Goal: Task Accomplishment & Management: Use online tool/utility

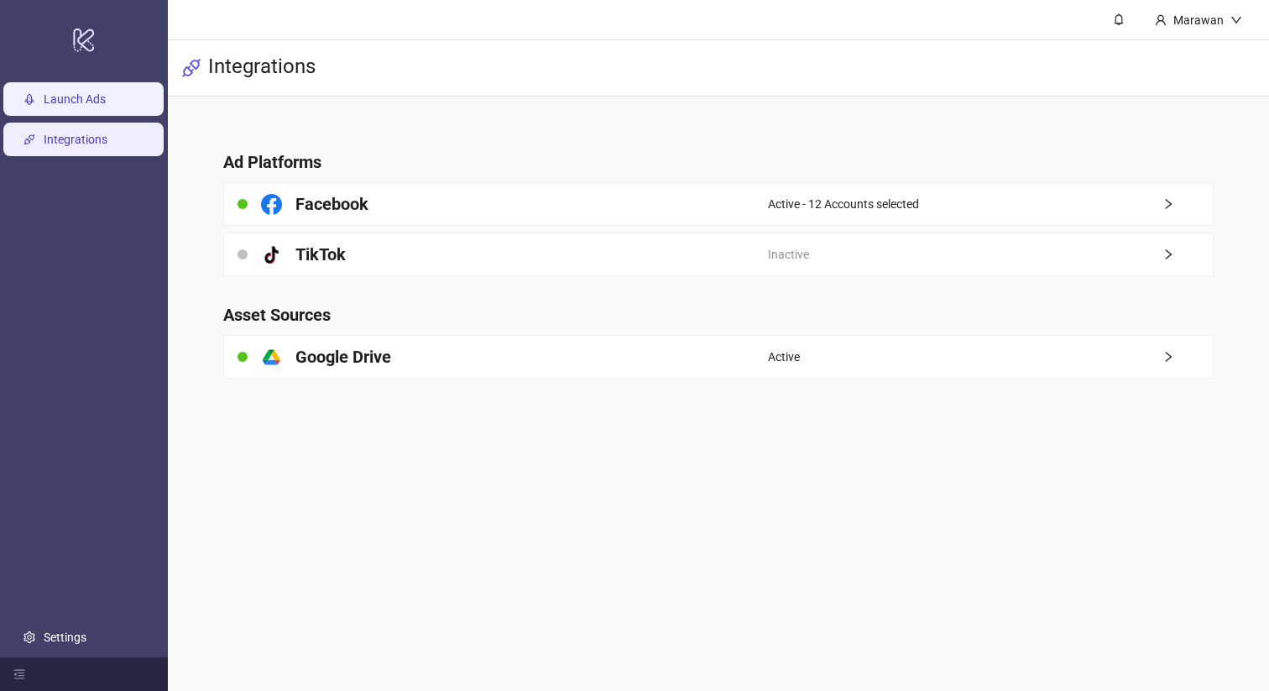
click at [100, 92] on link "Launch Ads" at bounding box center [75, 98] width 62 height 13
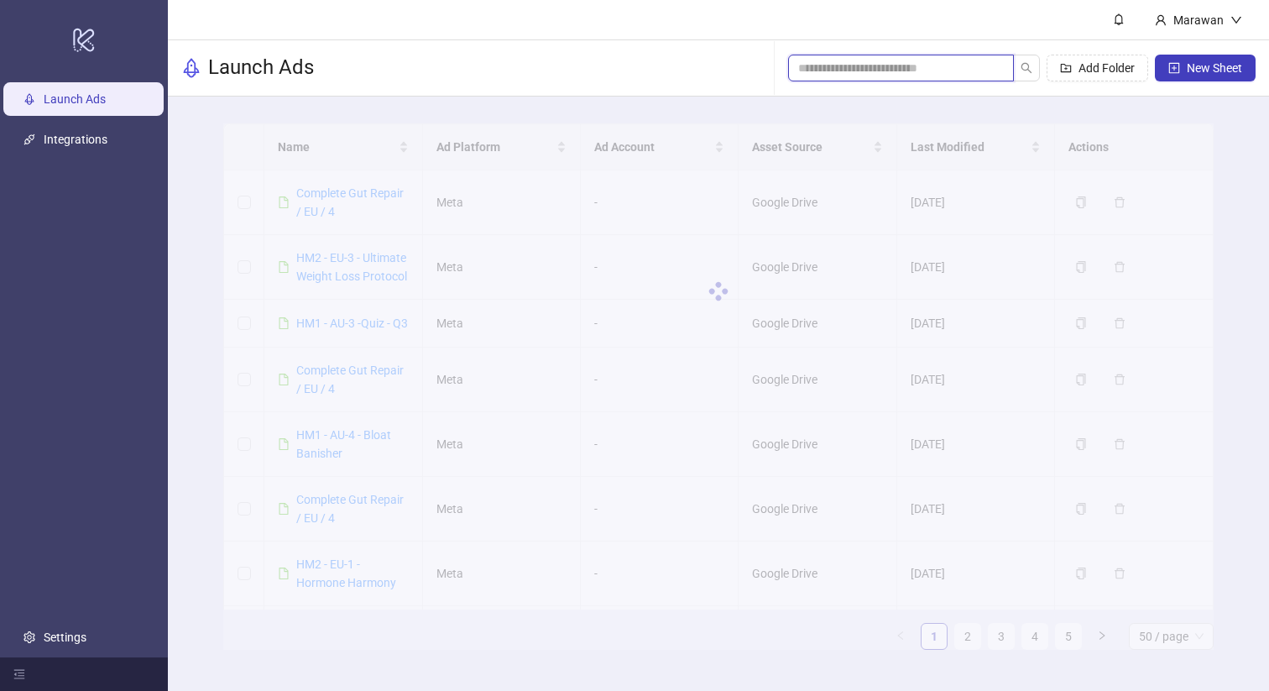
click at [883, 59] on input "search" at bounding box center [894, 68] width 192 height 18
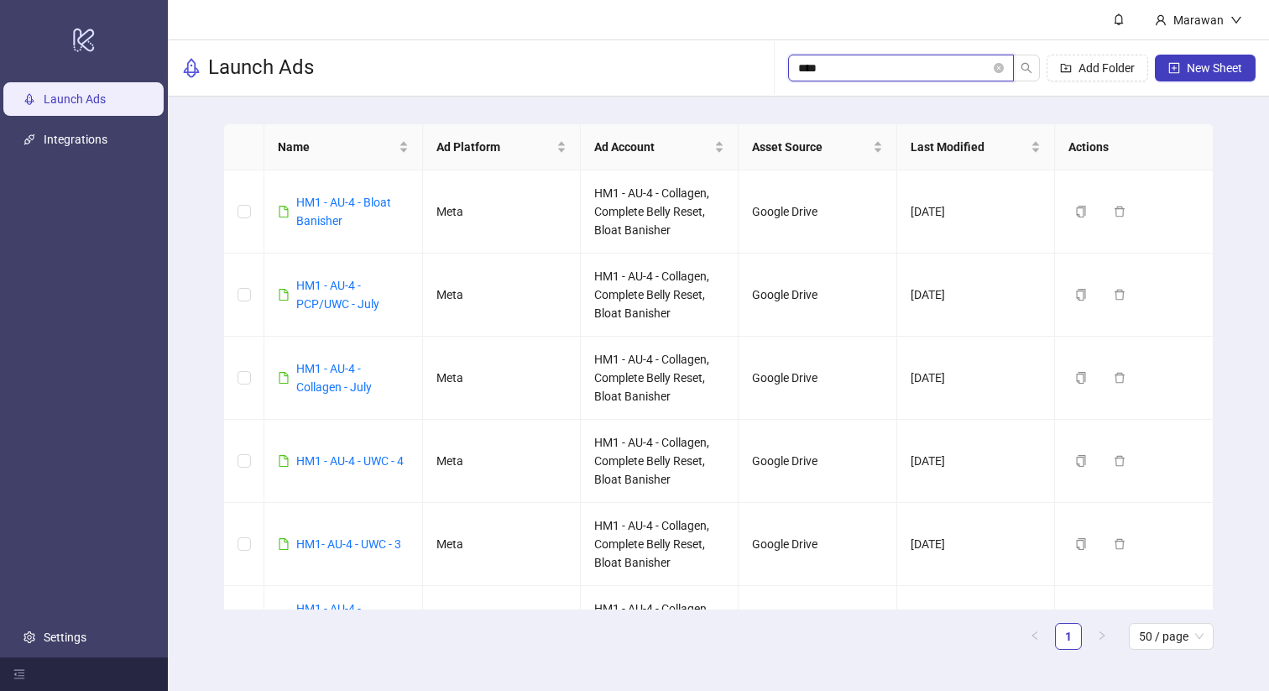
type input "****"
click at [345, 300] on link "HM1 - AU-4 - PCP/UWC - July" at bounding box center [337, 295] width 83 height 32
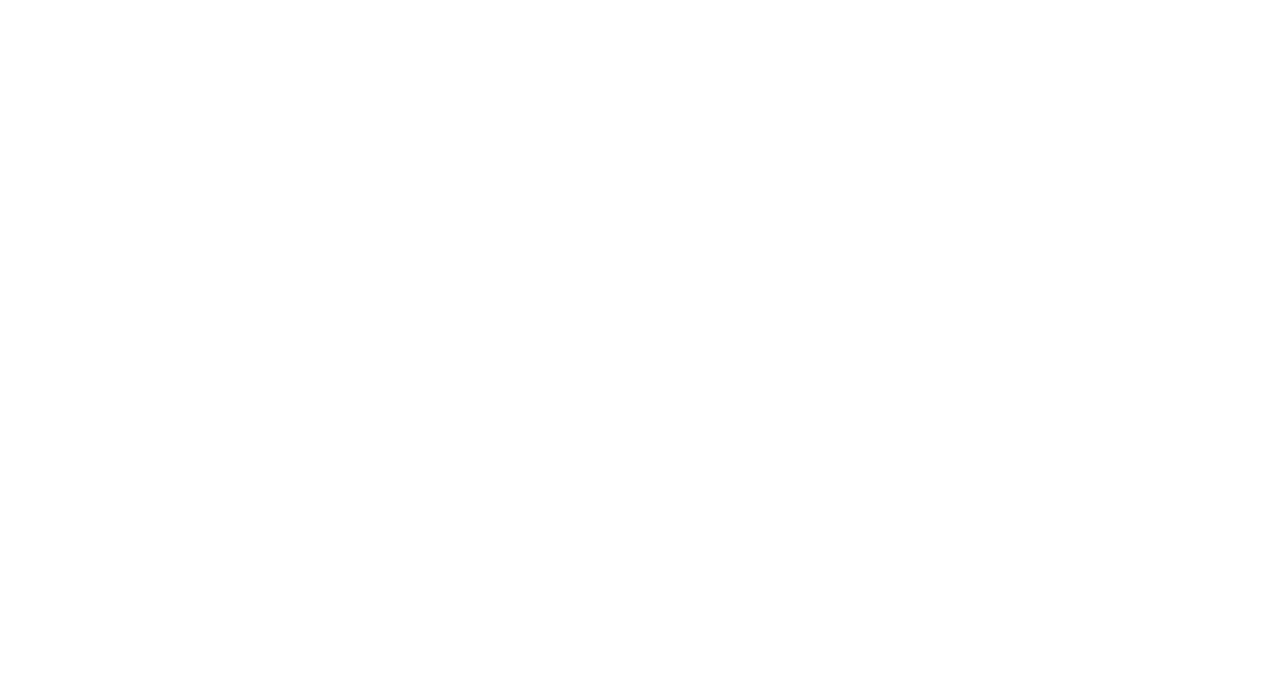
click at [345, 300] on div at bounding box center [634, 345] width 1269 height 691
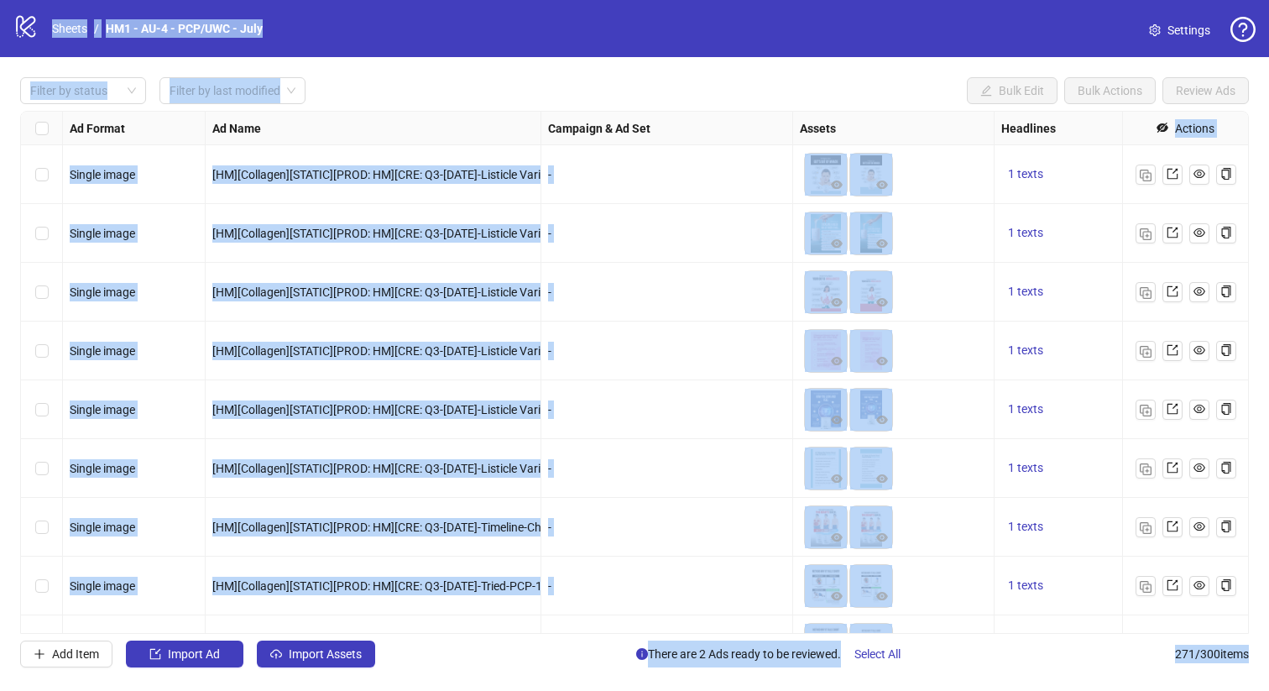
click at [103, 104] on div "Filter by status Filter by last modified Bulk Edit Bulk Actions Review Ads Ad F…" at bounding box center [634, 372] width 1269 height 630
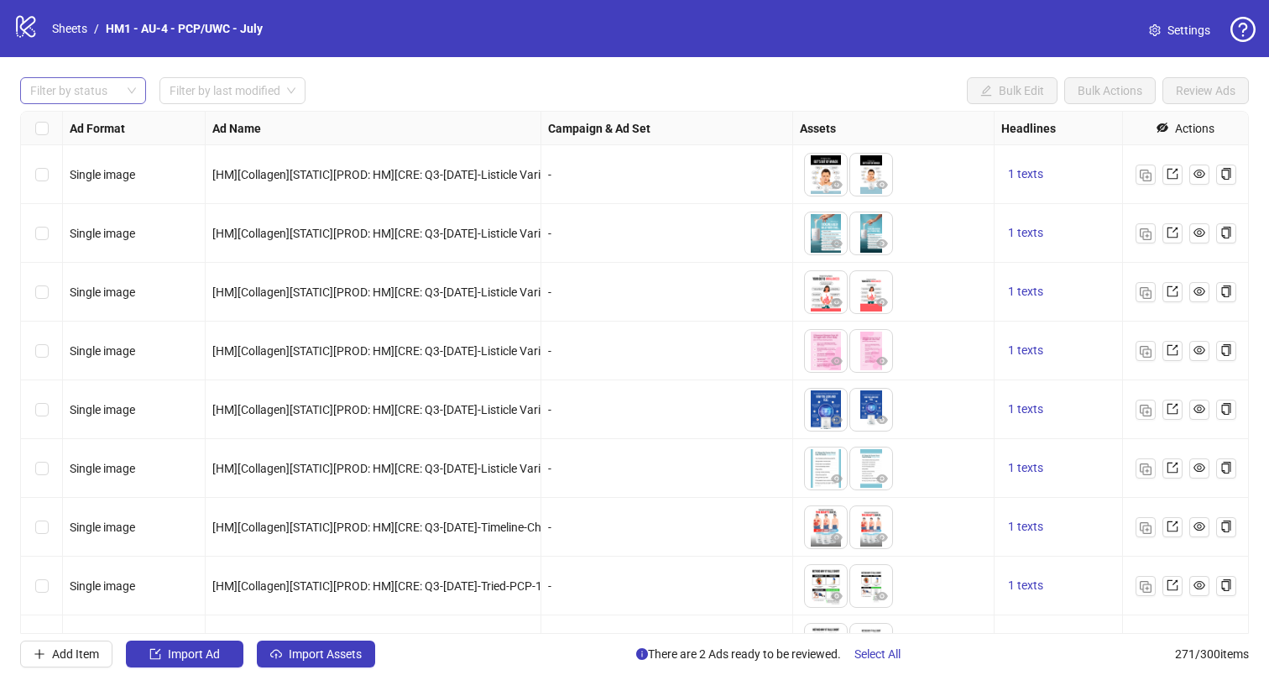
click at [102, 96] on div at bounding box center [74, 90] width 102 height 23
click at [110, 124] on div "Draft" at bounding box center [83, 125] width 99 height 18
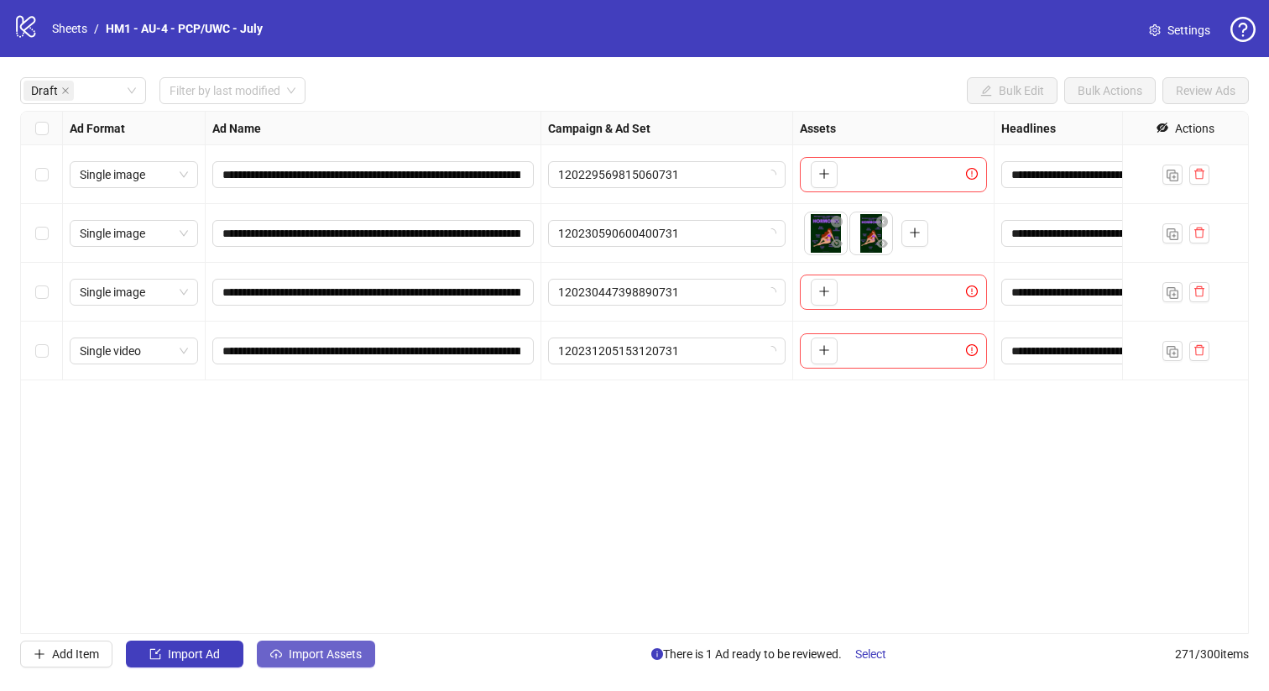
click at [375, 656] on button "Import Assets" at bounding box center [316, 653] width 118 height 27
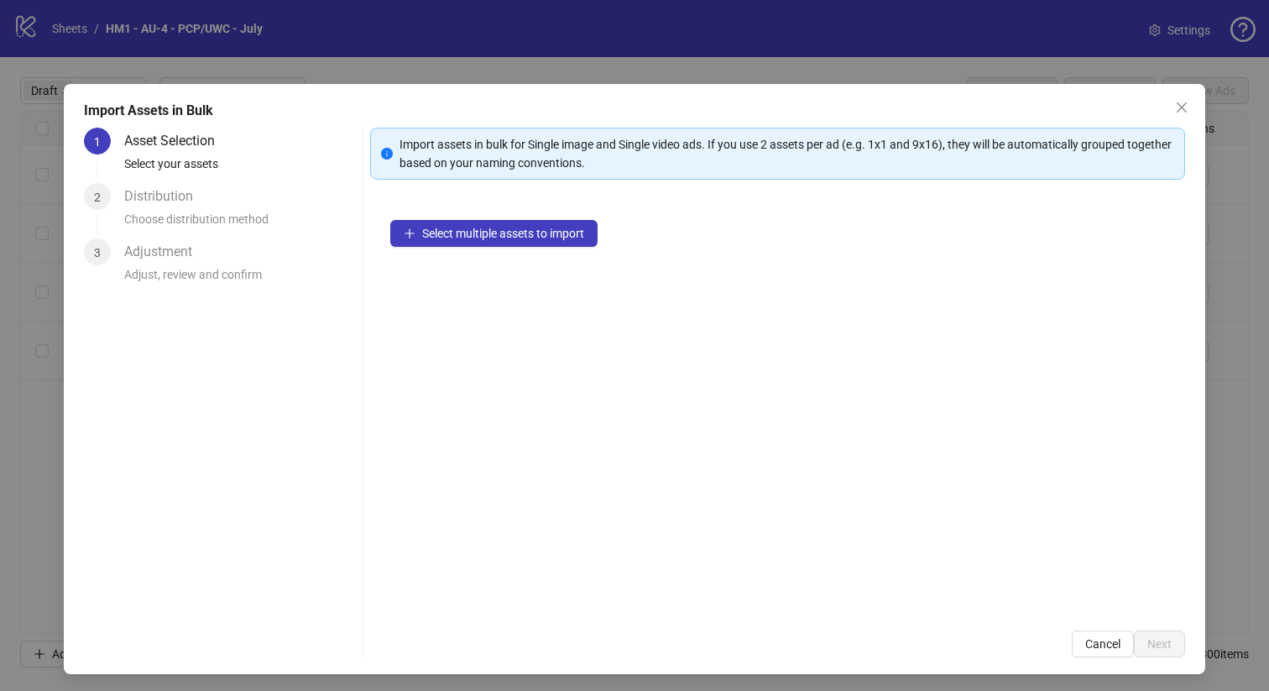
click at [516, 252] on div "Select multiple assets to import" at bounding box center [778, 405] width 816 height 410
click at [516, 237] on span "Select multiple assets to import" at bounding box center [503, 233] width 162 height 13
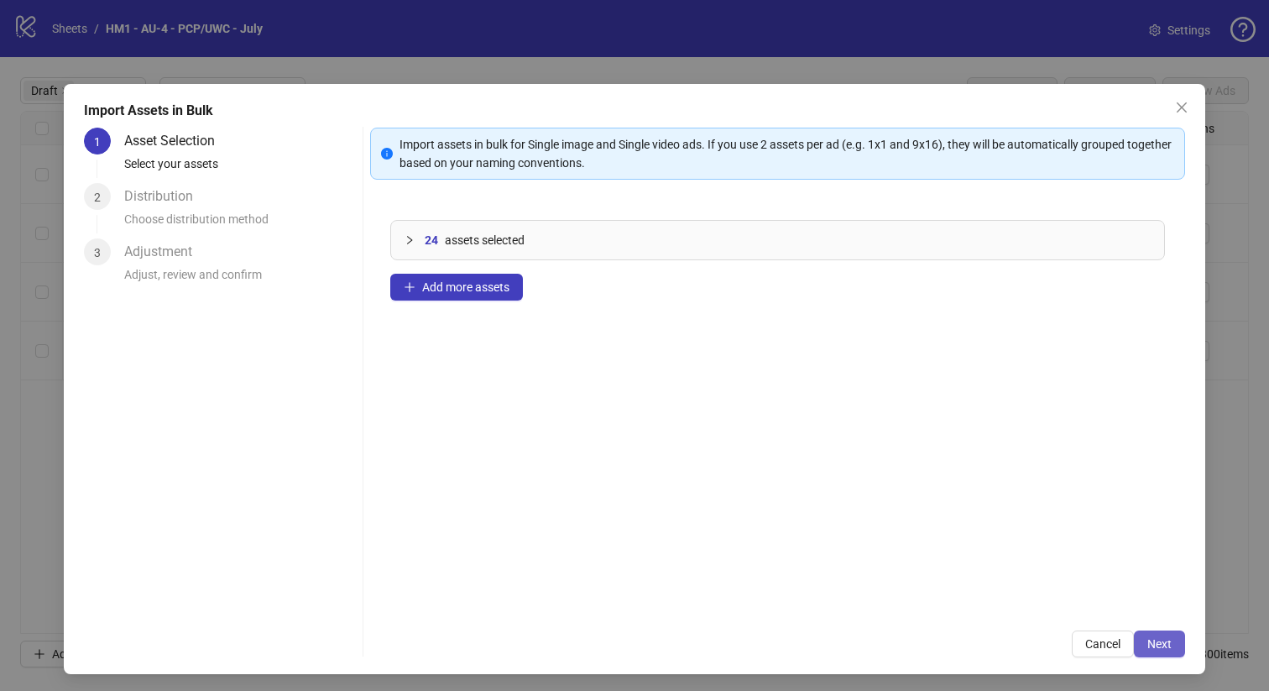
click at [1155, 644] on span "Next" at bounding box center [1159, 643] width 24 height 13
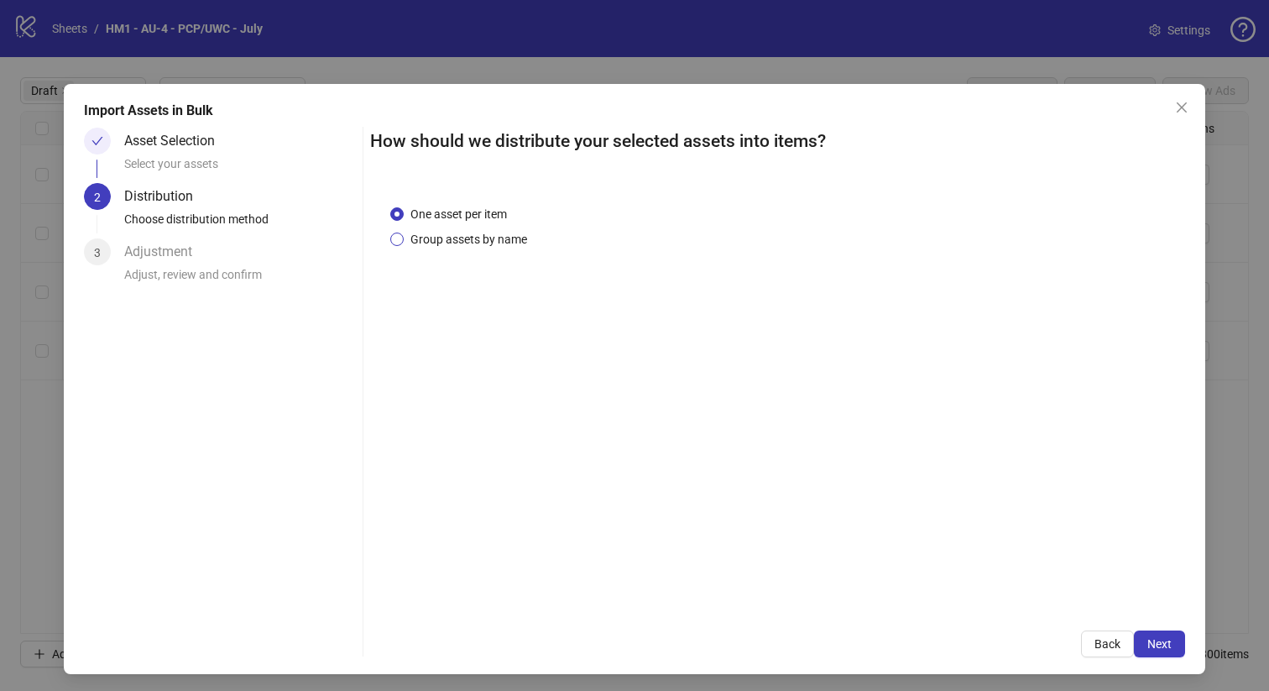
click at [482, 233] on span "Group assets by name" at bounding box center [469, 239] width 130 height 18
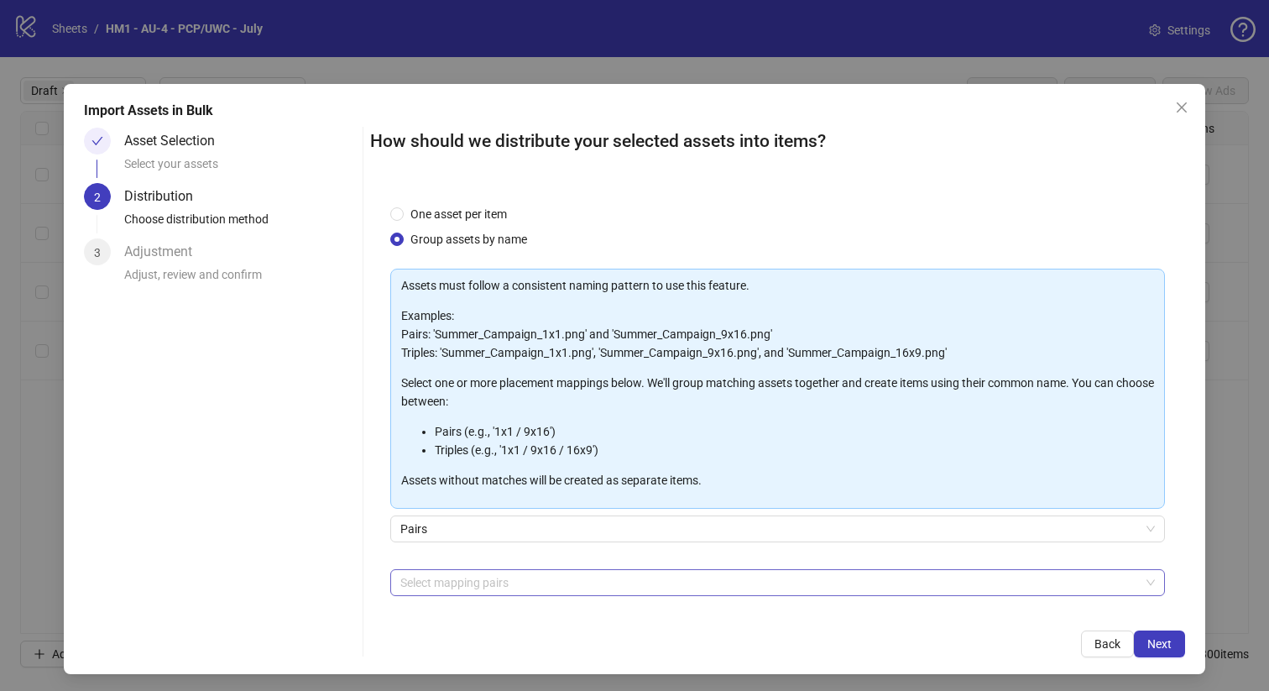
click at [551, 579] on div at bounding box center [769, 582] width 751 height 23
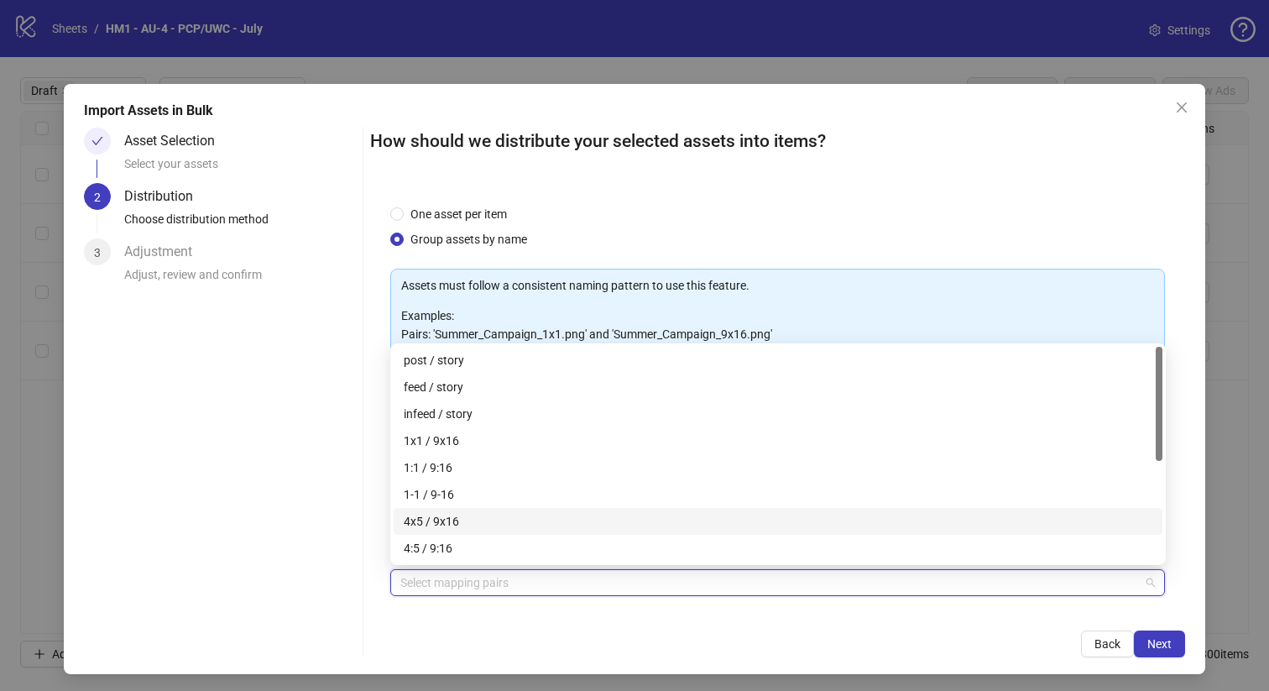
click at [546, 517] on div "4x5 / 9x16" at bounding box center [778, 521] width 748 height 18
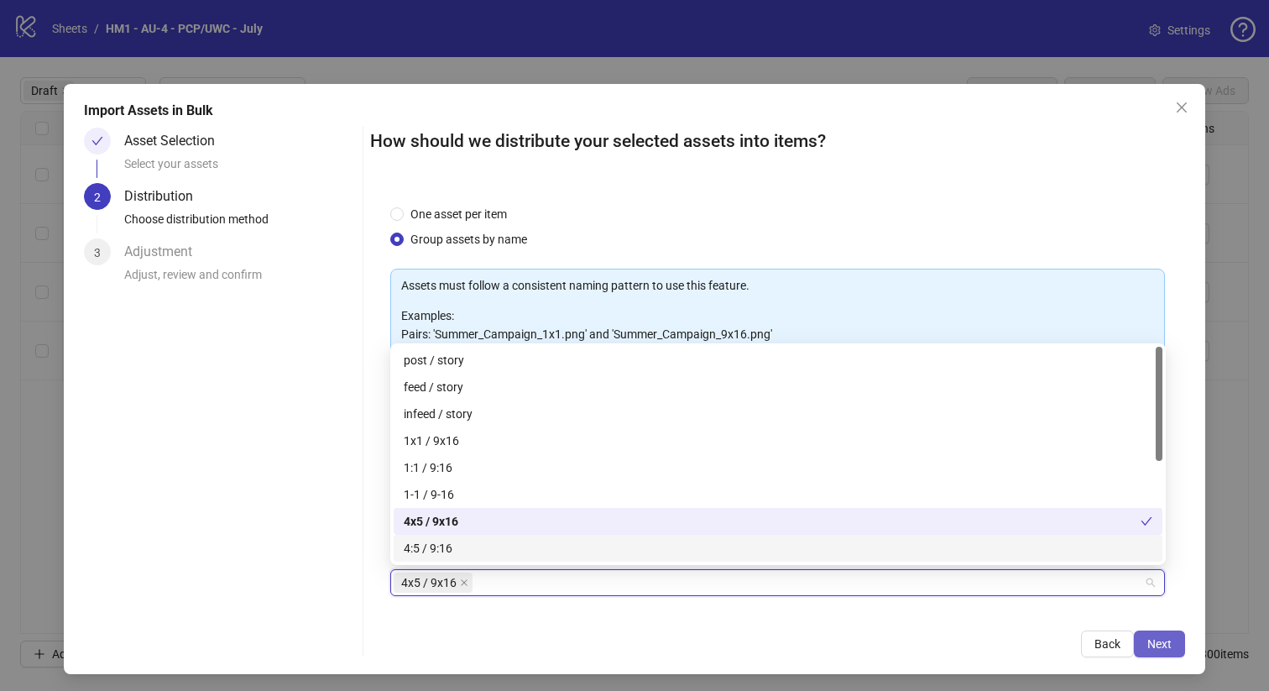
click at [1160, 637] on span "Next" at bounding box center [1159, 643] width 24 height 13
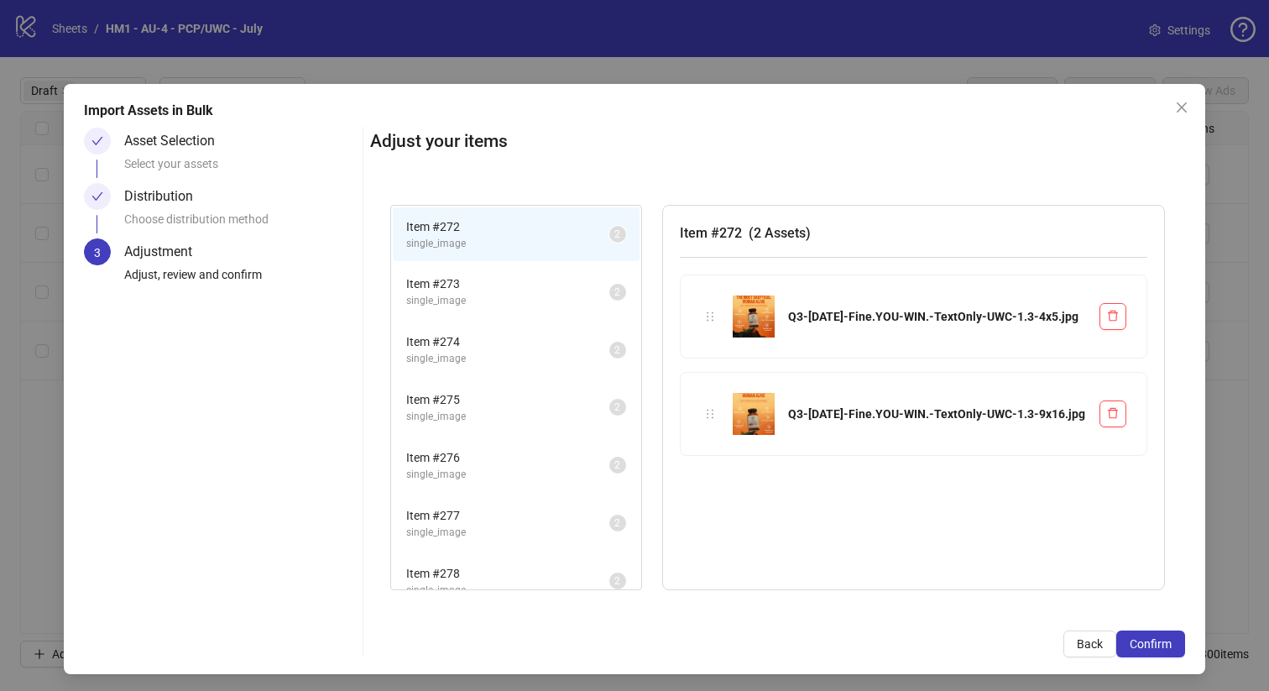
click at [1160, 637] on span "Confirm" at bounding box center [1150, 643] width 42 height 13
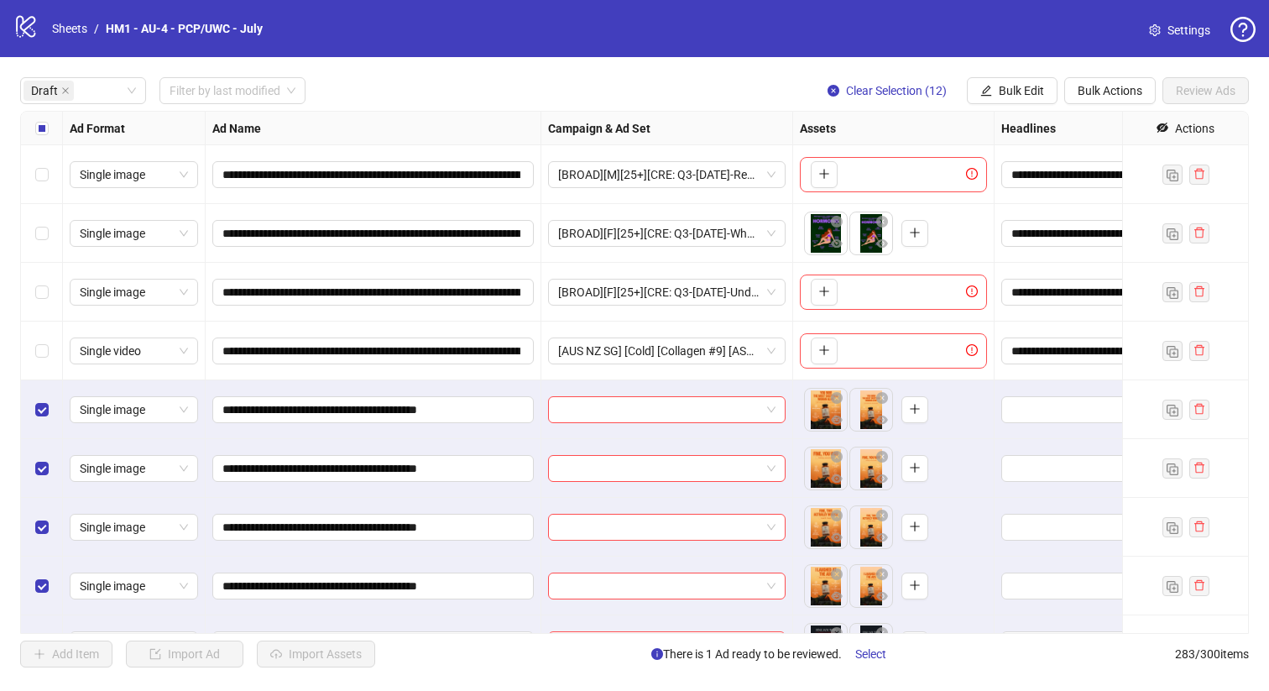
click at [57, 222] on div "Select row 2" at bounding box center [42, 233] width 42 height 59
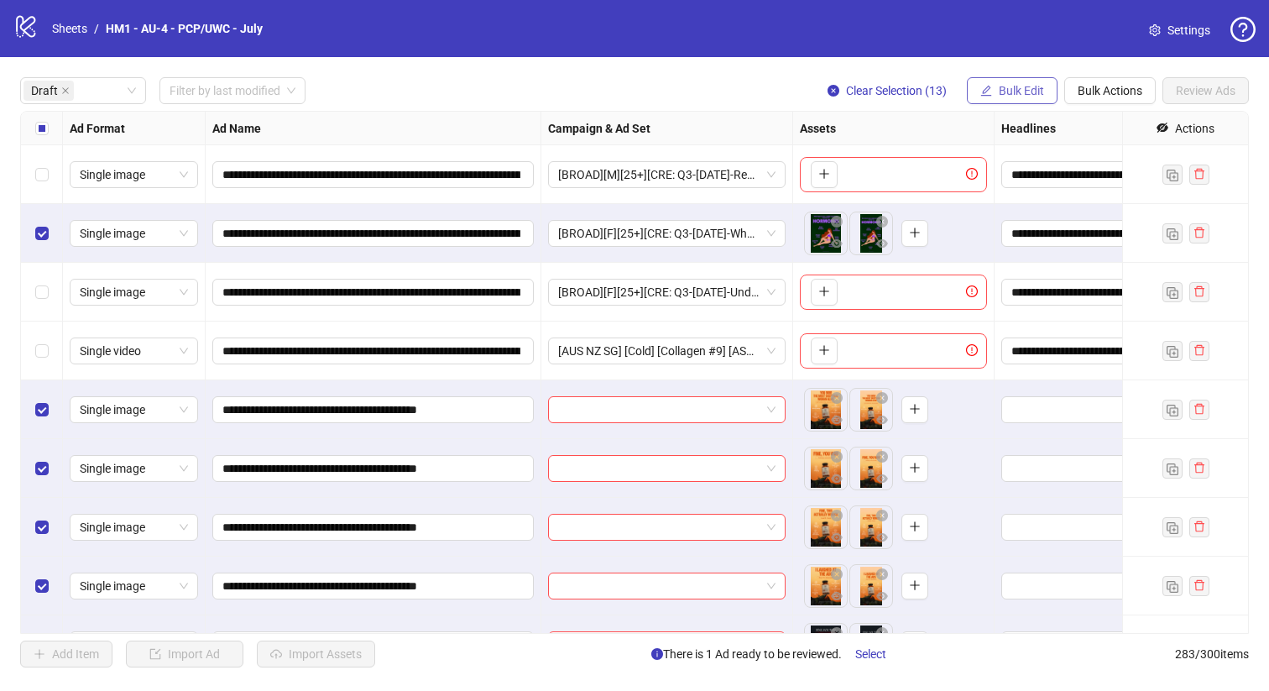
click at [999, 99] on button "Bulk Edit" at bounding box center [1012, 90] width 91 height 27
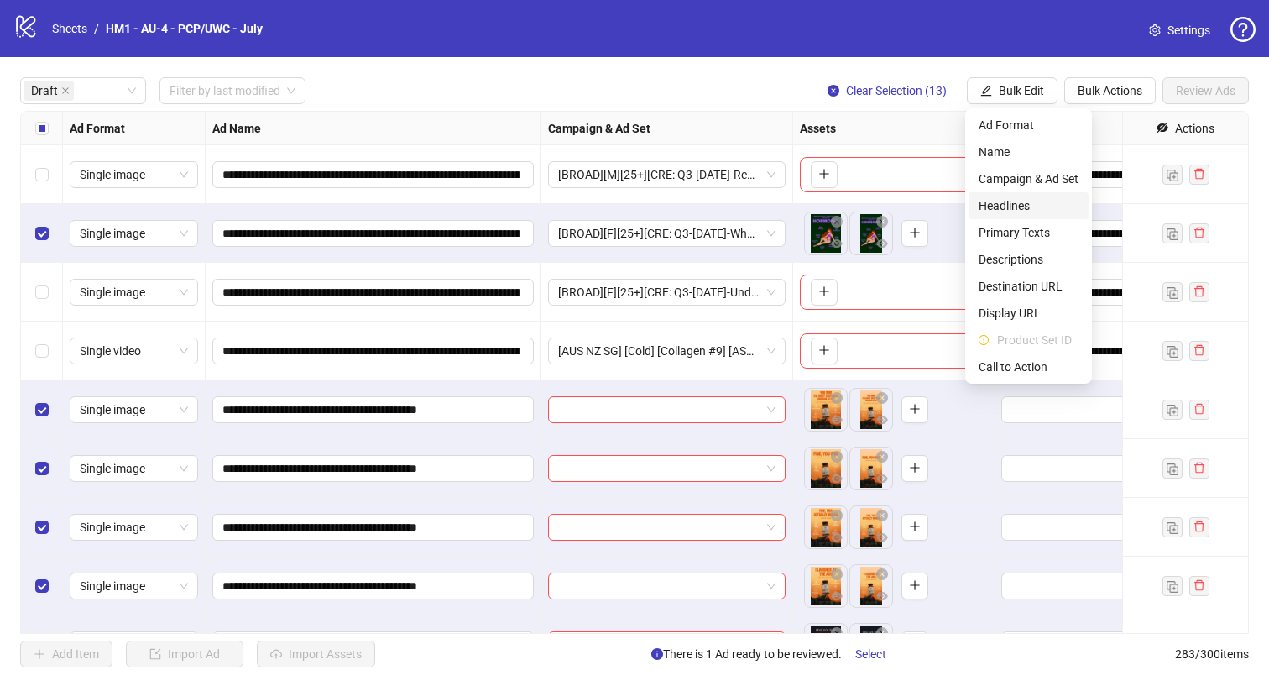
click at [1007, 209] on span "Headlines" at bounding box center [1028, 205] width 100 height 18
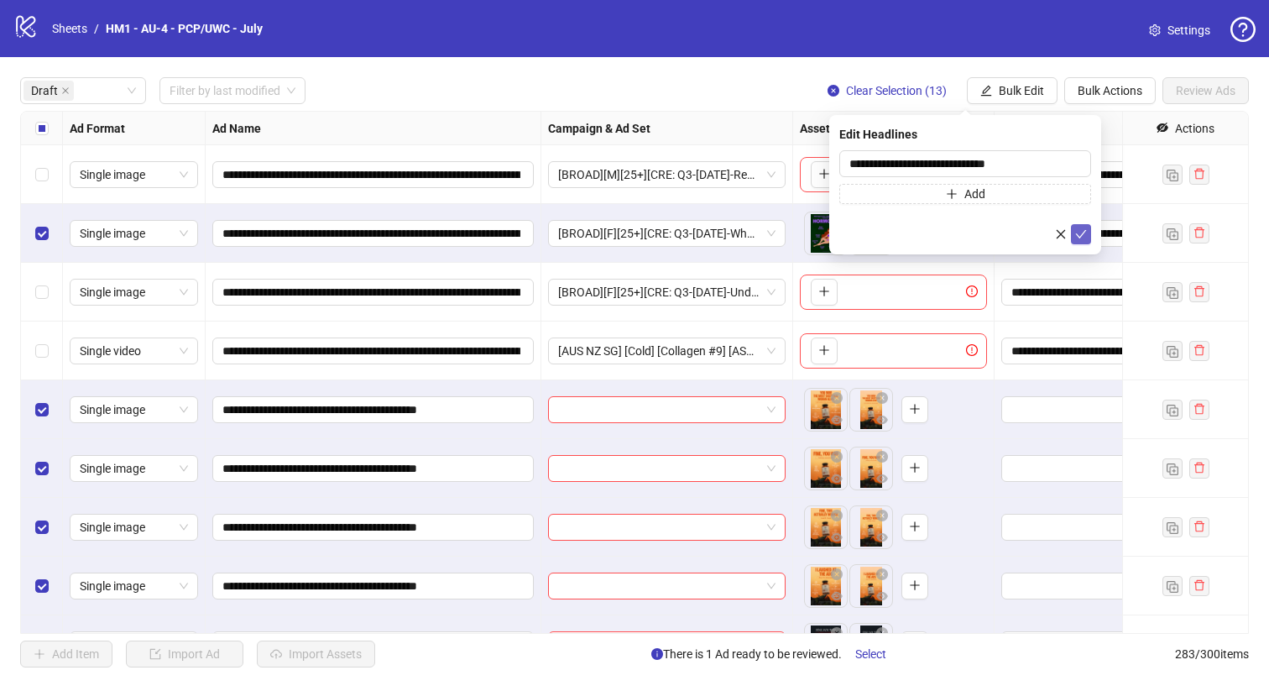
click at [1082, 234] on icon "check" at bounding box center [1081, 234] width 11 height 8
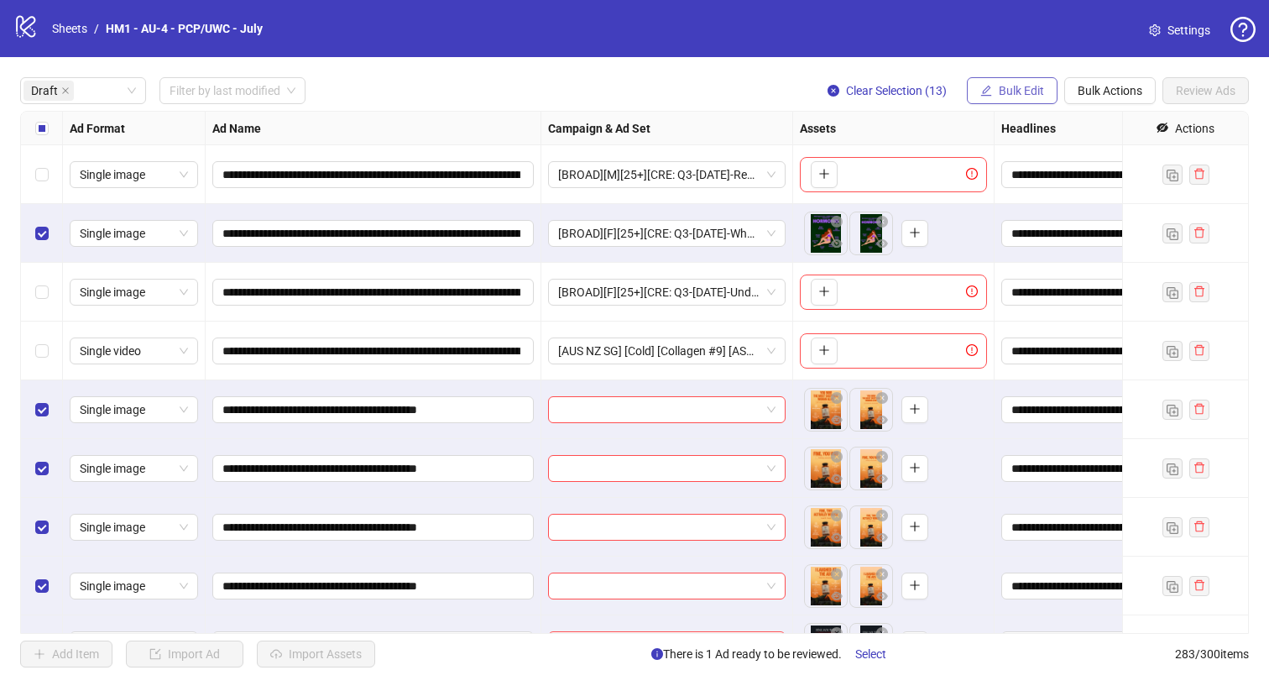
click at [1011, 95] on span "Bulk Edit" at bounding box center [1021, 90] width 45 height 13
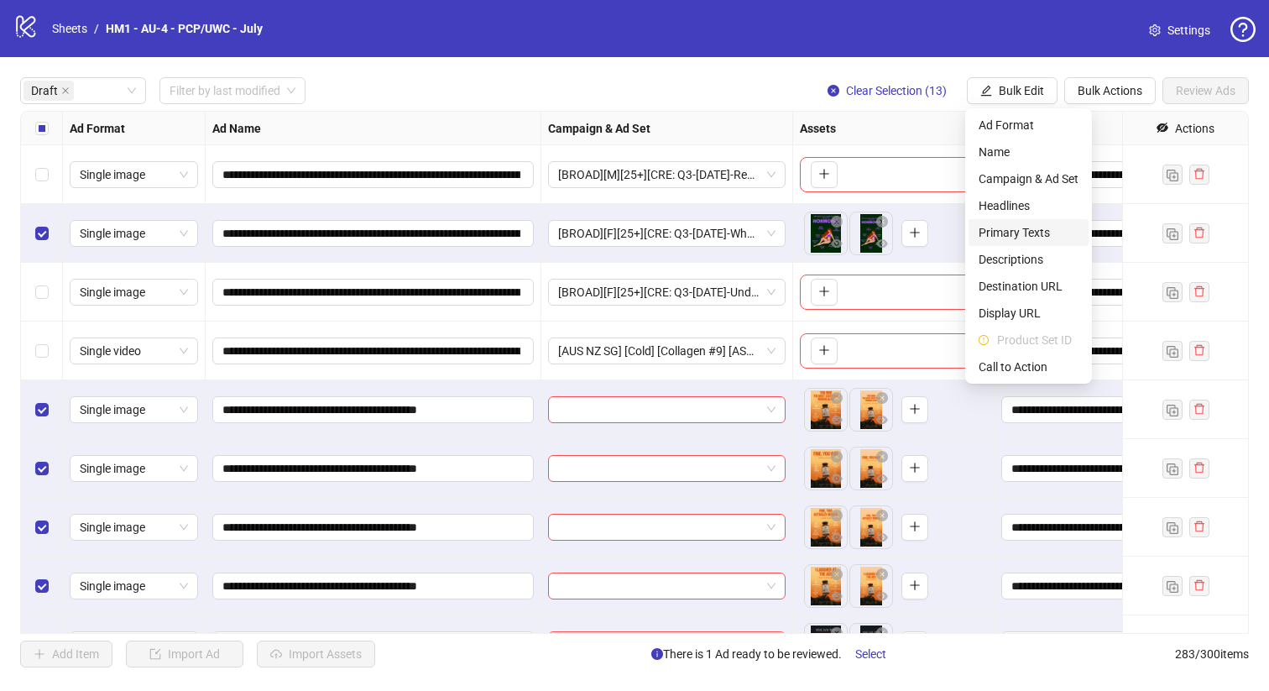
click at [1029, 230] on span "Primary Texts" at bounding box center [1028, 232] width 100 height 18
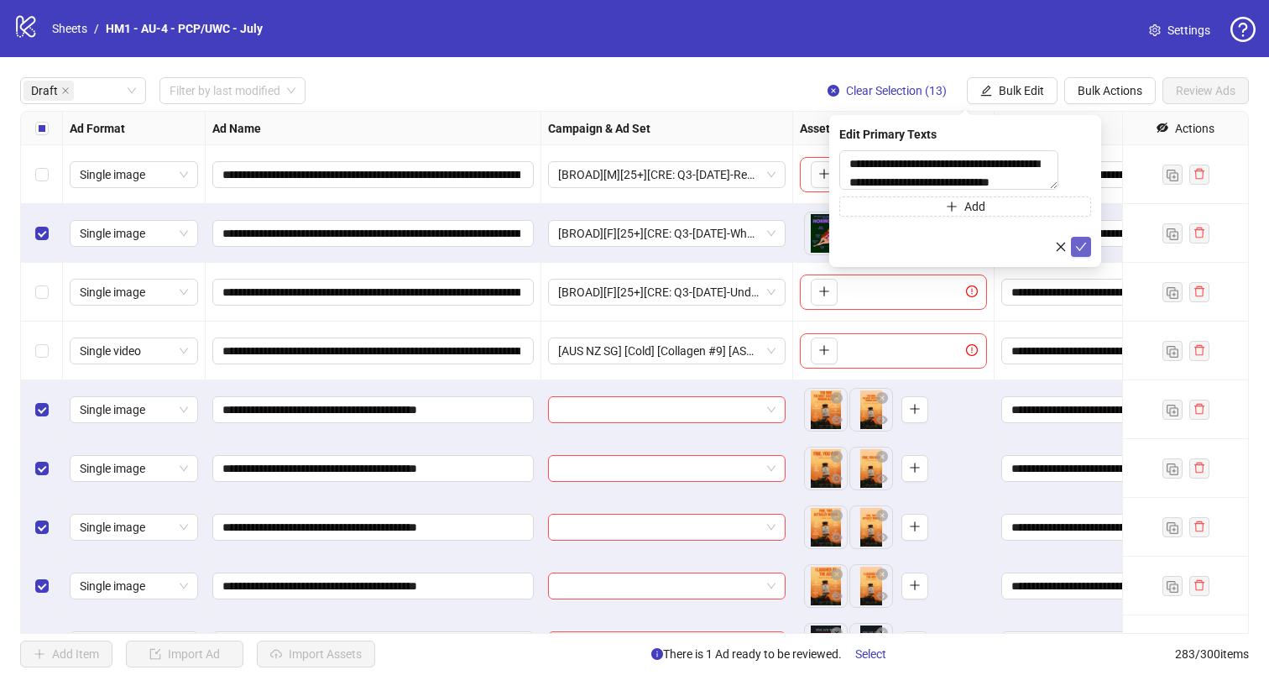
click at [1084, 249] on icon "check" at bounding box center [1081, 247] width 12 height 12
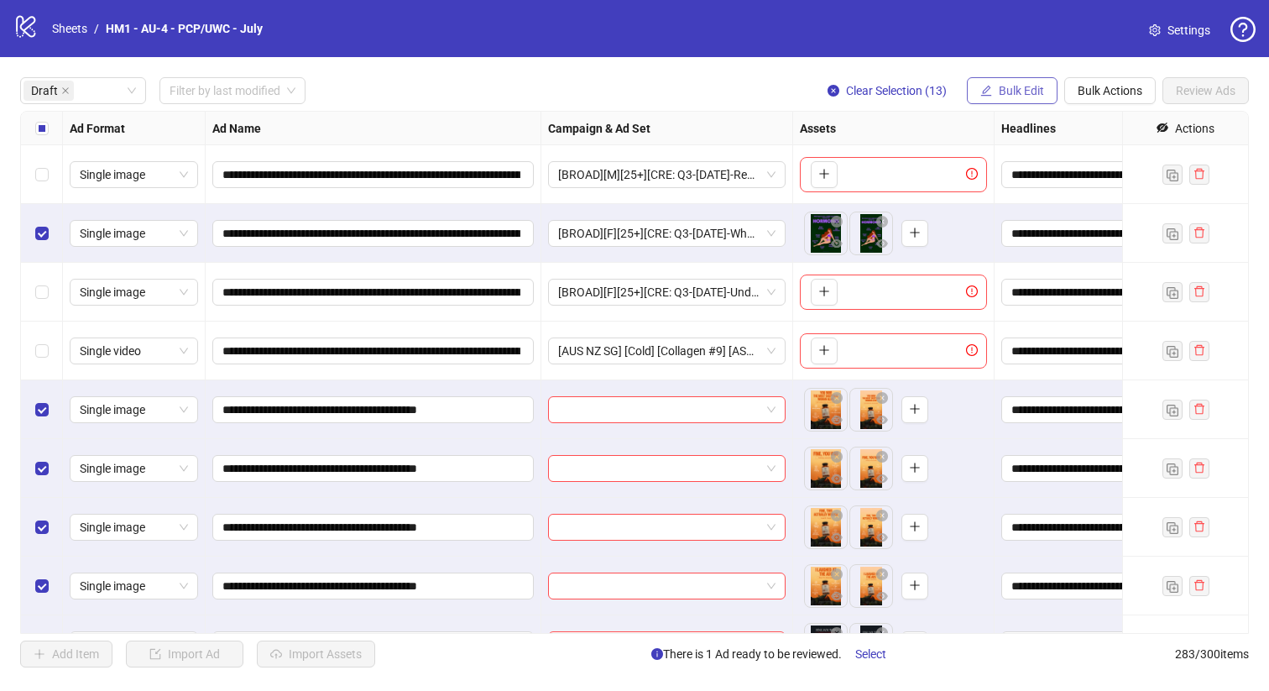
click at [1037, 89] on span "Bulk Edit" at bounding box center [1021, 90] width 45 height 13
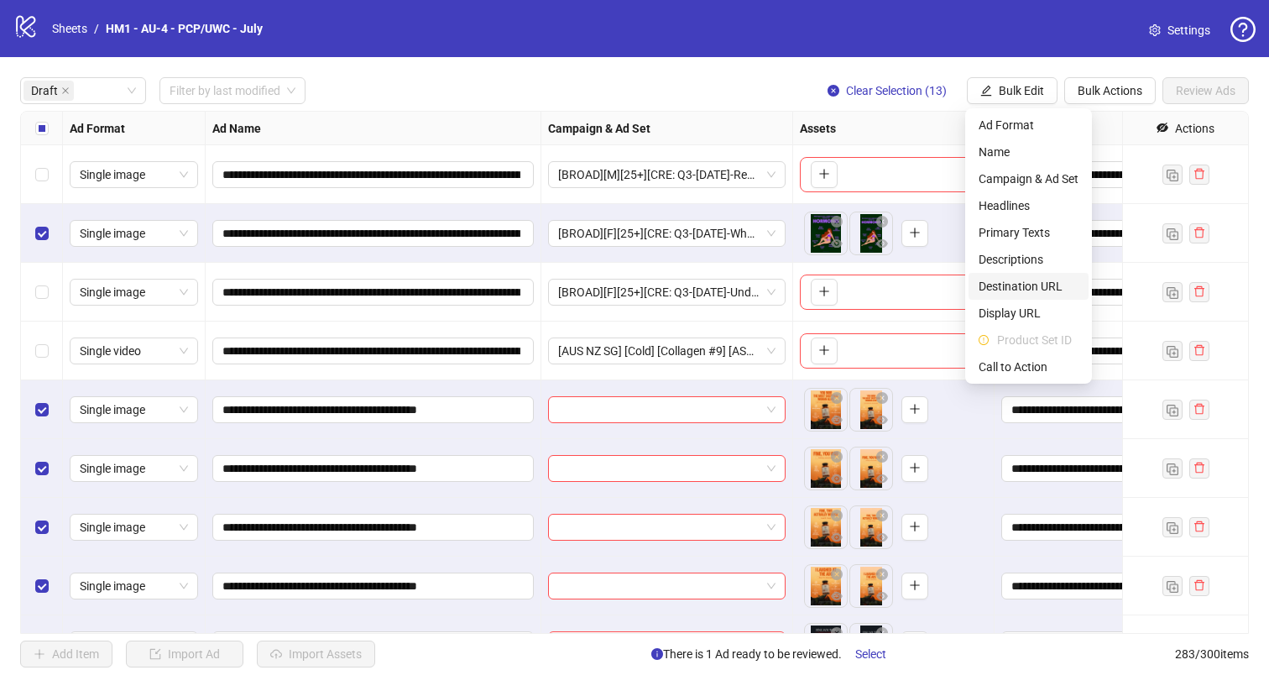
click at [1056, 287] on span "Destination URL" at bounding box center [1028, 286] width 100 height 18
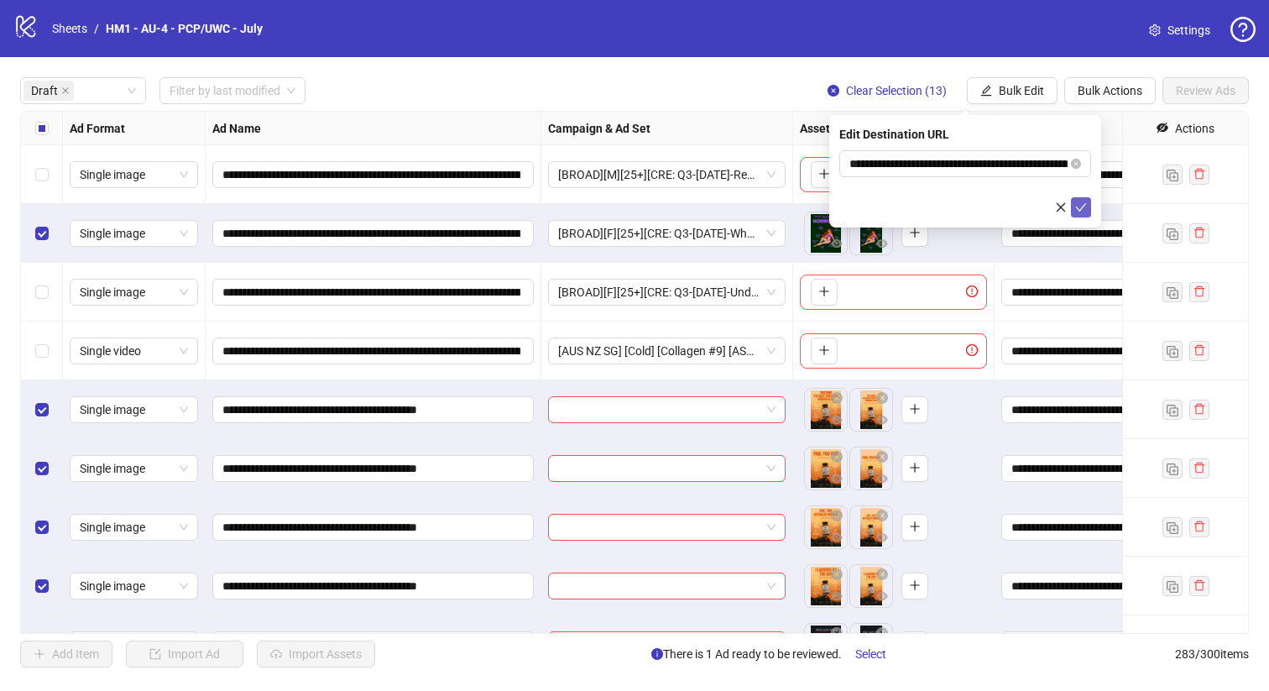
click at [1082, 209] on icon "check" at bounding box center [1081, 207] width 12 height 12
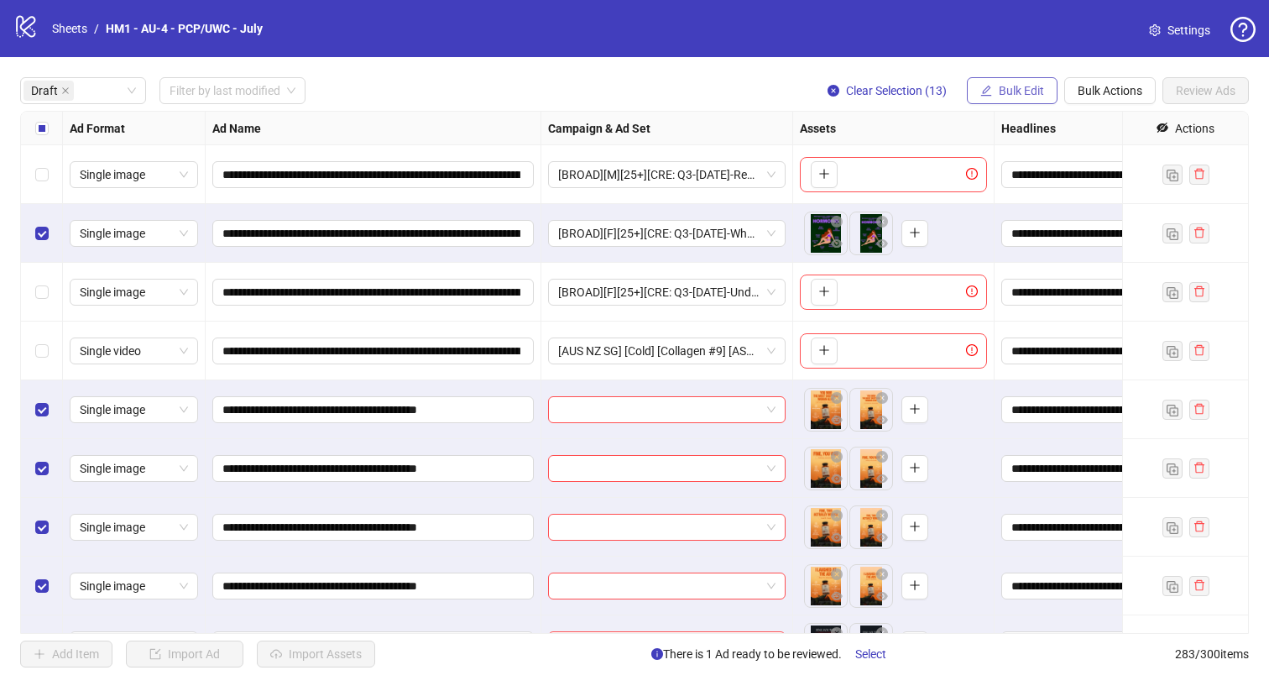
click at [1008, 85] on span "Bulk Edit" at bounding box center [1021, 90] width 45 height 13
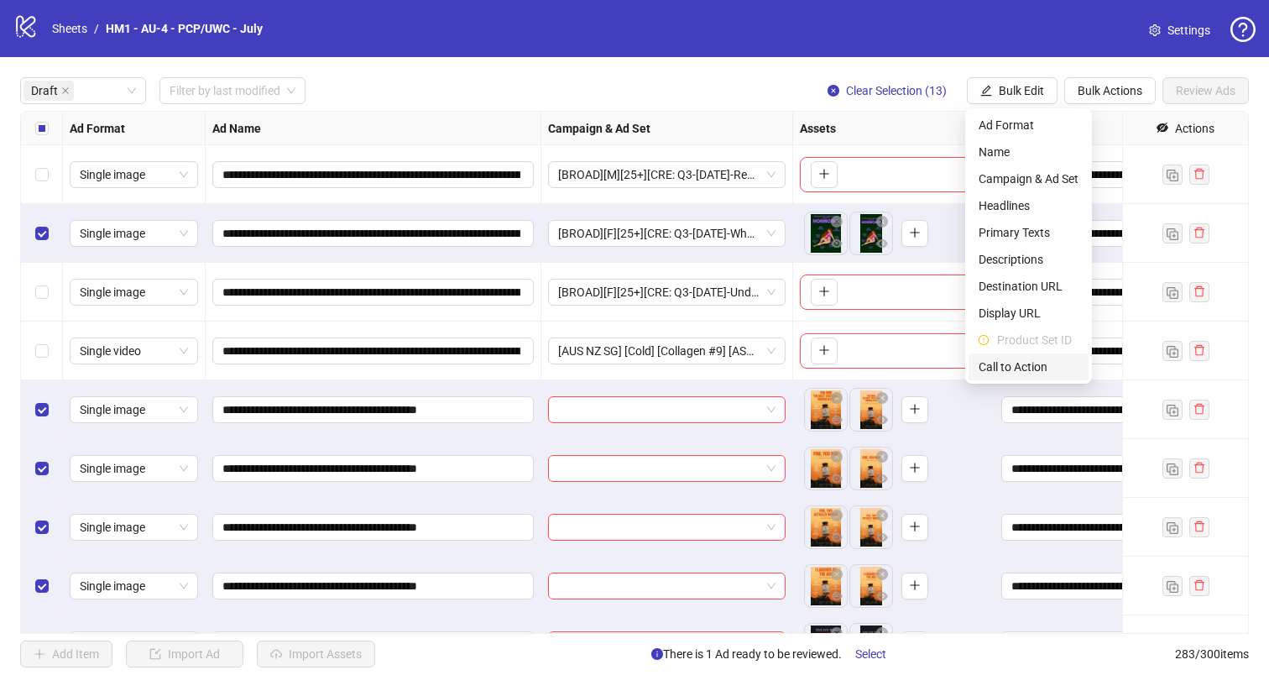
click at [1046, 362] on span "Call to Action" at bounding box center [1028, 366] width 100 height 18
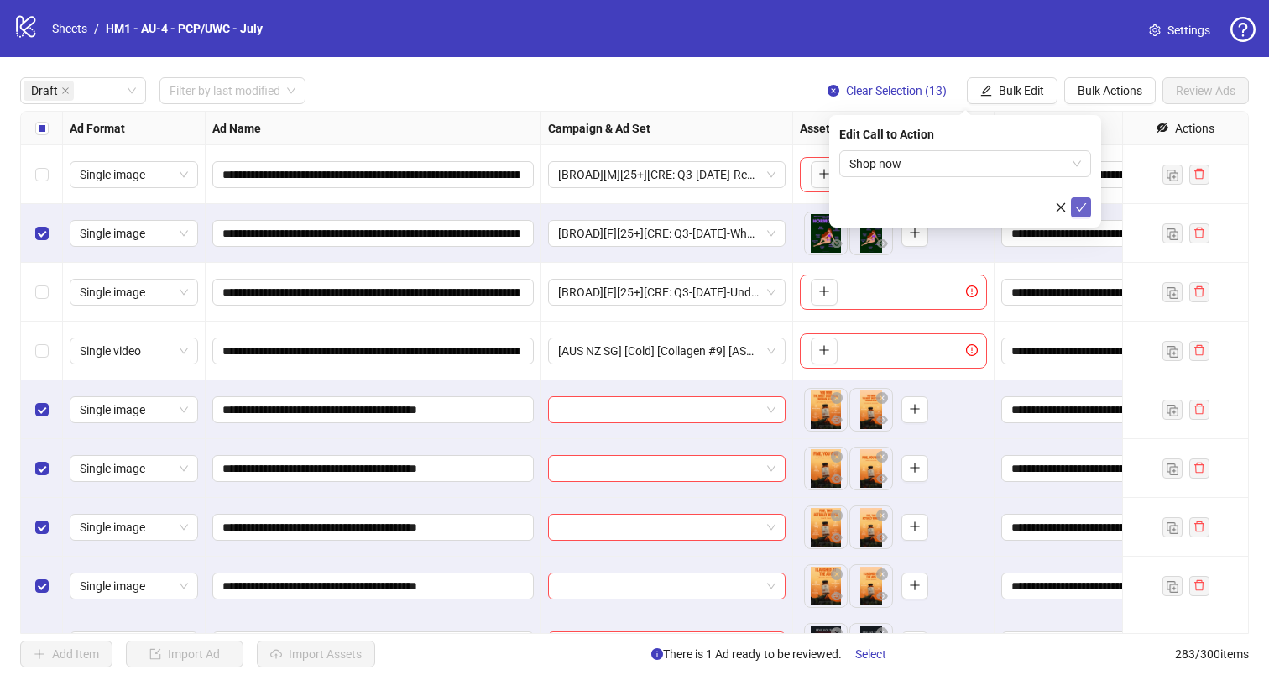
click at [1080, 206] on icon "check" at bounding box center [1081, 207] width 12 height 12
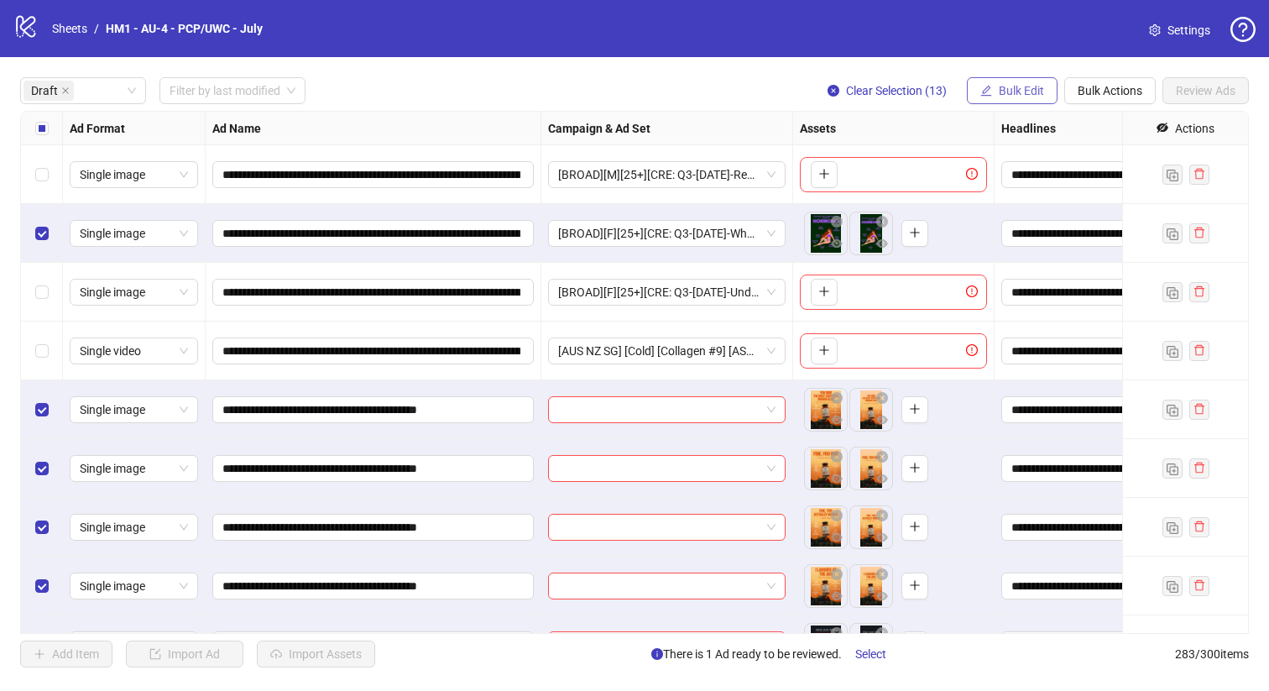
click at [1009, 90] on span "Bulk Edit" at bounding box center [1021, 90] width 45 height 13
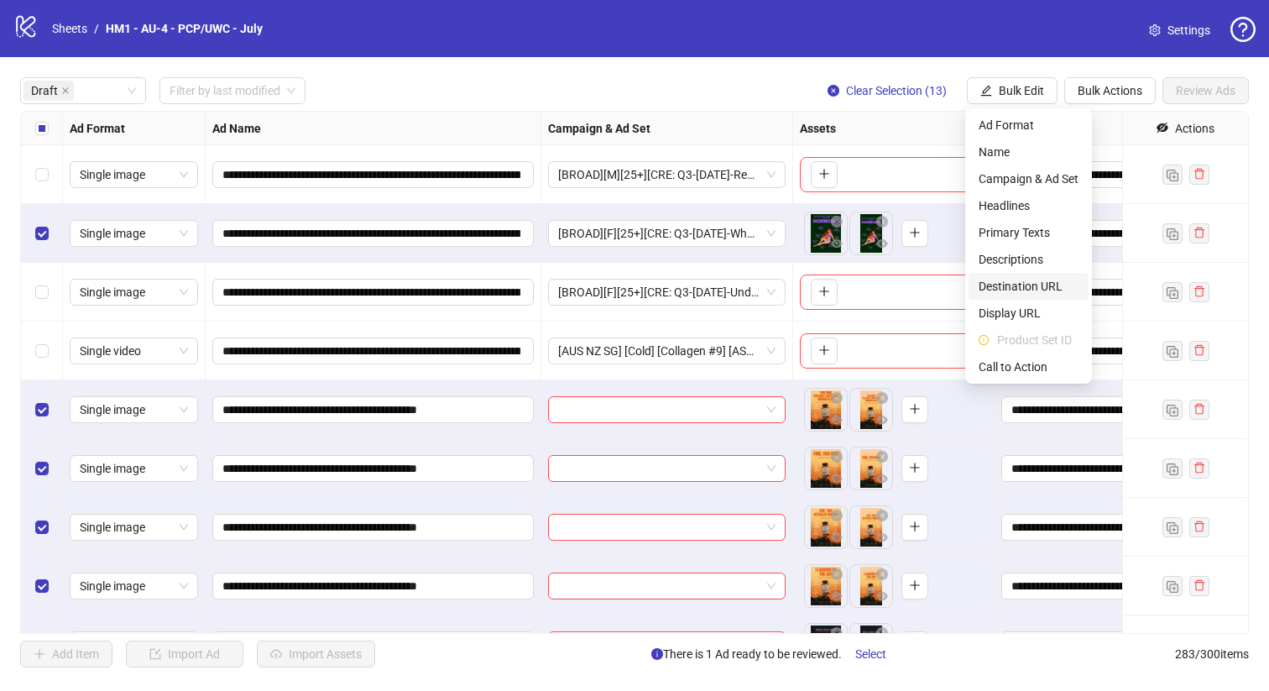
click at [1022, 283] on span "Destination URL" at bounding box center [1028, 286] width 100 height 18
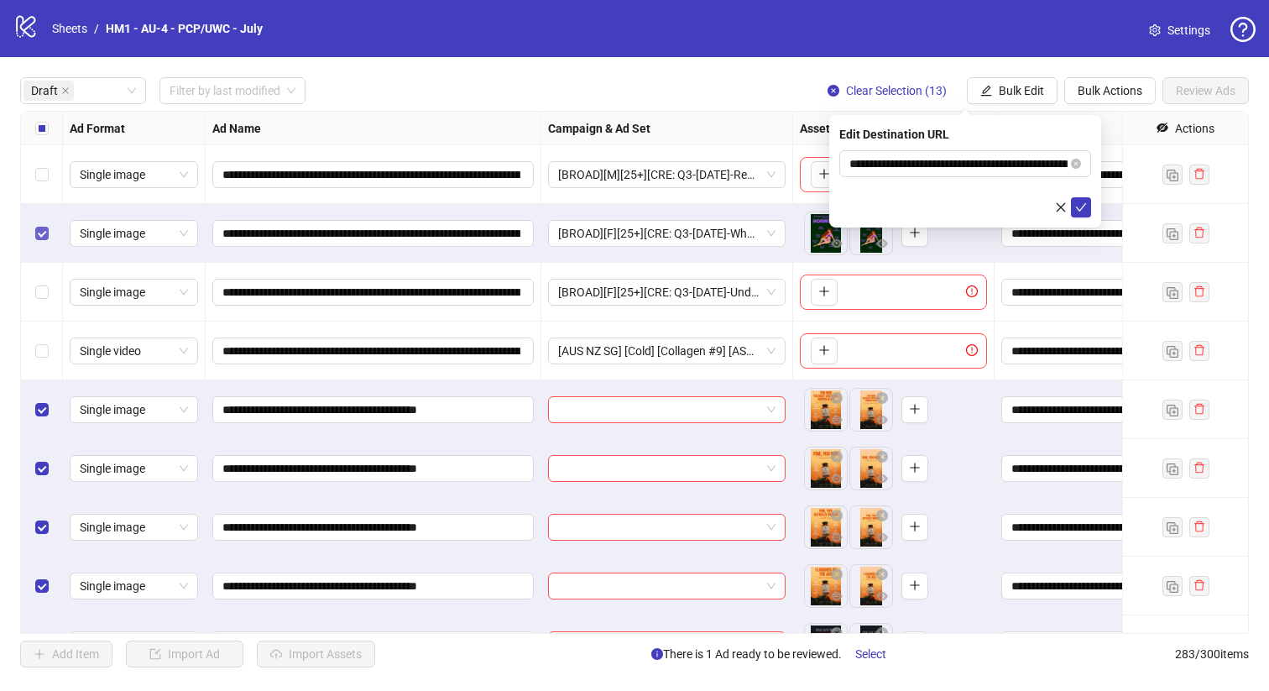
click at [43, 224] on label "Select row 2" at bounding box center [41, 233] width 13 height 18
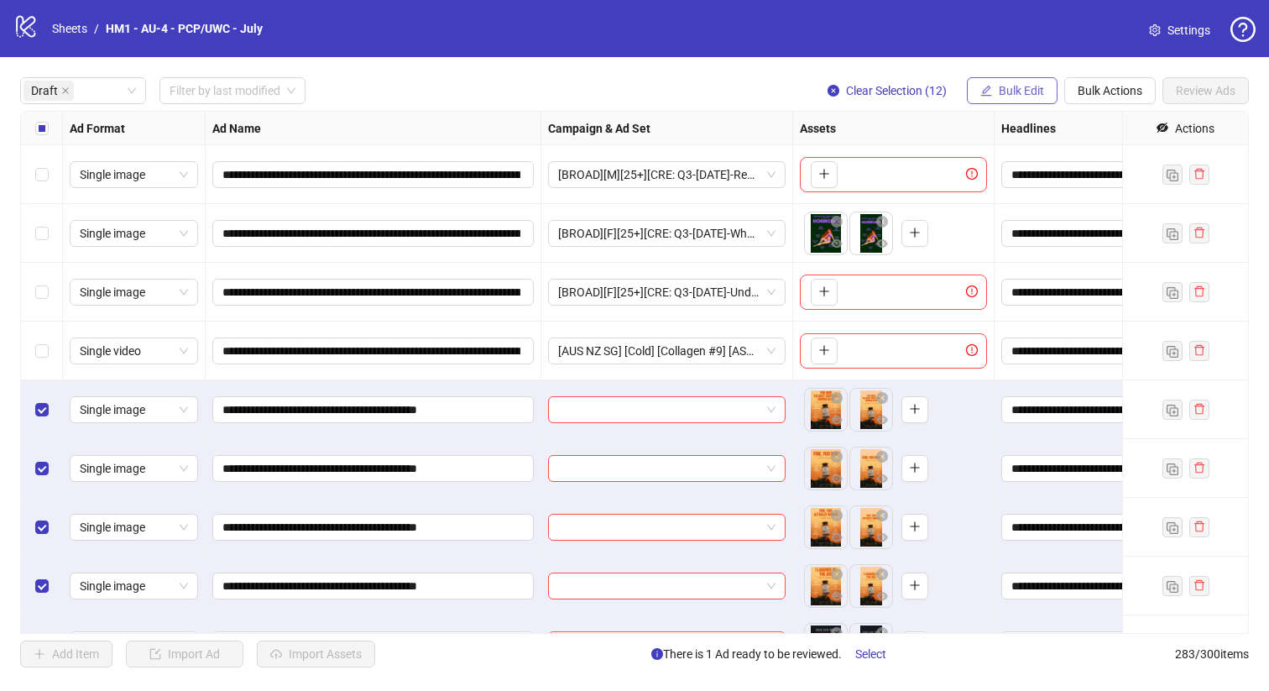
click at [1004, 81] on button "Bulk Edit" at bounding box center [1012, 90] width 91 height 27
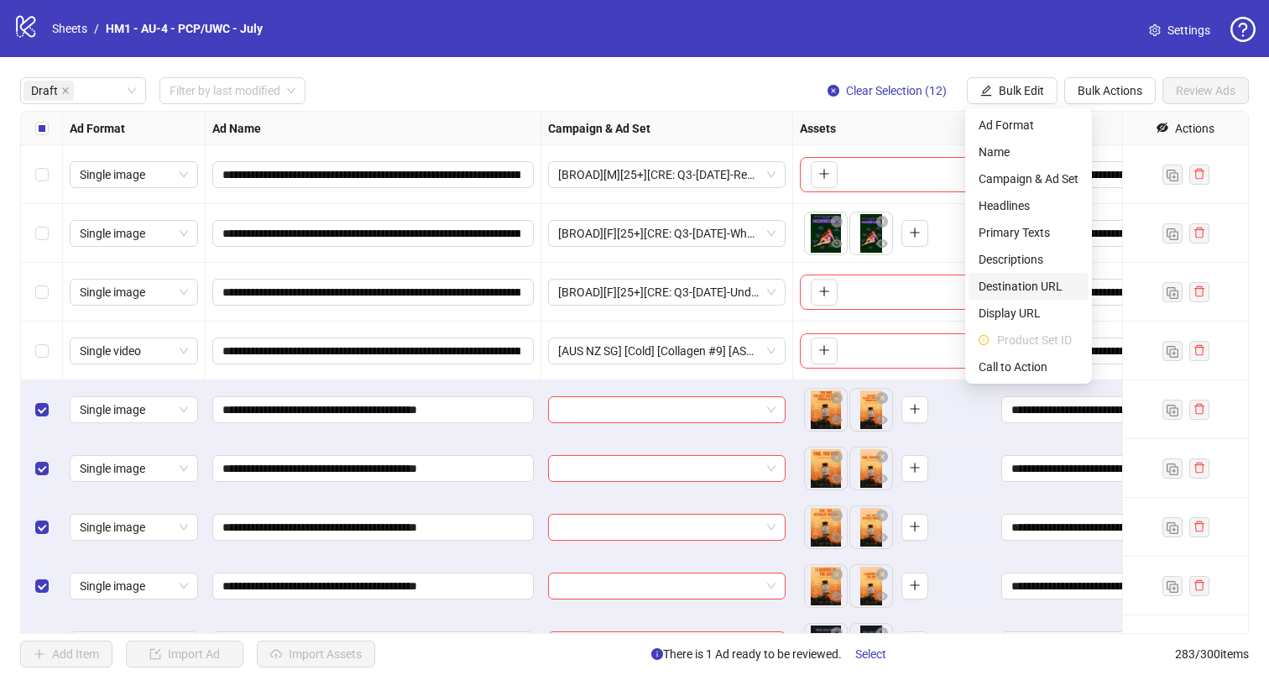
click at [1055, 285] on span "Destination URL" at bounding box center [1028, 286] width 100 height 18
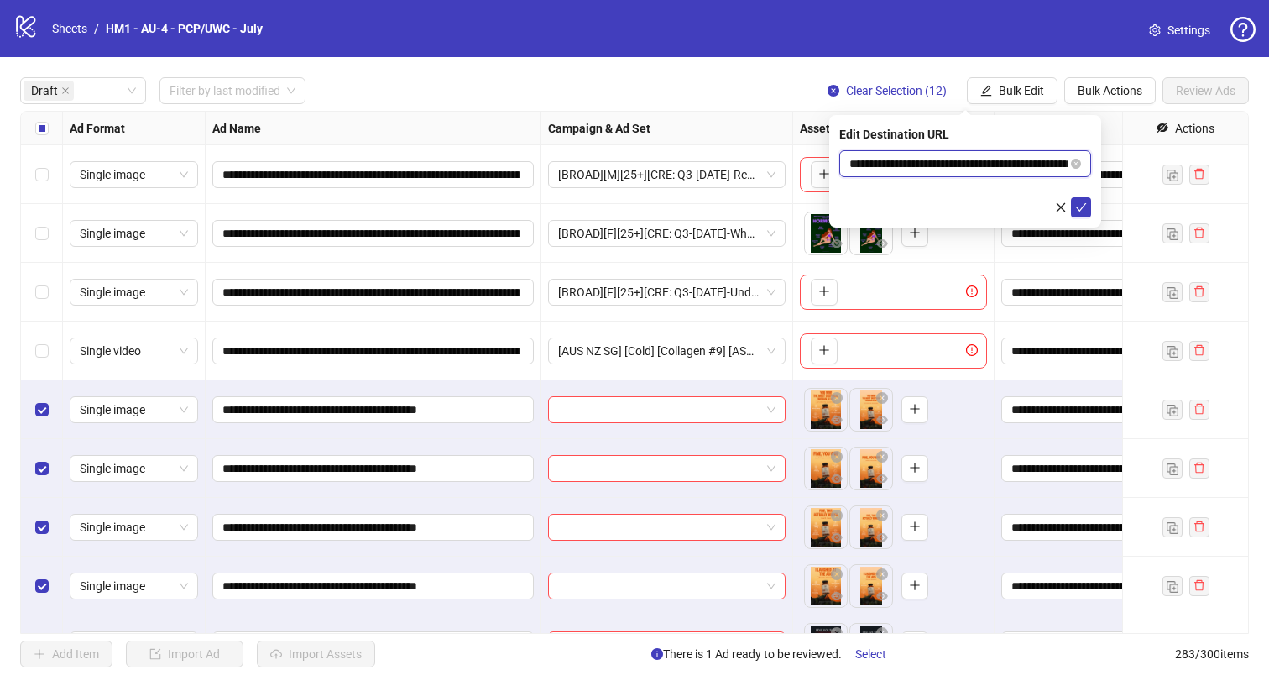
click at [980, 162] on input "**********" at bounding box center [958, 163] width 218 height 18
paste input "text"
drag, startPoint x: 1005, startPoint y: 167, endPoint x: 1129, endPoint y: 172, distance: 124.3
click at [1129, 172] on body "**********" at bounding box center [634, 345] width 1269 height 691
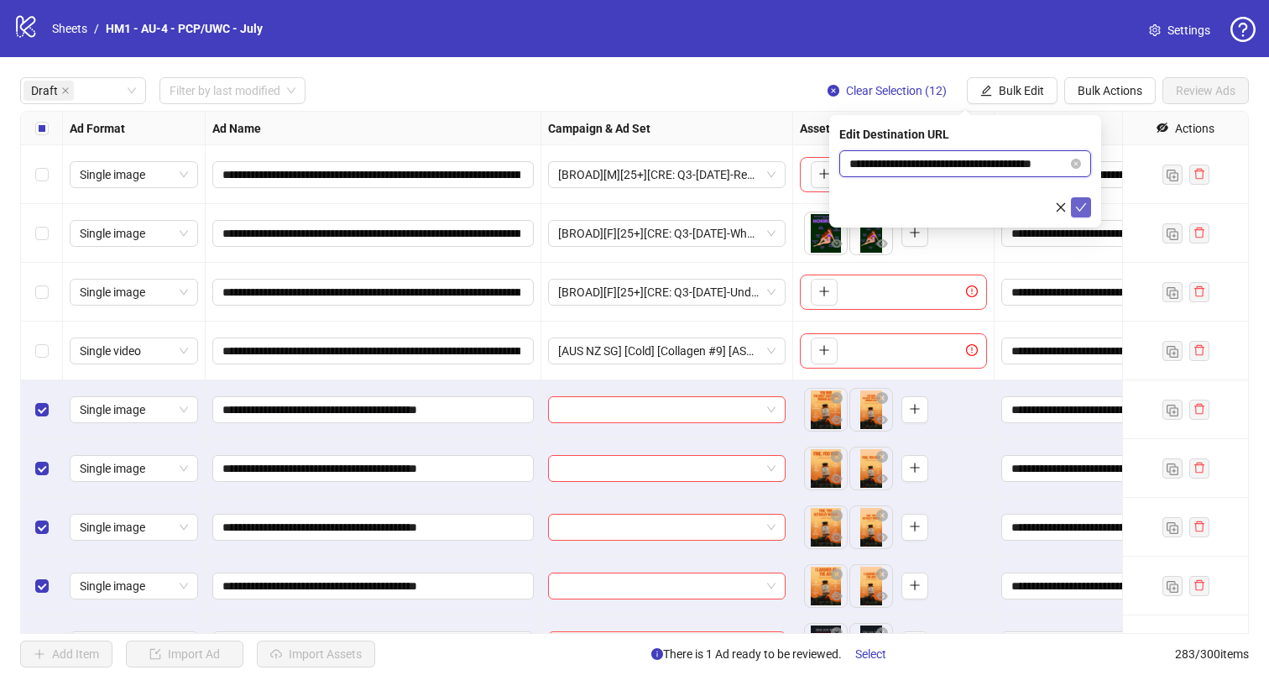
type input "**********"
click at [1077, 210] on icon "check" at bounding box center [1081, 207] width 12 height 12
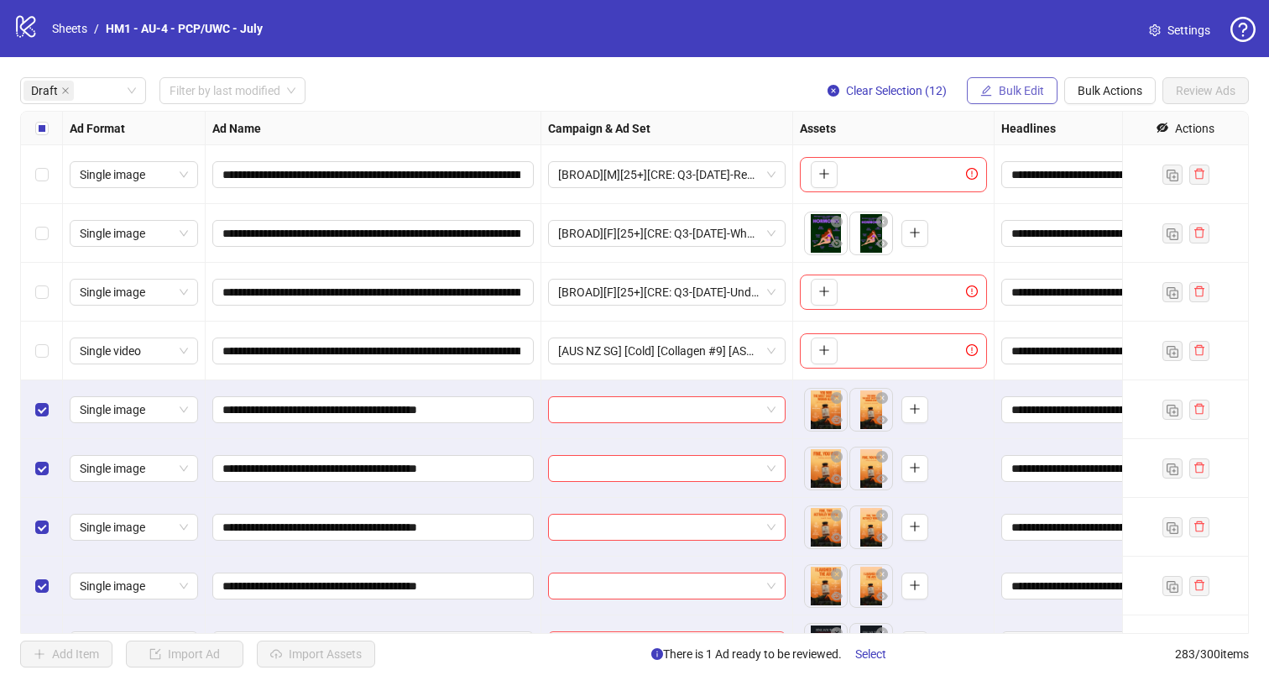
click at [1033, 96] on span "Bulk Edit" at bounding box center [1021, 90] width 45 height 13
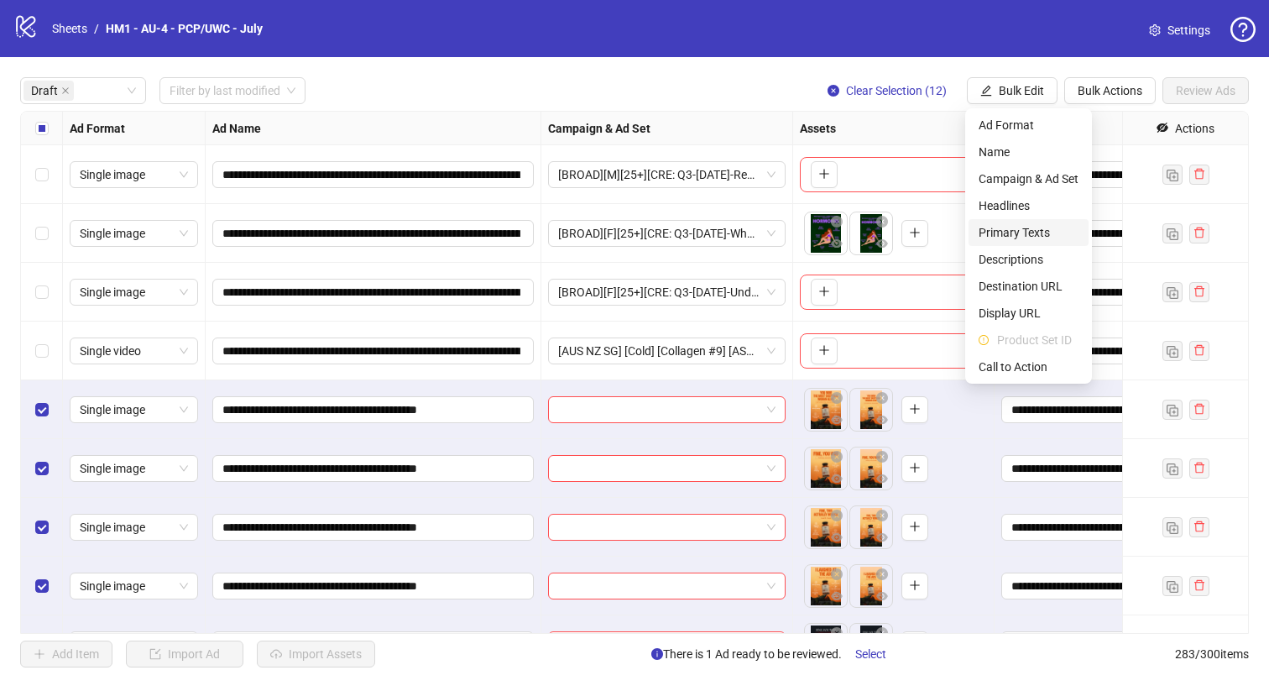
click at [1062, 230] on span "Primary Texts" at bounding box center [1028, 232] width 100 height 18
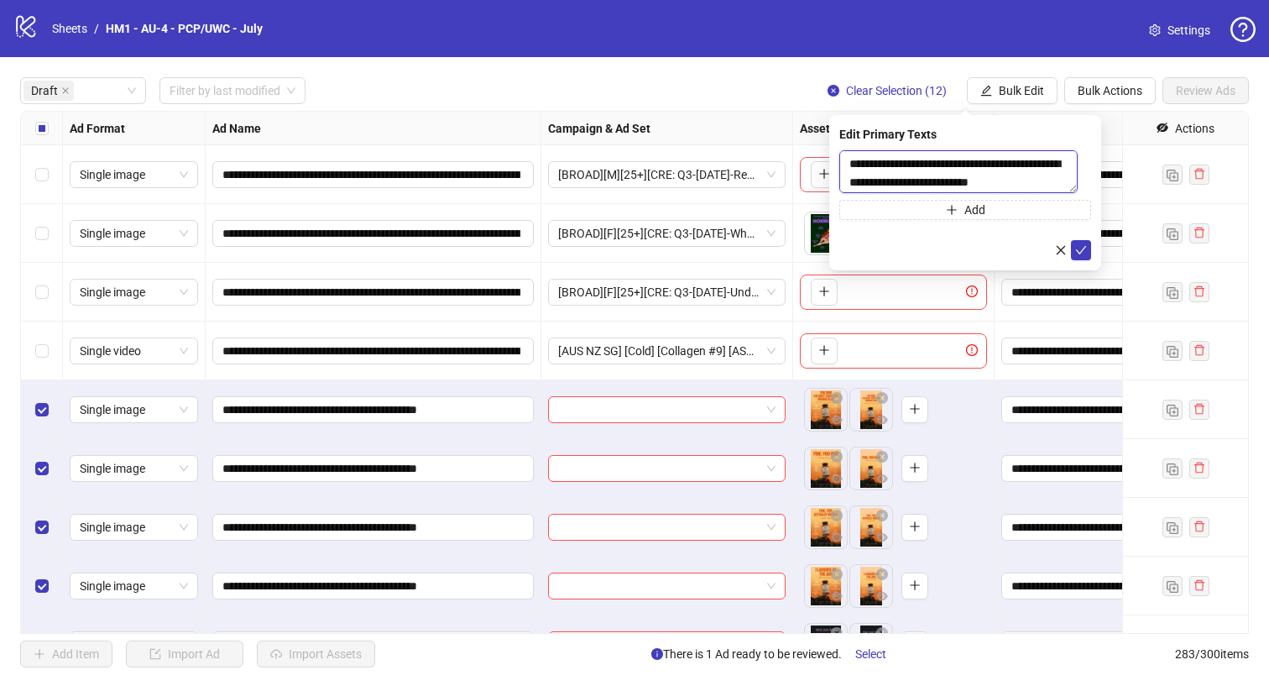
click at [1014, 166] on textarea "**********" at bounding box center [958, 171] width 238 height 43
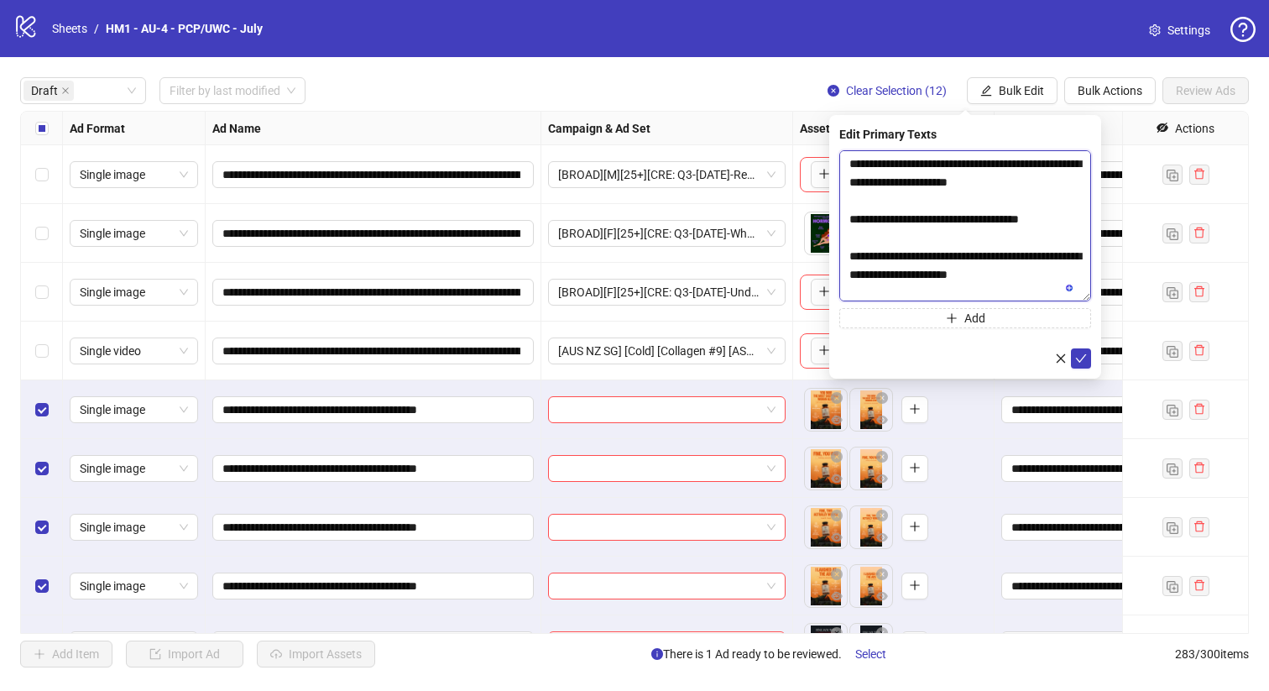
drag, startPoint x: 1087, startPoint y: 190, endPoint x: 1086, endPoint y: 334, distance: 144.3
click at [1086, 301] on textarea "**********" at bounding box center [965, 225] width 252 height 151
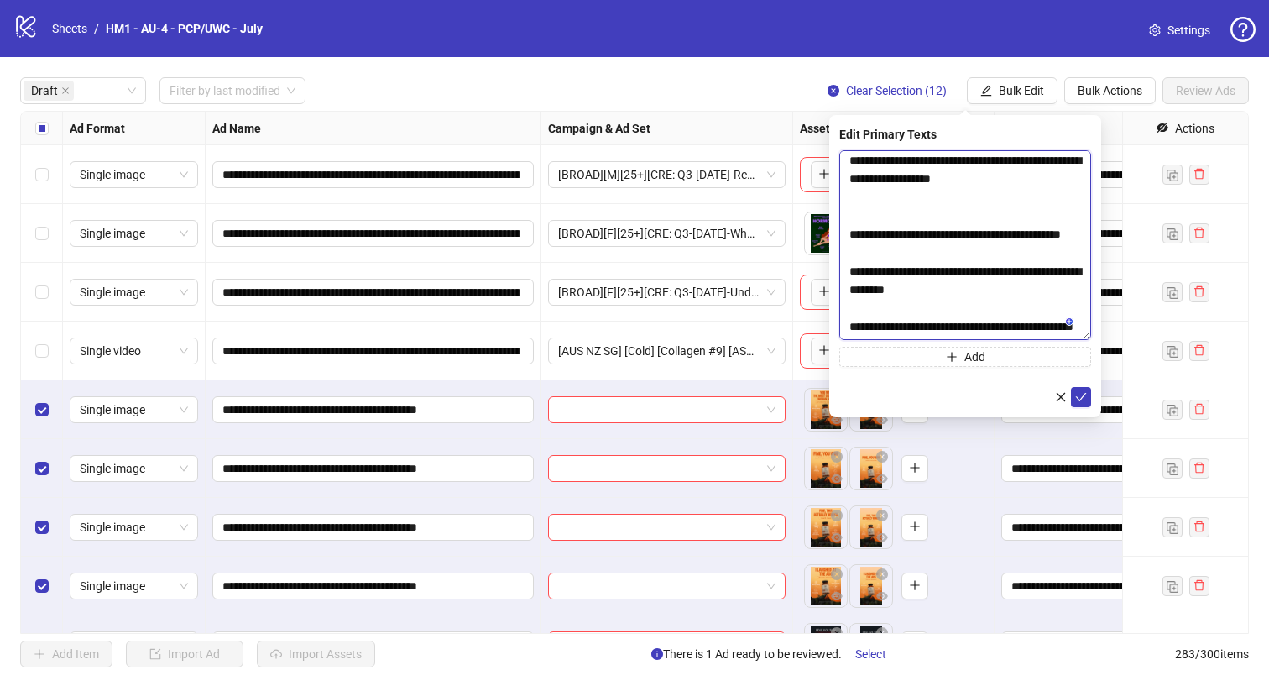
scroll to position [225, 0]
drag, startPoint x: 949, startPoint y: 326, endPoint x: 1040, endPoint y: 302, distance: 94.4
click at [1040, 302] on textarea "**********" at bounding box center [965, 245] width 252 height 190
paste textarea "To enrich screen reader interactions, please activate Accessibility in Grammarl…"
drag, startPoint x: 958, startPoint y: 330, endPoint x: 805, endPoint y: 303, distance: 155.9
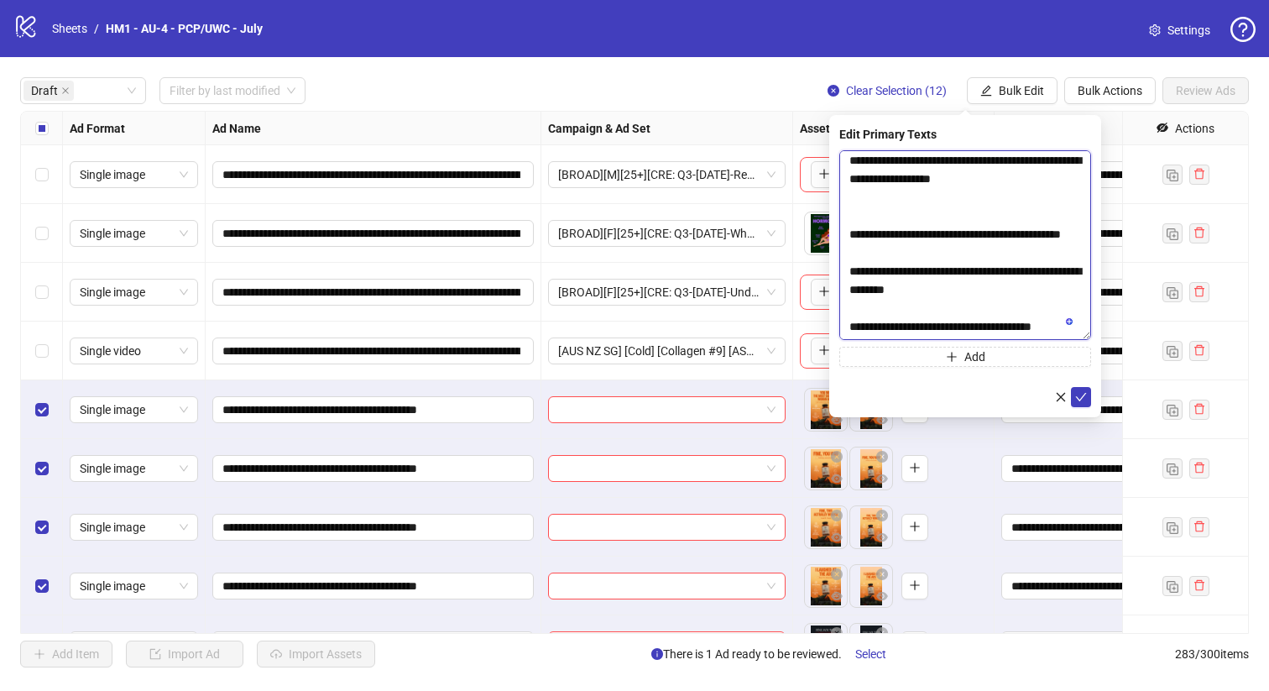
click at [805, 303] on body "**********" at bounding box center [634, 345] width 1269 height 691
type textarea "**********"
click at [1080, 394] on icon "check" at bounding box center [1081, 397] width 12 height 12
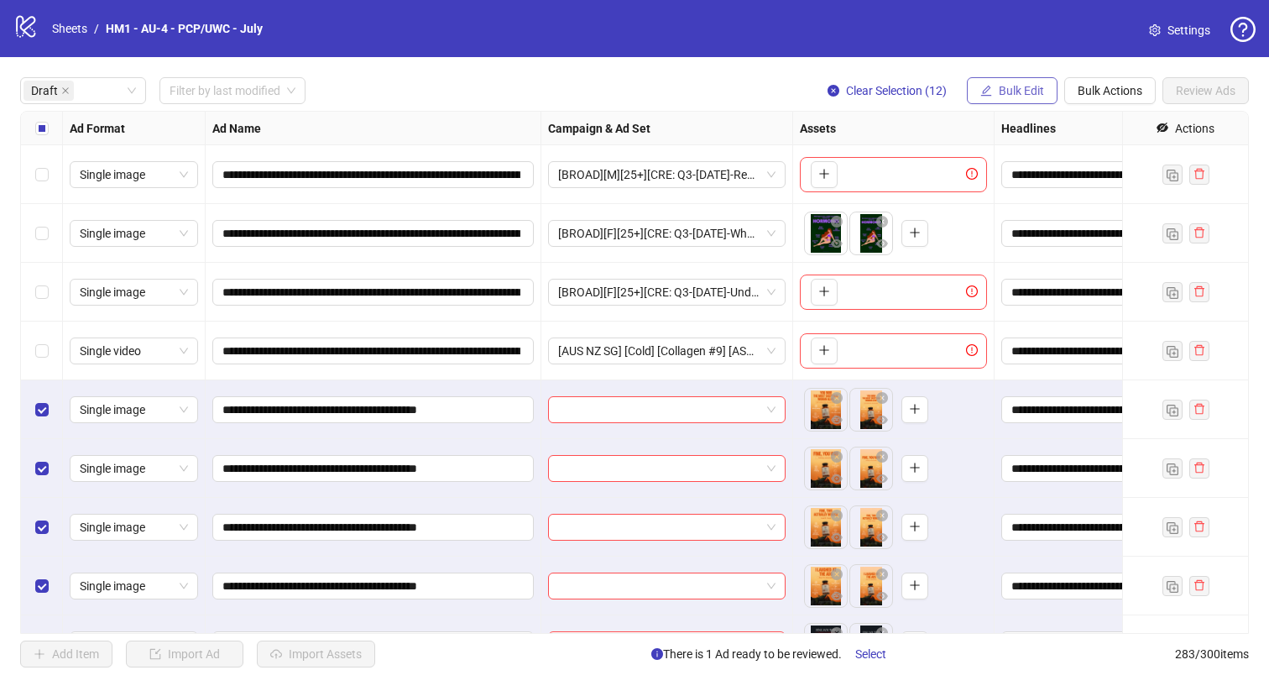
click at [1027, 86] on span "Bulk Edit" at bounding box center [1021, 90] width 45 height 13
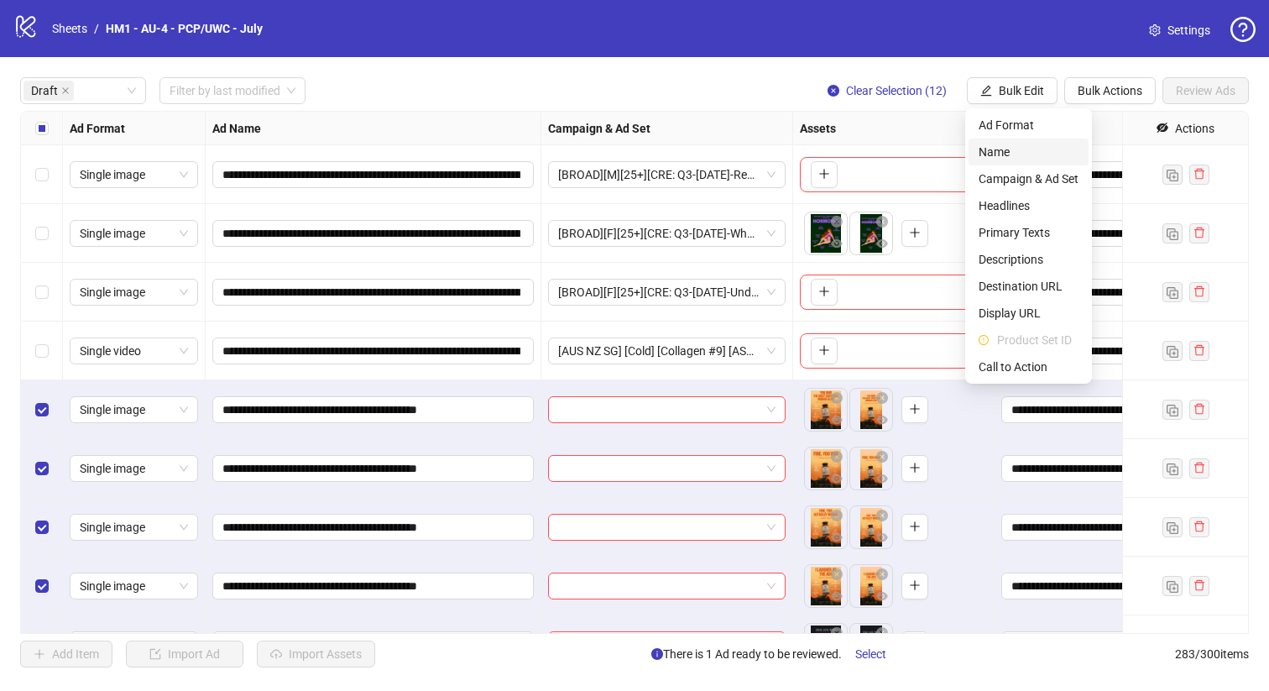
click at [1012, 153] on span "Name" at bounding box center [1028, 152] width 100 height 18
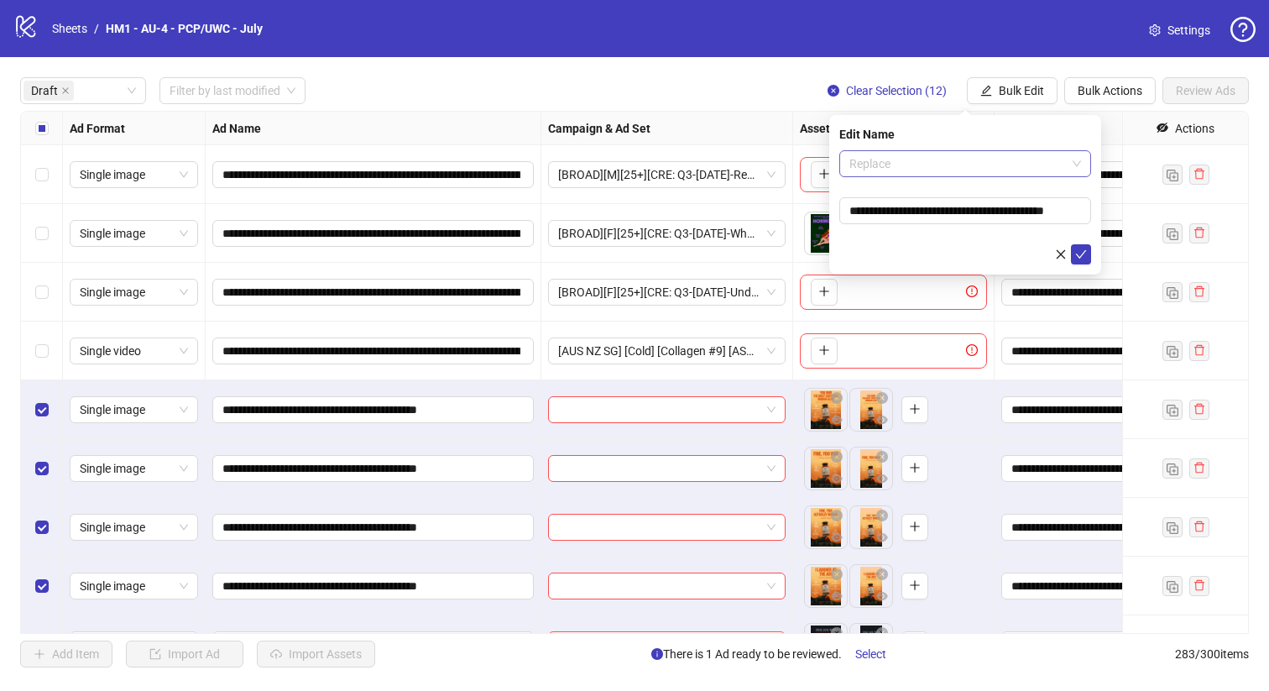
click at [960, 159] on span "Replace" at bounding box center [965, 163] width 232 height 25
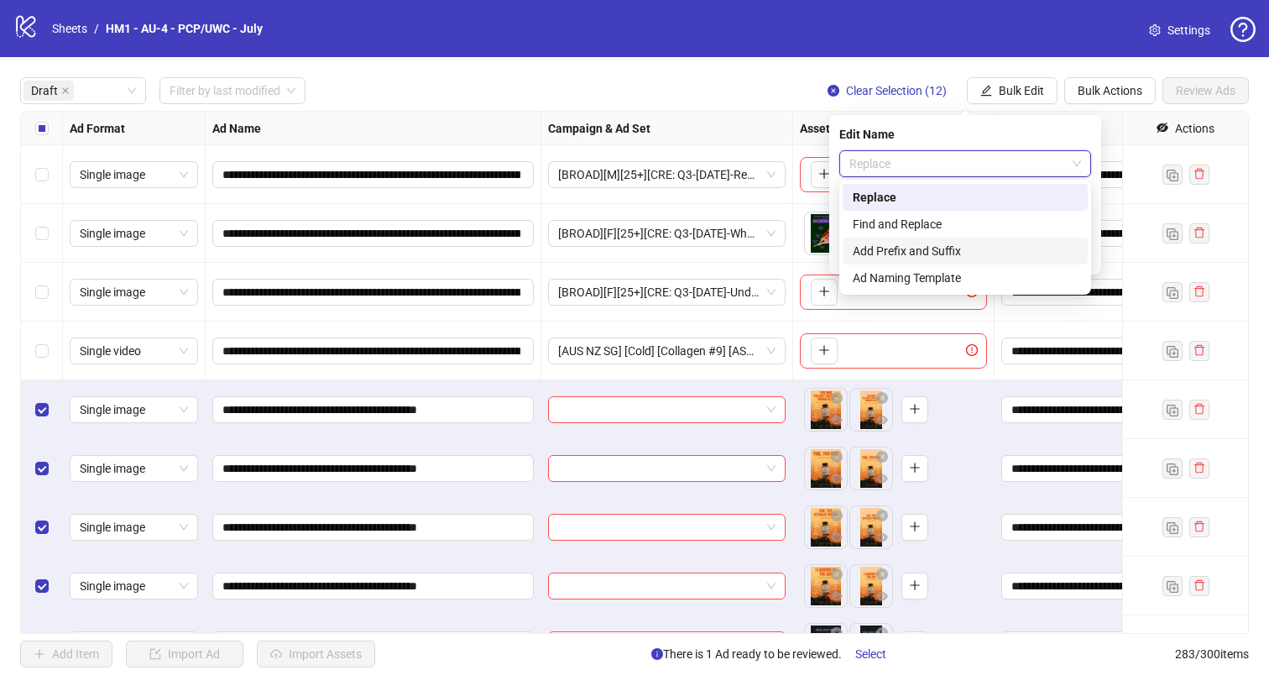
click at [926, 248] on div "Add Prefix and Suffix" at bounding box center [965, 251] width 225 height 18
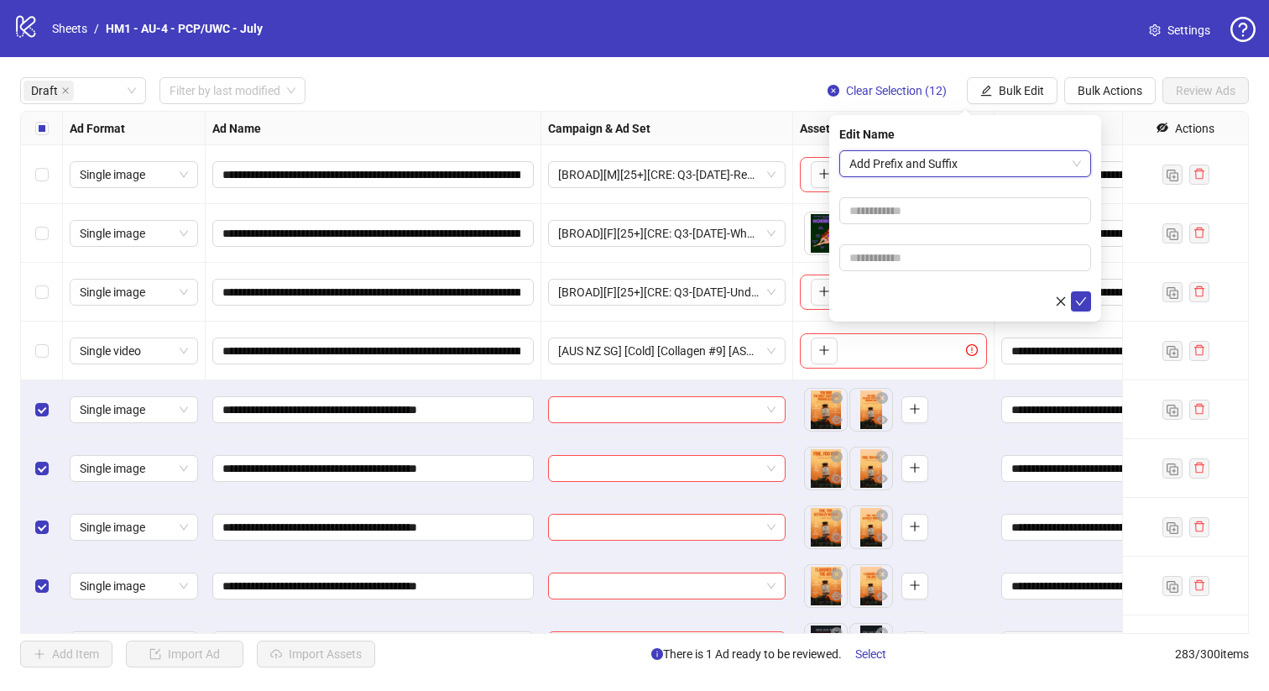
click at [926, 189] on form "Add Prefix and Suffix Add Prefix and Suffix" at bounding box center [965, 230] width 252 height 161
click at [928, 214] on input "text" at bounding box center [965, 210] width 252 height 27
type input "**********"
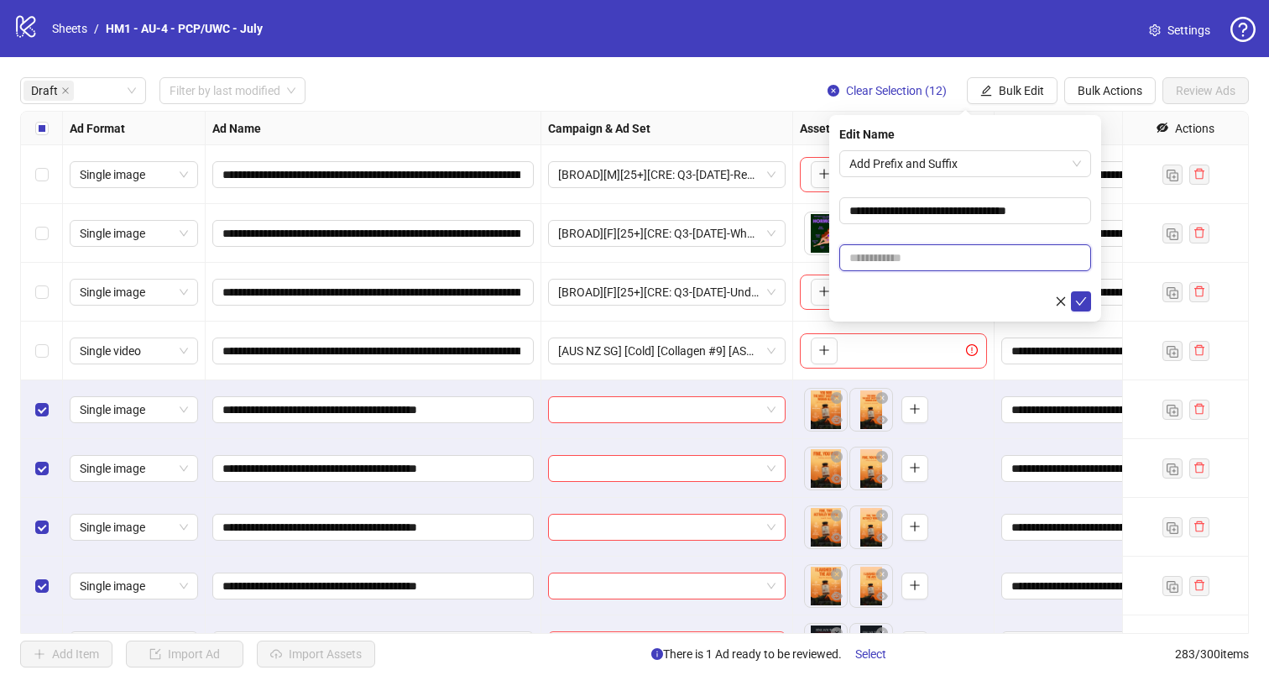
click at [952, 252] on input "text" at bounding box center [965, 257] width 252 height 27
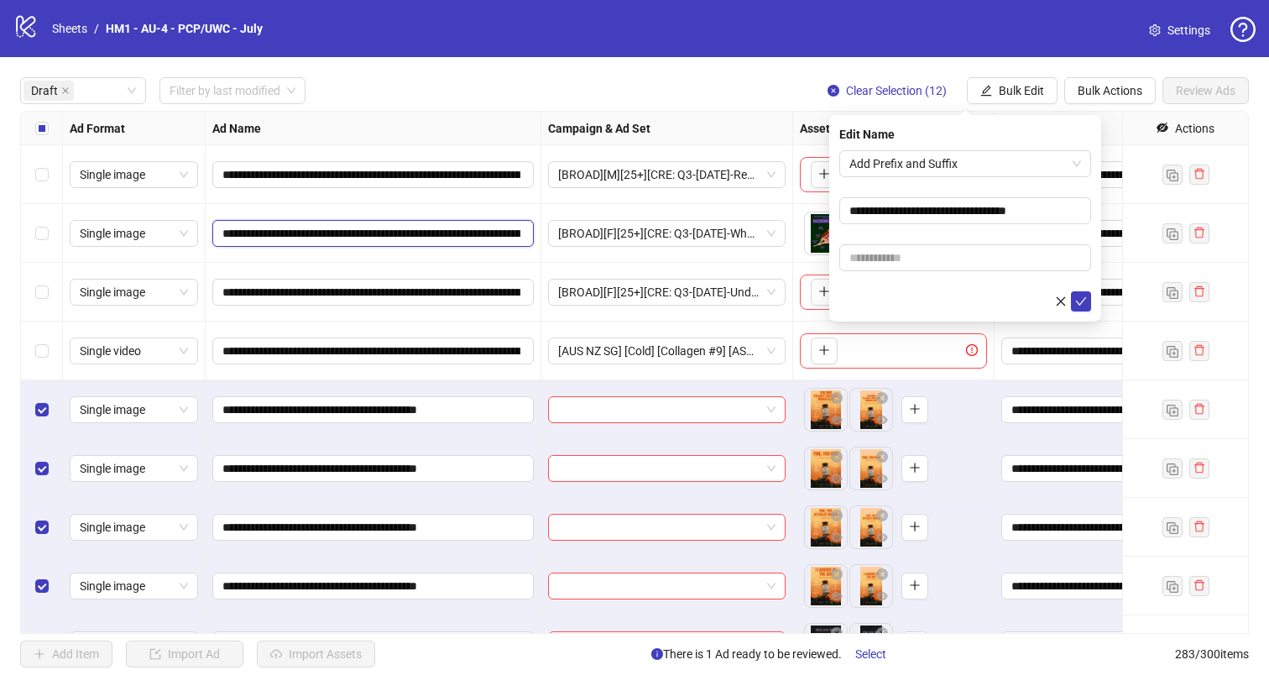
click at [350, 237] on input "**********" at bounding box center [371, 233] width 298 height 18
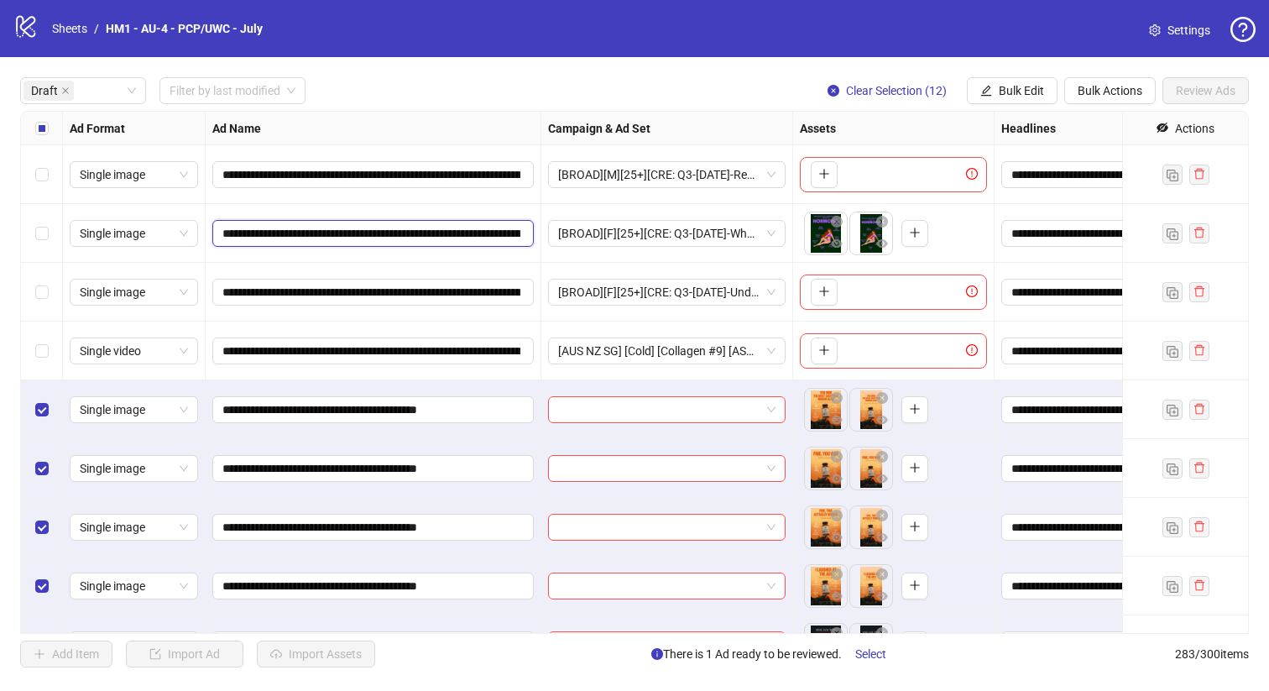
scroll to position [0, 792]
drag, startPoint x: 341, startPoint y: 236, endPoint x: 514, endPoint y: 233, distance: 172.9
click at [514, 233] on input "**********" at bounding box center [371, 233] width 298 height 18
drag, startPoint x: 413, startPoint y: 232, endPoint x: 697, endPoint y: 251, distance: 285.1
click at [697, 112] on div "**********" at bounding box center [969, 112] width 1896 height 0
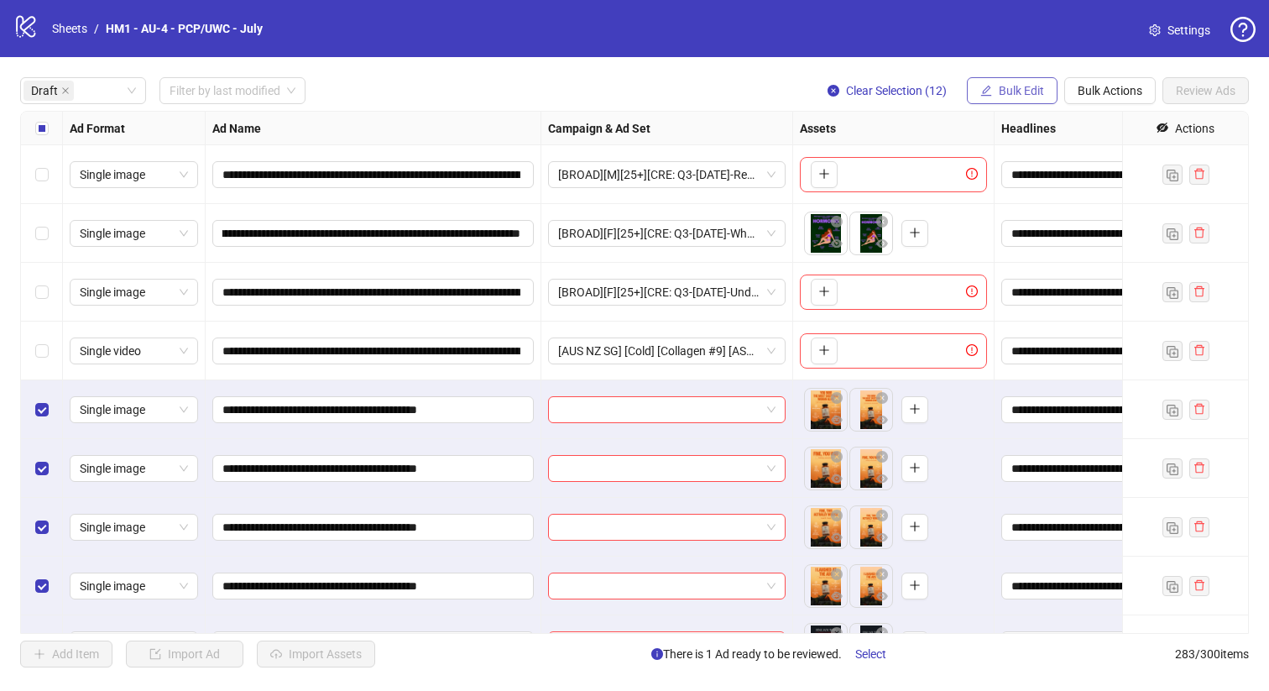
scroll to position [0, 0]
click at [1013, 80] on button "Bulk Edit" at bounding box center [1012, 90] width 91 height 27
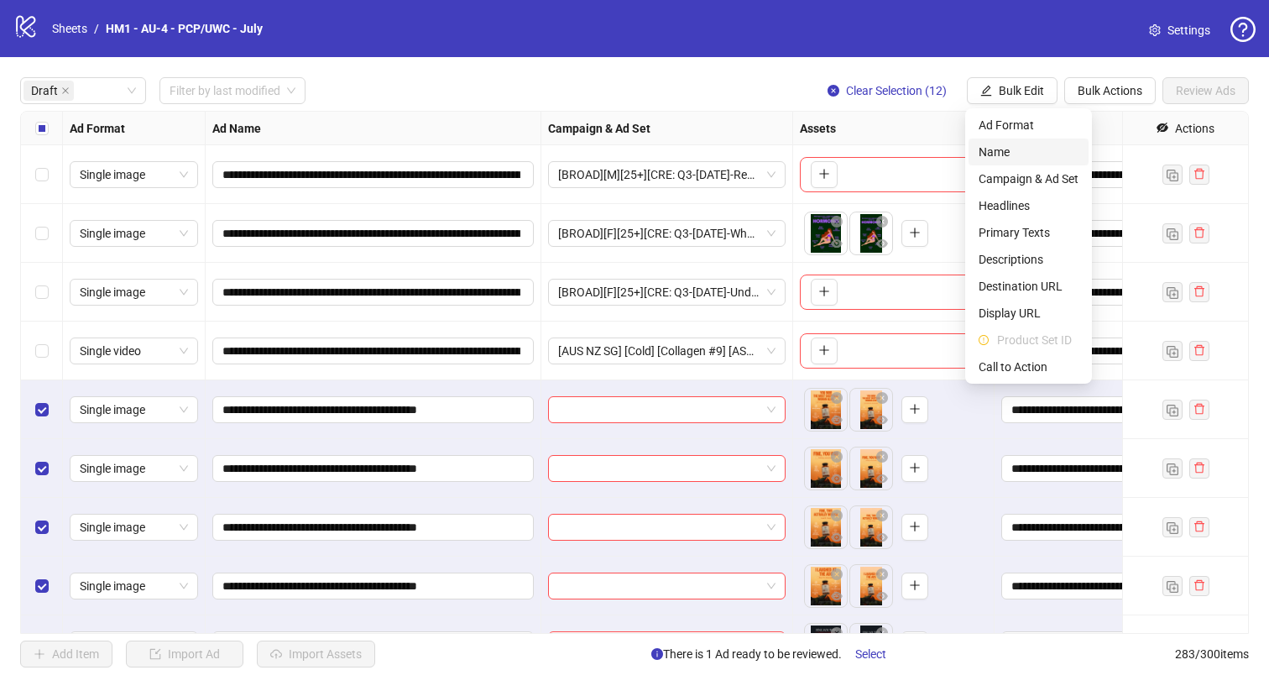
click at [1031, 159] on span "Name" at bounding box center [1028, 152] width 100 height 18
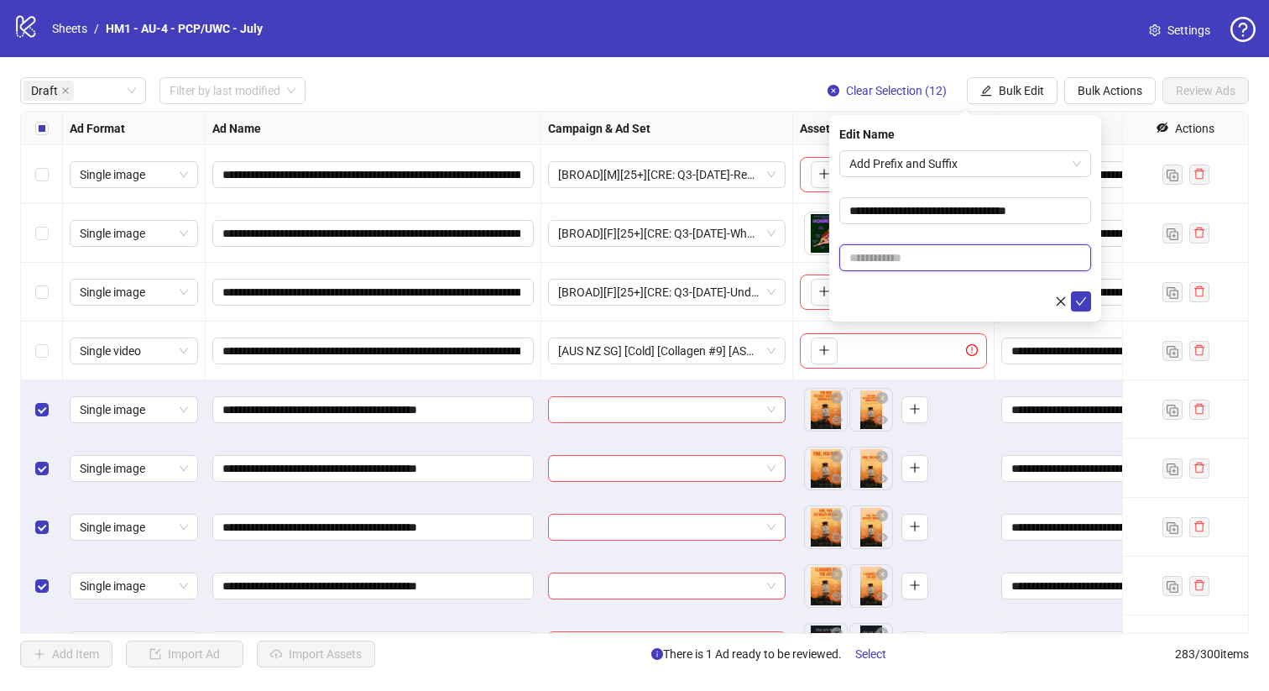
click at [986, 260] on input "text" at bounding box center [965, 257] width 252 height 27
paste input "**********"
click at [983, 260] on input "**********" at bounding box center [965, 257] width 252 height 27
drag, startPoint x: 957, startPoint y: 258, endPoint x: 1077, endPoint y: 263, distance: 121.0
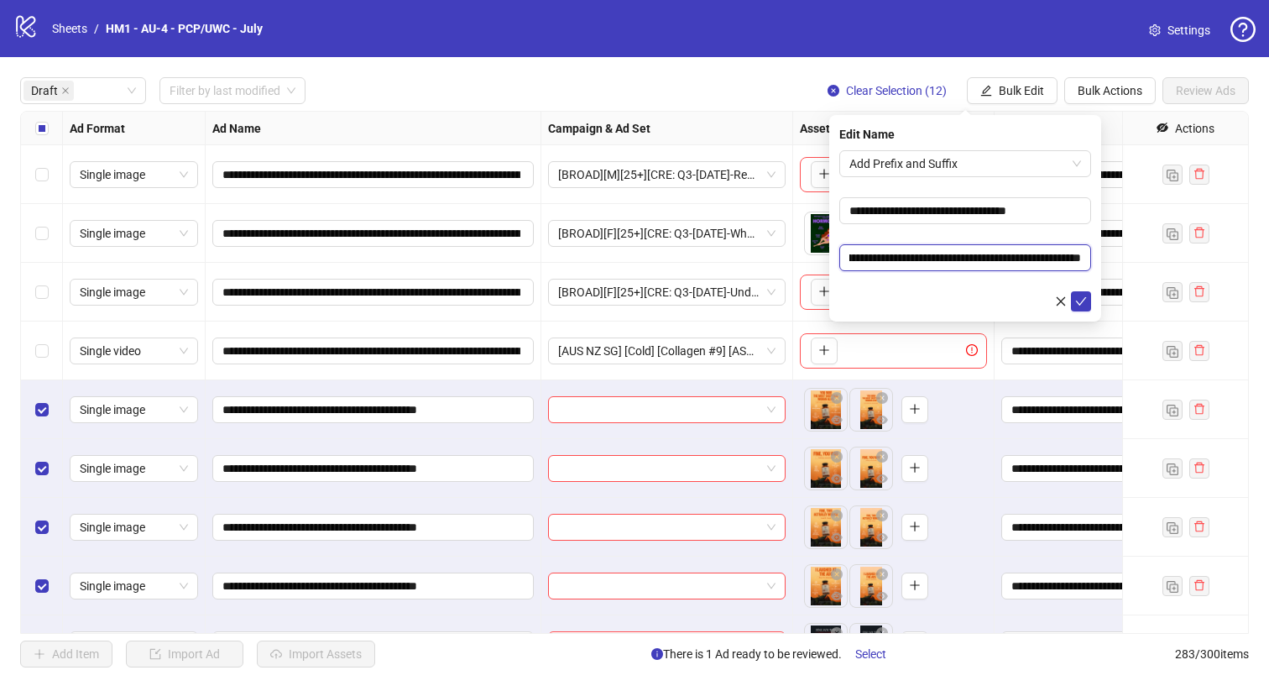
click at [1077, 263] on input "**********" at bounding box center [965, 257] width 252 height 27
paste input "text"
type input "**********"
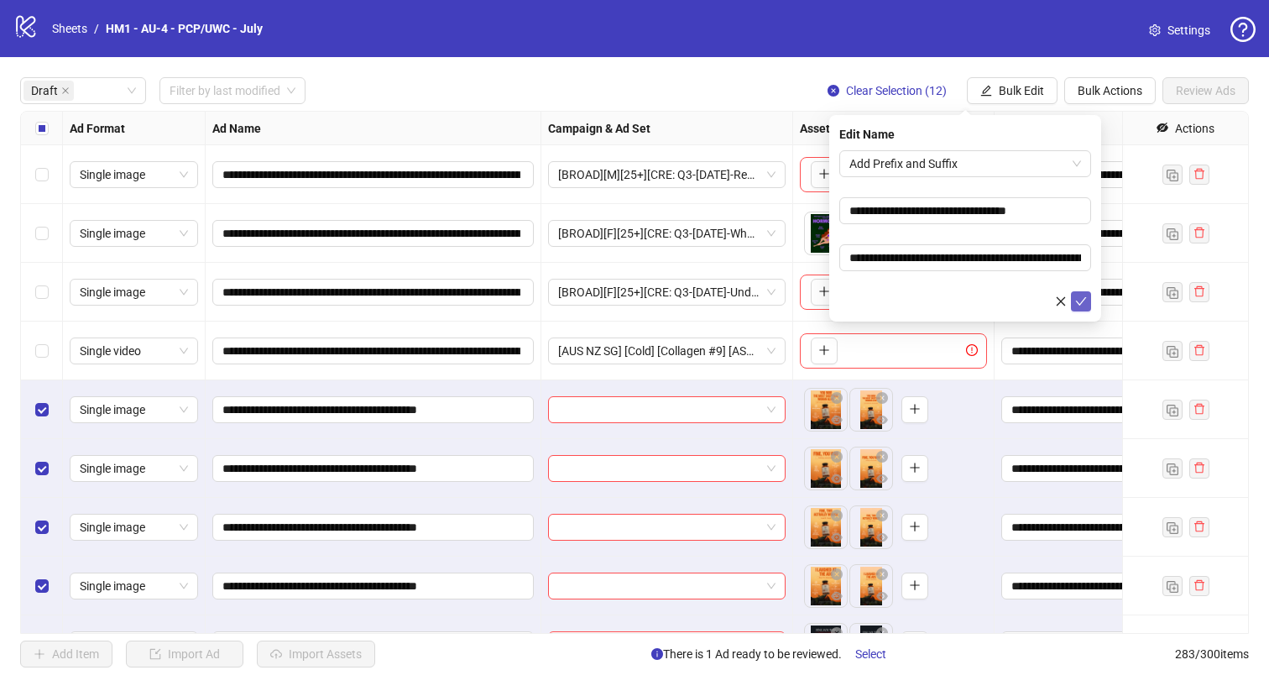
click at [1078, 299] on icon "check" at bounding box center [1081, 301] width 12 height 12
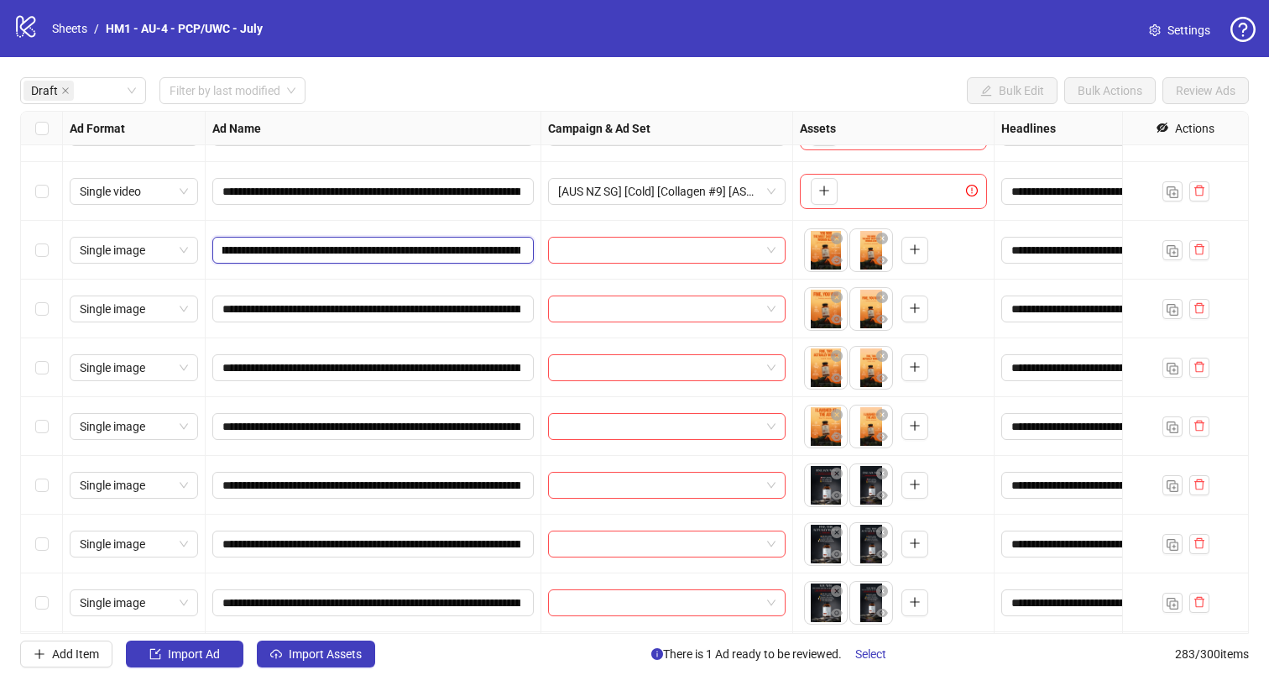
scroll to position [0, 228]
drag, startPoint x: 430, startPoint y: 251, endPoint x: 441, endPoint y: 253, distance: 11.0
click at [441, 253] on input "**********" at bounding box center [371, 250] width 298 height 18
click at [682, 274] on div at bounding box center [667, 250] width 252 height 59
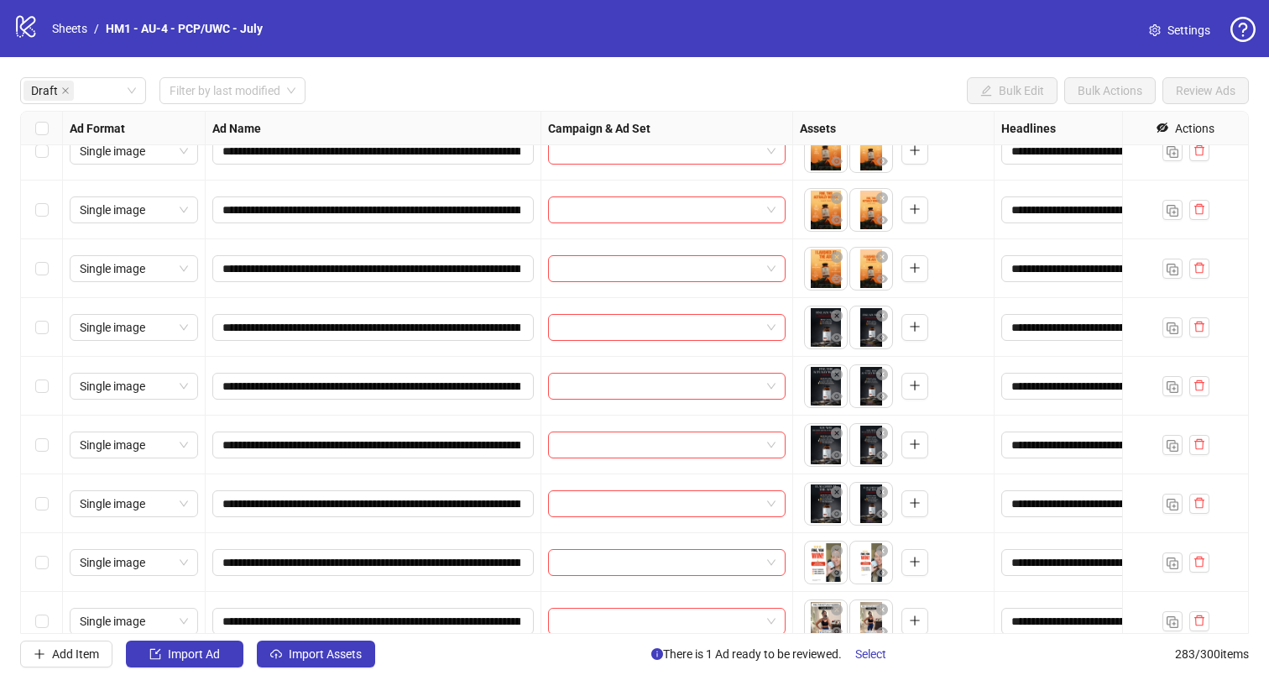
scroll to position [82, 0]
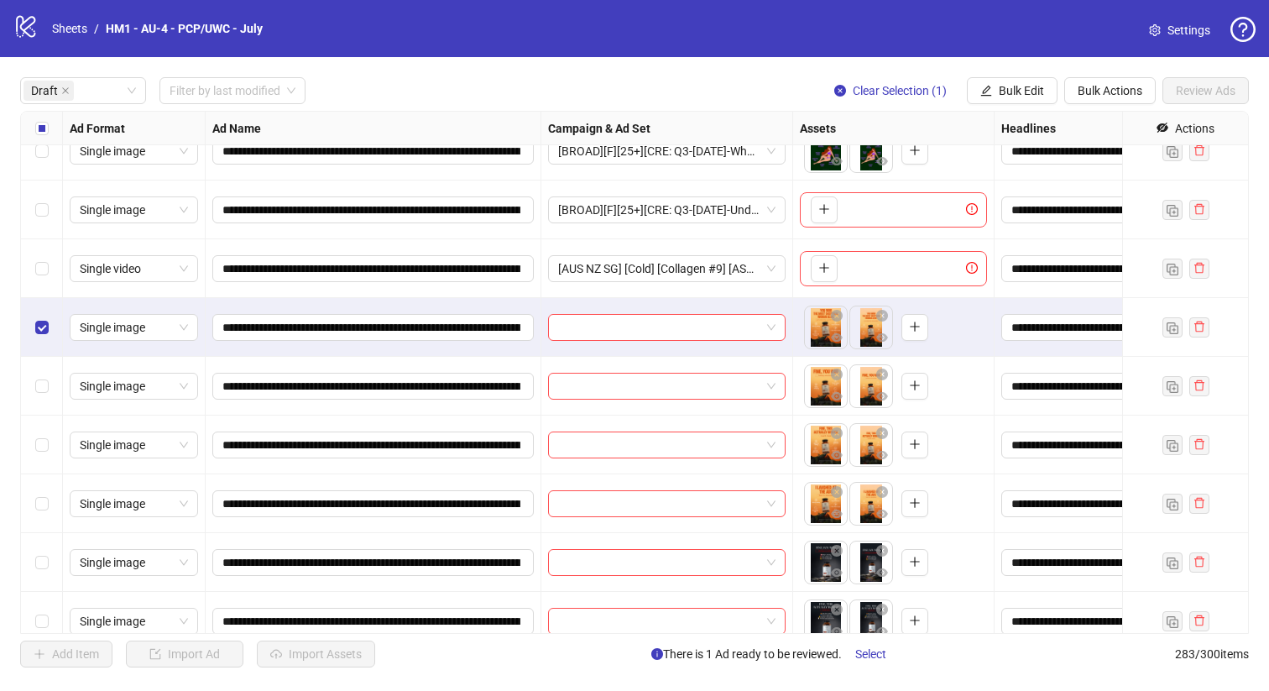
click at [42, 405] on div "Select row 6" at bounding box center [42, 386] width 42 height 59
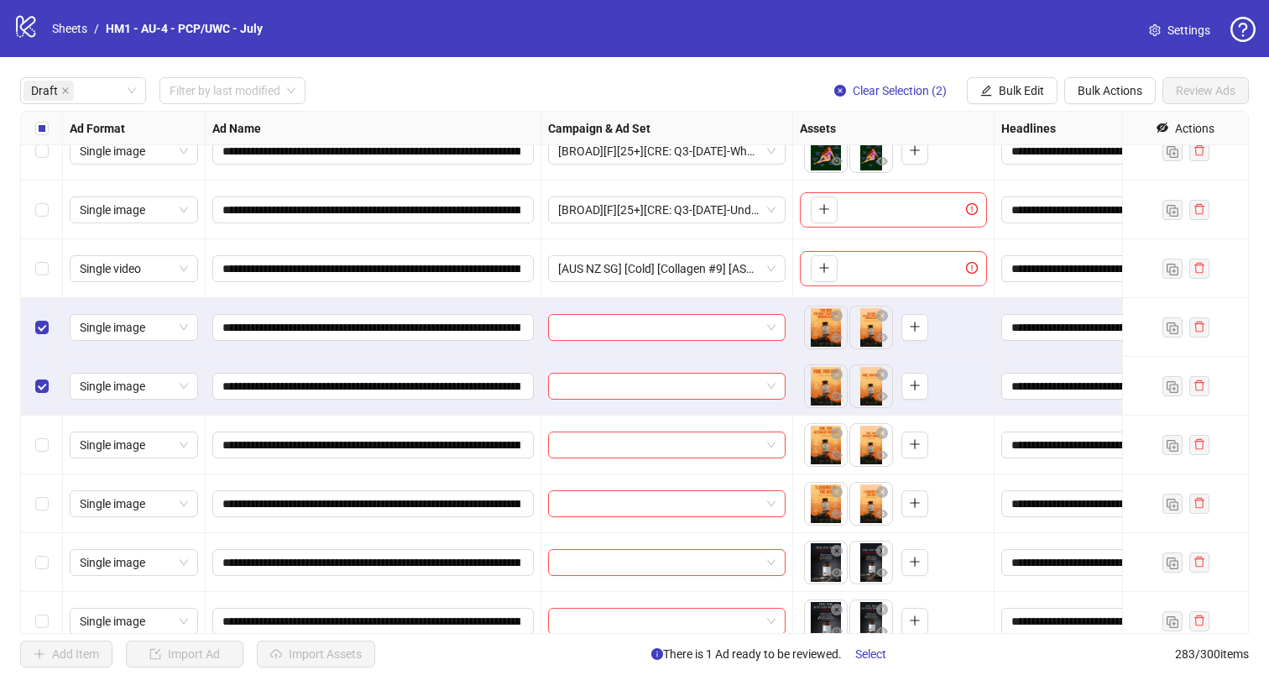
click at [42, 457] on div "Select row 7" at bounding box center [42, 444] width 42 height 59
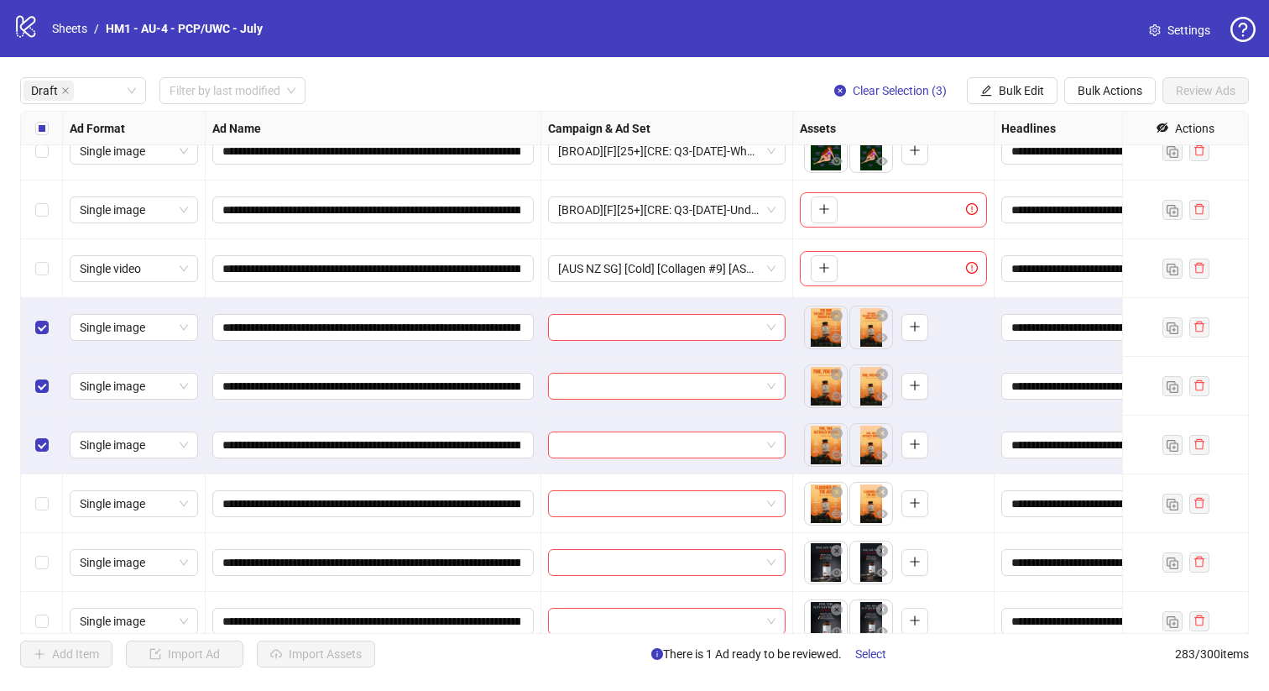
click at [47, 527] on div "Select row 8" at bounding box center [42, 503] width 42 height 59
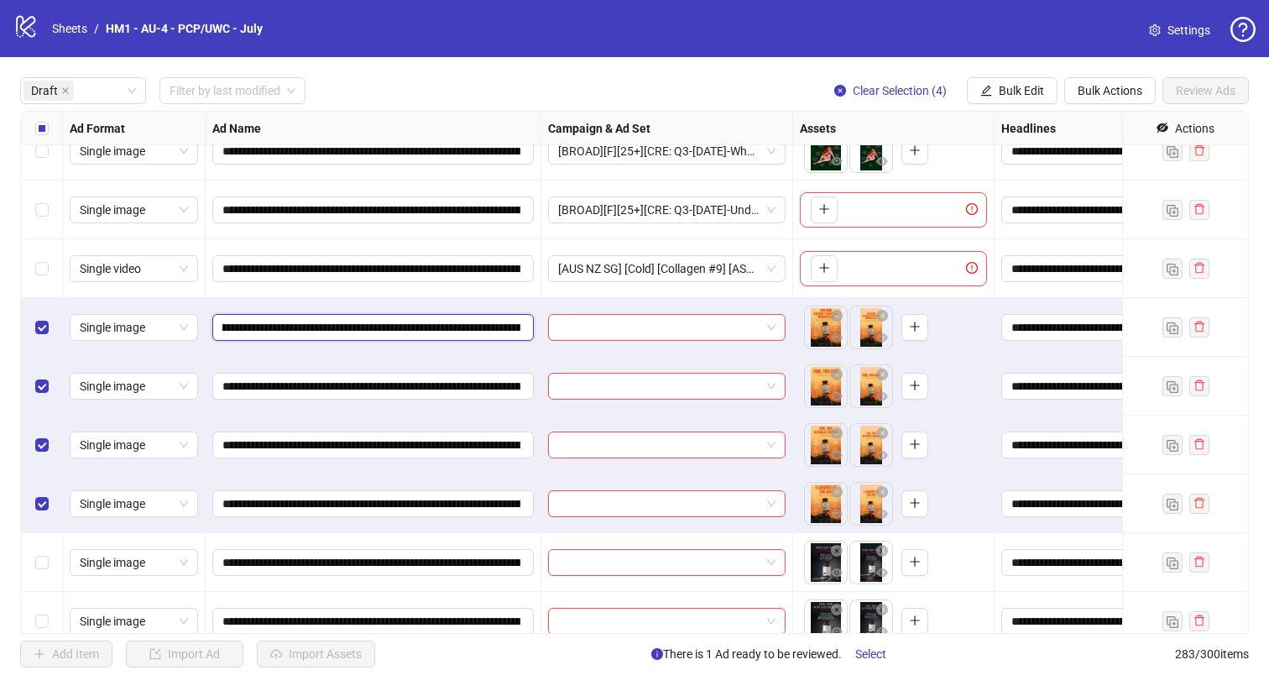
scroll to position [0, 227]
drag, startPoint x: 429, startPoint y: 327, endPoint x: 442, endPoint y: 329, distance: 13.5
click at [442, 329] on input "**********" at bounding box center [371, 327] width 298 height 18
click at [999, 81] on button "Bulk Edit" at bounding box center [1012, 90] width 91 height 27
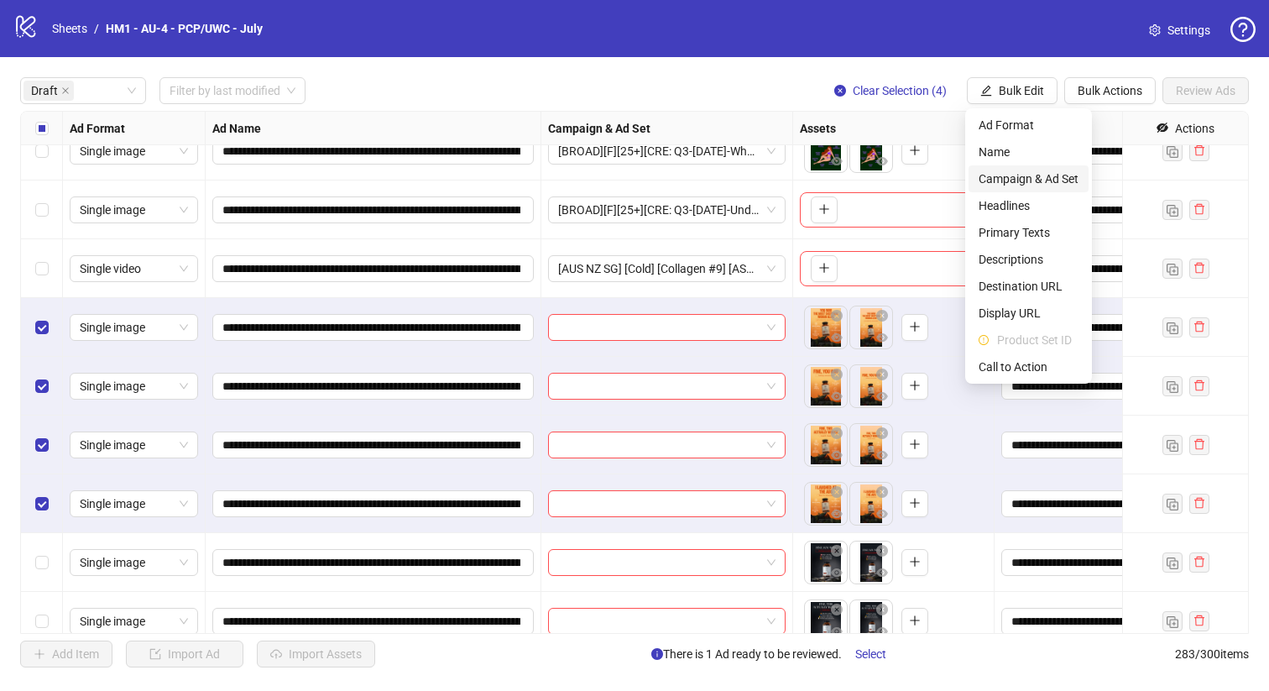
click at [1023, 182] on span "Campaign & Ad Set" at bounding box center [1028, 178] width 100 height 18
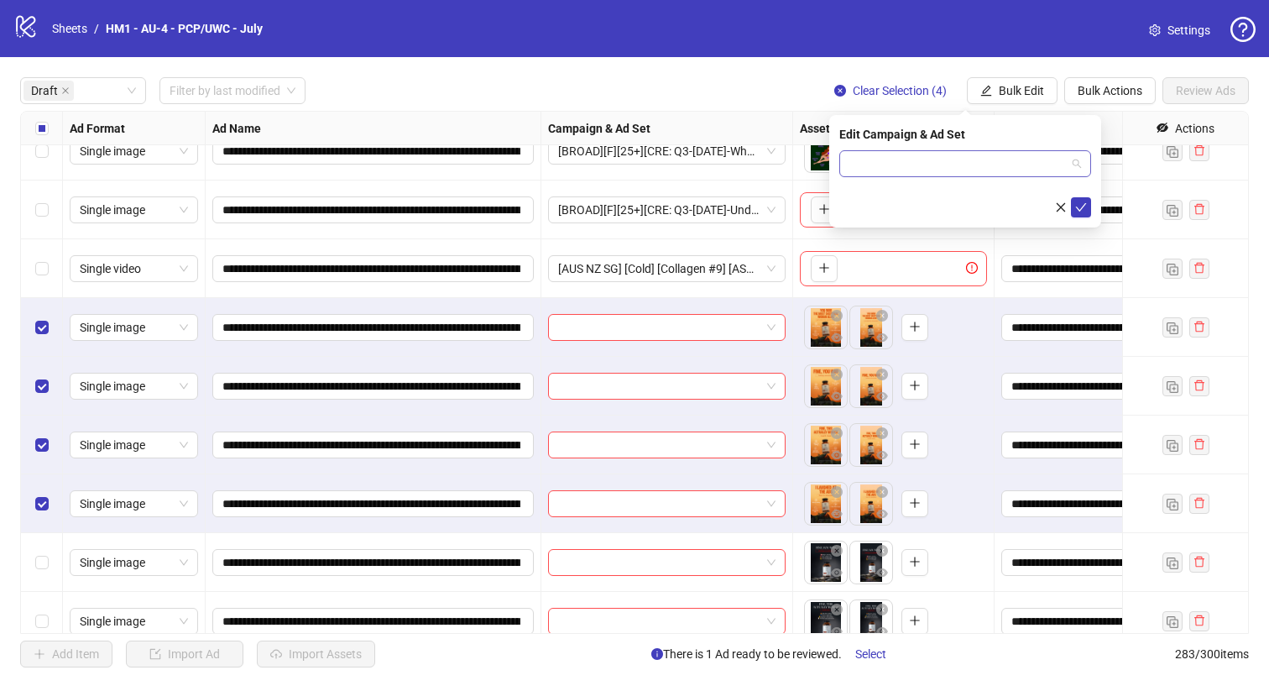
click at [989, 164] on input "search" at bounding box center [957, 163] width 216 height 25
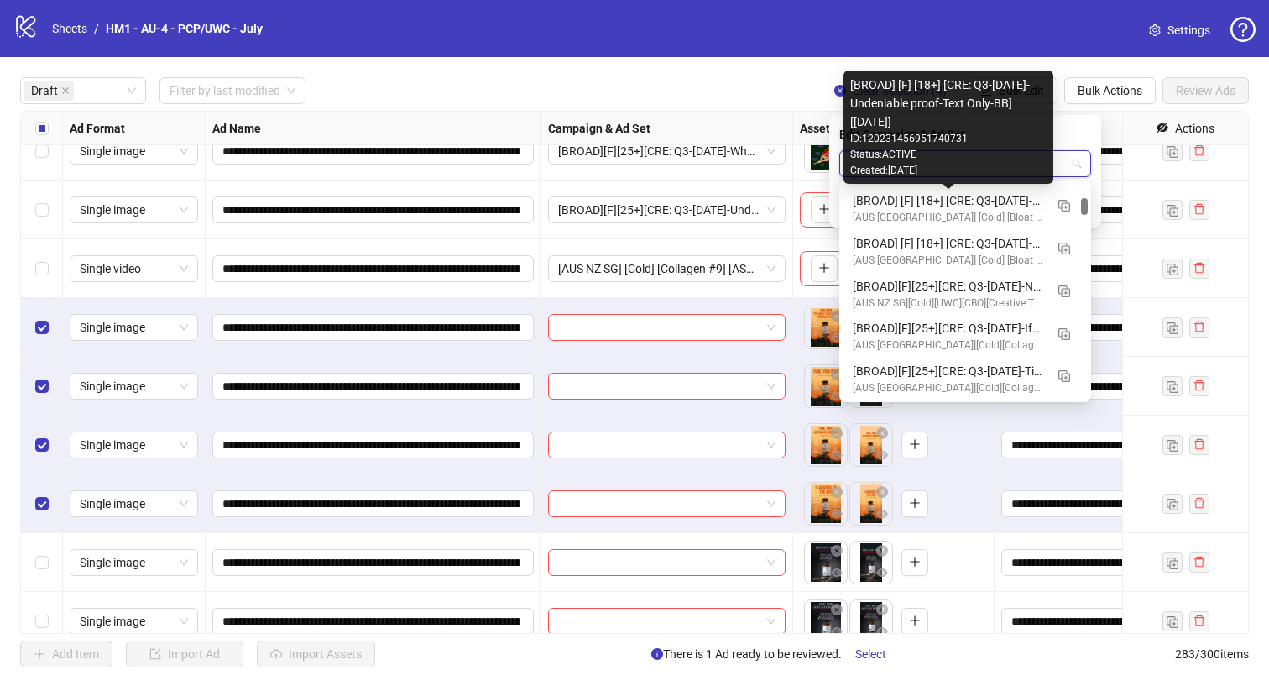
scroll to position [1458, 0]
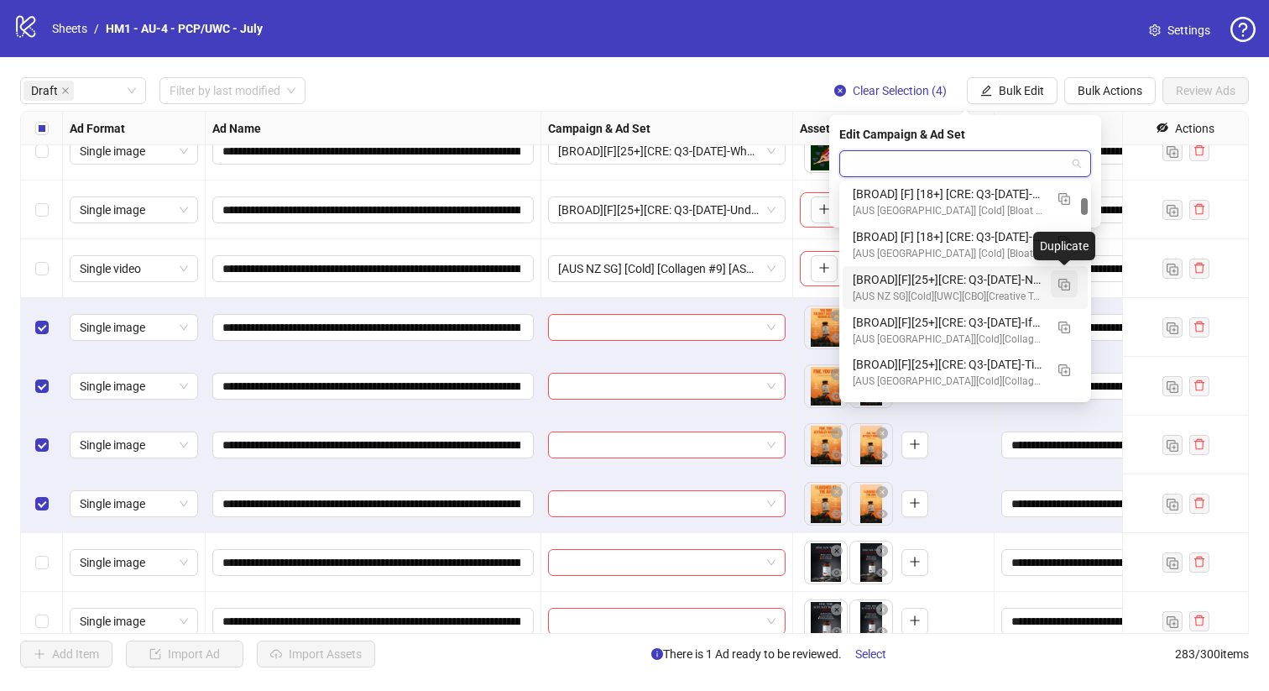
click at [1058, 286] on img "button" at bounding box center [1064, 285] width 12 height 12
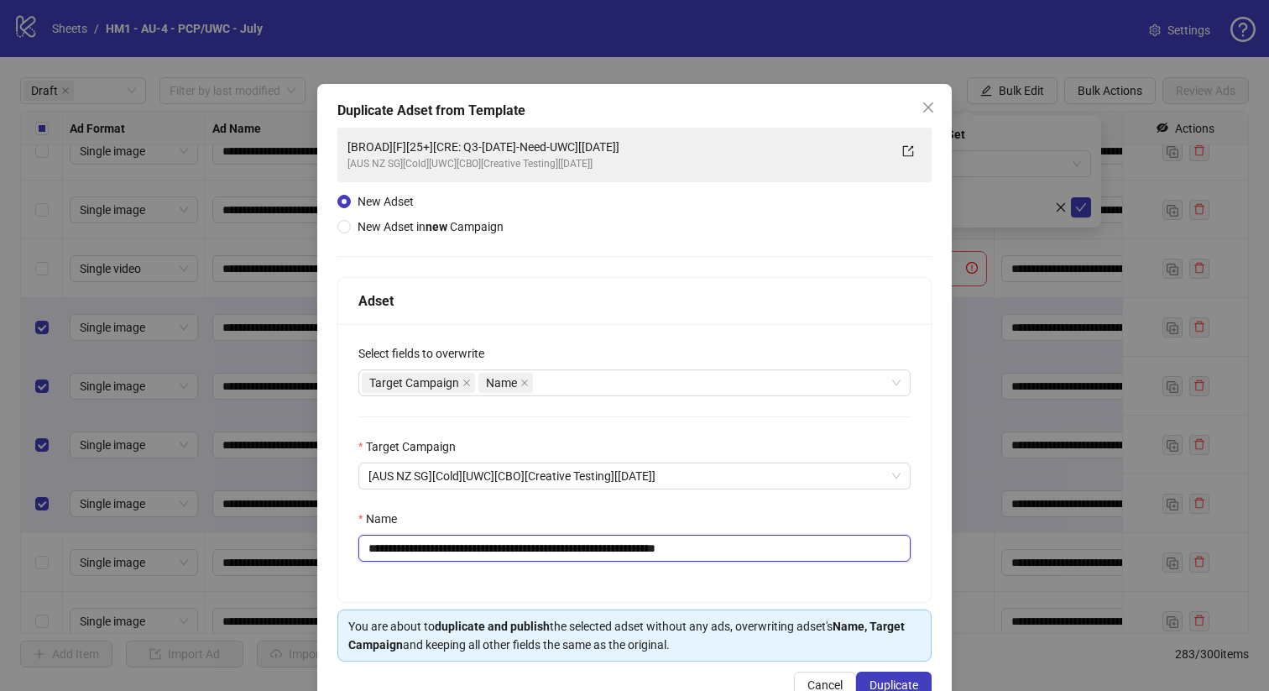
drag, startPoint x: 625, startPoint y: 547, endPoint x: 482, endPoint y: 550, distance: 143.5
click at [482, 550] on input "**********" at bounding box center [634, 548] width 552 height 27
paste input "**********"
click at [743, 550] on input "**********" at bounding box center [634, 548] width 552 height 27
type input "**********"
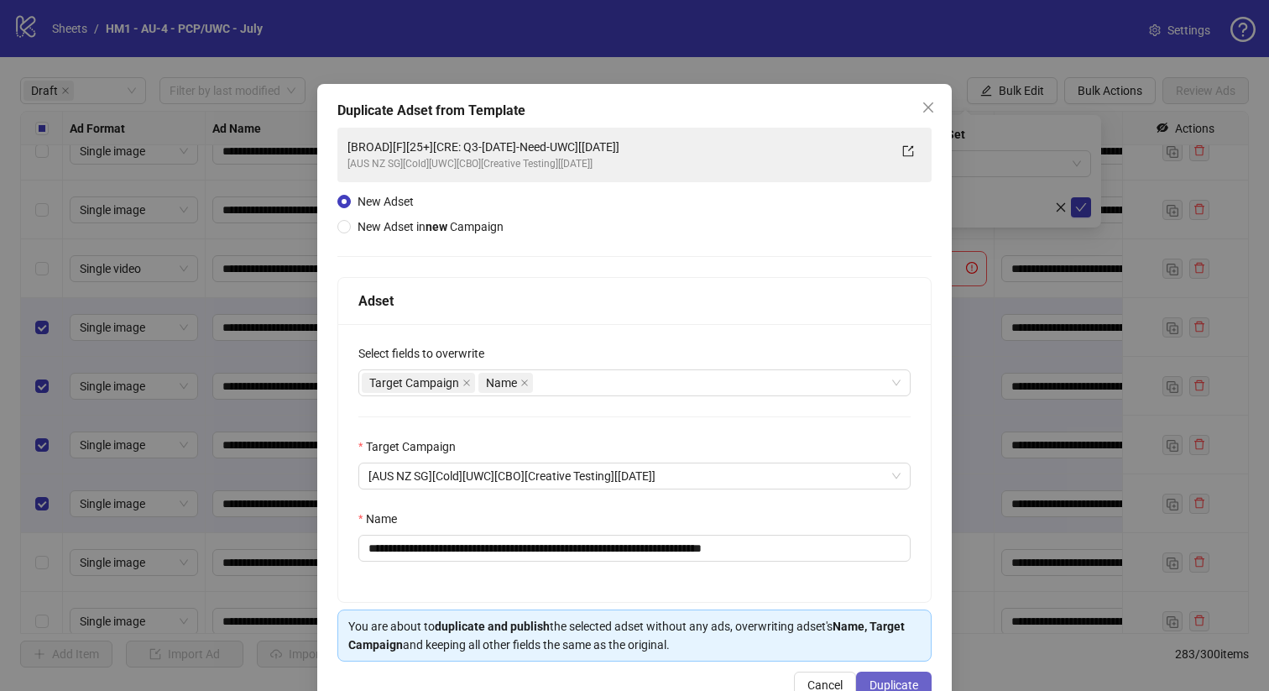
click at [914, 677] on button "Duplicate" at bounding box center [894, 684] width 76 height 27
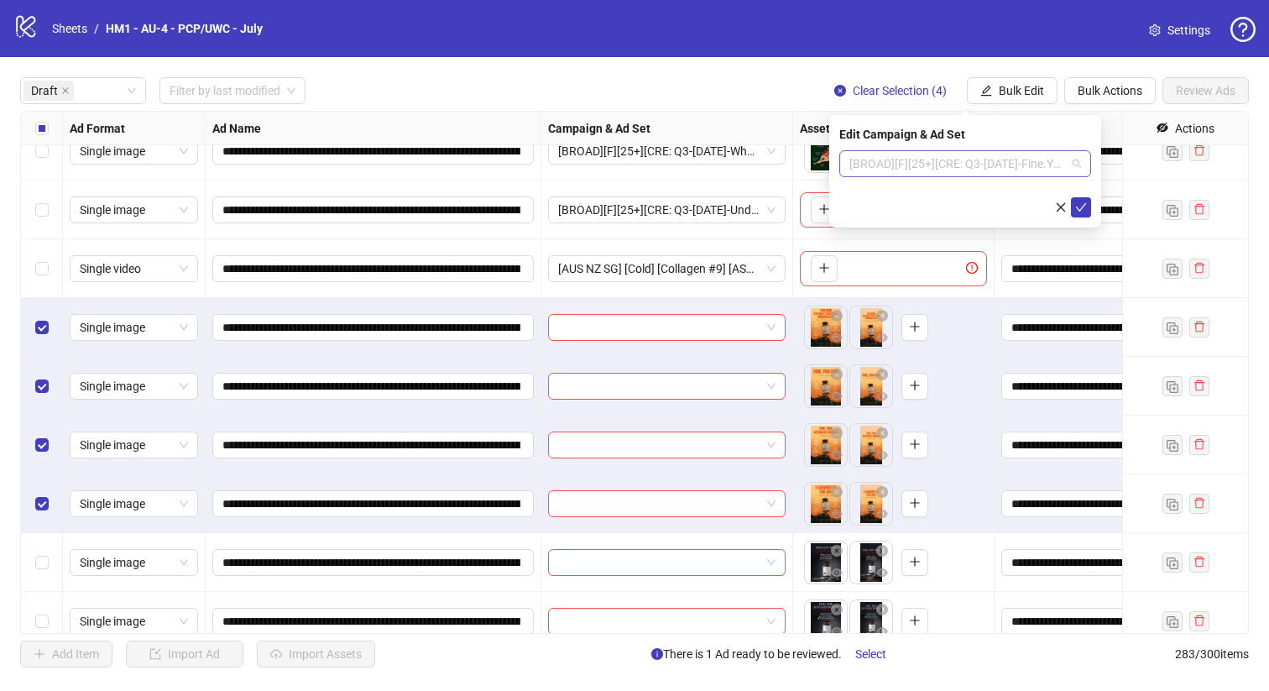
click at [986, 164] on span "[BROAD][F][25+][CRE: Q3-[DATE]-Fine.YOU-WIN.-TextOnly-UWC][[DATE]]" at bounding box center [965, 163] width 232 height 25
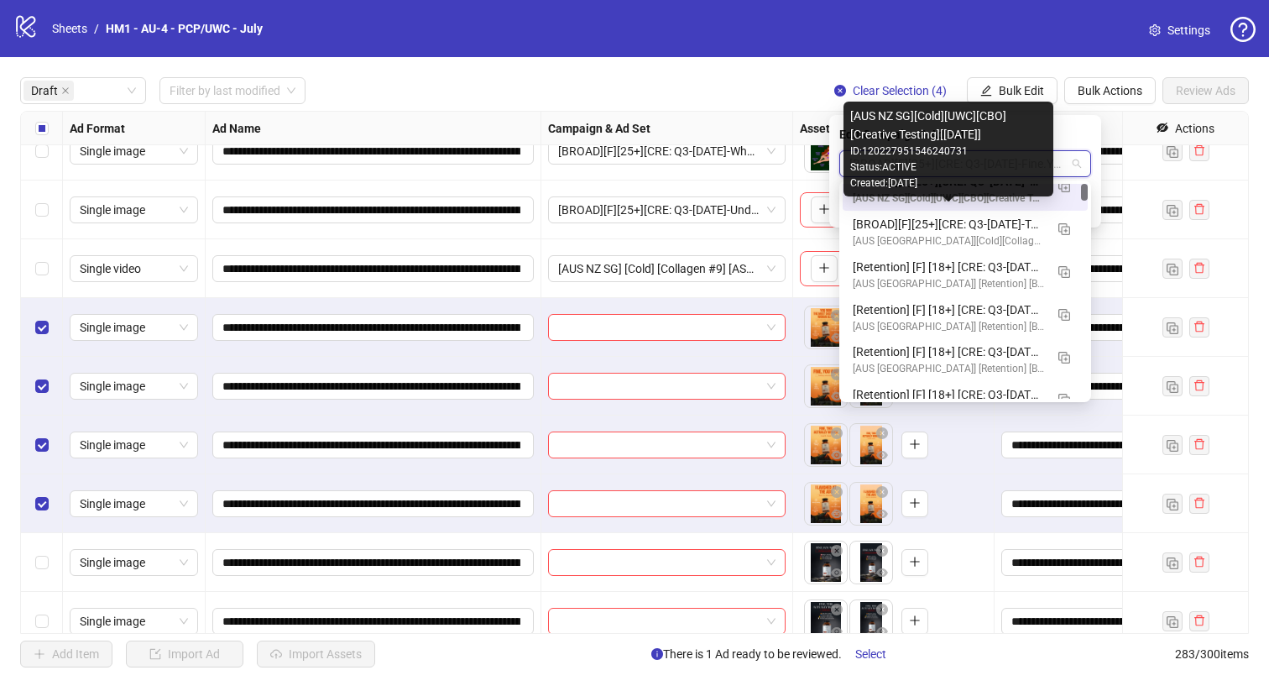
scroll to position [0, 0]
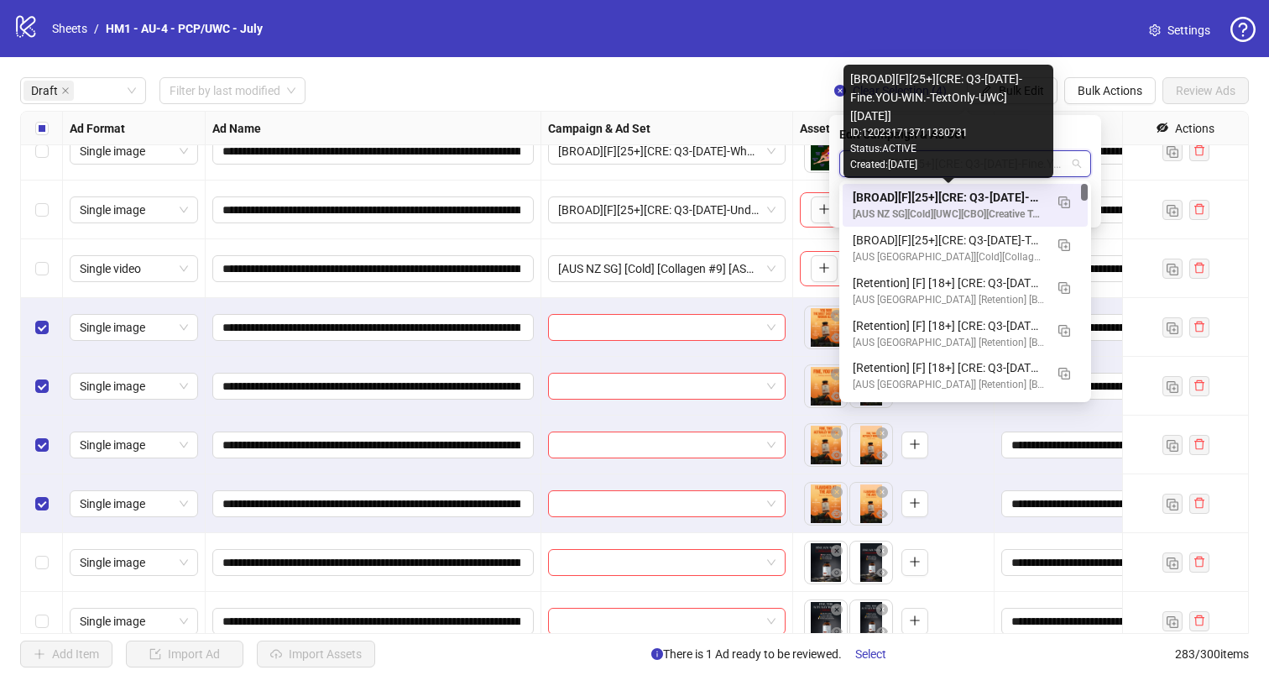
click at [1015, 194] on div "[BROAD][F][25+][CRE: Q3-[DATE]-Fine.YOU-WIN.-TextOnly-UWC][[DATE]]" at bounding box center [948, 197] width 191 height 18
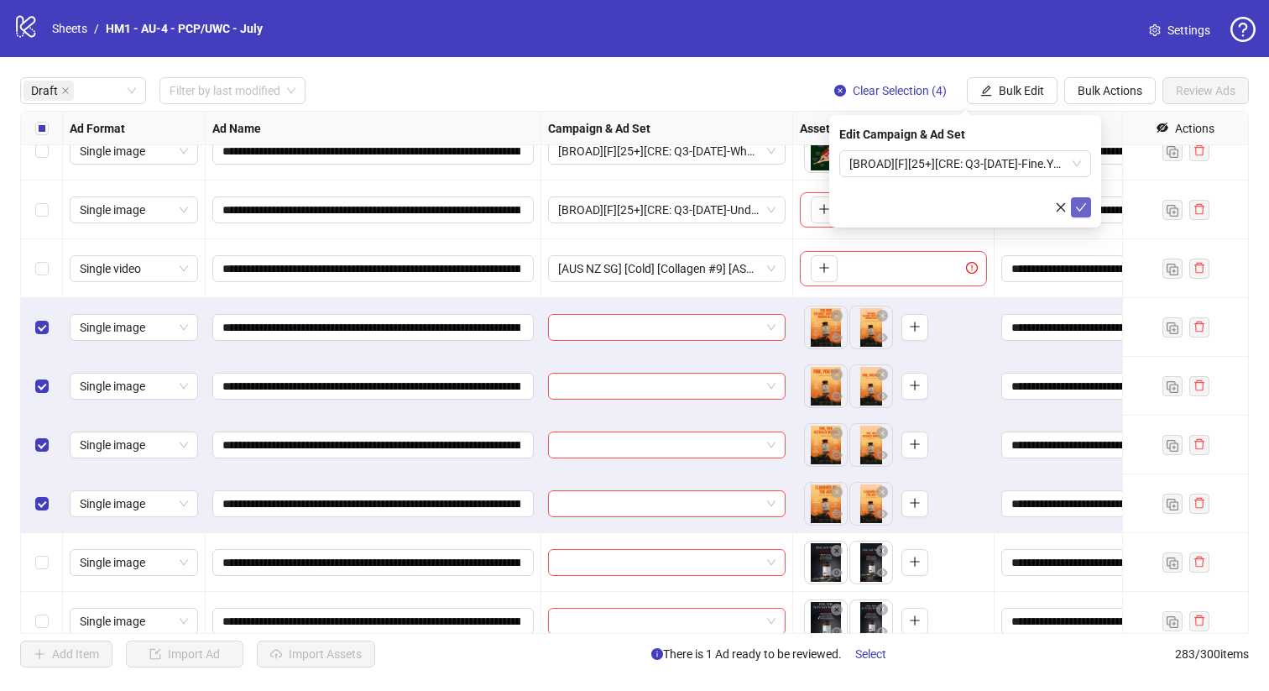
click at [1083, 204] on icon "check" at bounding box center [1081, 207] width 11 height 8
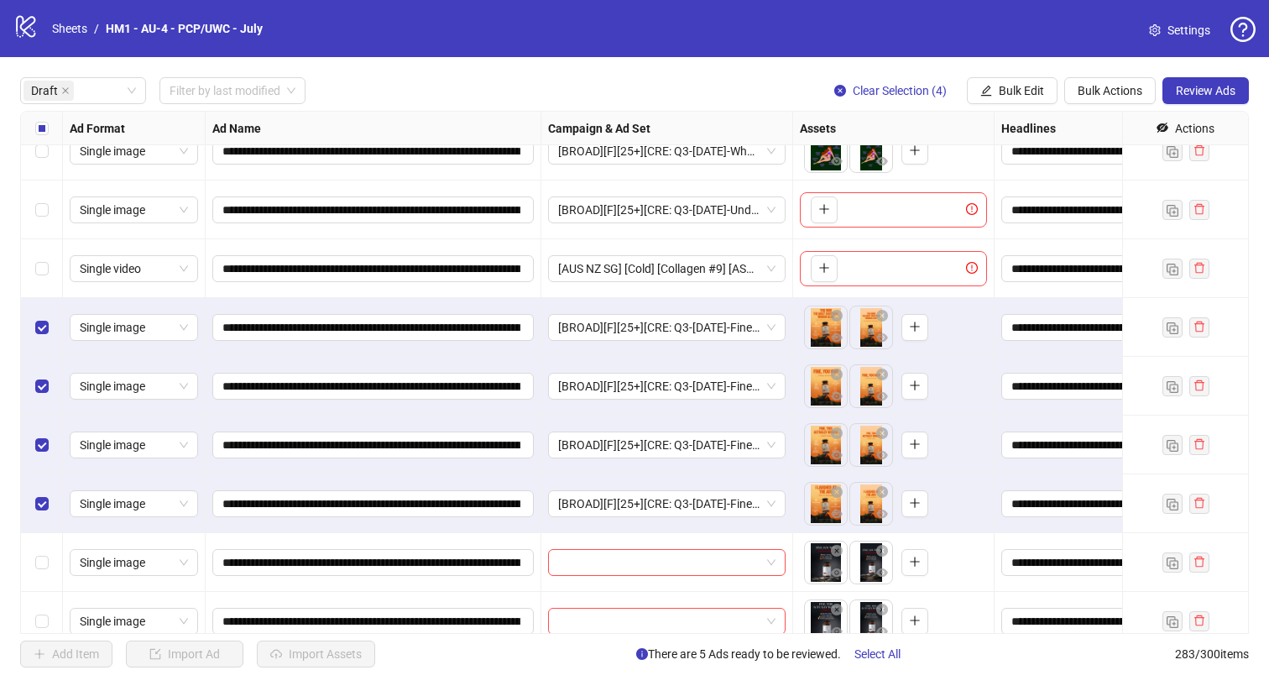
click at [50, 128] on div "Select all rows" at bounding box center [42, 129] width 42 height 34
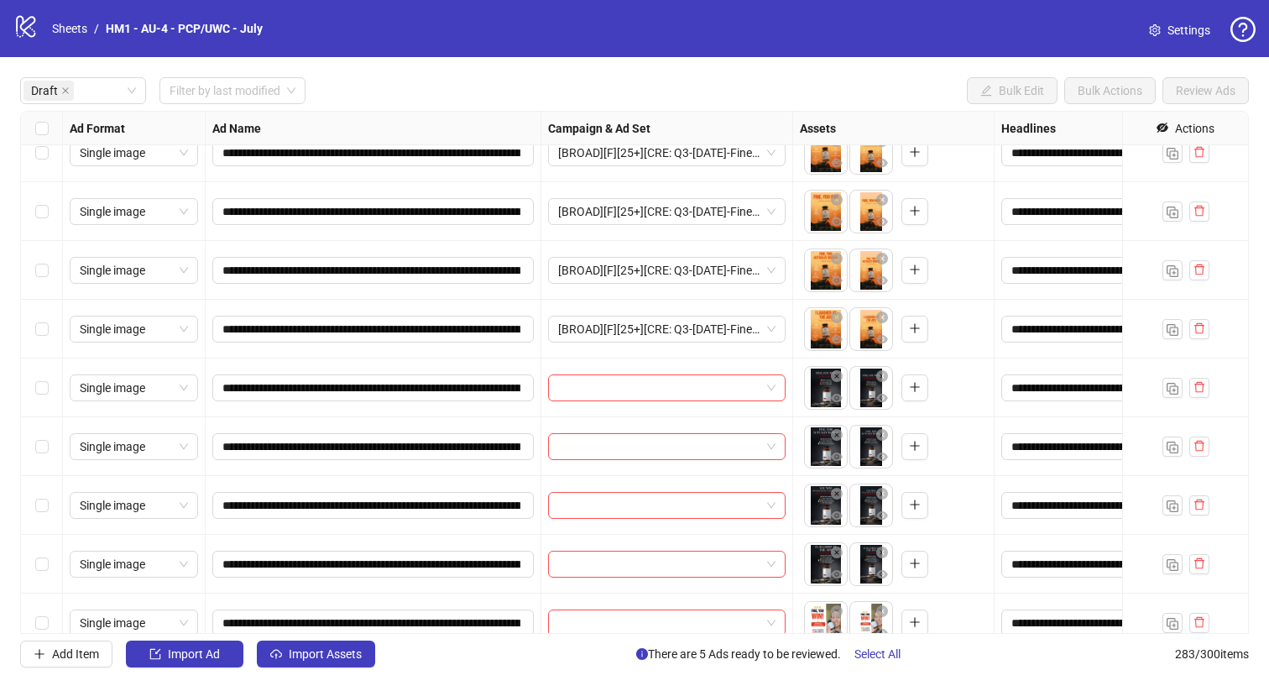
scroll to position [330, 0]
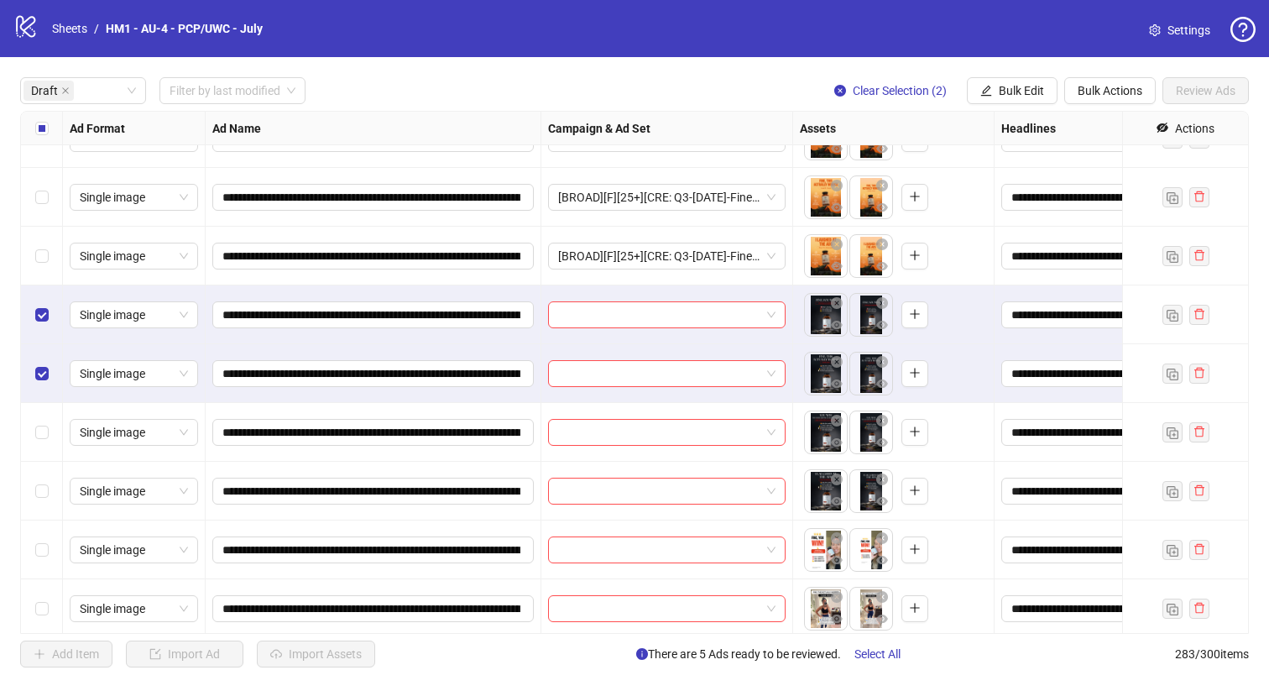
click at [46, 450] on div "Select row 11" at bounding box center [42, 432] width 42 height 59
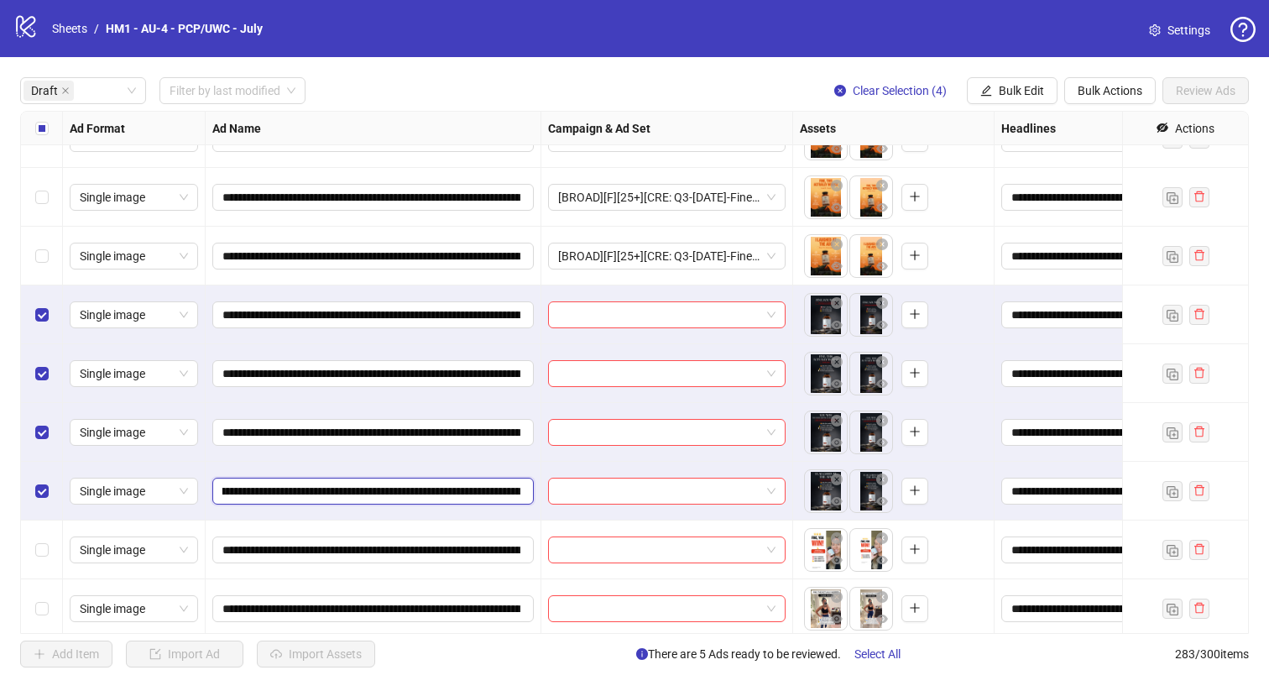
scroll to position [0, 265]
drag, startPoint x: 430, startPoint y: 493, endPoint x: 402, endPoint y: 494, distance: 27.7
click at [402, 494] on input "**********" at bounding box center [371, 491] width 298 height 18
click at [993, 89] on button "Bulk Edit" at bounding box center [1012, 90] width 91 height 27
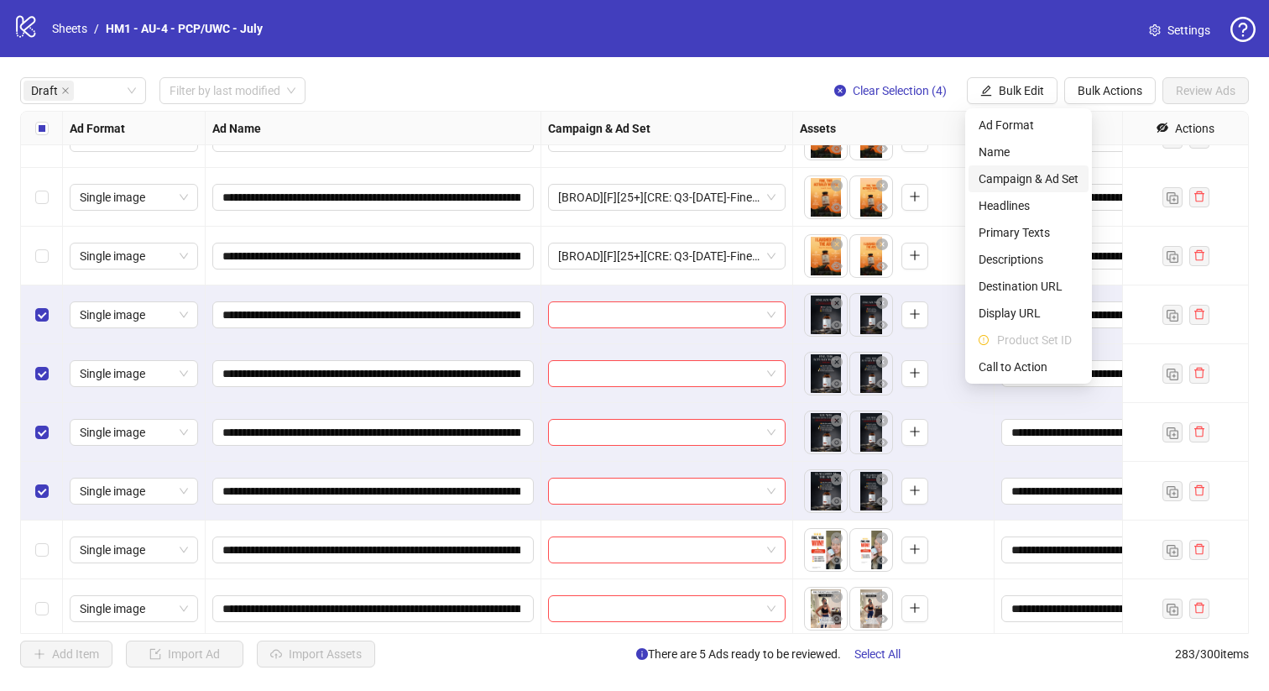
click at [1054, 177] on span "Campaign & Ad Set" at bounding box center [1028, 178] width 100 height 18
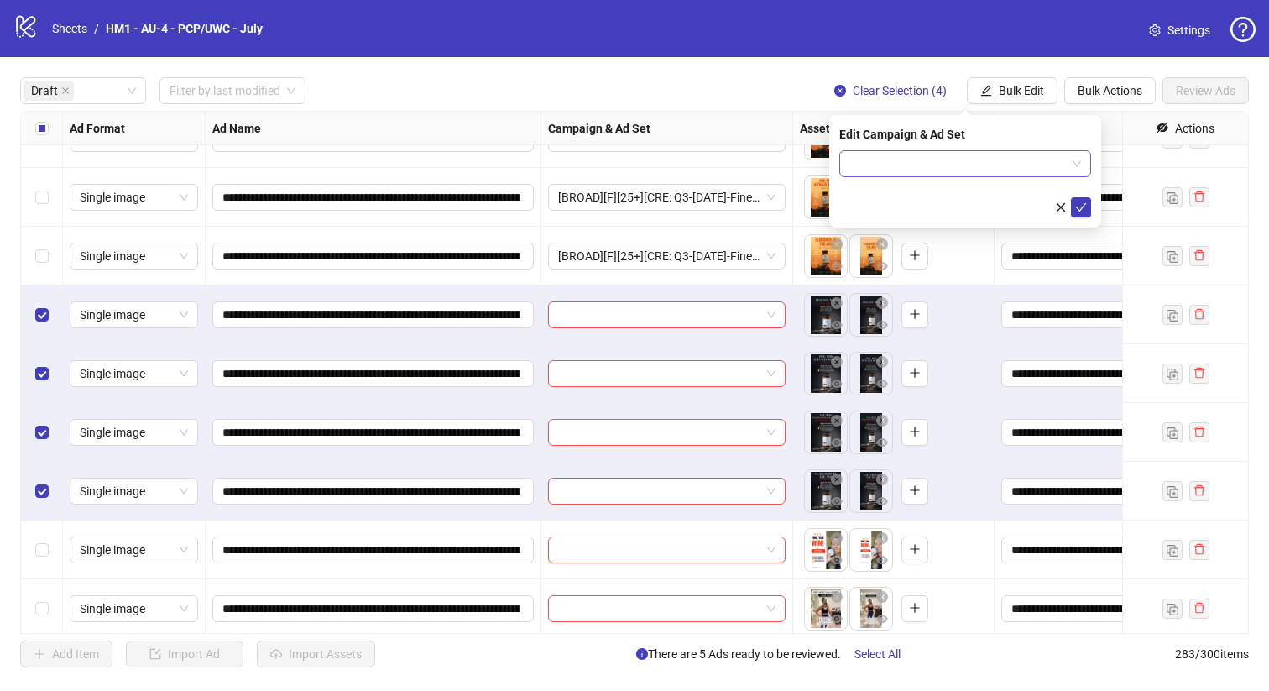
click at [1007, 151] on input "search" at bounding box center [957, 163] width 216 height 25
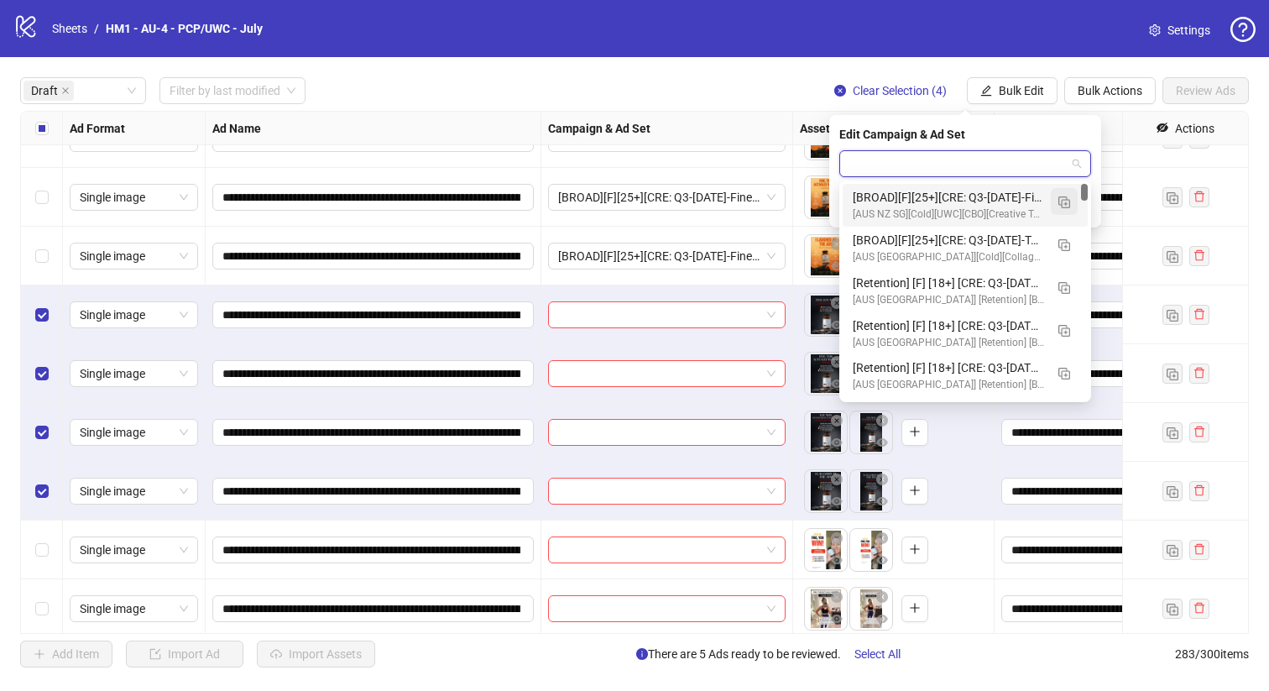
click at [1060, 204] on img "button" at bounding box center [1064, 202] width 12 height 12
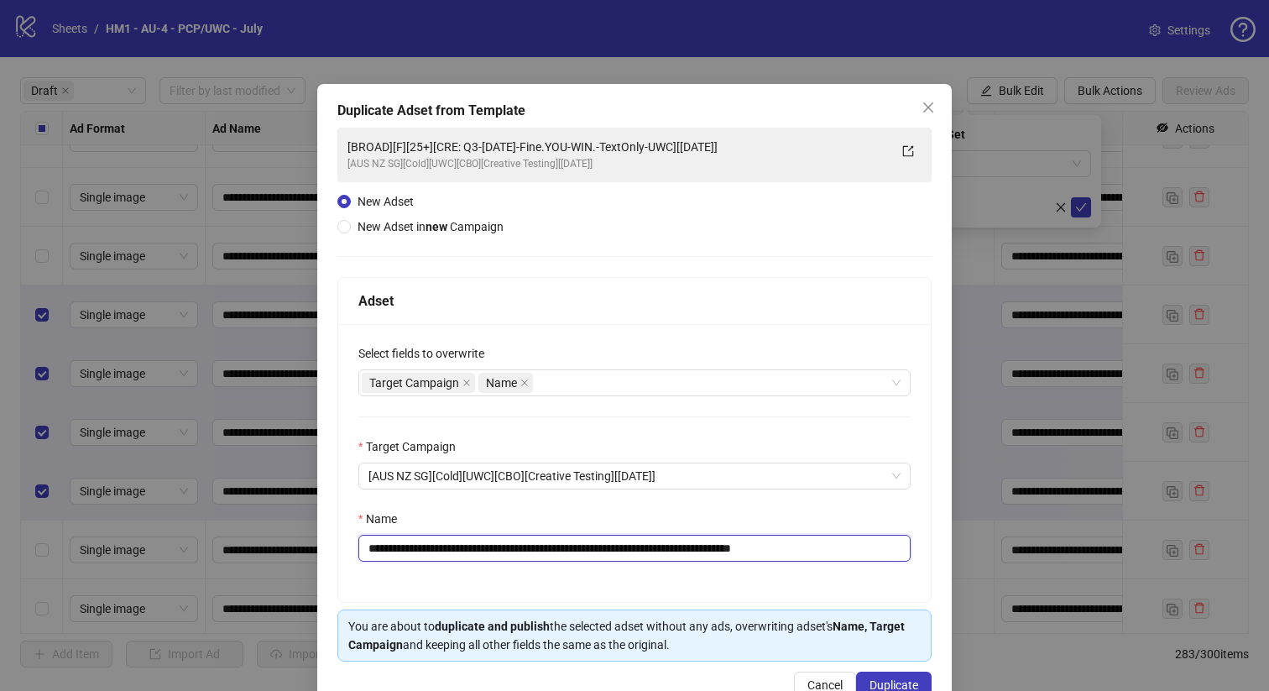
click at [726, 548] on input "**********" at bounding box center [634, 548] width 552 height 27
type input "**********"
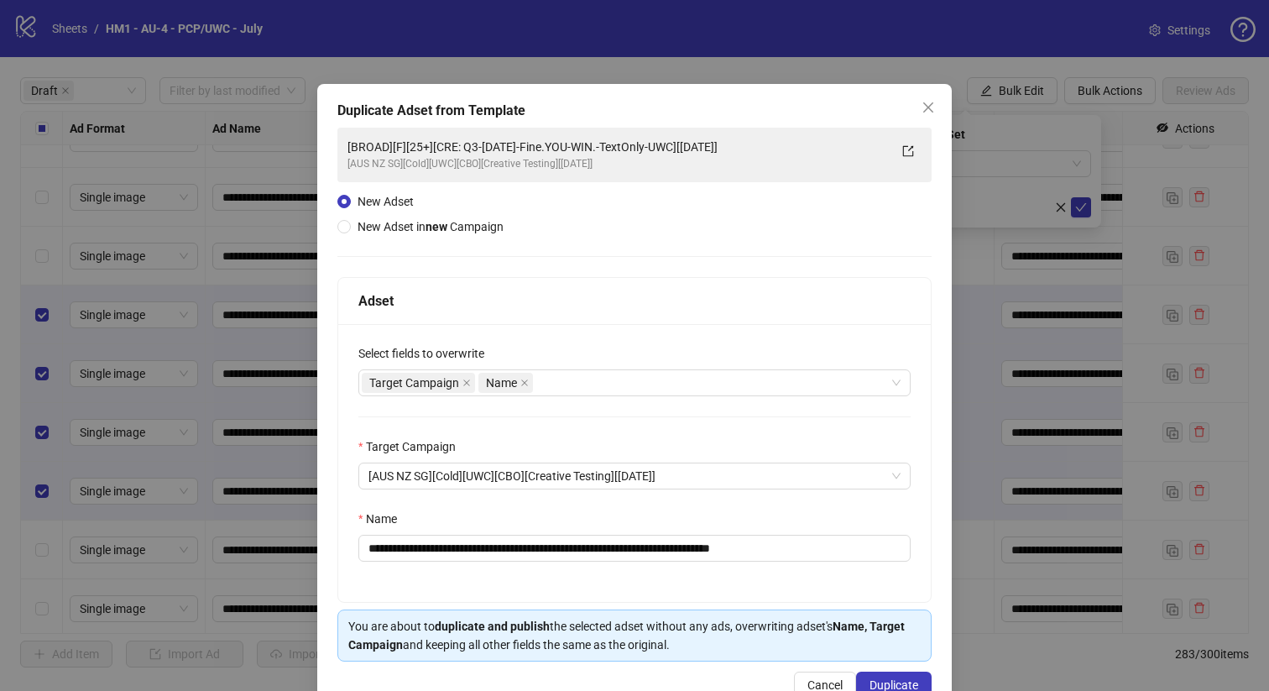
click at [902, 670] on div "**********" at bounding box center [634, 399] width 634 height 631
click at [902, 677] on button "Duplicate" at bounding box center [894, 684] width 76 height 27
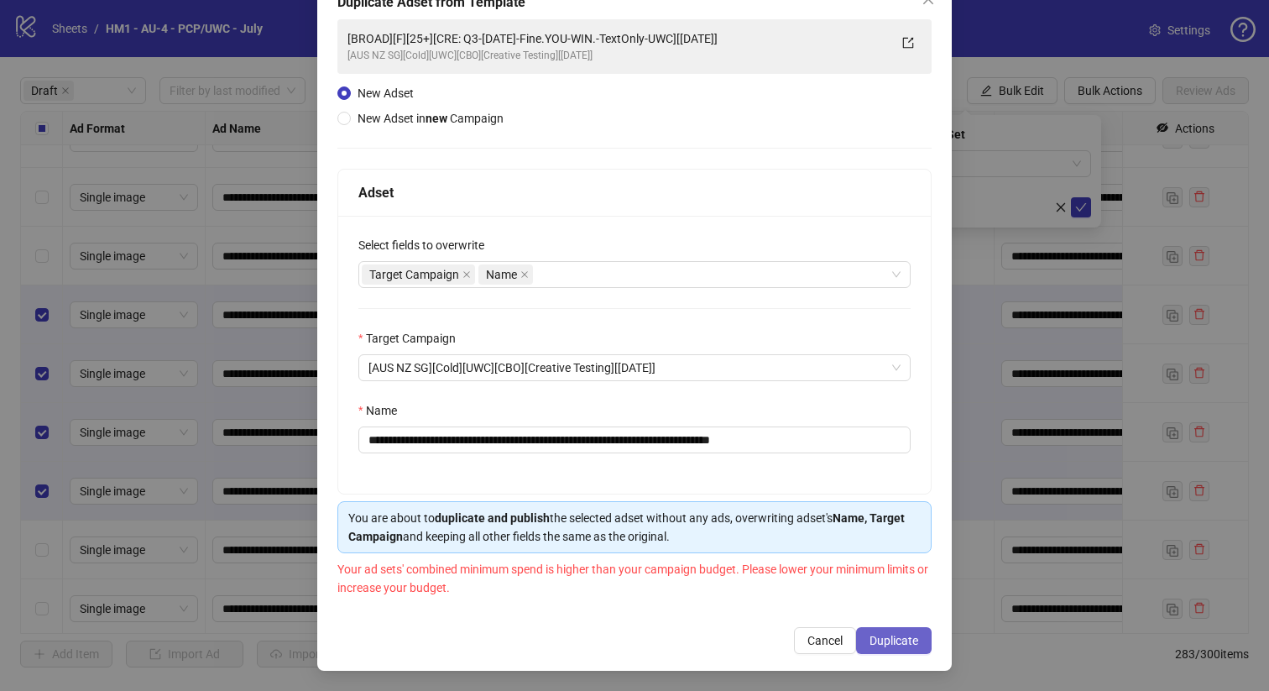
click at [879, 643] on span "Duplicate" at bounding box center [893, 640] width 49 height 13
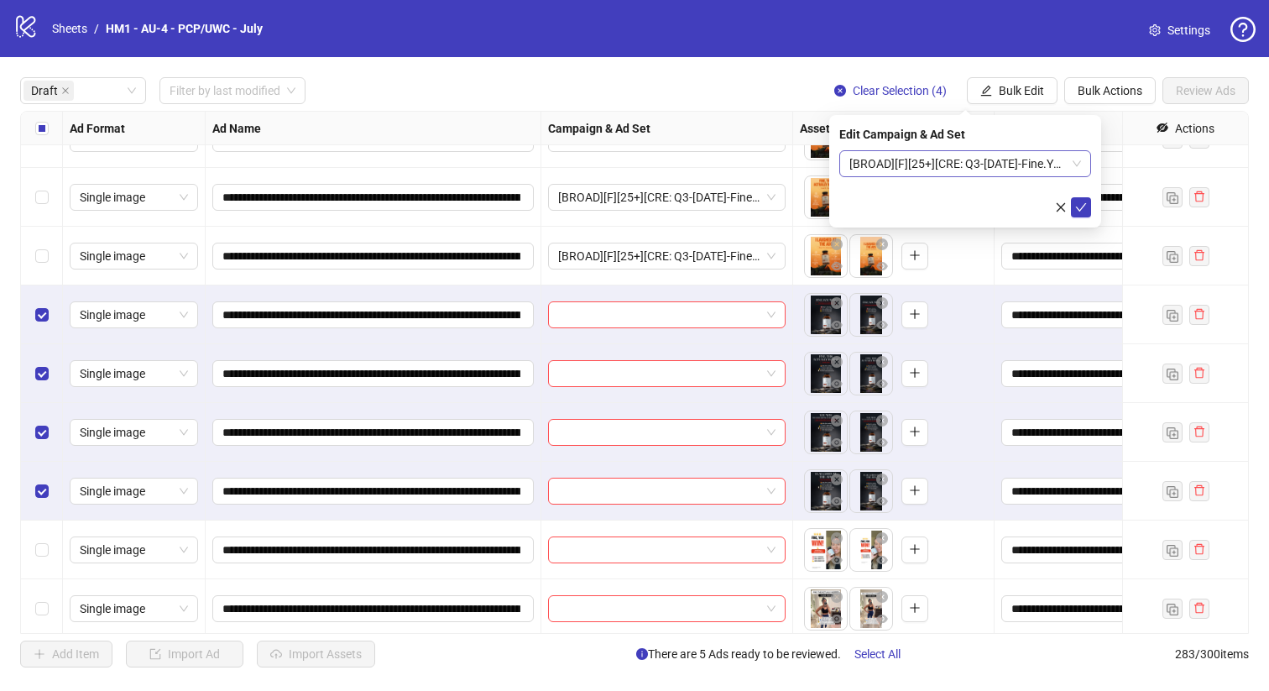
click at [945, 167] on span "[BROAD][F][25+][CRE: Q3-[DATE]-Fine.YOU-WIN.-TextOnly-UWC-2][[DATE]]" at bounding box center [965, 163] width 232 height 25
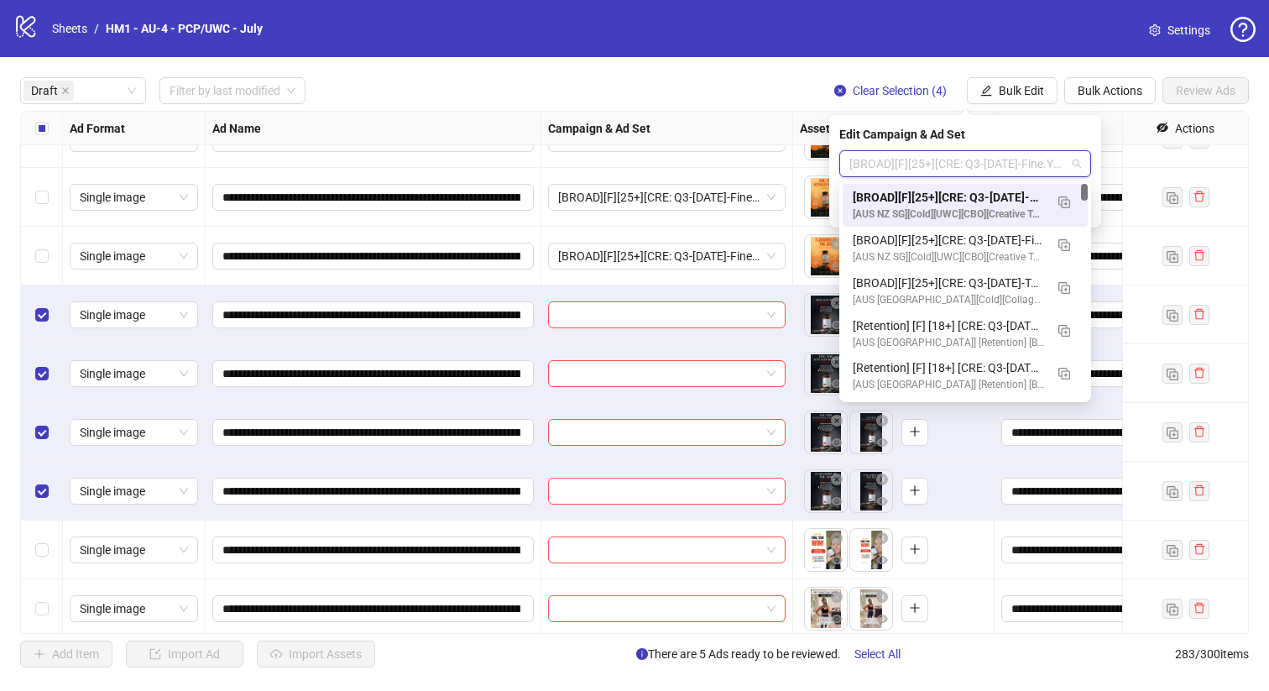
click at [945, 191] on div "[BROAD][F][25+][CRE: Q3-[DATE]-Fine.YOU-WIN.-TextOnly-UWC-2][[DATE]]" at bounding box center [948, 197] width 191 height 18
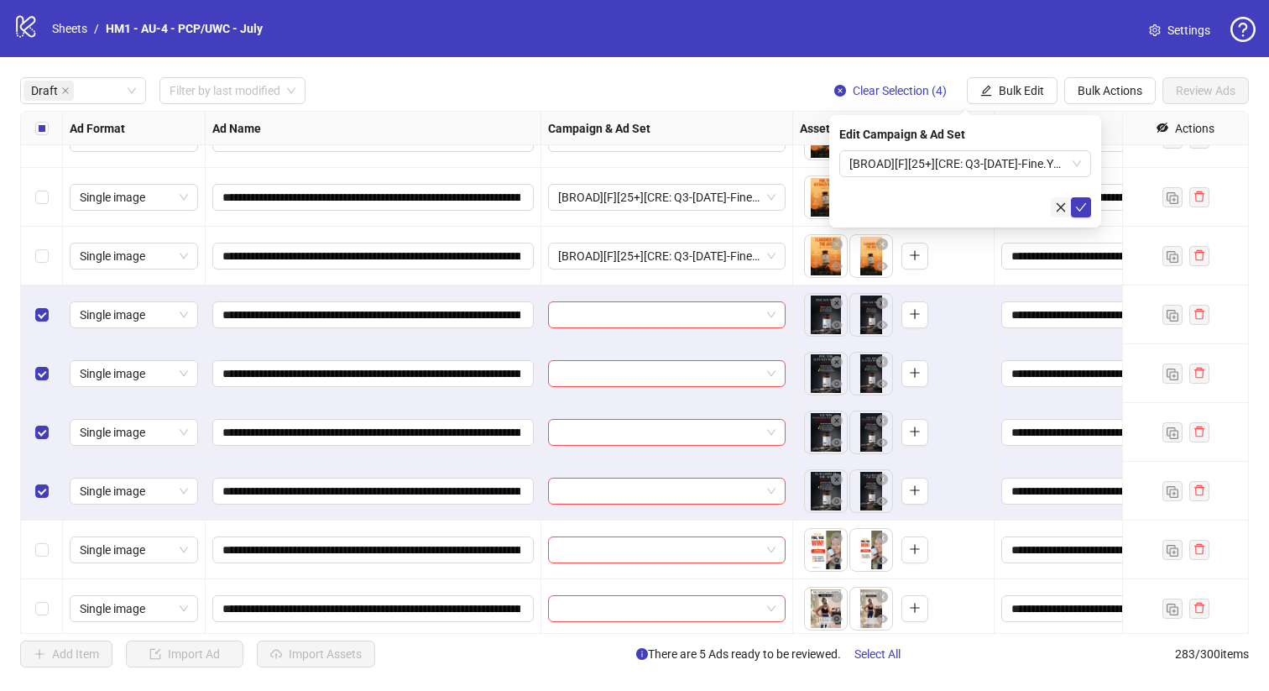
click at [1065, 211] on icon "close" at bounding box center [1061, 207] width 12 height 12
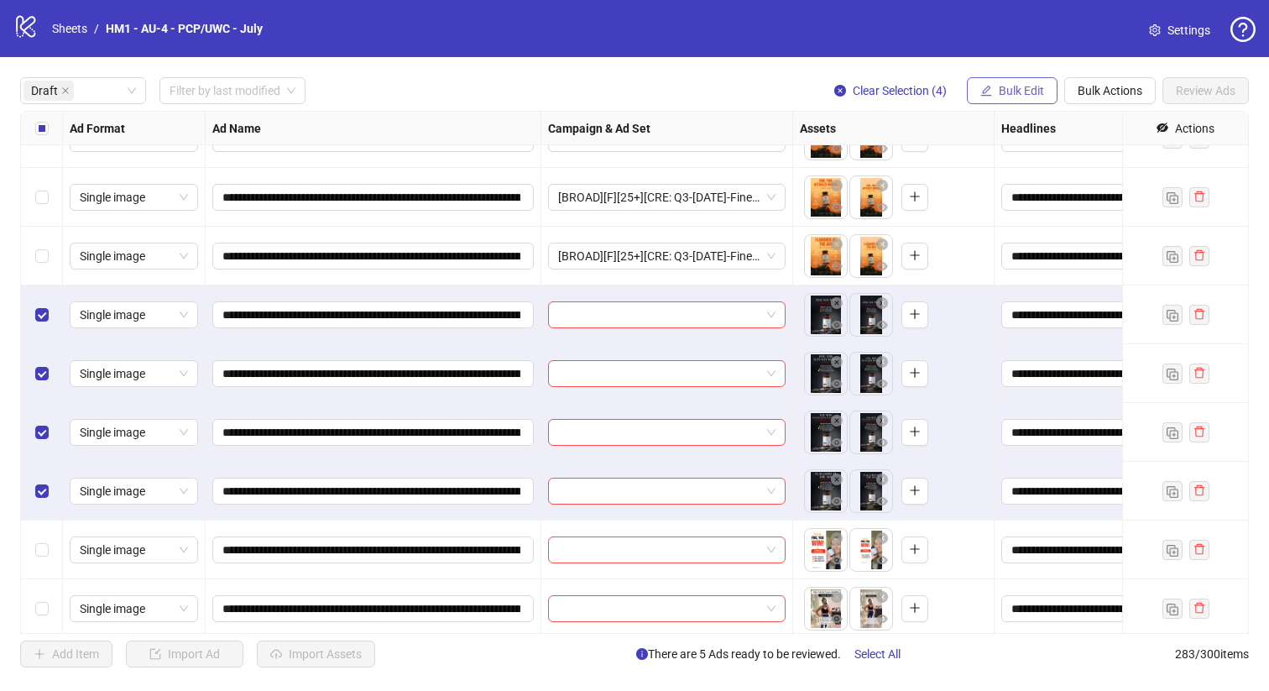
click at [1025, 95] on span "Bulk Edit" at bounding box center [1021, 90] width 45 height 13
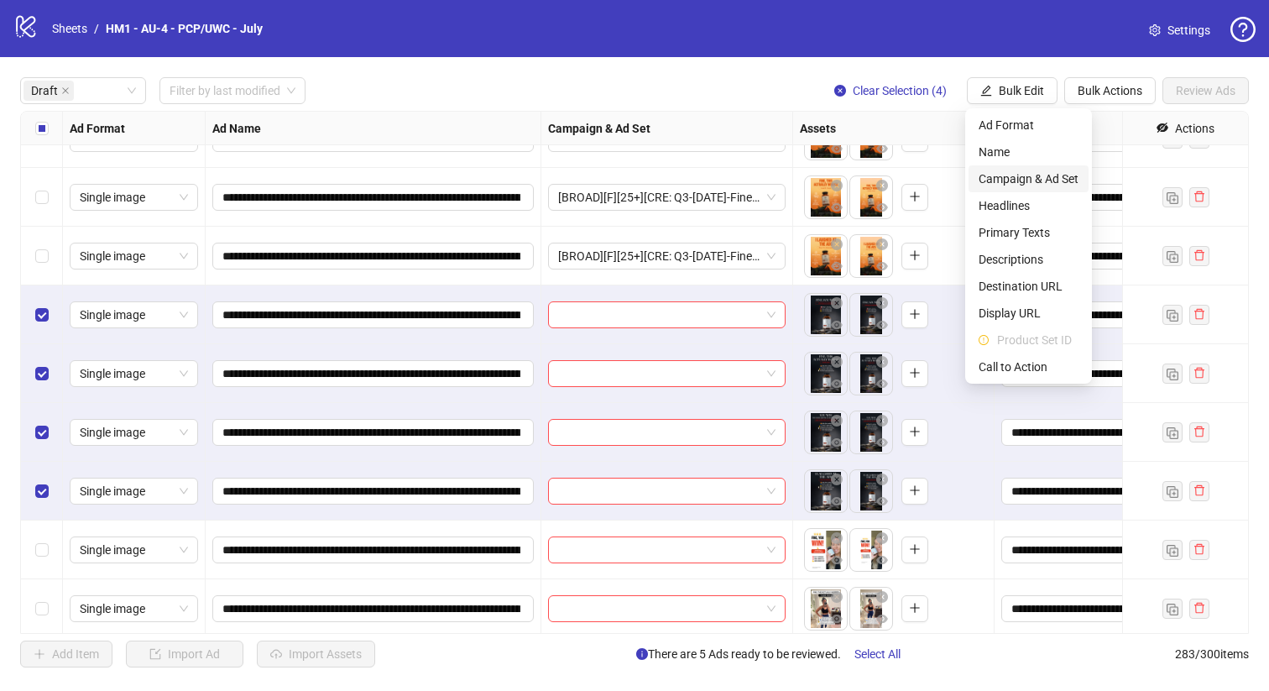
click at [1046, 177] on span "Campaign & Ad Set" at bounding box center [1028, 178] width 100 height 18
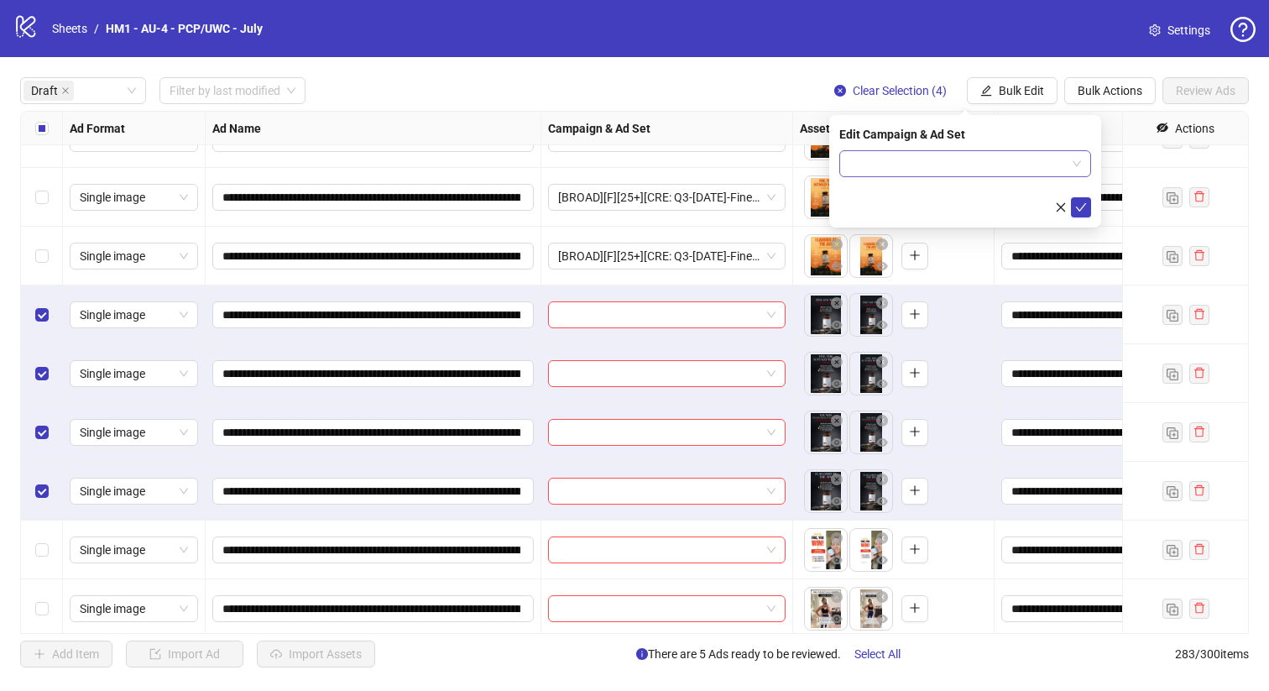
click at [1035, 169] on input "search" at bounding box center [957, 163] width 216 height 25
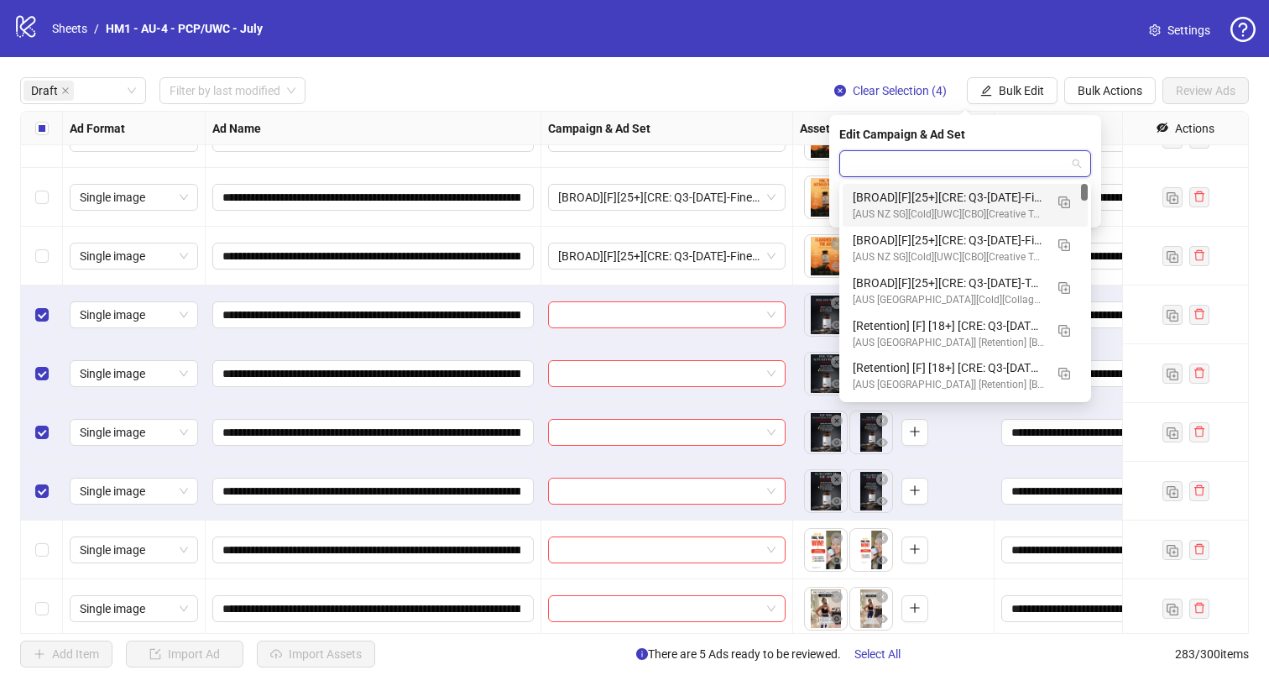
click at [1005, 187] on div "[BROAD][F][25+][CRE: Q3-[DATE]-Fine.YOU-WIN.-TextOnly-UWC-2][[DATE]] [AUS [GEOG…" at bounding box center [964, 205] width 245 height 43
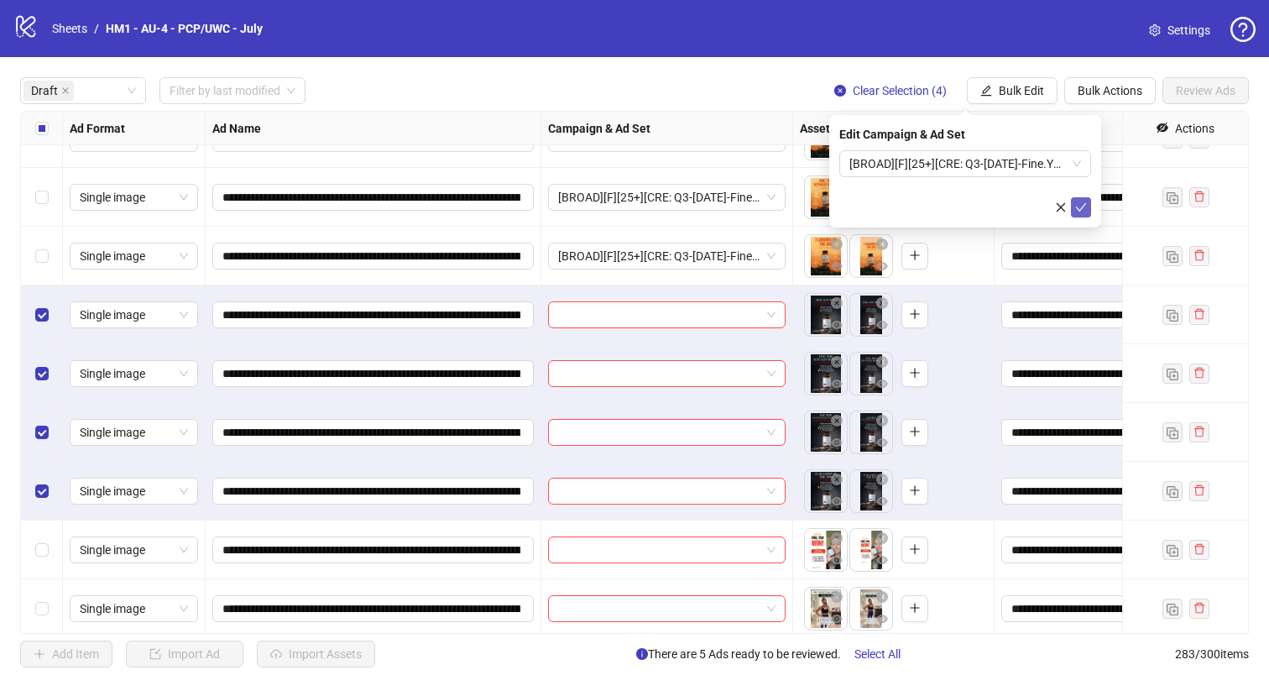
click at [1082, 203] on icon "check" at bounding box center [1081, 207] width 12 height 12
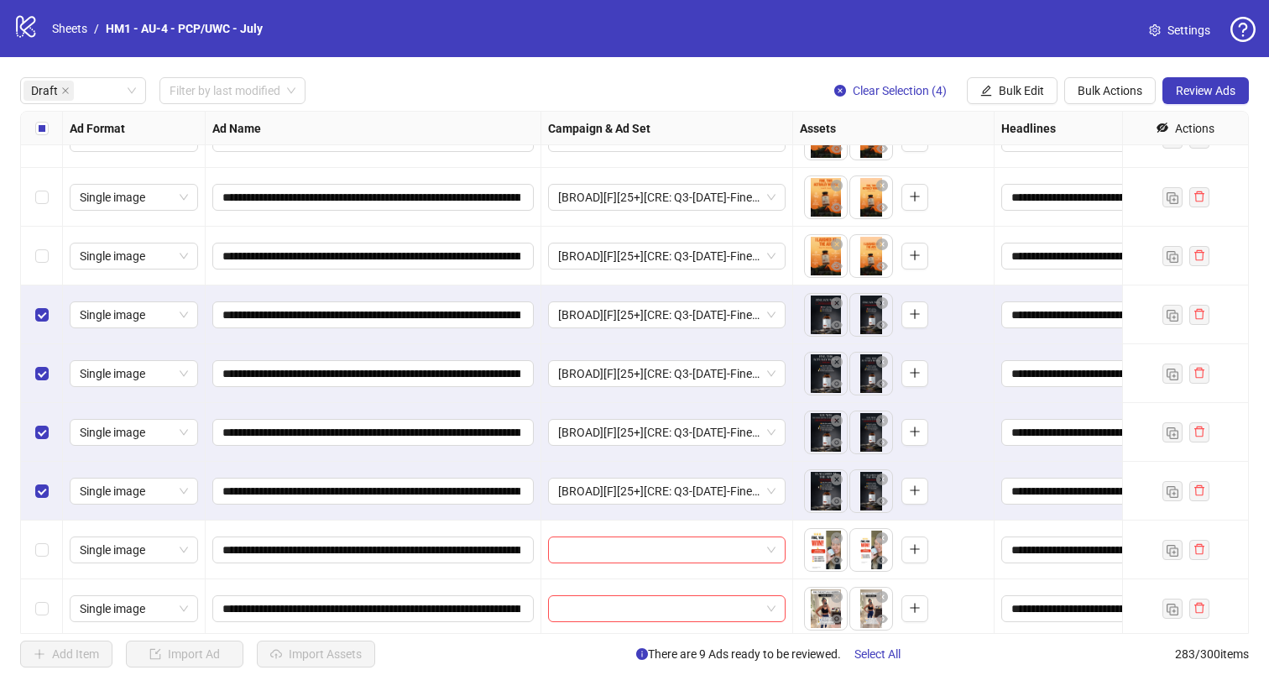
click at [50, 139] on div "Select all rows" at bounding box center [42, 129] width 42 height 34
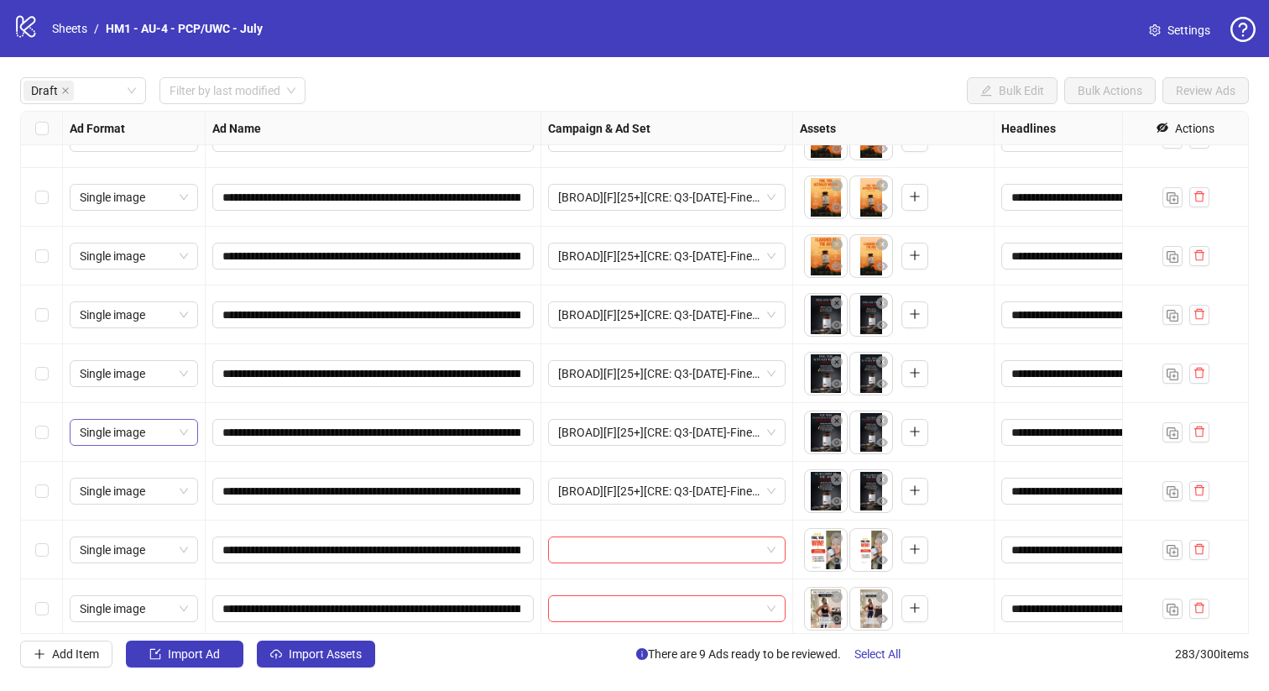
scroll to position [452, 0]
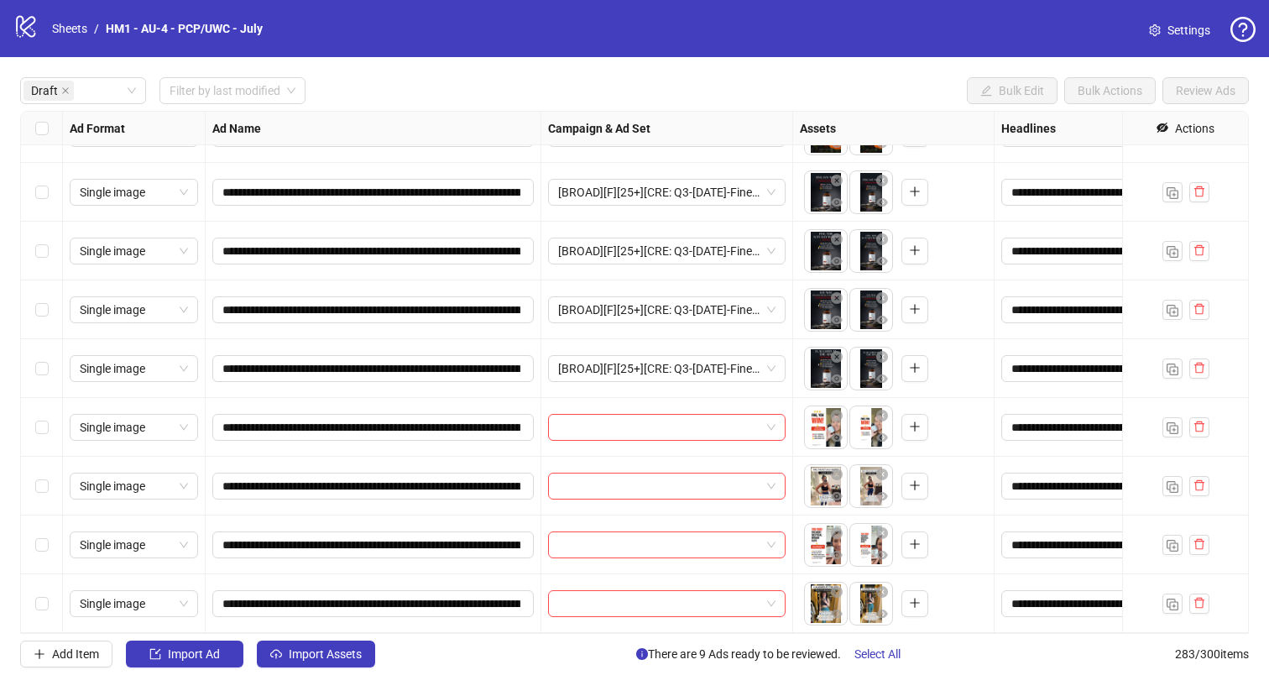
click at [48, 603] on div "Select row 16" at bounding box center [42, 603] width 42 height 59
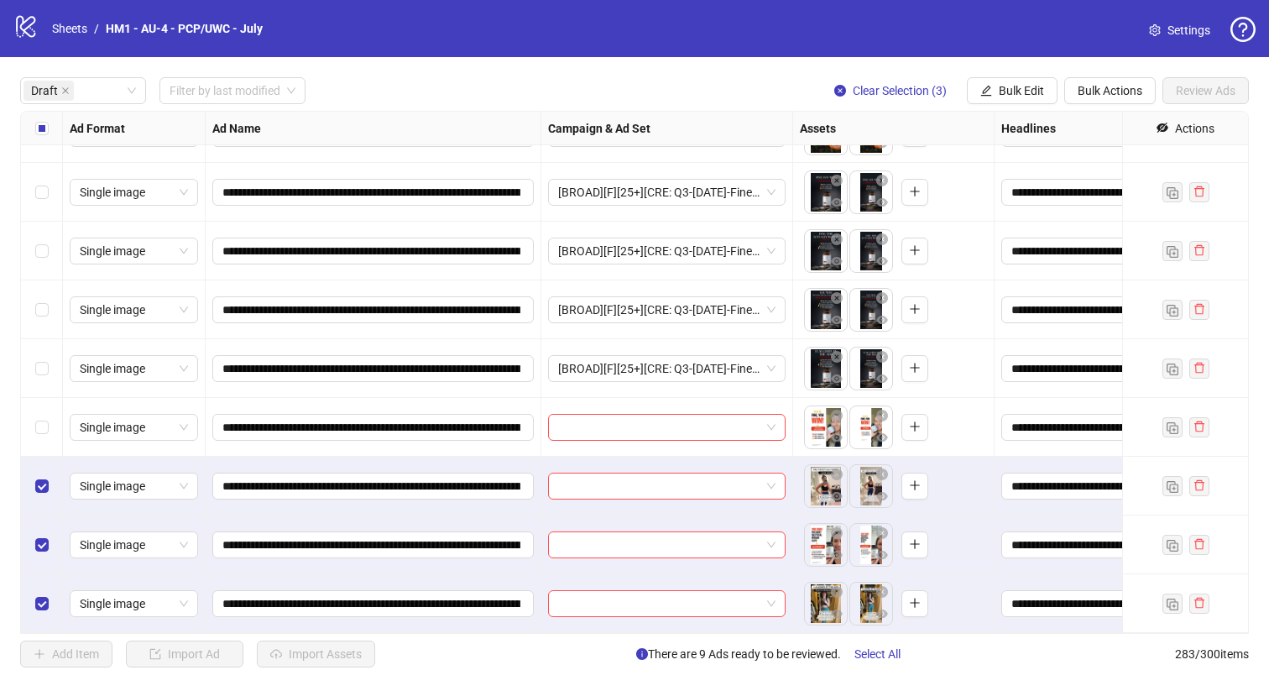
click at [39, 437] on div "Select row 13" at bounding box center [42, 427] width 42 height 59
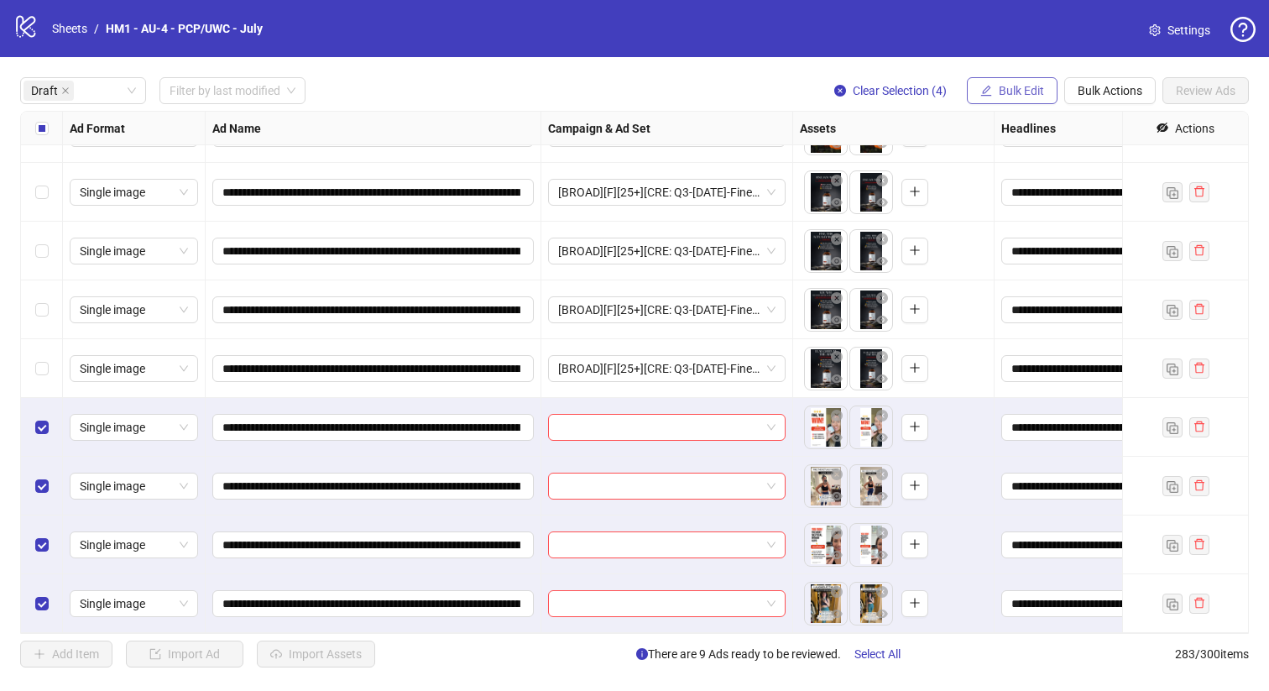
click at [1033, 86] on span "Bulk Edit" at bounding box center [1021, 90] width 45 height 13
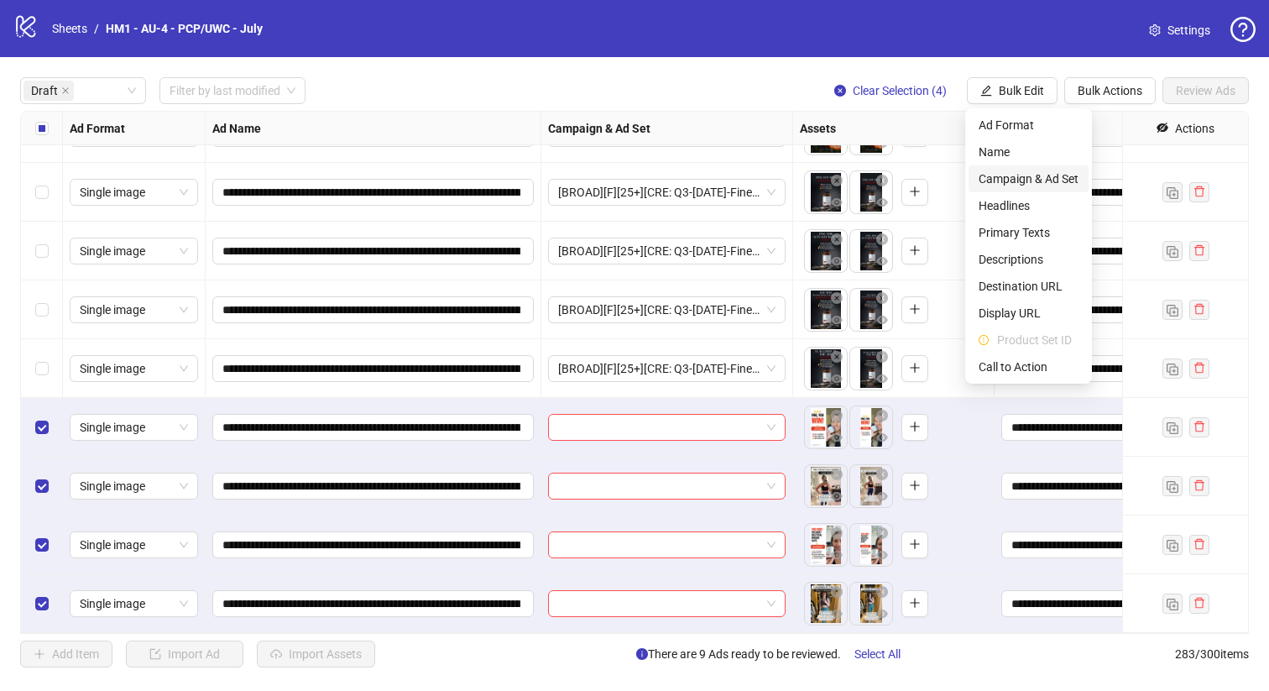
click at [1040, 176] on span "Campaign & Ad Set" at bounding box center [1028, 178] width 100 height 18
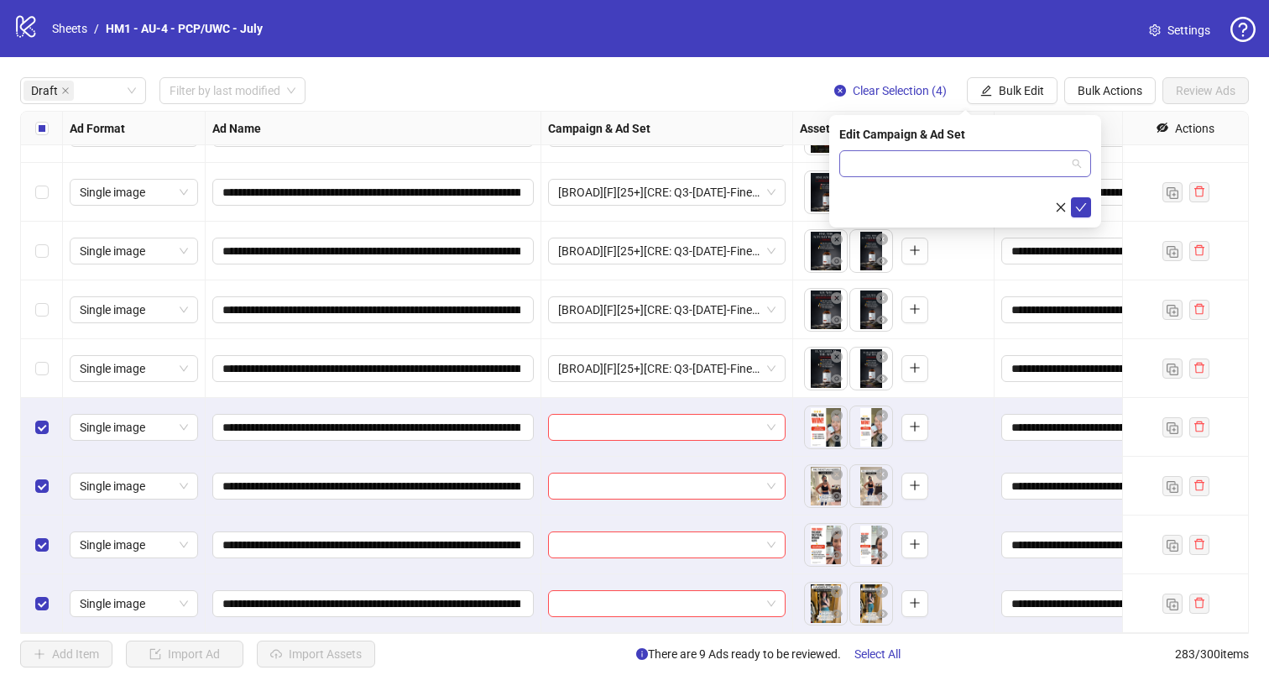
click at [1011, 159] on input "search" at bounding box center [957, 163] width 216 height 25
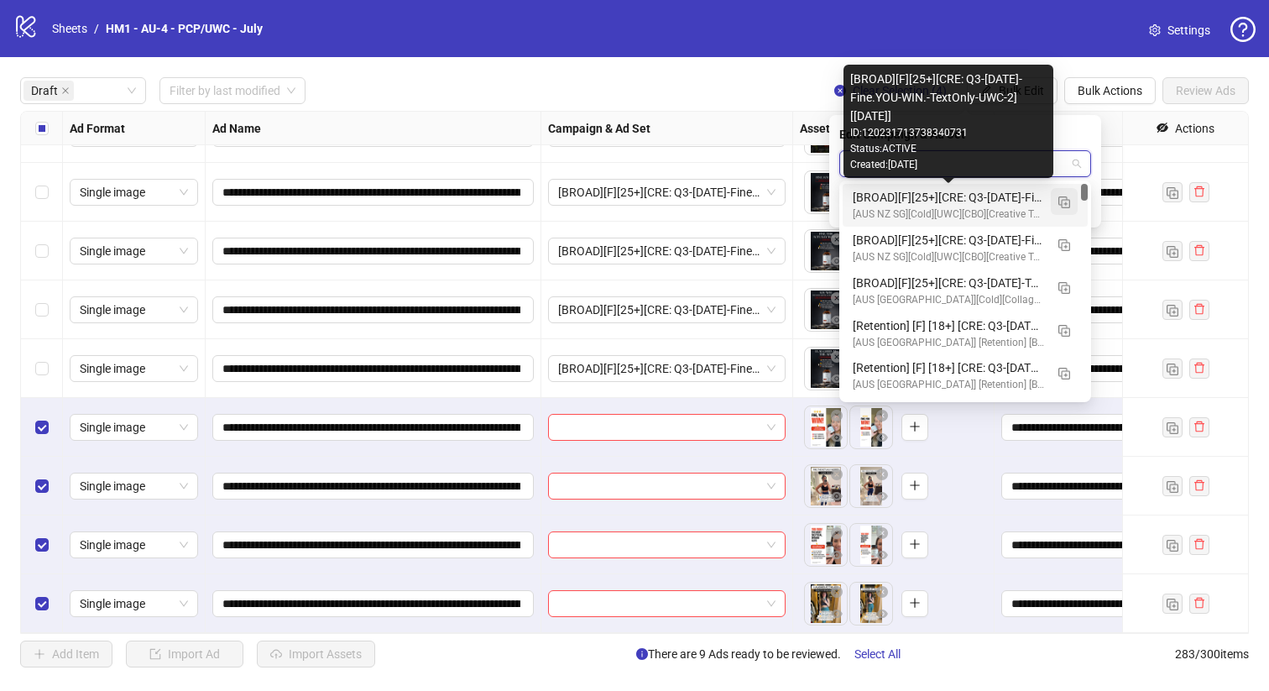
click at [1059, 191] on button "button" at bounding box center [1064, 201] width 27 height 27
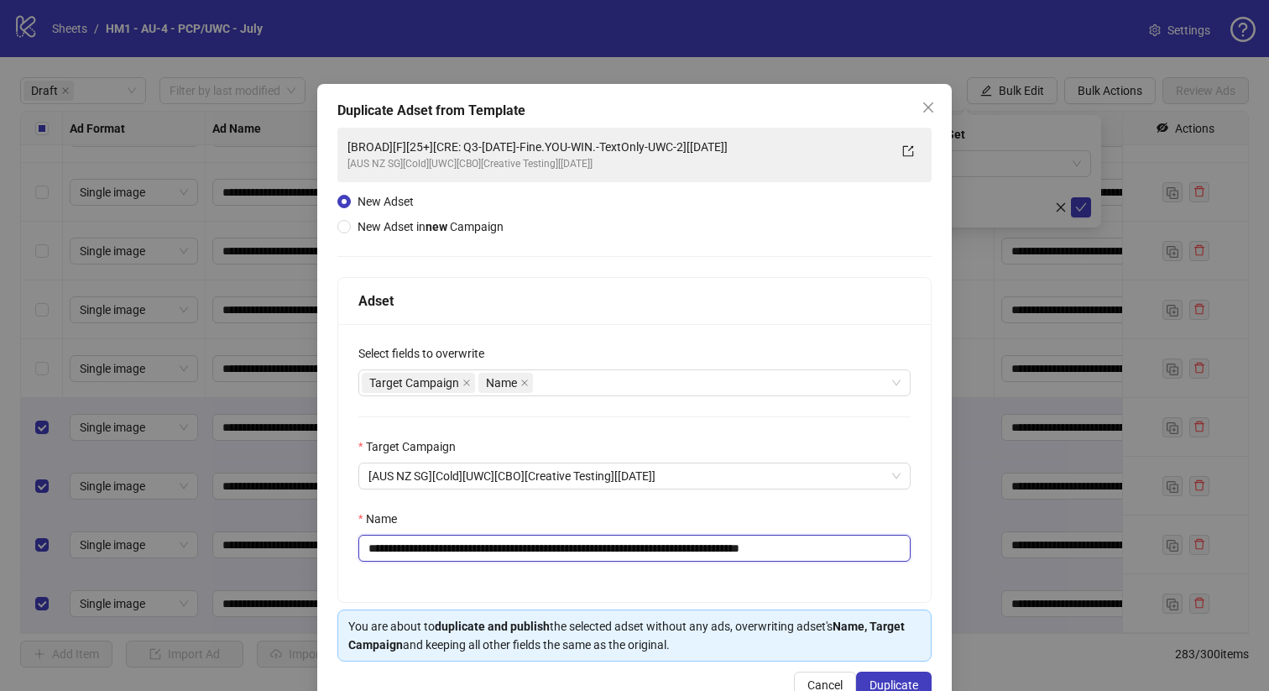
click at [735, 551] on input "**********" at bounding box center [634, 548] width 552 height 27
type input "**********"
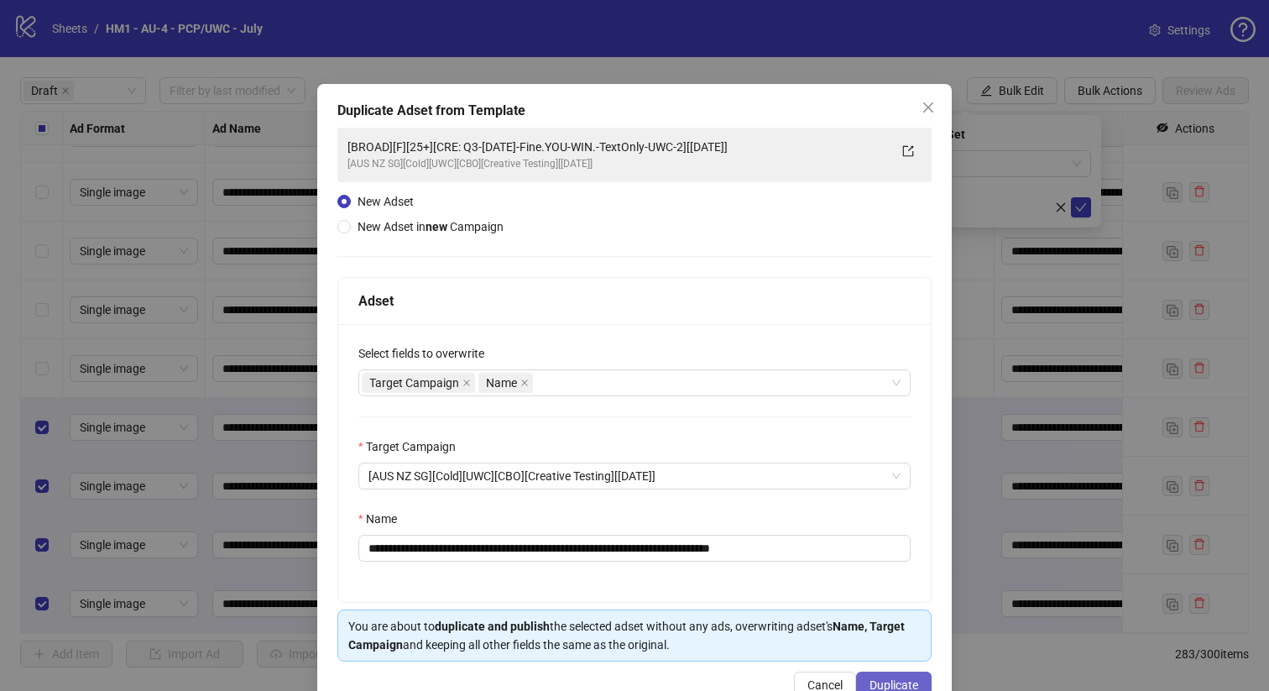
click at [889, 680] on span "Duplicate" at bounding box center [893, 684] width 49 height 13
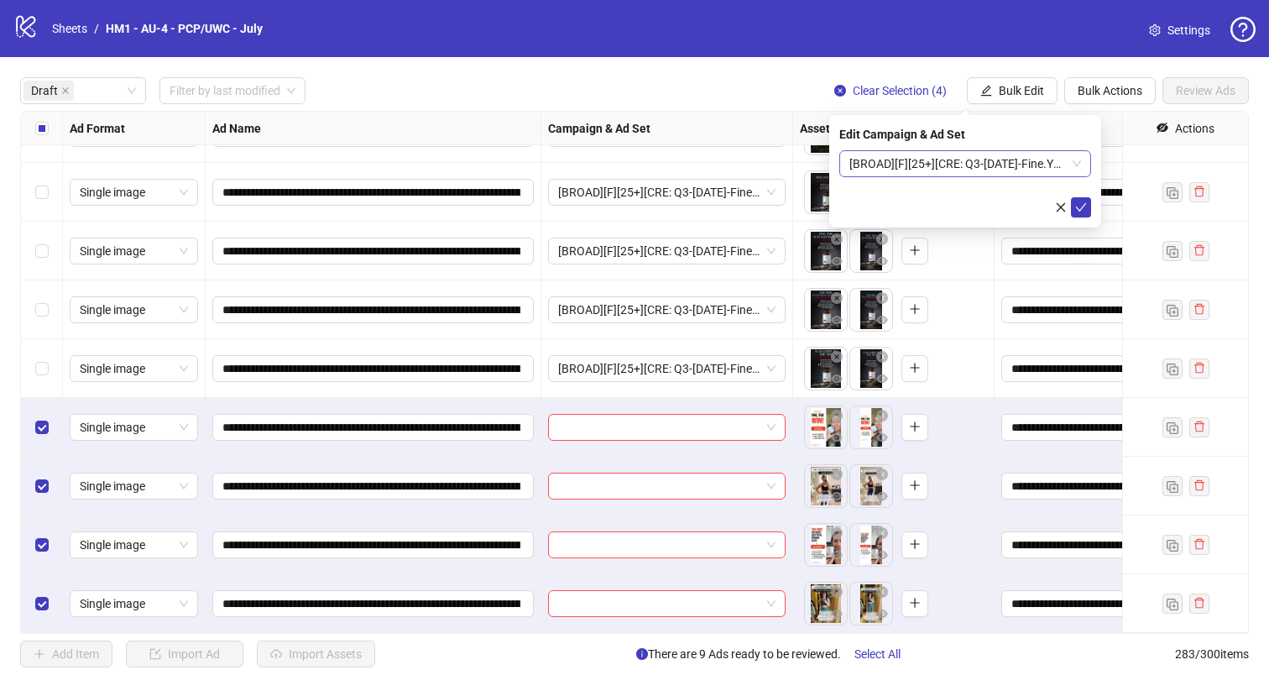
scroll to position [0, 0]
click at [926, 154] on span "[BROAD][F][25+][CRE: Q3-[DATE]-Fine.YOU-WIN.-TextOnly-UWC-3][[DATE]]" at bounding box center [965, 163] width 232 height 25
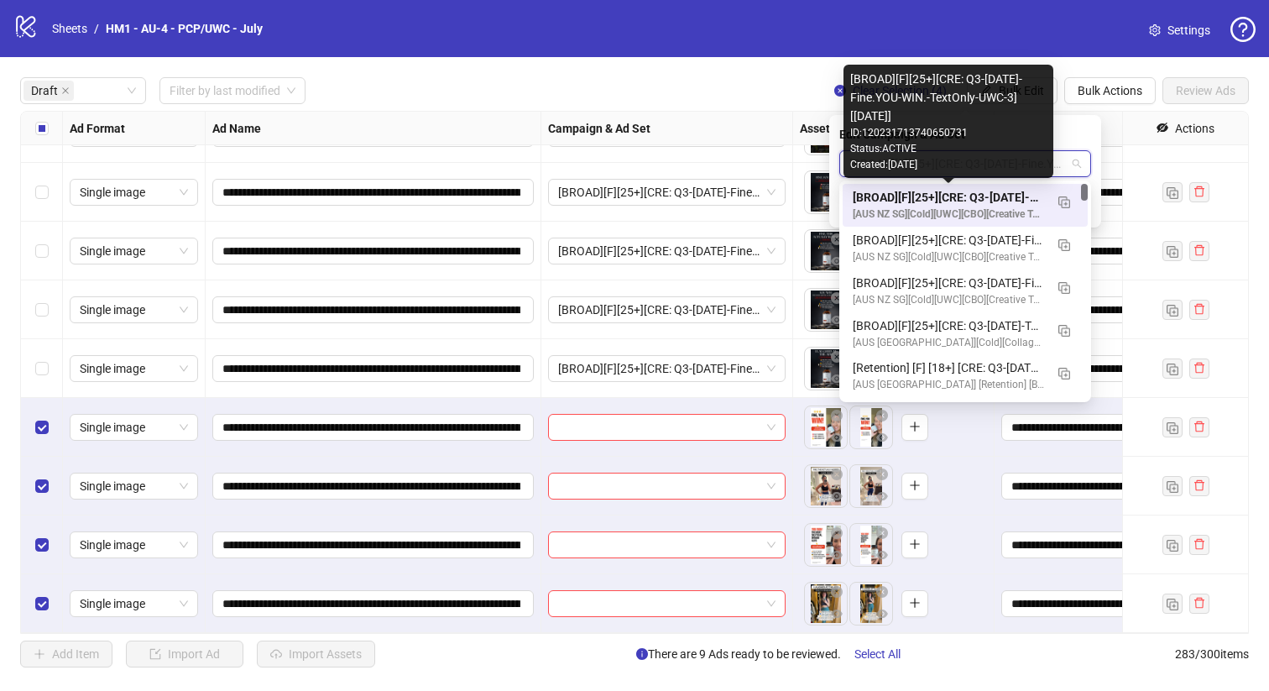
click at [937, 192] on div "[BROAD][F][25+][CRE: Q3-[DATE]-Fine.YOU-WIN.-TextOnly-UWC-3][[DATE]]" at bounding box center [948, 197] width 191 height 18
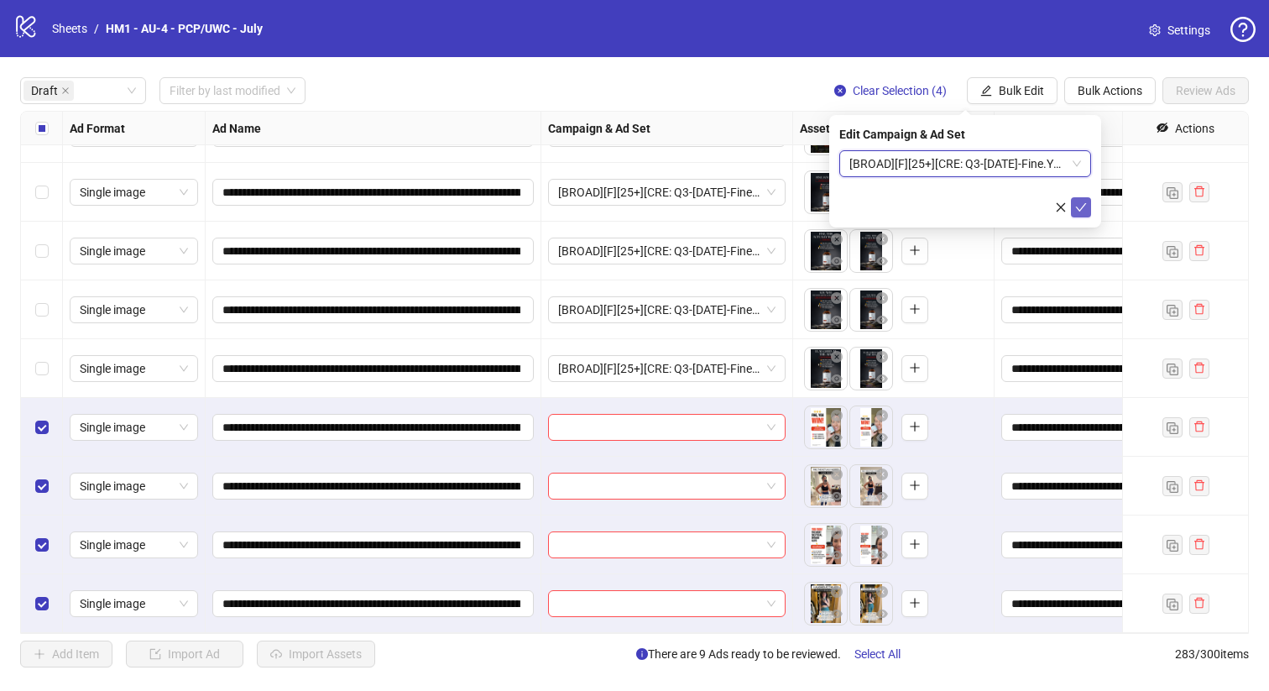
click at [1078, 208] on icon "check" at bounding box center [1081, 207] width 12 height 12
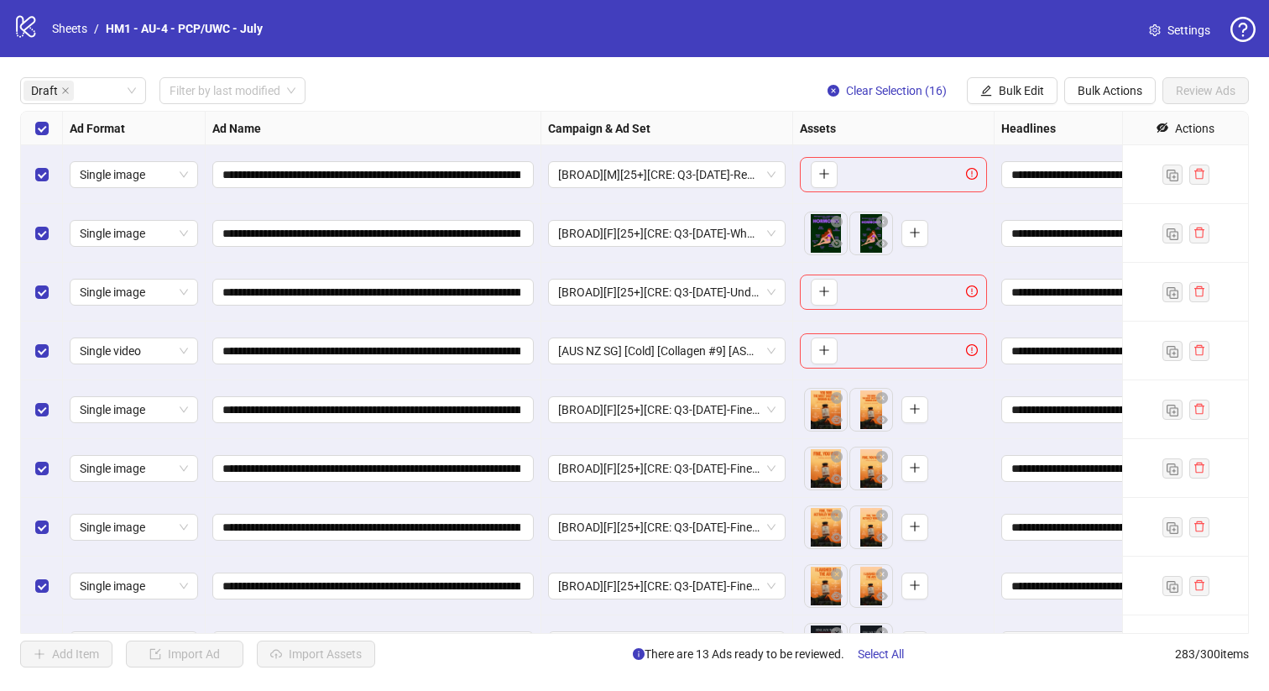
click at [52, 359] on div "Select row 4" at bounding box center [42, 350] width 42 height 59
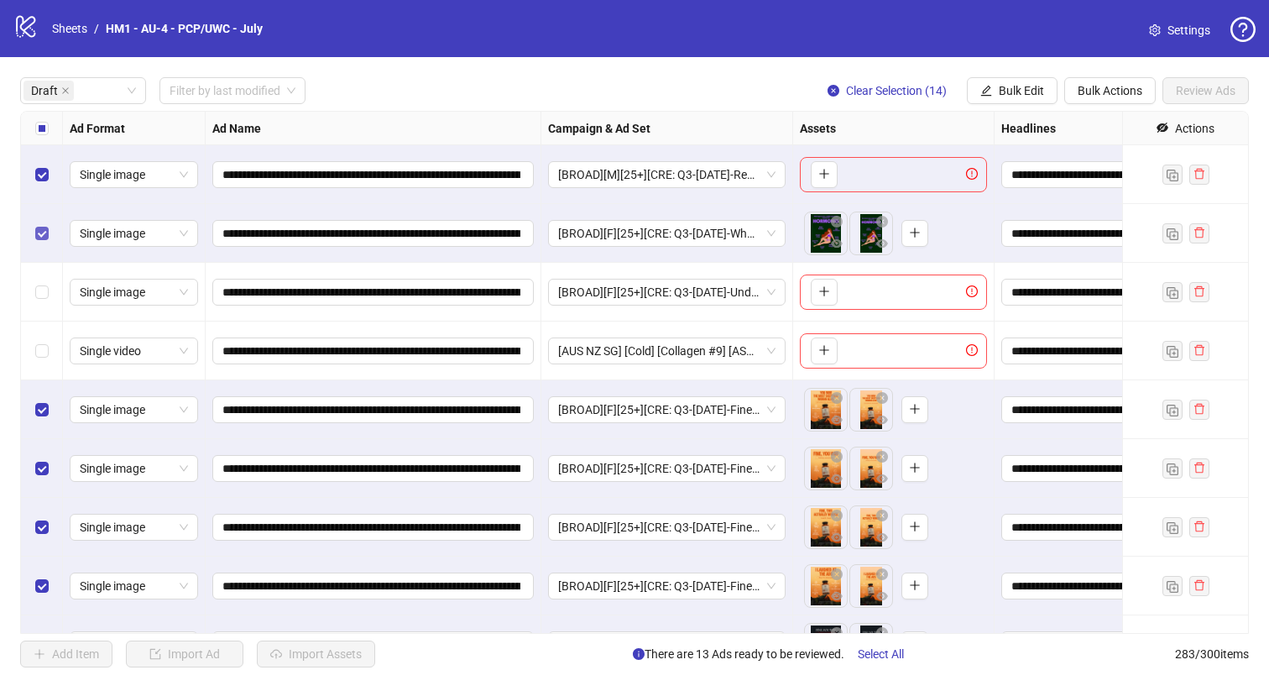
click at [35, 239] on label "Select row 2" at bounding box center [41, 233] width 13 height 18
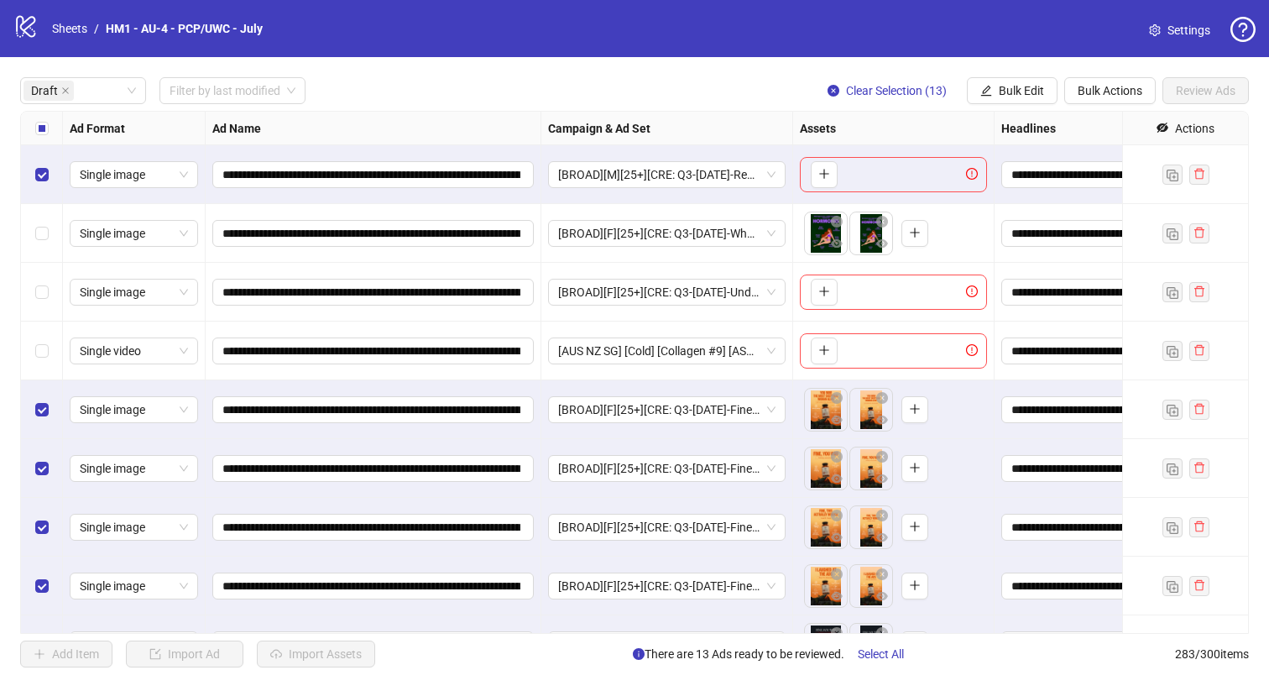
click at [29, 180] on div "Select row 1" at bounding box center [42, 174] width 42 height 59
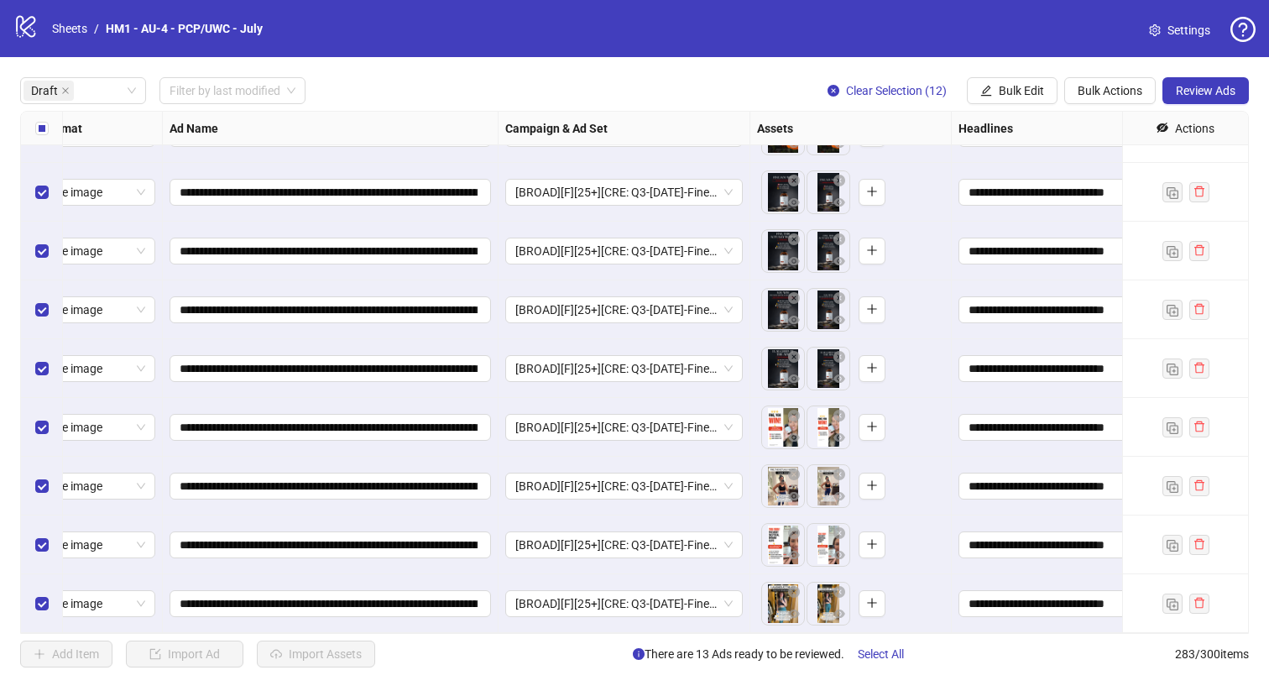
scroll to position [452, 0]
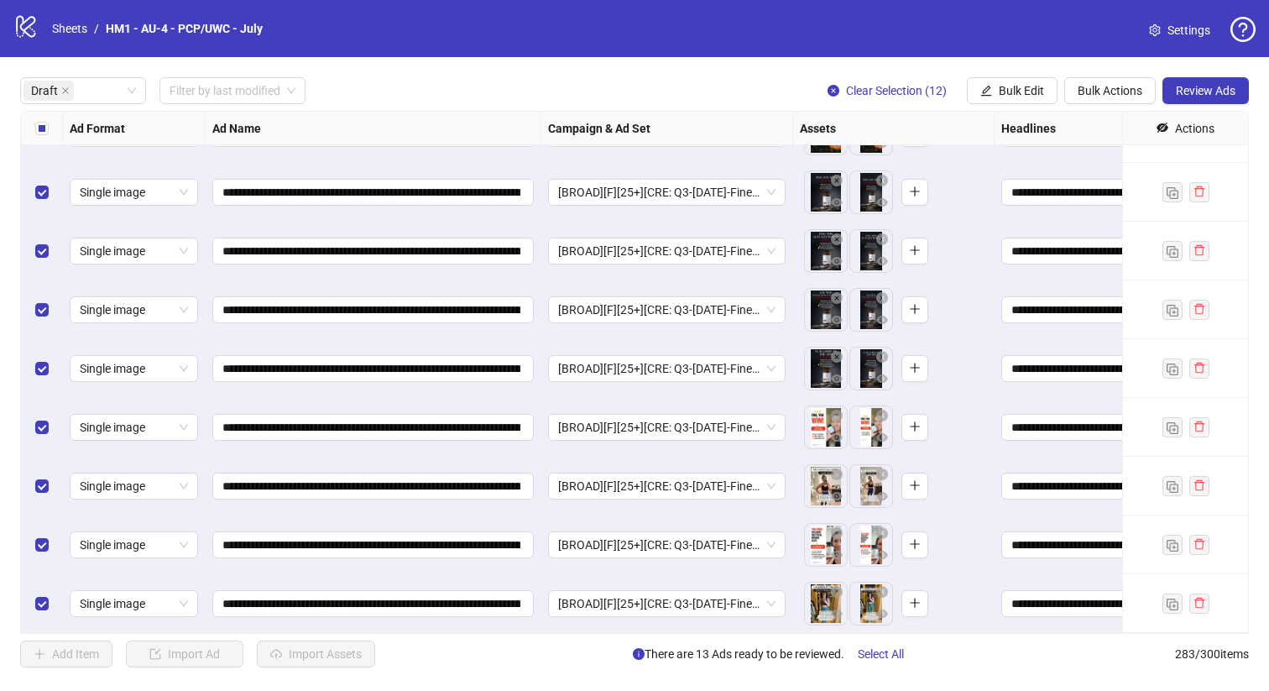
click at [1177, 107] on div "**********" at bounding box center [634, 372] width 1269 height 630
click at [1185, 92] on span "Review Ads" at bounding box center [1206, 90] width 60 height 13
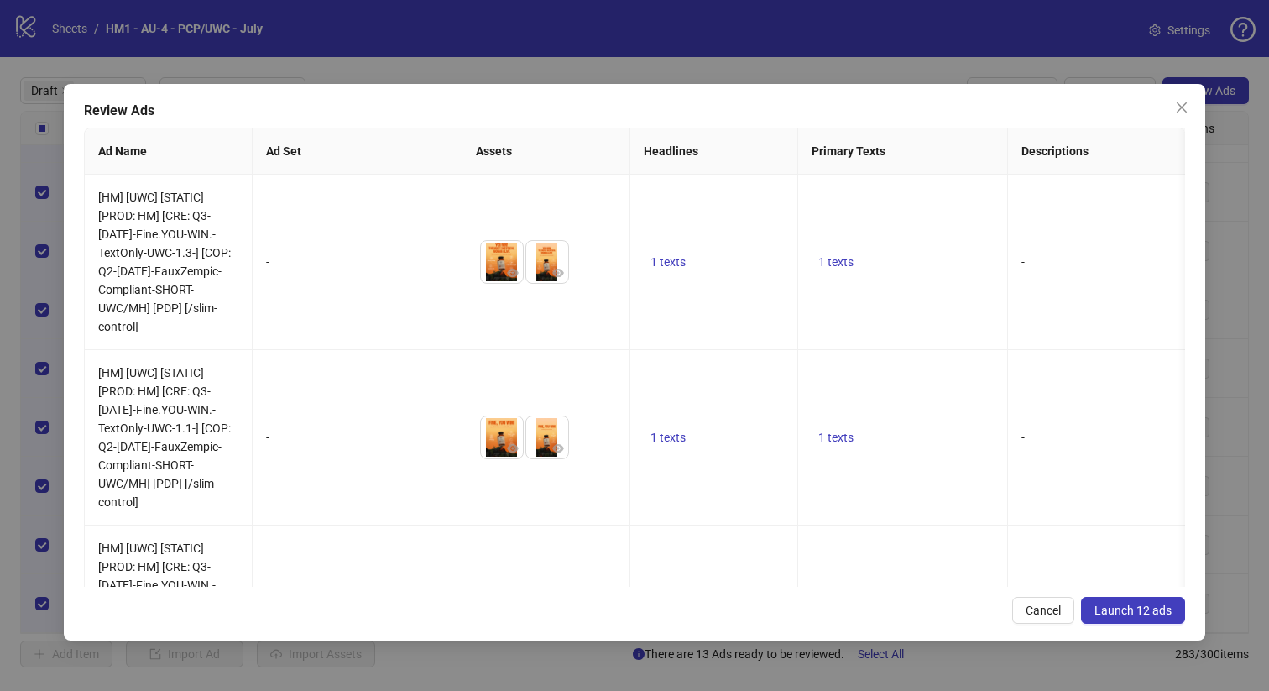
click at [1138, 613] on span "Launch 12 ads" at bounding box center [1132, 609] width 77 height 13
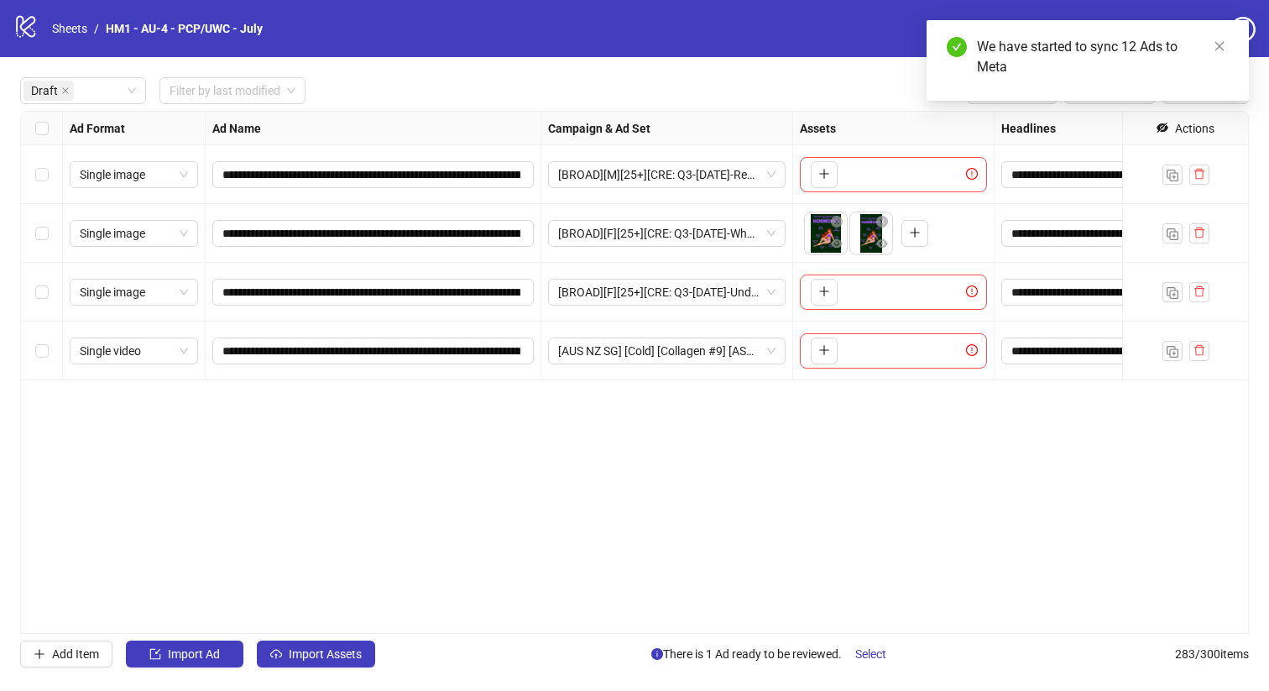
scroll to position [0, 0]
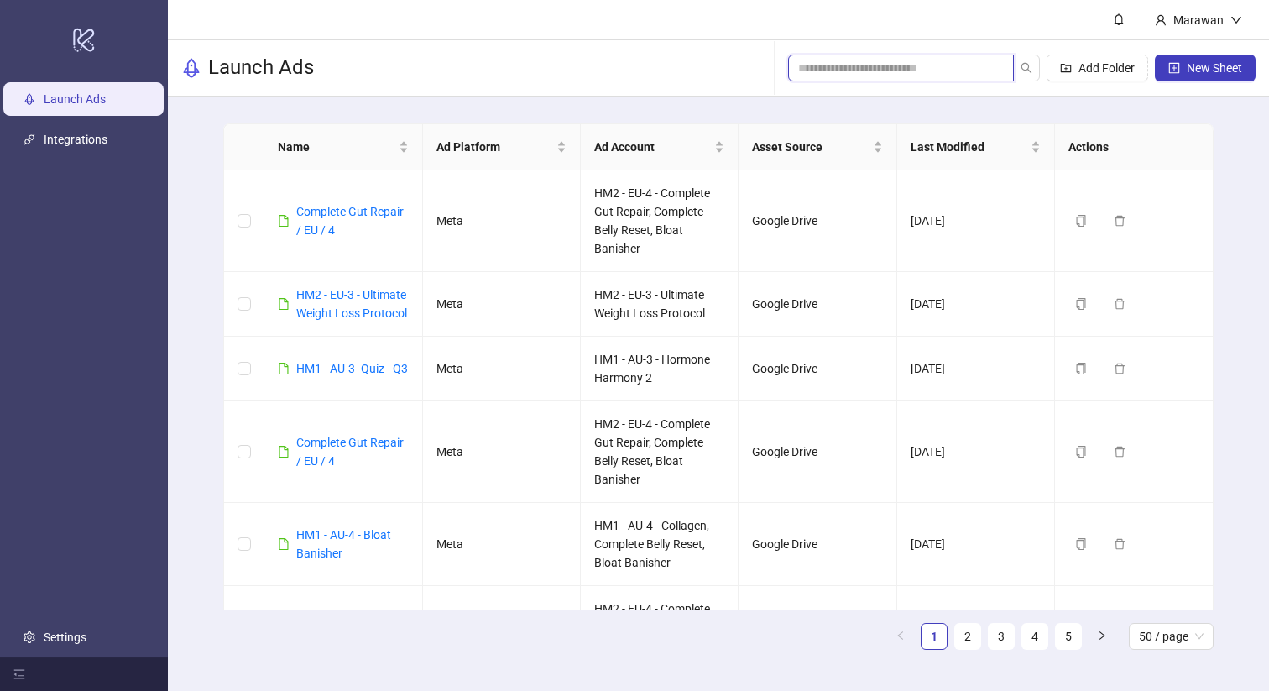
click at [947, 75] on input "search" at bounding box center [894, 68] width 192 height 18
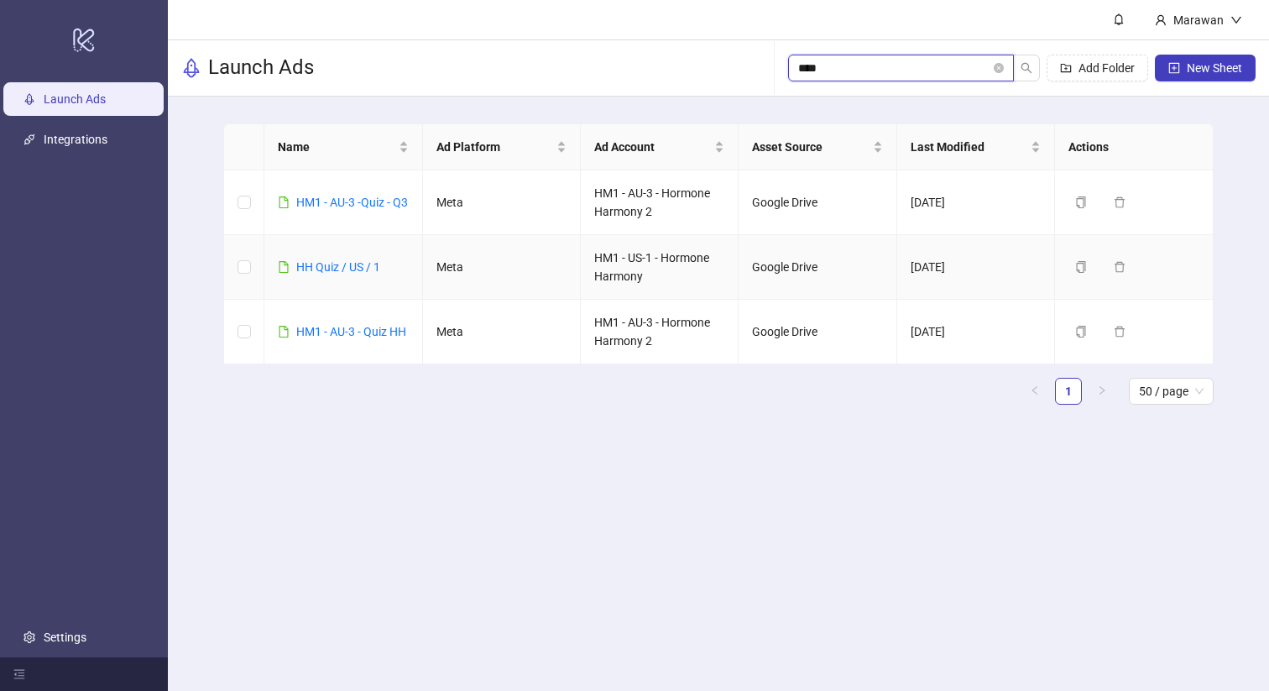
type input "****"
click at [299, 203] on div "HM1 - AU-3 -Quiz - Q3" at bounding box center [352, 202] width 112 height 18
click at [324, 196] on link "HM1 - AU-3 -Quiz - Q3" at bounding box center [352, 202] width 112 height 13
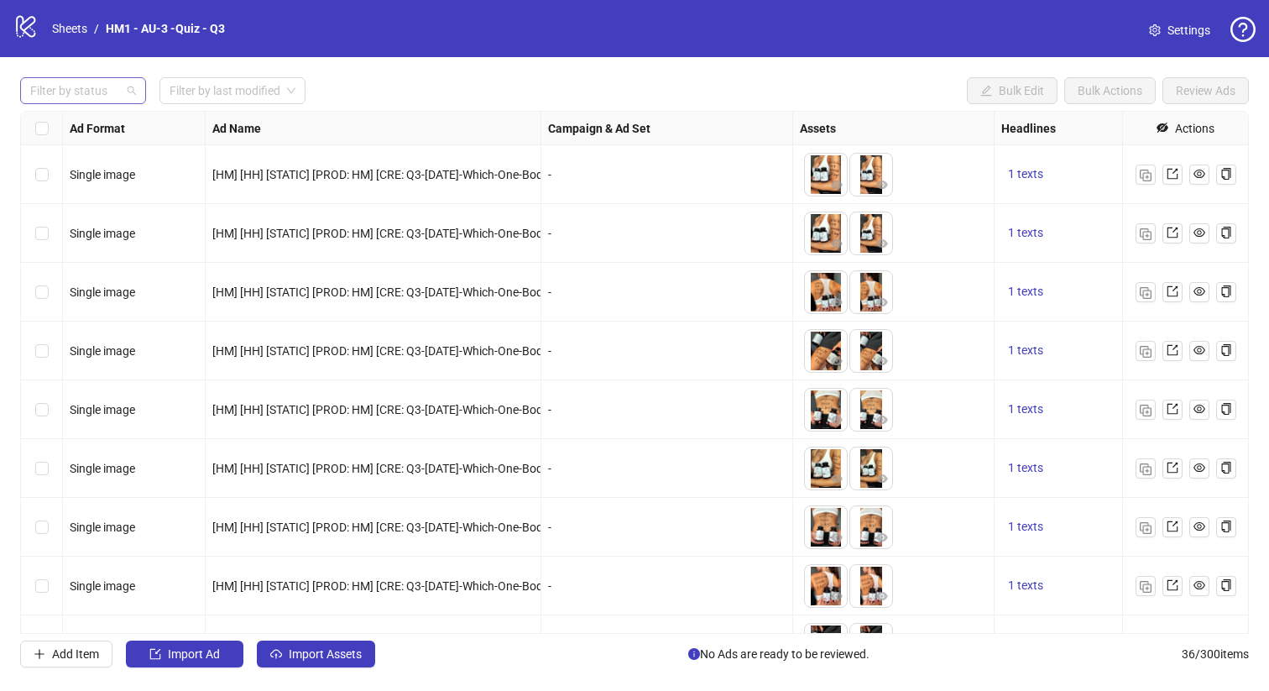
click at [101, 96] on div at bounding box center [74, 90] width 102 height 23
click at [88, 138] on div "Launched" at bounding box center [82, 151] width 119 height 27
click at [93, 128] on div "Draft" at bounding box center [83, 125] width 99 height 18
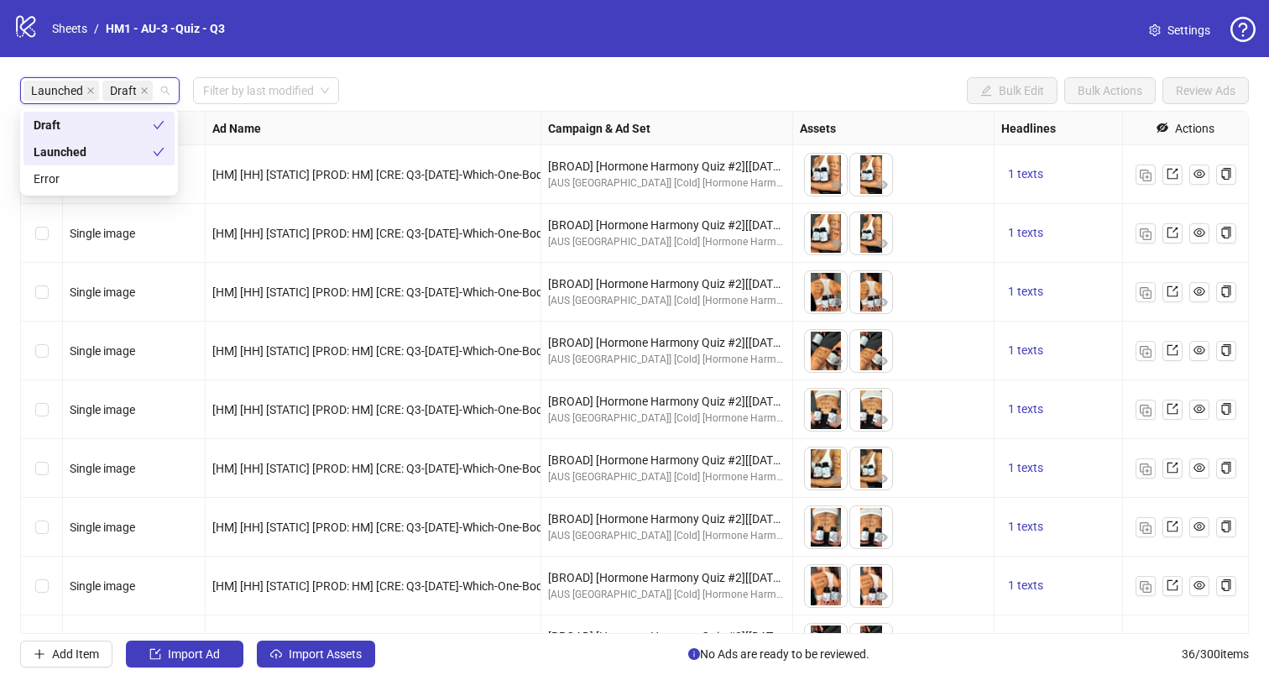
click at [108, 154] on div "Launched" at bounding box center [93, 152] width 119 height 18
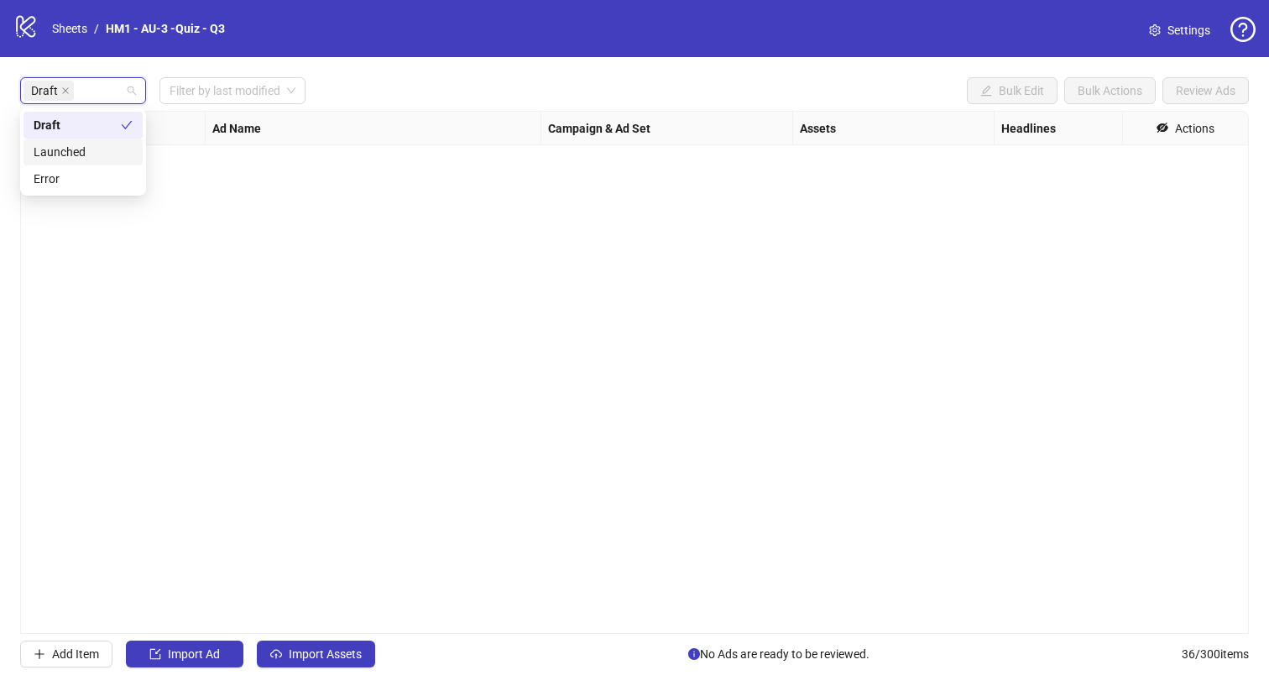
click at [76, 149] on div "Launched" at bounding box center [83, 152] width 99 height 18
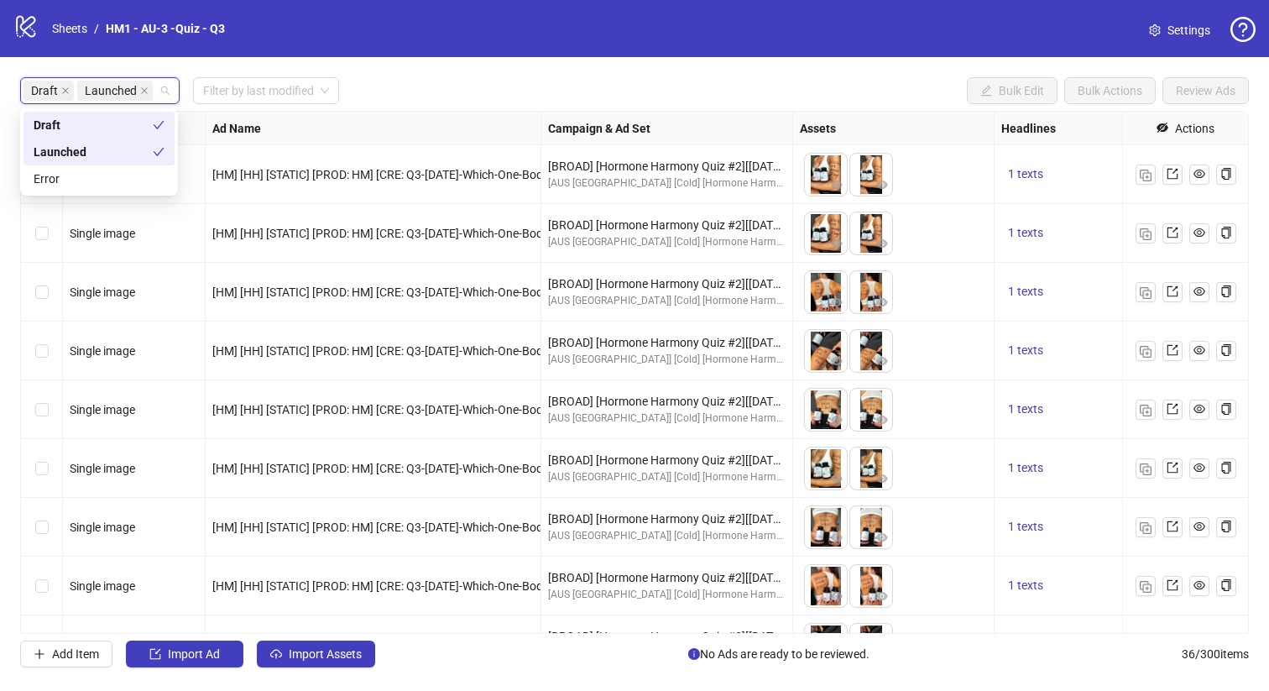
click at [99, 133] on div "Draft" at bounding box center [93, 125] width 119 height 18
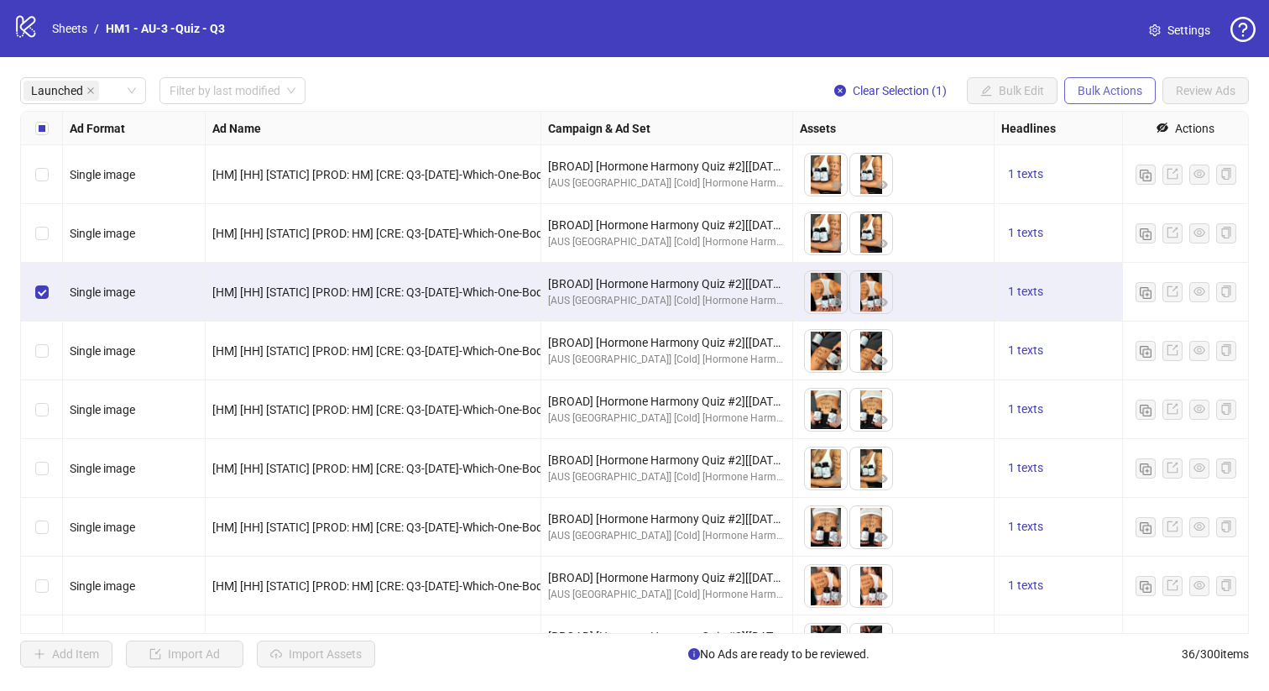
click at [1117, 92] on span "Bulk Actions" at bounding box center [1109, 90] width 65 height 13
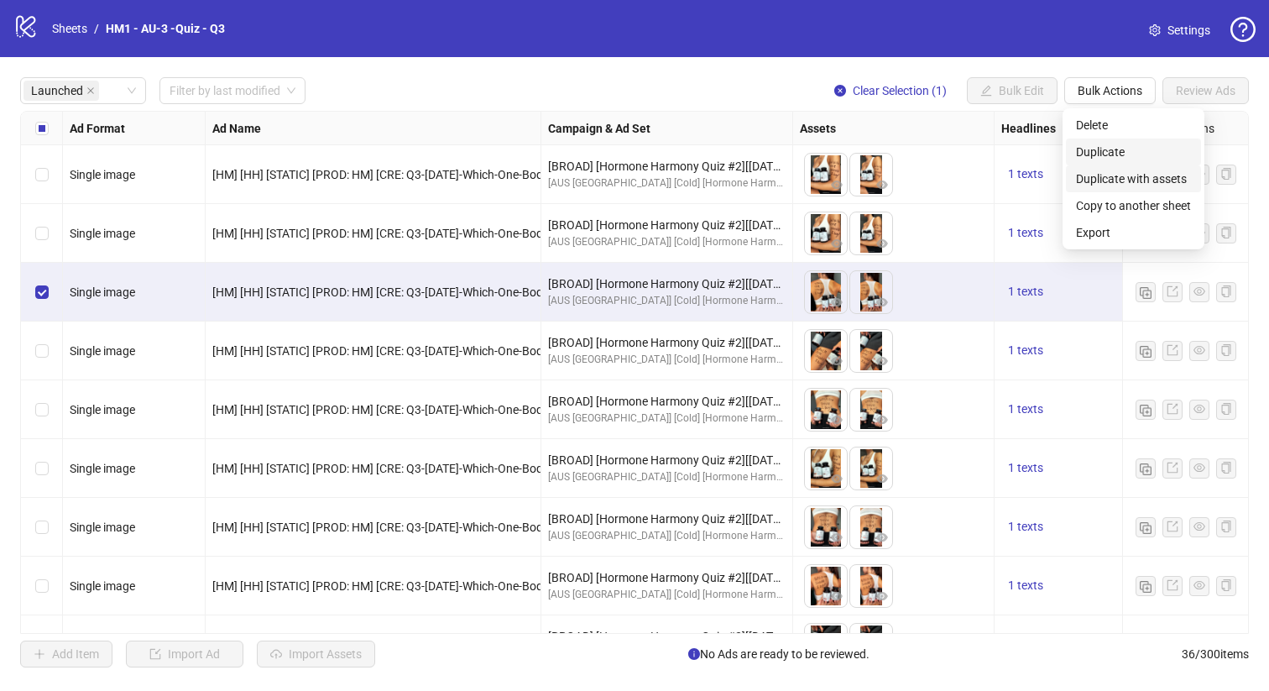
click at [1133, 159] on span "Duplicate" at bounding box center [1133, 152] width 115 height 18
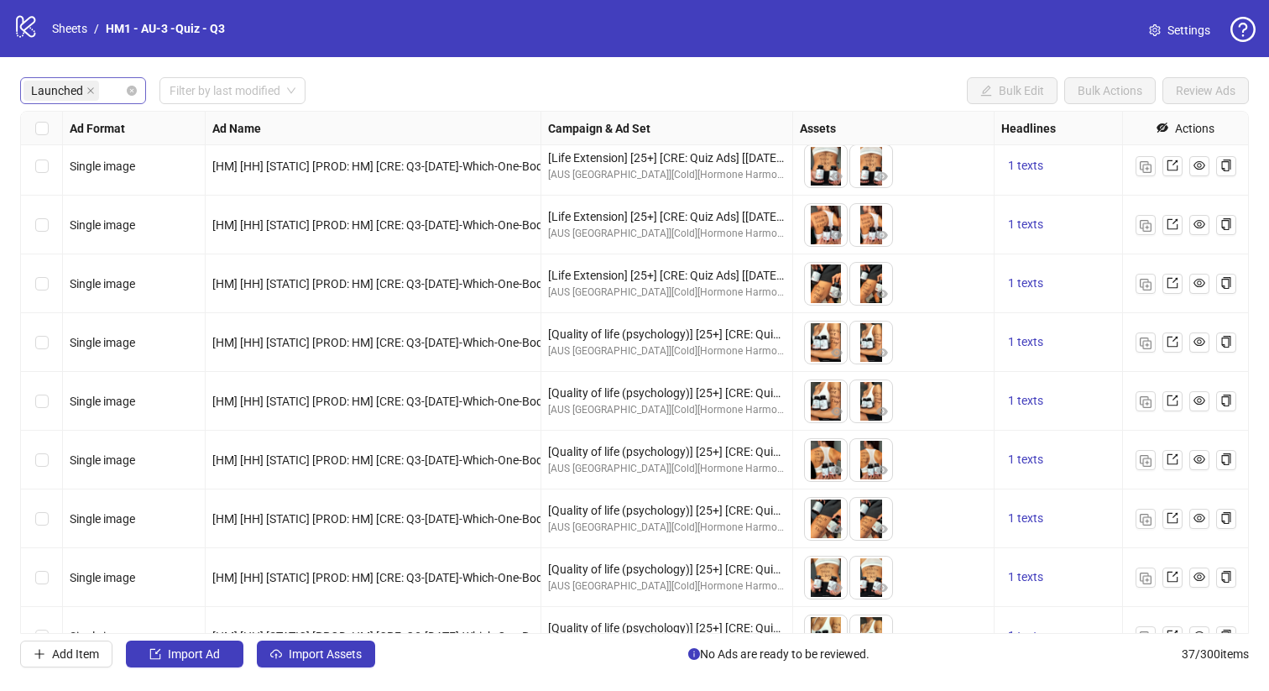
click at [96, 93] on span "Launched" at bounding box center [61, 91] width 76 height 20
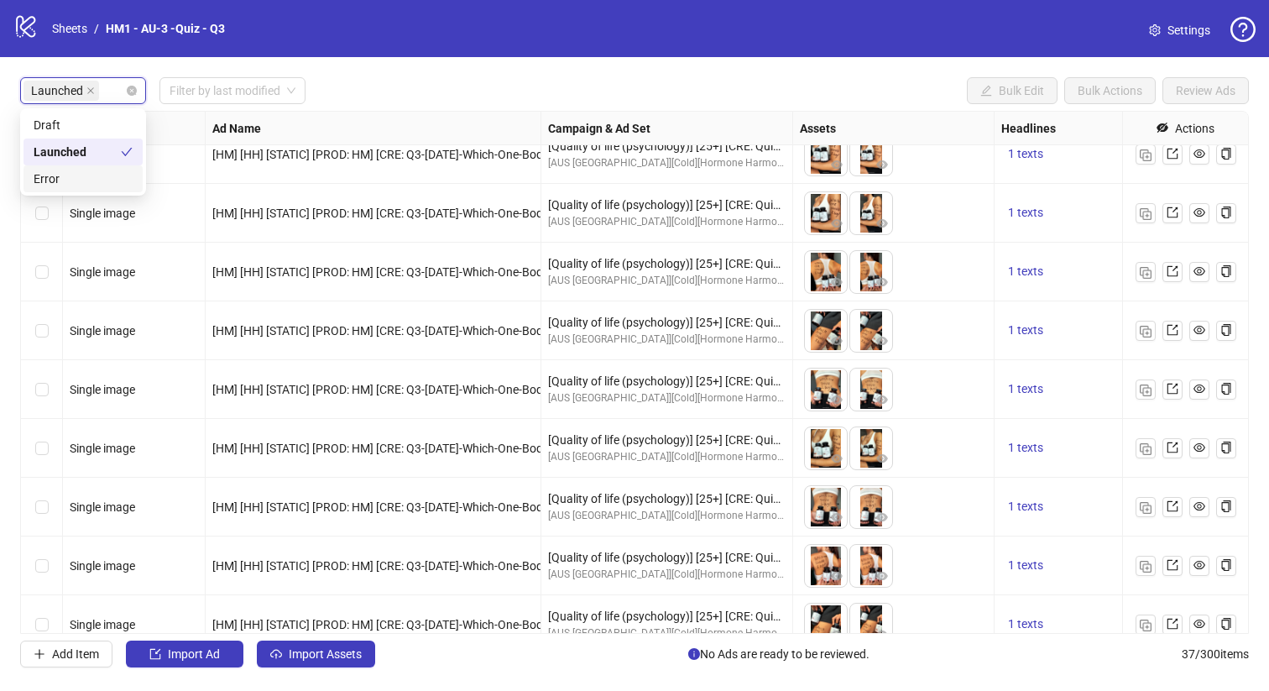
scroll to position [1627, 0]
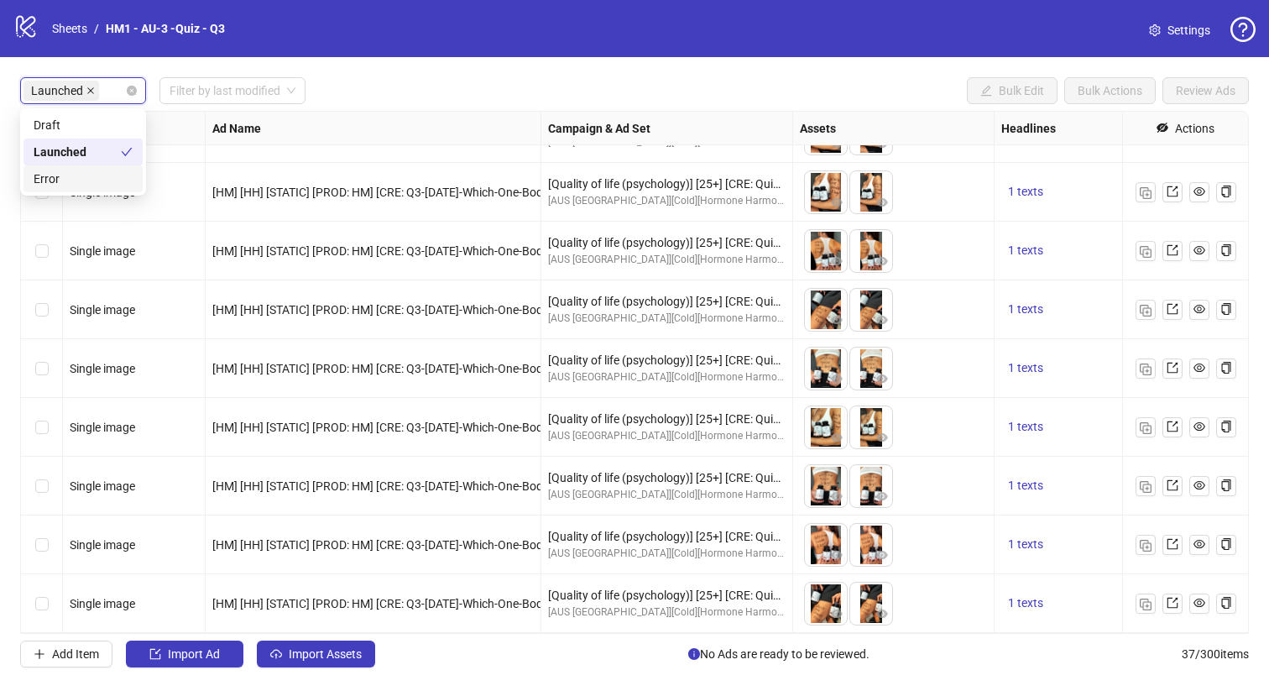
click at [92, 93] on icon "close" at bounding box center [90, 90] width 8 height 8
click at [104, 93] on div at bounding box center [74, 90] width 102 height 23
click at [91, 94] on div at bounding box center [74, 90] width 102 height 23
click at [91, 116] on div "Draft" at bounding box center [83, 125] width 99 height 18
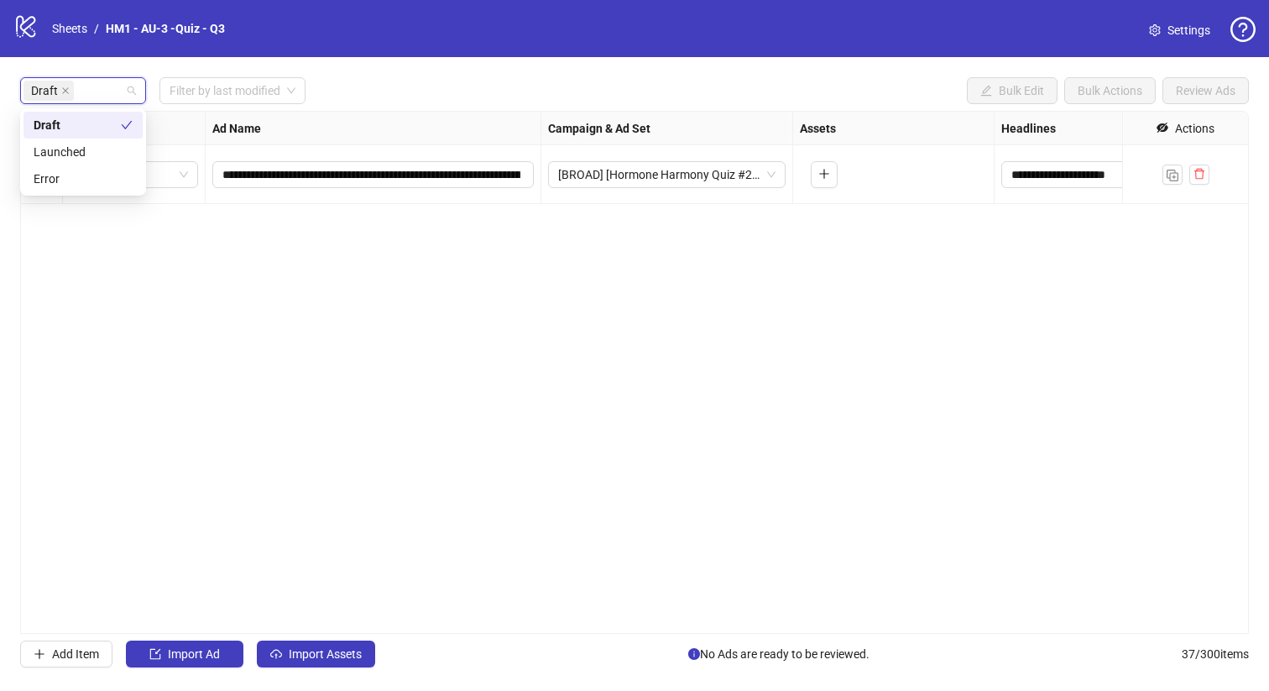
scroll to position [0, 0]
click at [332, 88] on div "Draft Filter by last modified Bulk Edit Bulk Actions Review Ads" at bounding box center [634, 90] width 1228 height 27
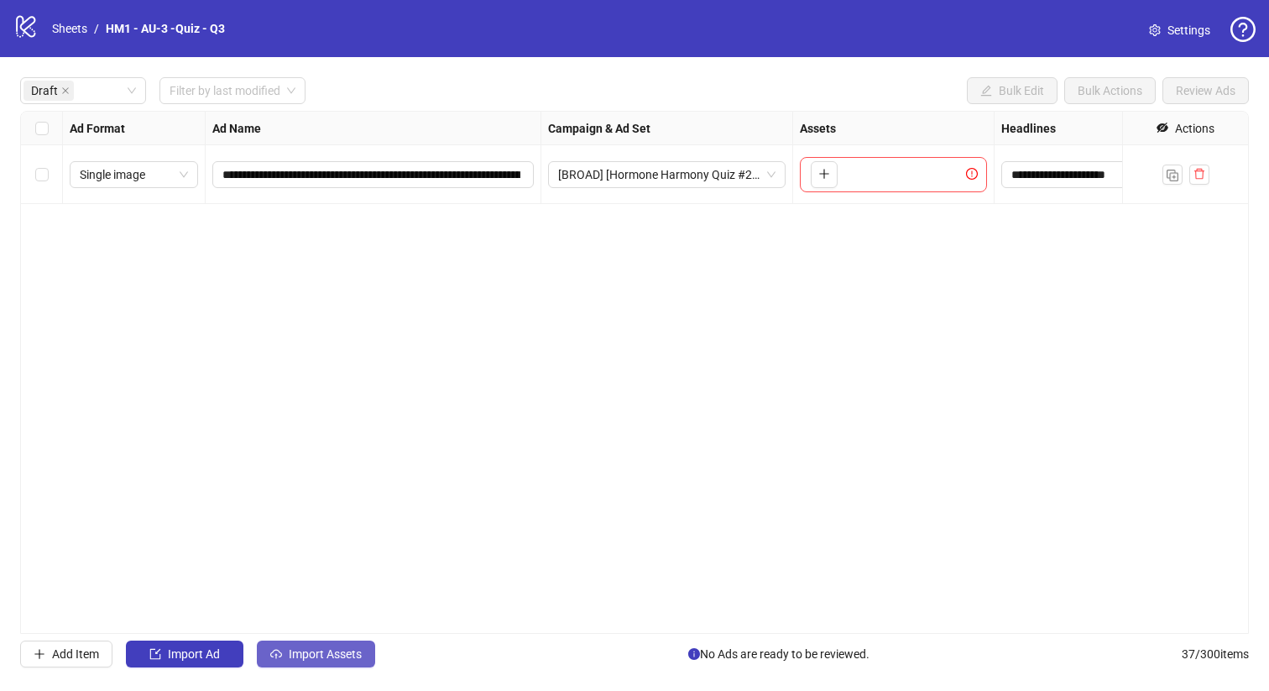
click at [312, 655] on span "Import Assets" at bounding box center [325, 653] width 73 height 13
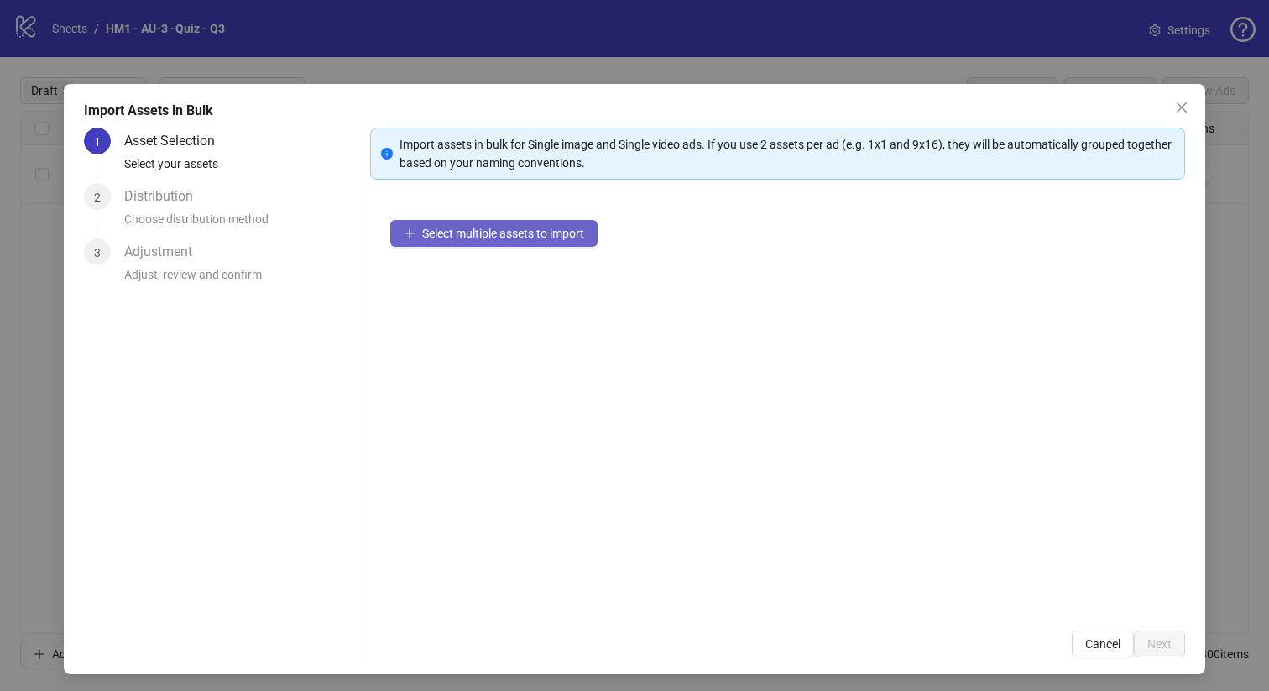
click at [541, 232] on span "Select multiple assets to import" at bounding box center [503, 233] width 162 height 13
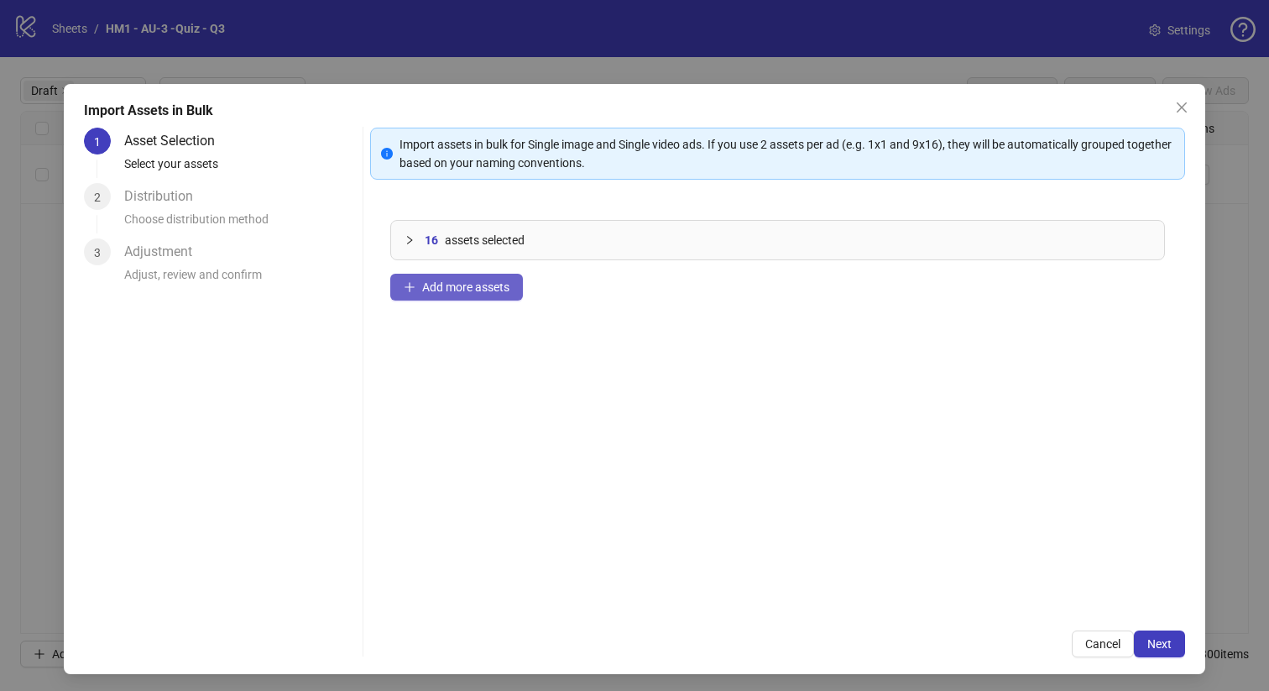
click at [477, 293] on span "Add more assets" at bounding box center [465, 286] width 87 height 13
click at [446, 282] on span "Add more assets" at bounding box center [465, 286] width 87 height 13
click at [436, 287] on span "Add more assets" at bounding box center [465, 286] width 87 height 13
click at [500, 284] on span "Add more assets" at bounding box center [465, 286] width 87 height 13
click at [1166, 641] on span "Next" at bounding box center [1159, 643] width 24 height 13
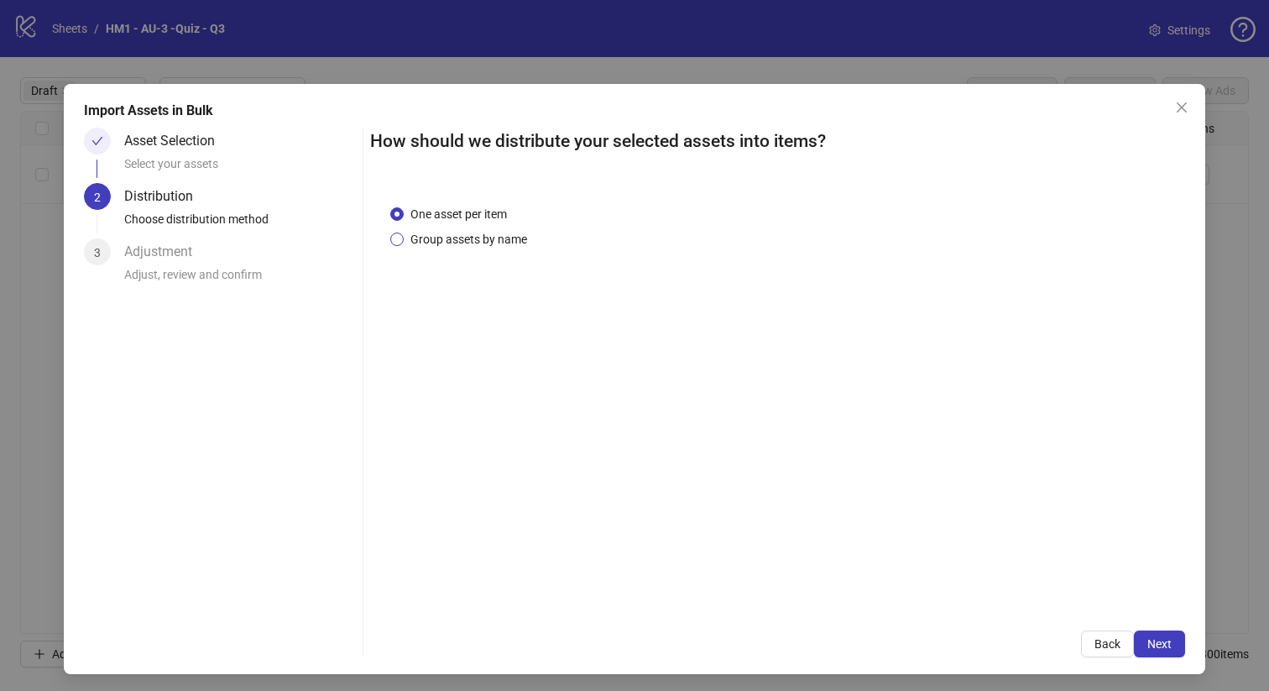
click at [478, 236] on span "Group assets by name" at bounding box center [469, 239] width 130 height 18
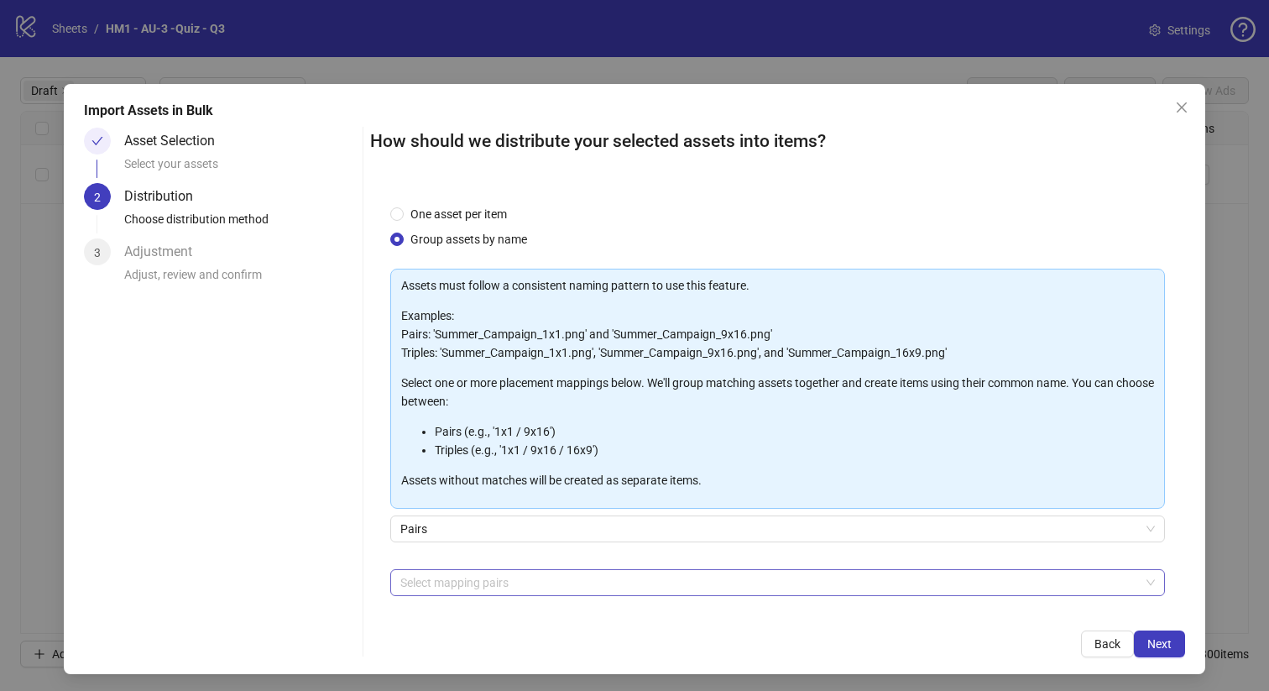
click at [600, 582] on div at bounding box center [769, 582] width 751 height 23
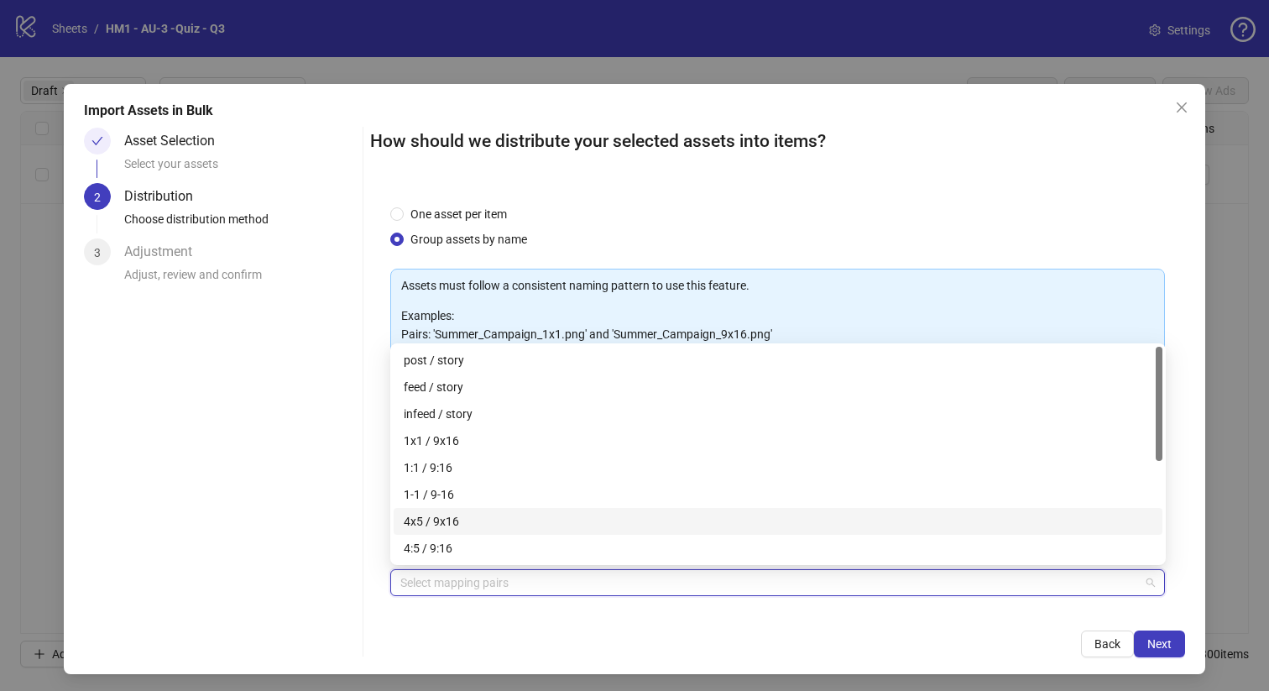
click at [597, 519] on div "4x5 / 9x16" at bounding box center [778, 521] width 748 height 18
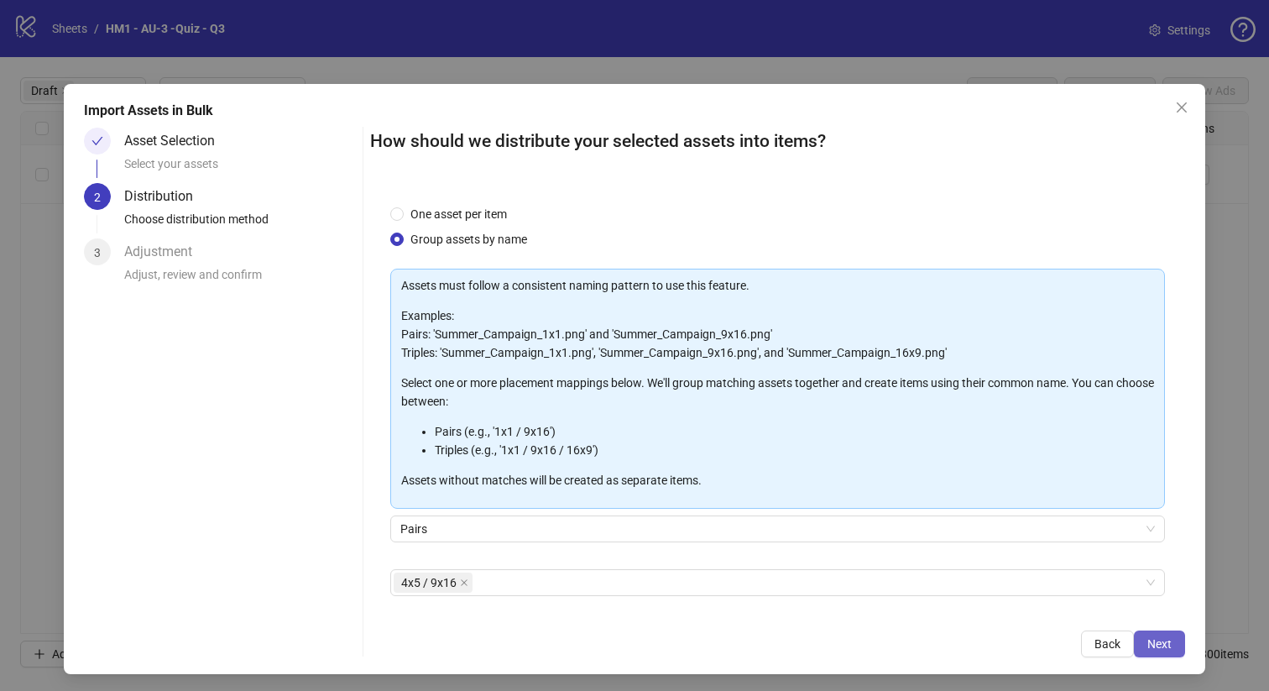
click at [1153, 644] on span "Next" at bounding box center [1159, 643] width 24 height 13
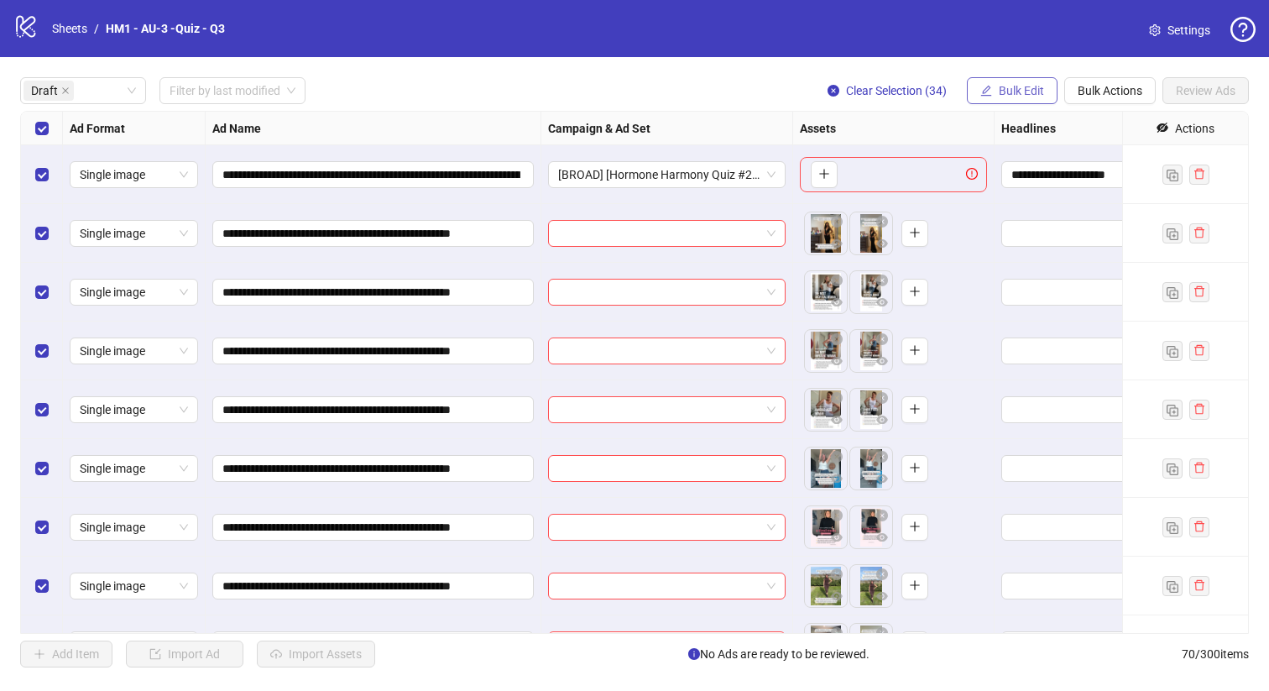
click at [1005, 81] on button "Bulk Edit" at bounding box center [1012, 90] width 91 height 27
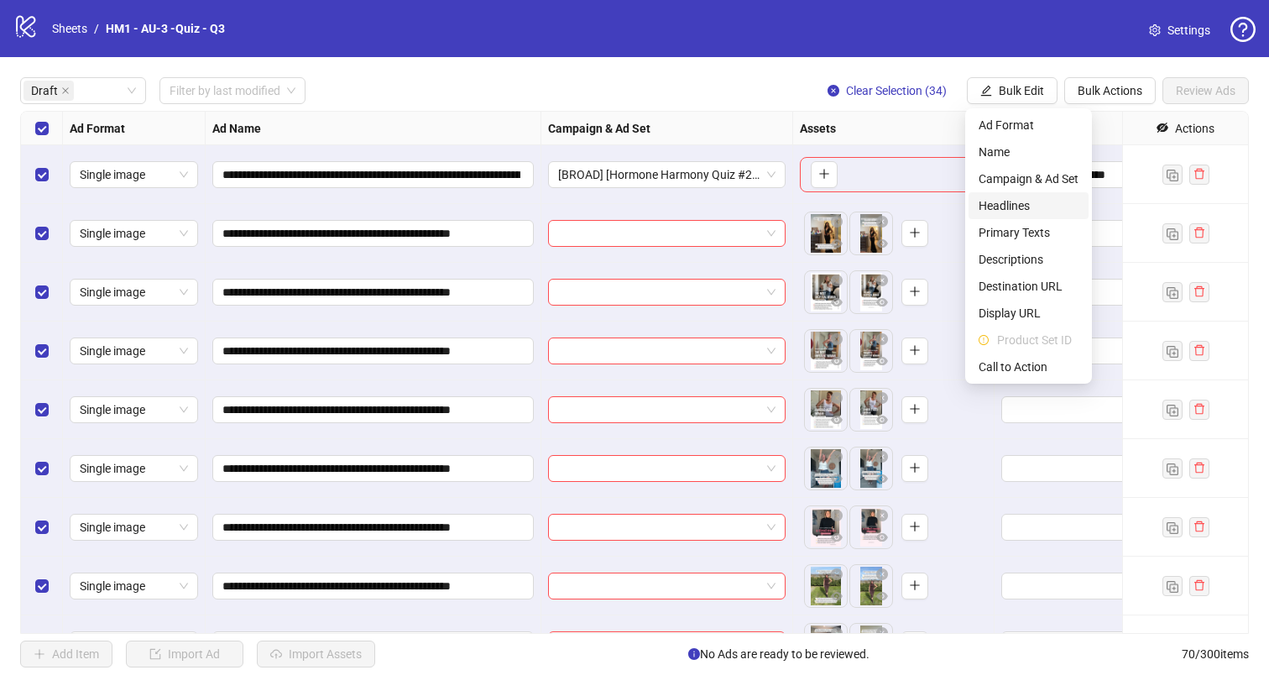
click at [1031, 204] on span "Headlines" at bounding box center [1028, 205] width 100 height 18
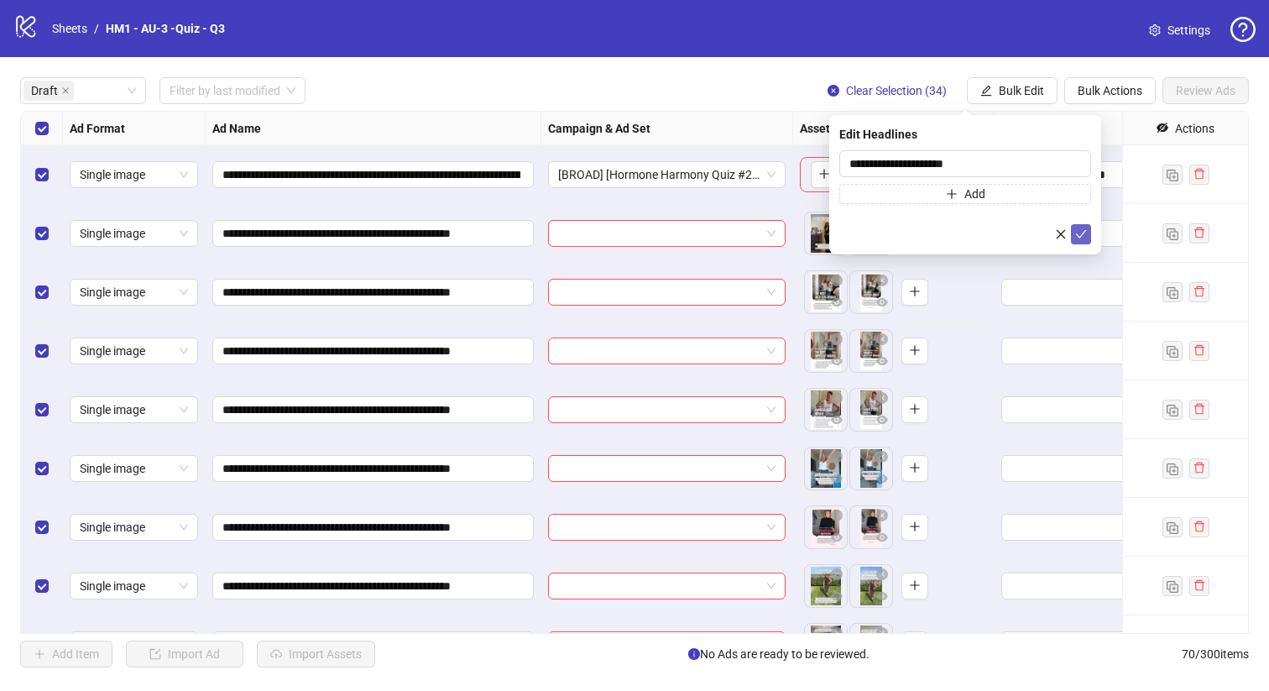
click at [1082, 234] on icon "check" at bounding box center [1081, 234] width 12 height 12
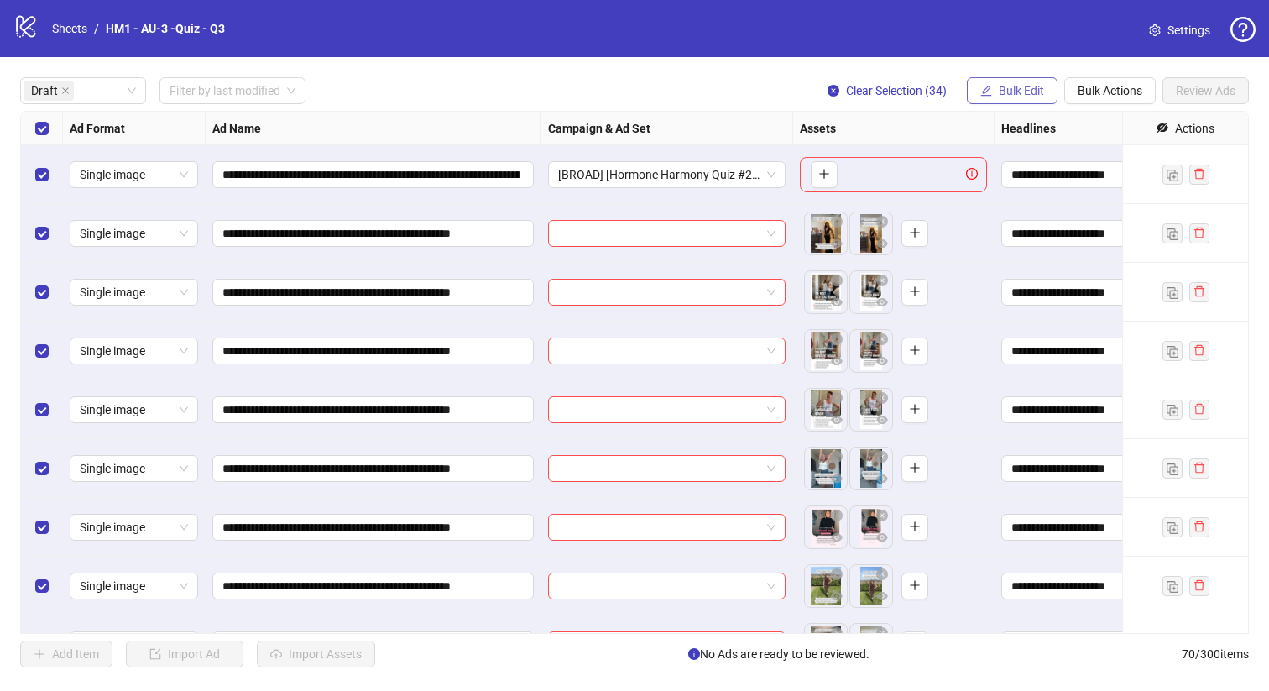
click at [1025, 84] on span "Bulk Edit" at bounding box center [1021, 90] width 45 height 13
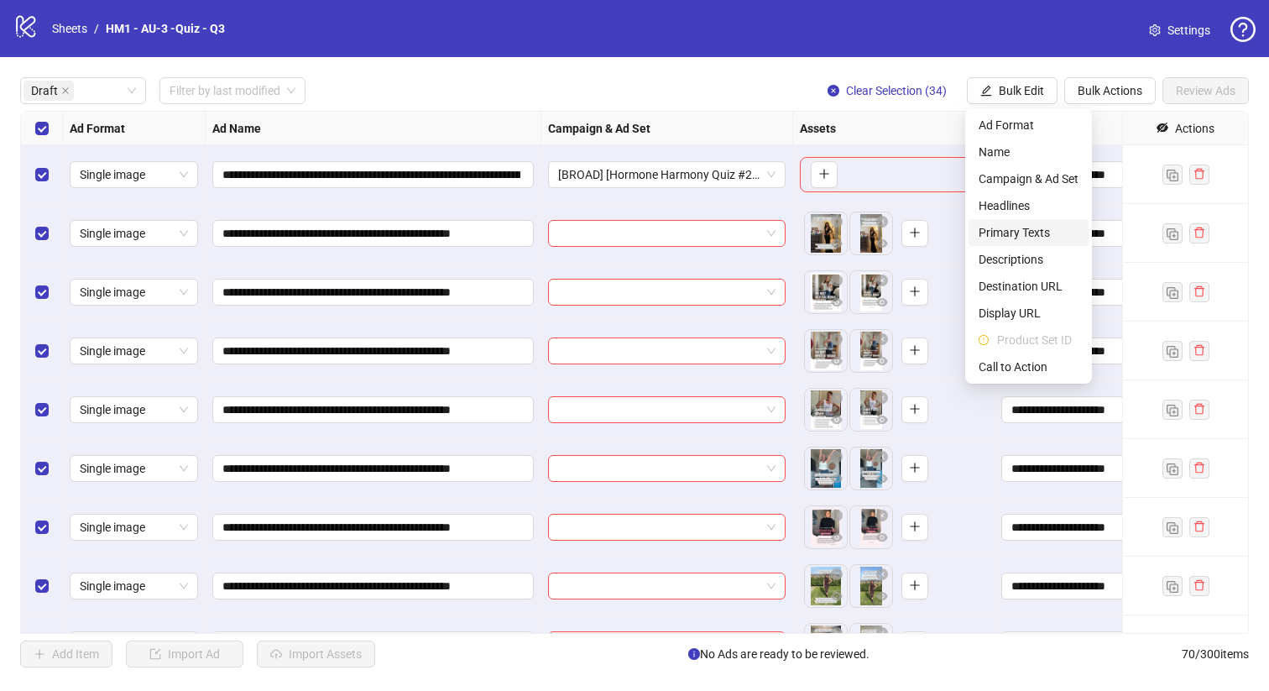
click at [1029, 232] on span "Primary Texts" at bounding box center [1028, 232] width 100 height 18
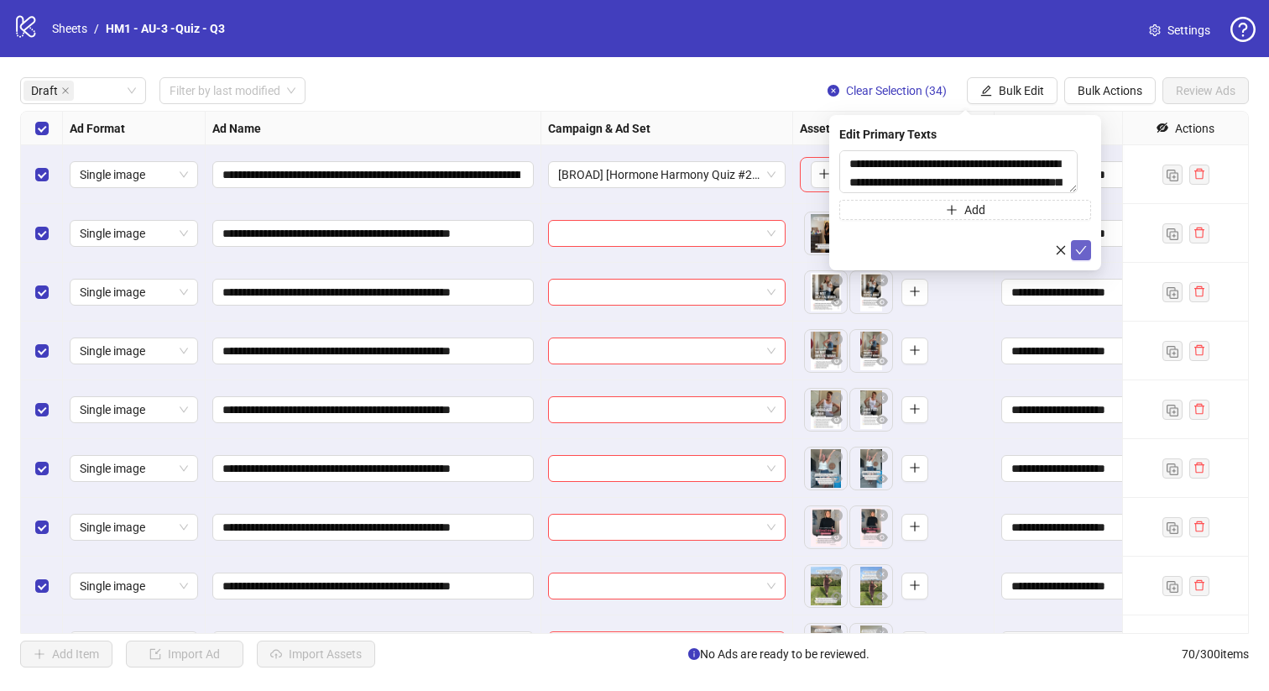
click at [1083, 255] on icon "check" at bounding box center [1081, 250] width 12 height 12
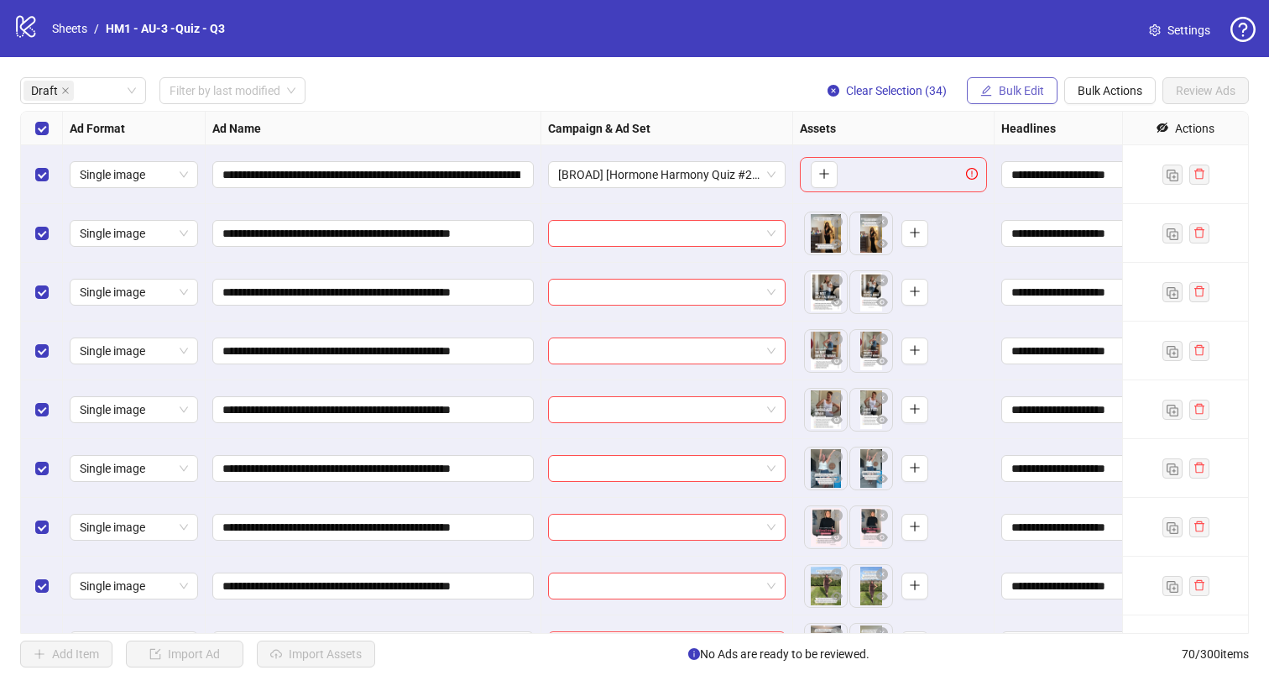
click at [1002, 90] on span "Bulk Edit" at bounding box center [1021, 90] width 45 height 13
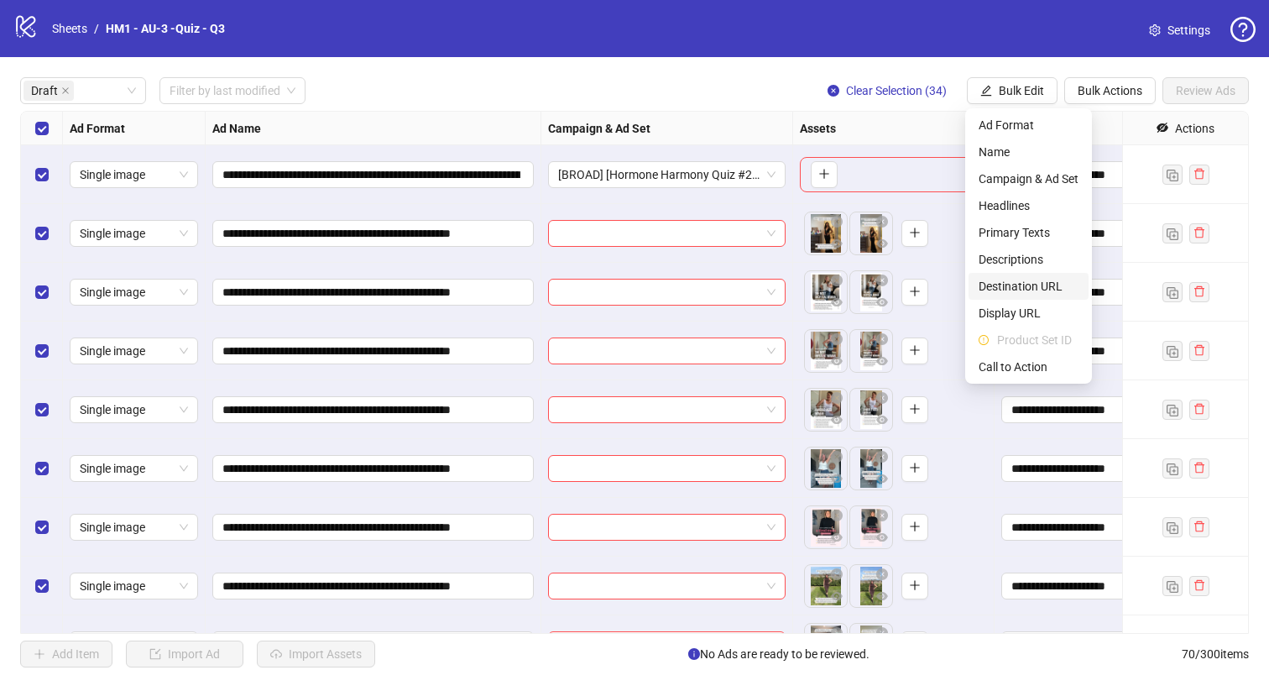
click at [1065, 275] on li "Destination URL" at bounding box center [1028, 286] width 120 height 27
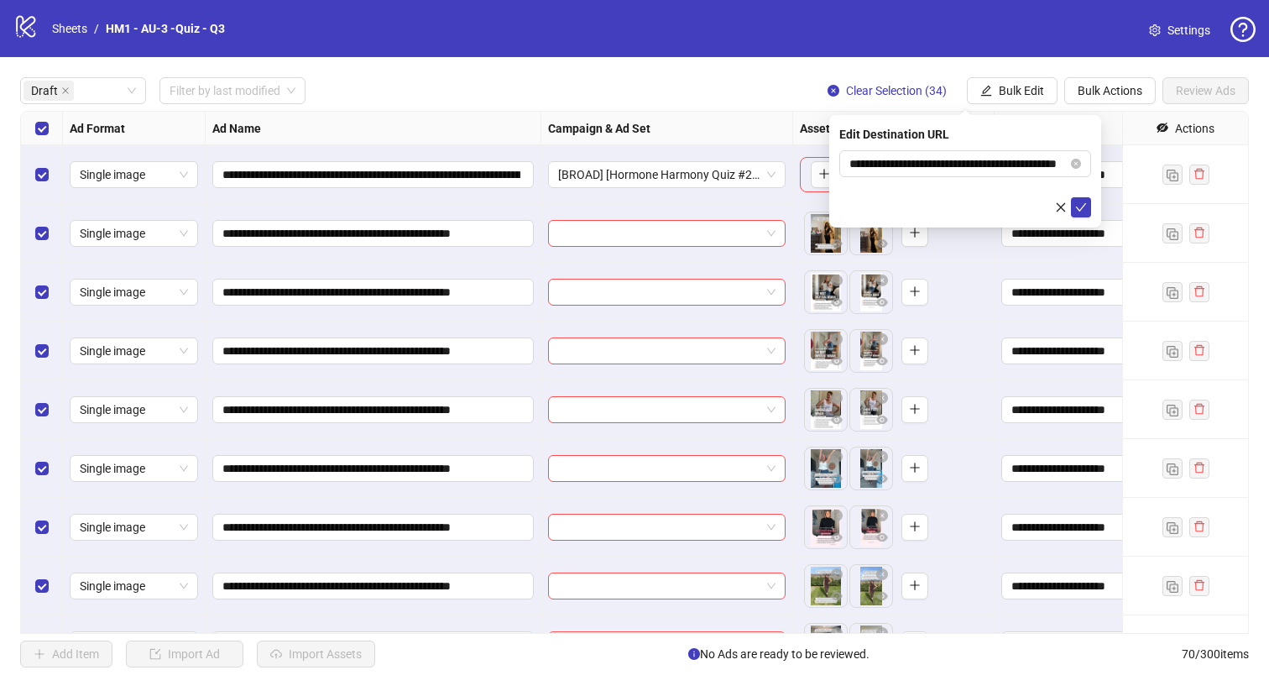
click at [1091, 203] on div "**********" at bounding box center [965, 171] width 272 height 112
click at [1078, 203] on icon "check" at bounding box center [1081, 207] width 12 height 12
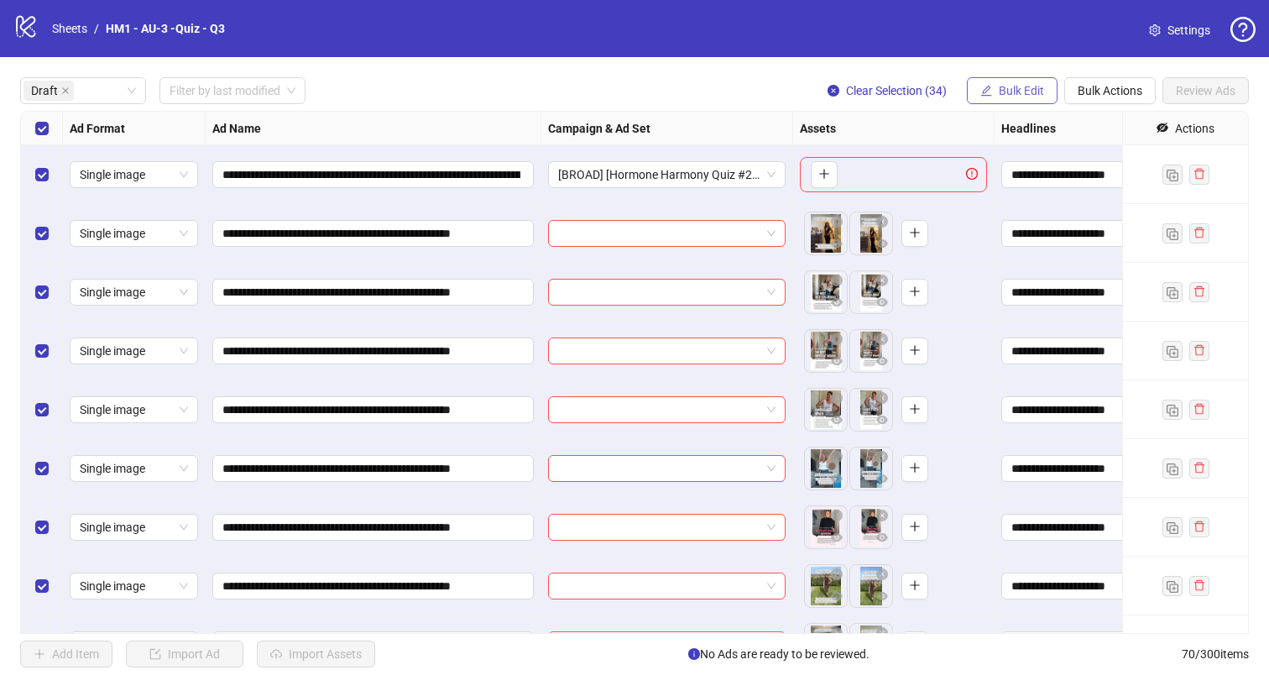
click at [1004, 90] on span "Bulk Edit" at bounding box center [1021, 90] width 45 height 13
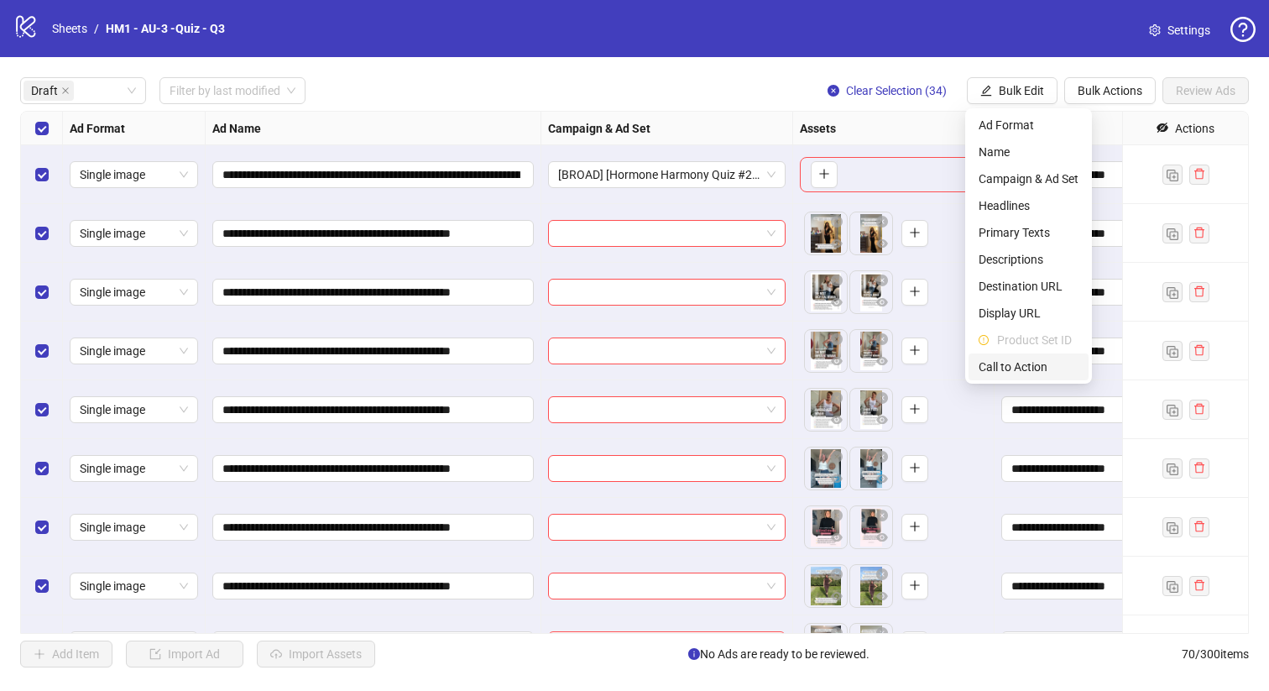
click at [1038, 363] on span "Call to Action" at bounding box center [1028, 366] width 100 height 18
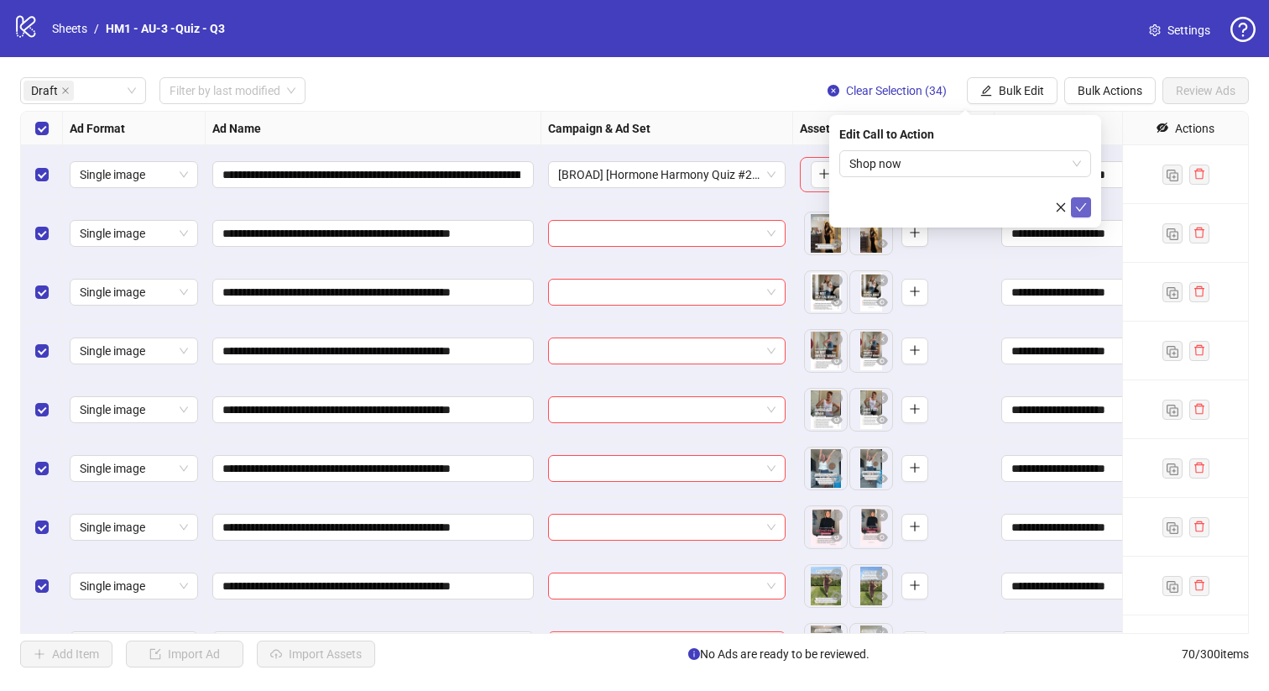
click at [1086, 204] on icon "check" at bounding box center [1081, 207] width 12 height 12
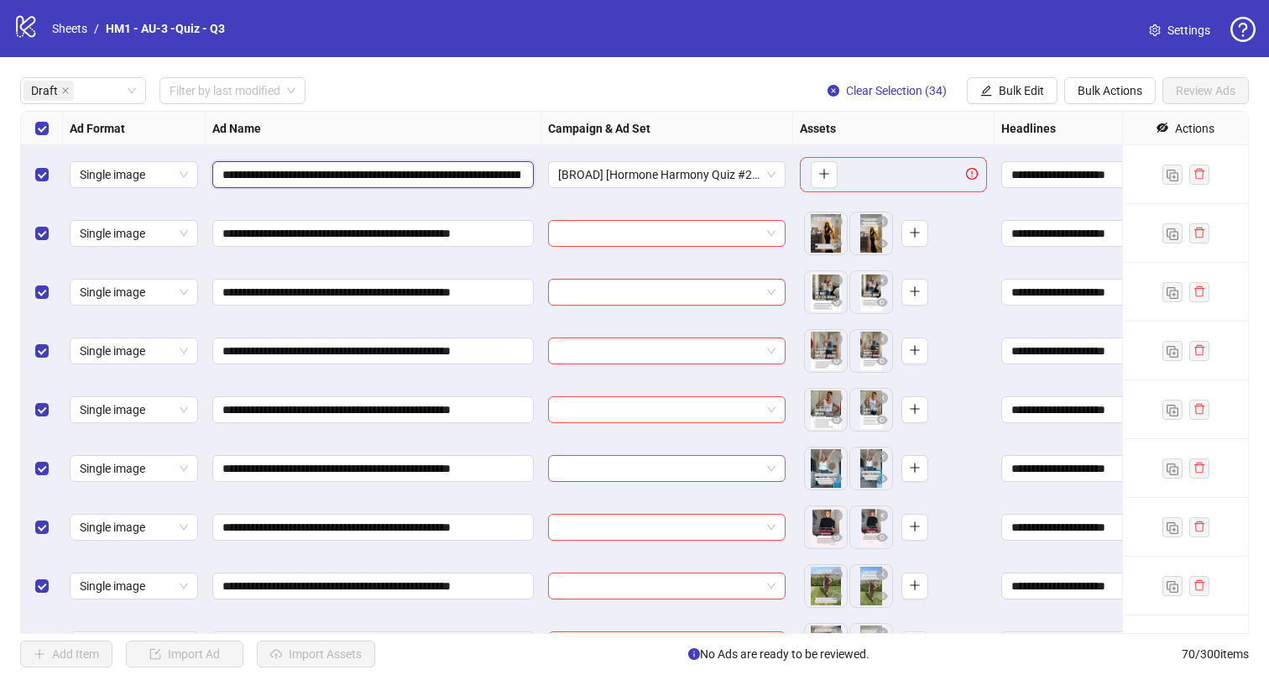
click at [357, 176] on input "**********" at bounding box center [371, 174] width 298 height 18
drag, startPoint x: 357, startPoint y: 175, endPoint x: 239, endPoint y: 176, distance: 117.5
click at [238, 176] on input "**********" at bounding box center [371, 174] width 298 height 18
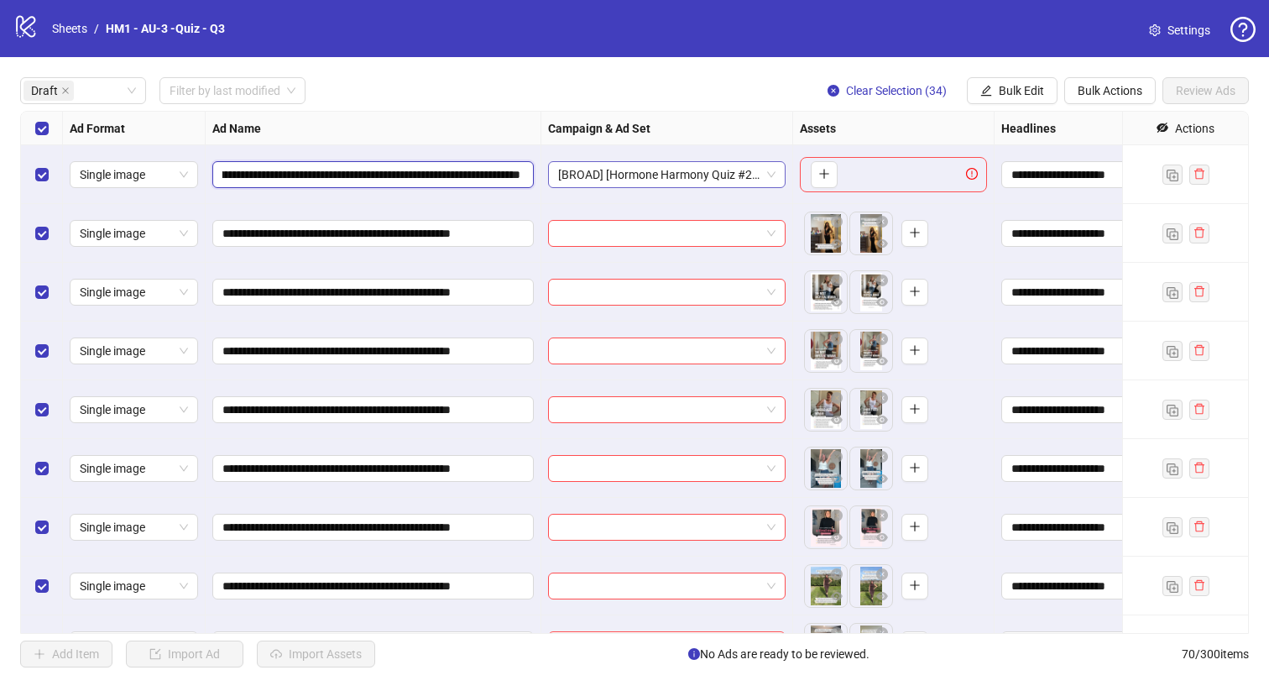
drag, startPoint x: 305, startPoint y: 175, endPoint x: 582, endPoint y: 181, distance: 277.8
click at [582, 112] on div "**********" at bounding box center [969, 112] width 1896 height 0
click at [32, 183] on div "Select row 1" at bounding box center [42, 174] width 42 height 59
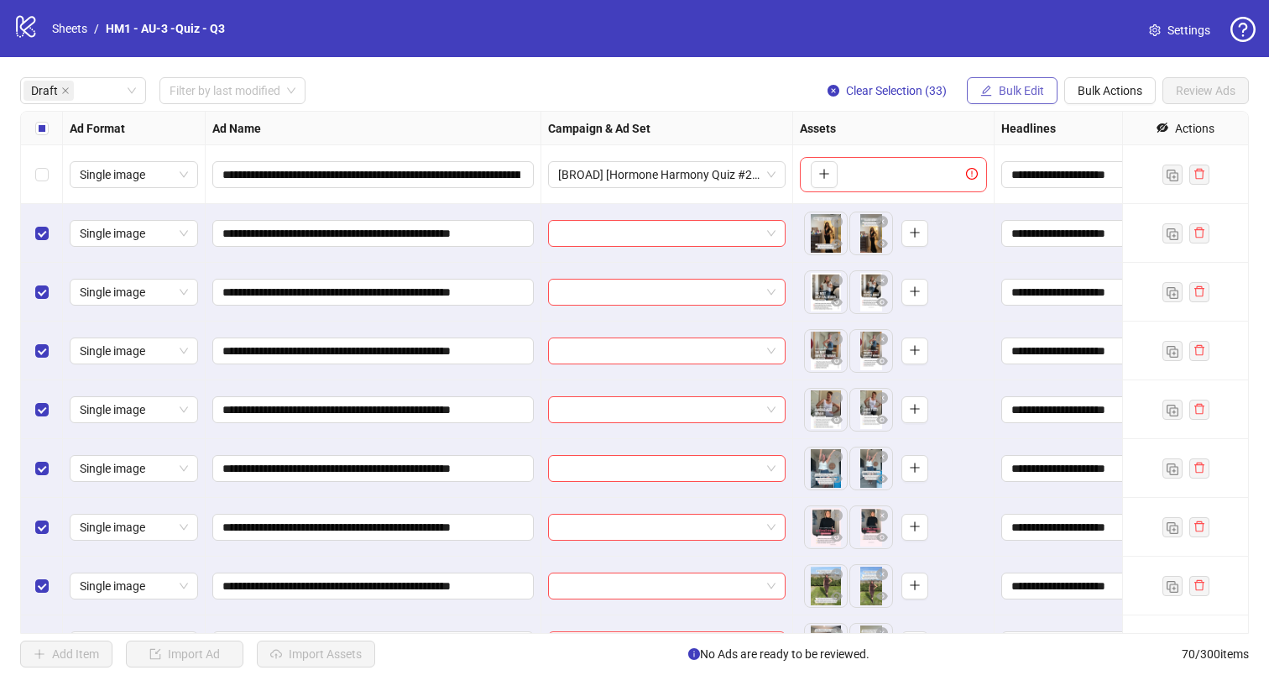
click at [988, 101] on button "Bulk Edit" at bounding box center [1012, 90] width 91 height 27
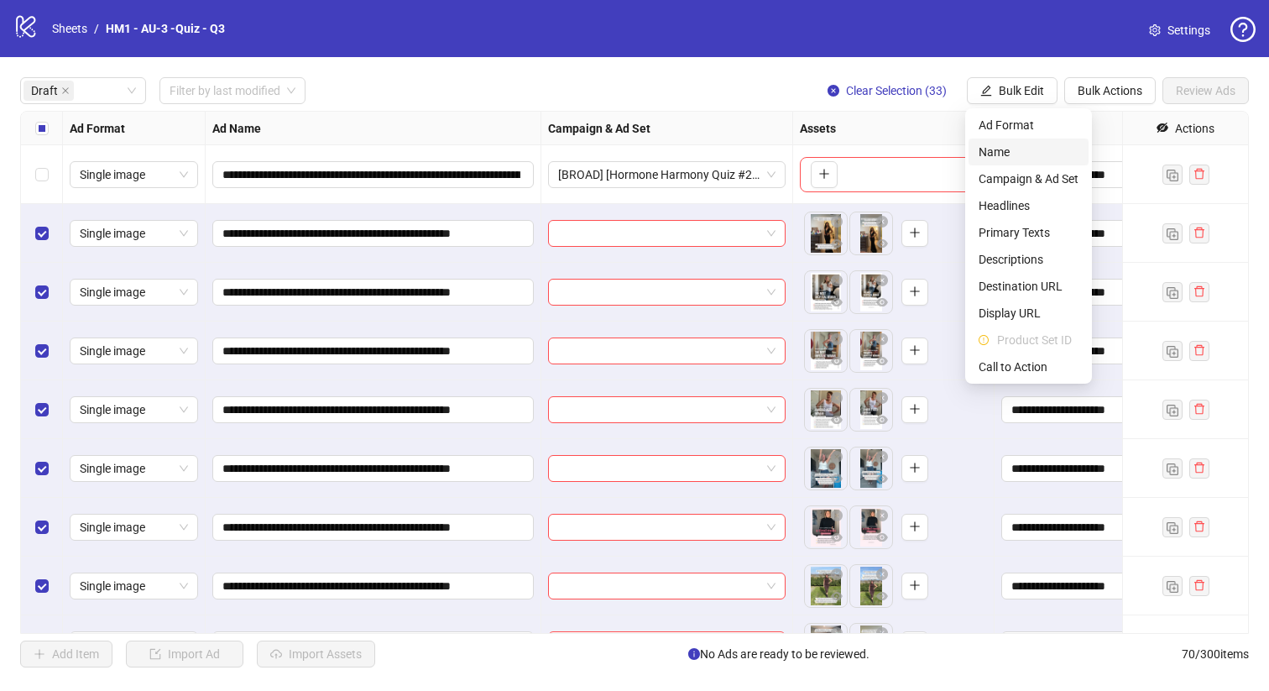
click at [986, 150] on span "Name" at bounding box center [1028, 152] width 100 height 18
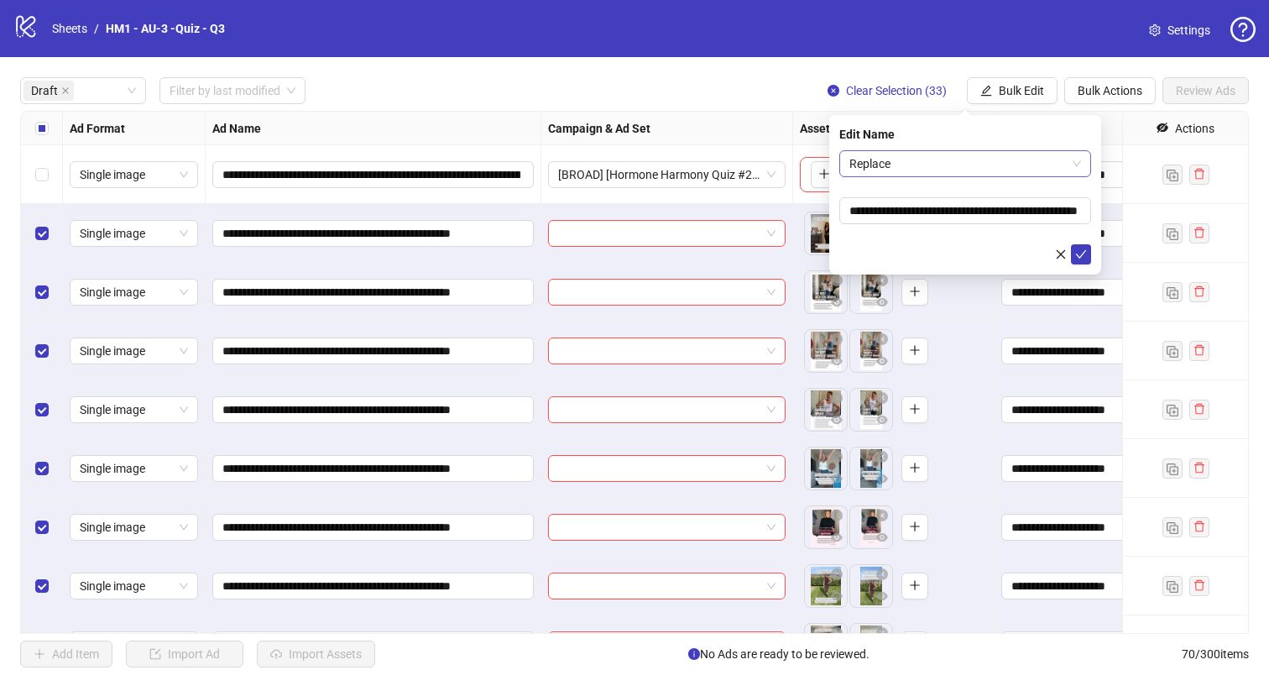
click at [973, 158] on span "Replace" at bounding box center [965, 163] width 232 height 25
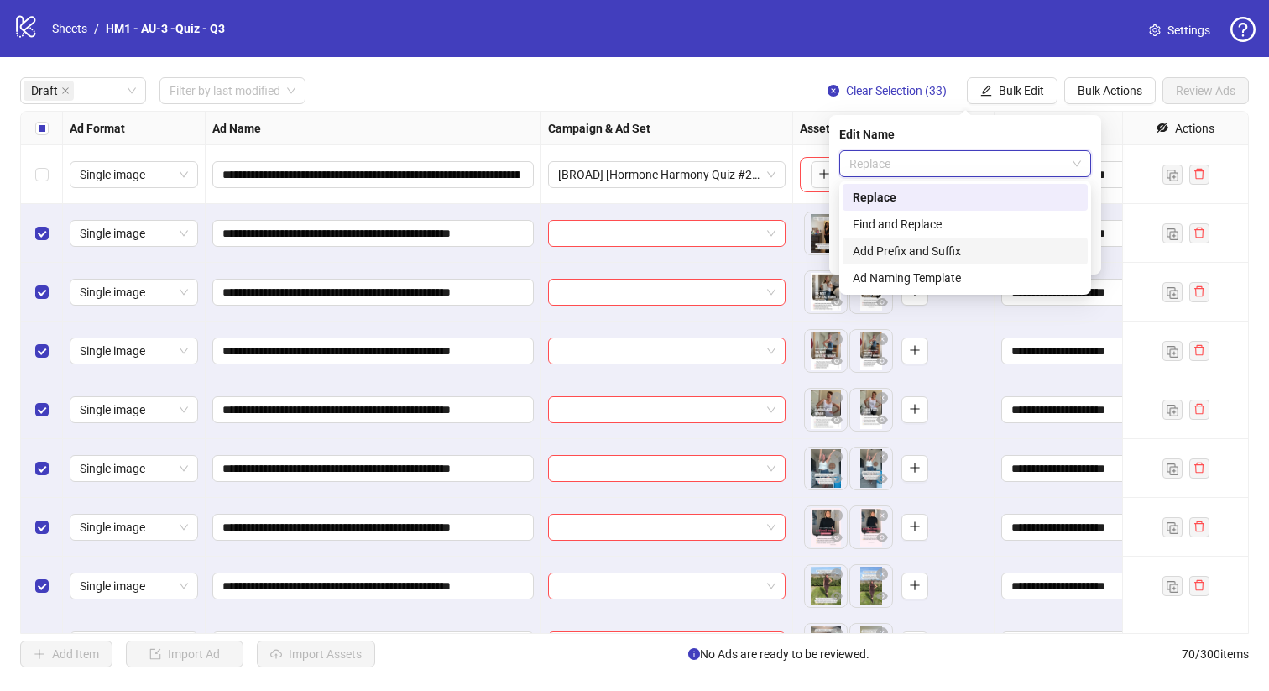
click at [983, 242] on div "Add Prefix and Suffix" at bounding box center [965, 251] width 225 height 18
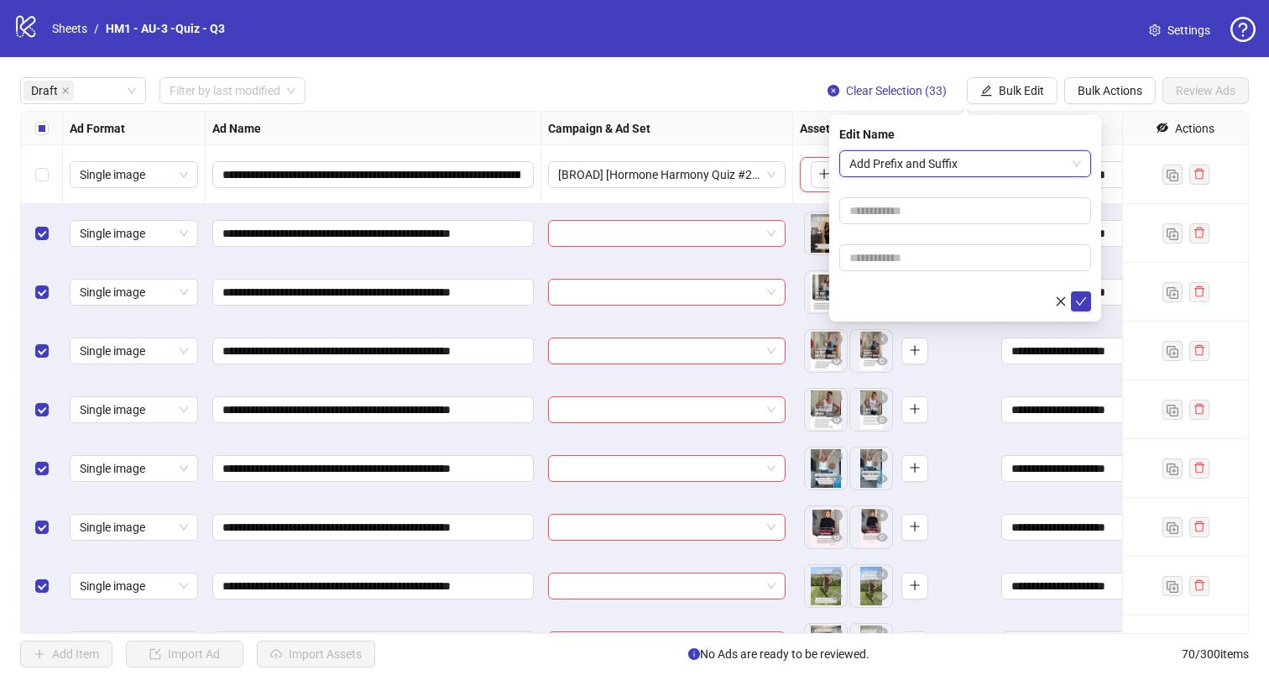
click at [979, 227] on form "Add Prefix and Suffix Add Prefix and Suffix" at bounding box center [965, 230] width 252 height 161
click at [979, 214] on input "text" at bounding box center [965, 210] width 252 height 27
type input "**********"
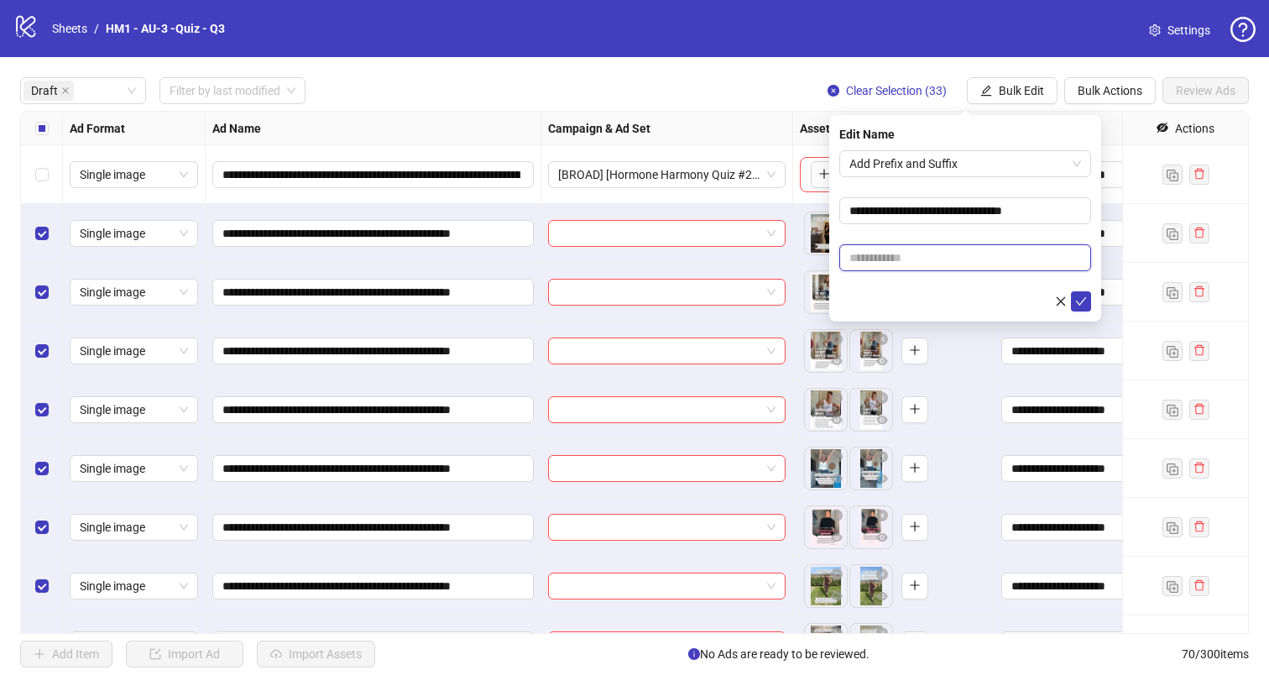
click at [986, 253] on input "text" at bounding box center [965, 257] width 252 height 27
paste input "**********"
type input "**********"
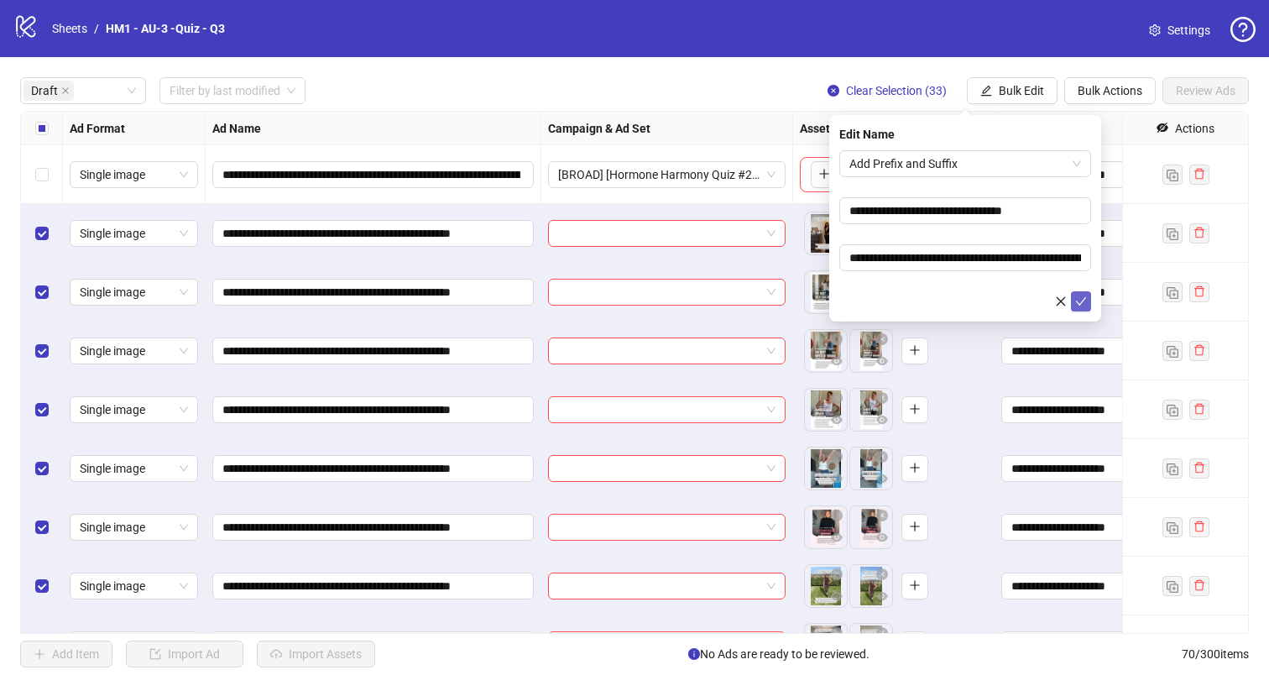
click at [1086, 302] on icon "check" at bounding box center [1081, 301] width 12 height 12
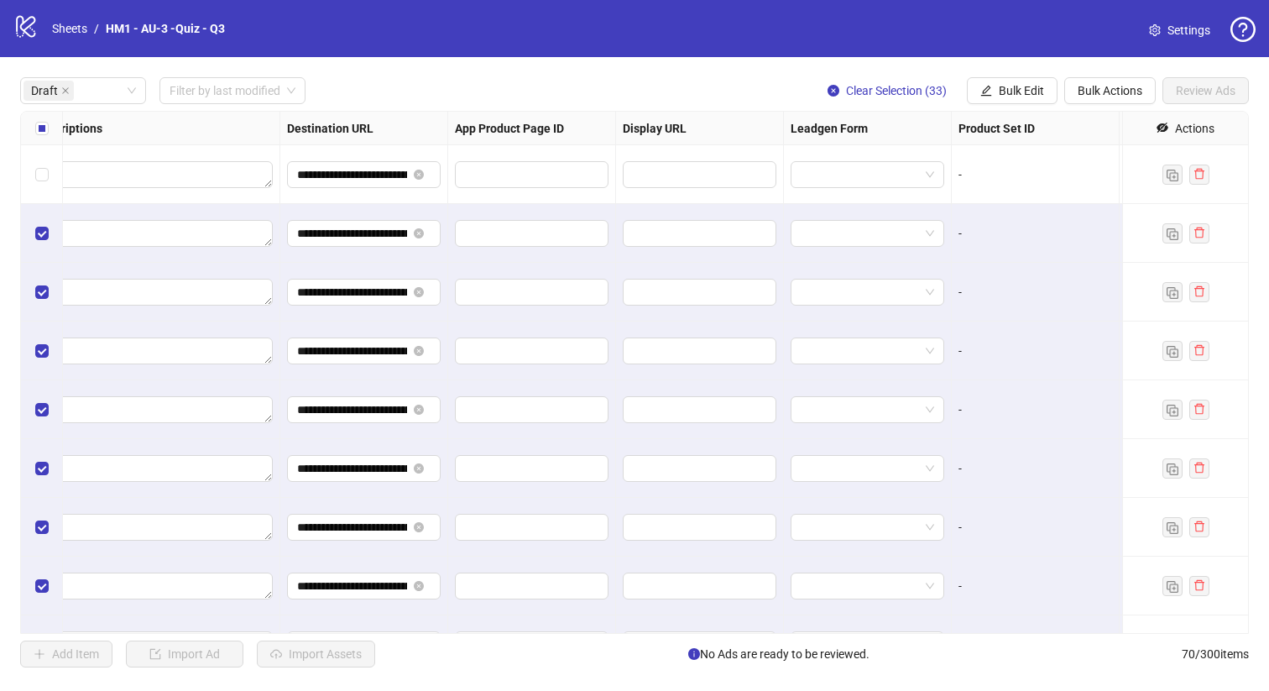
scroll to position [0, 1517]
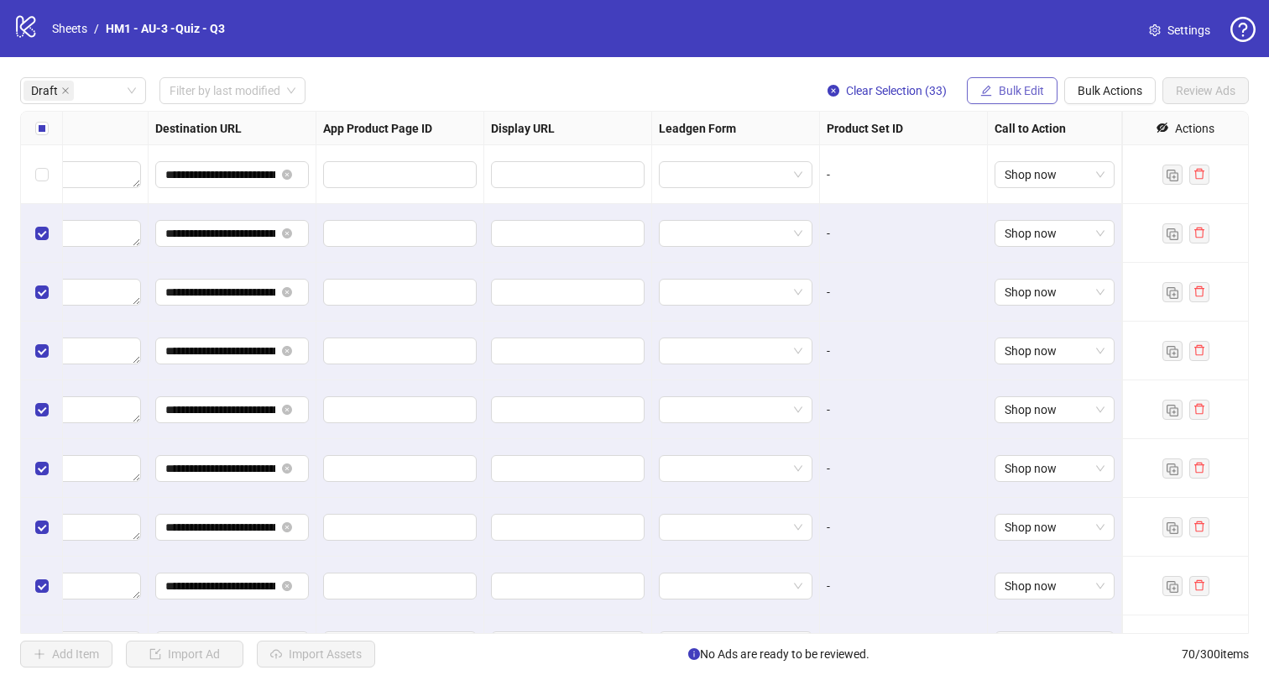
click at [1019, 94] on span "Bulk Edit" at bounding box center [1021, 90] width 45 height 13
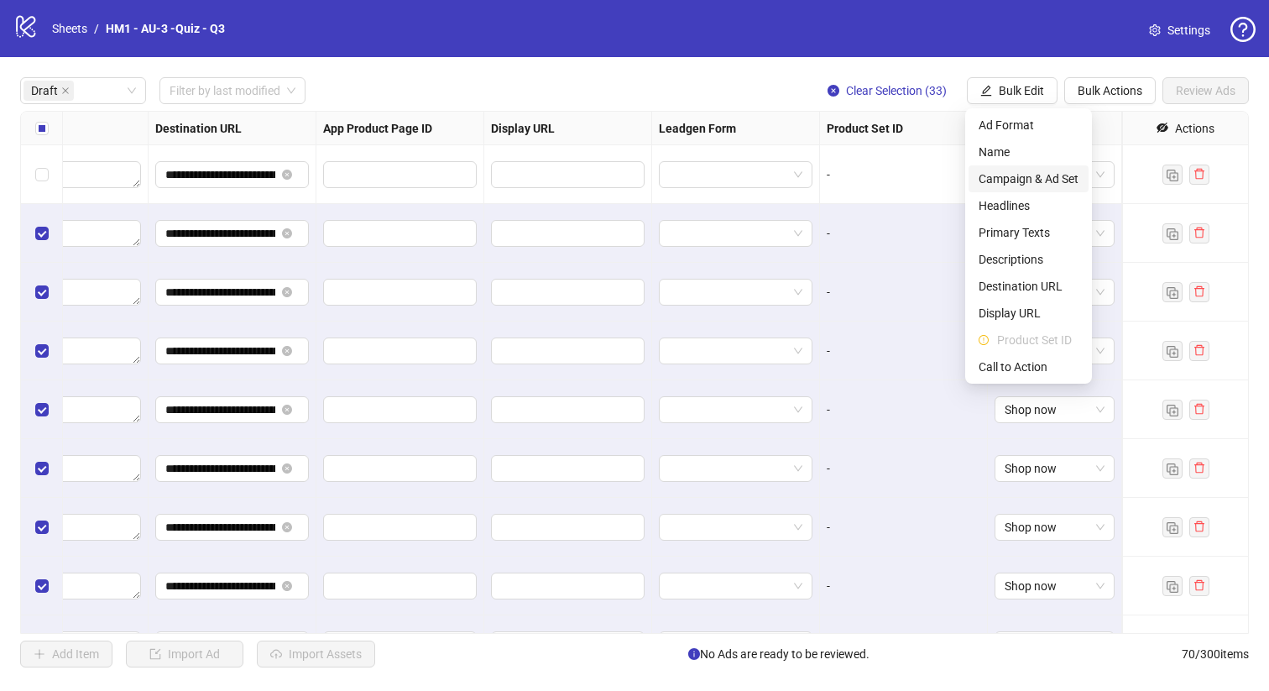
click at [1041, 180] on span "Campaign & Ad Set" at bounding box center [1028, 178] width 100 height 18
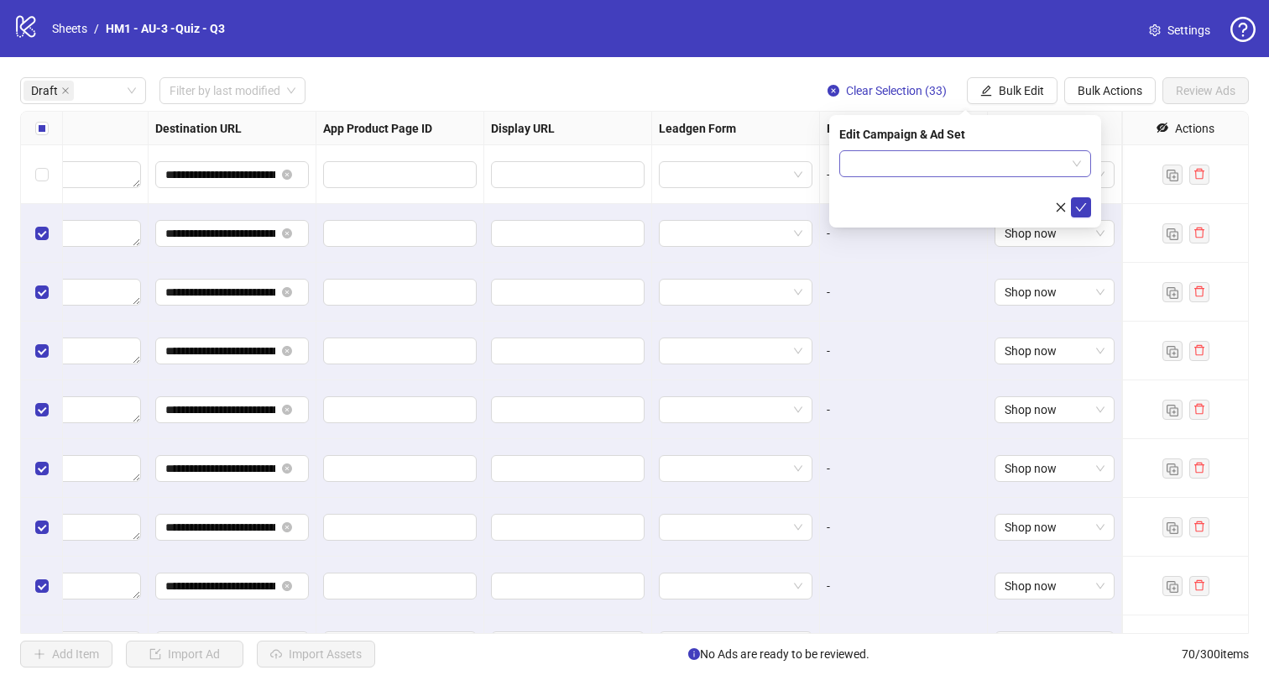
click at [996, 160] on input "search" at bounding box center [957, 163] width 216 height 25
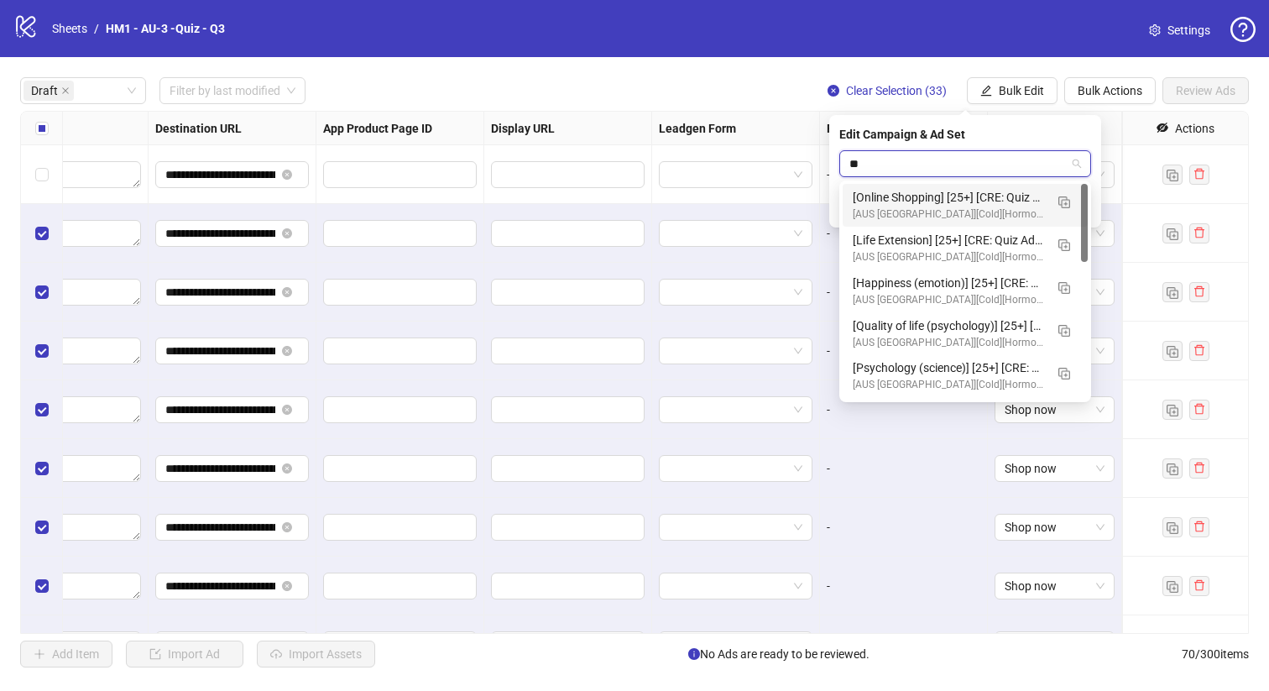
type input "*"
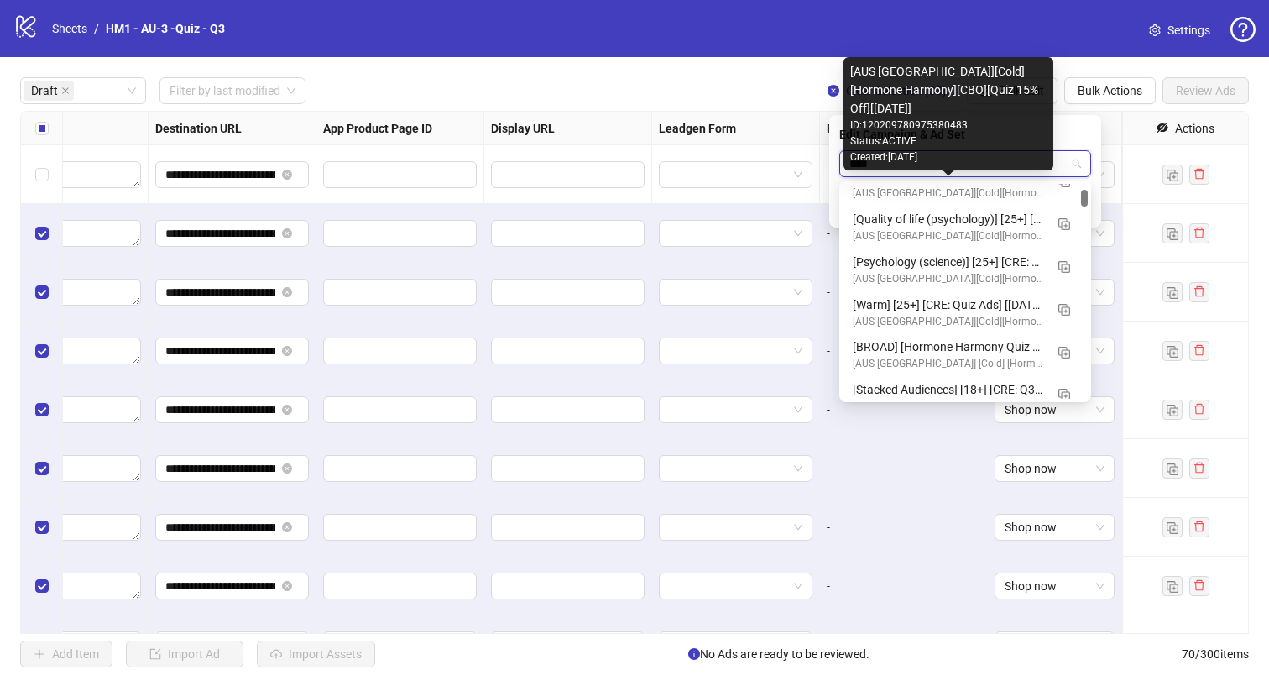
scroll to position [116, 0]
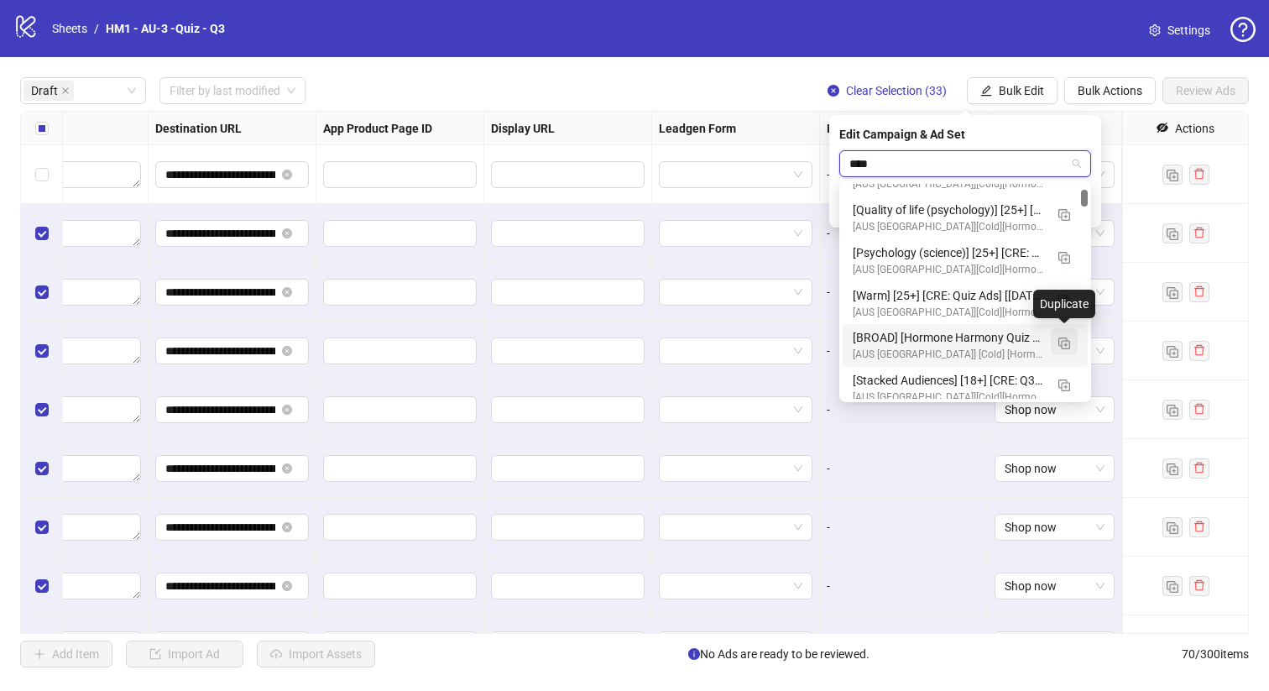
click at [1066, 338] on img "button" at bounding box center [1064, 343] width 12 height 12
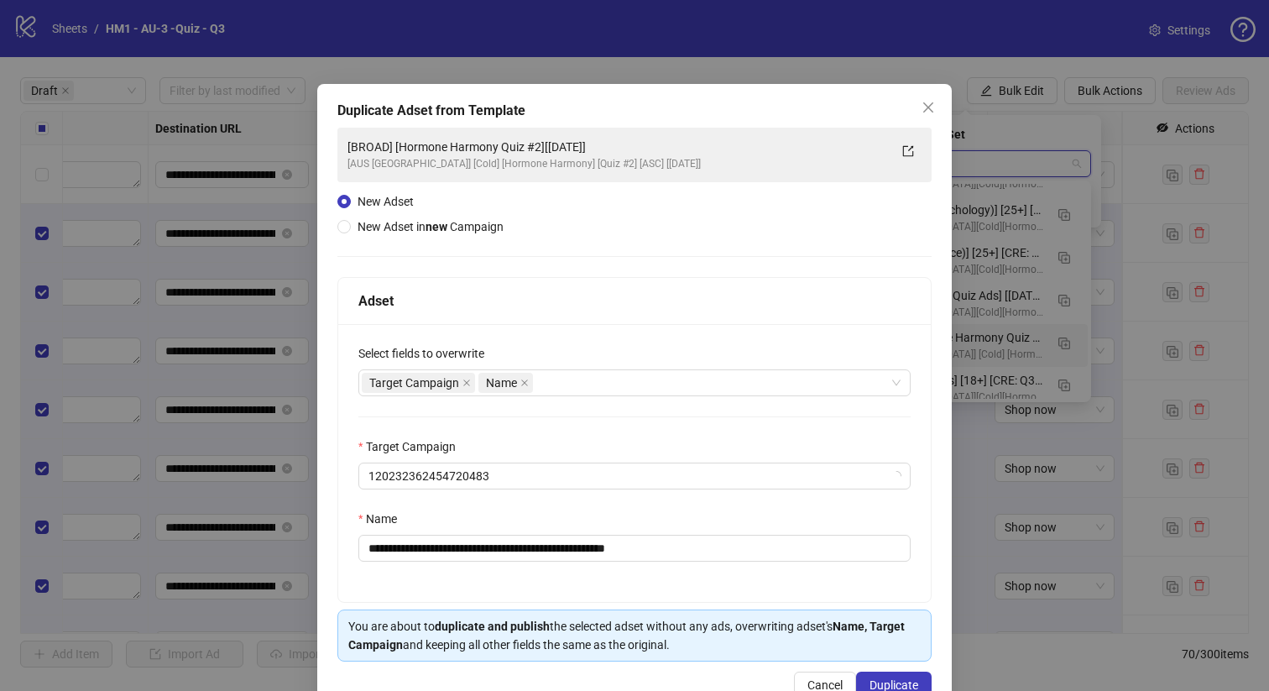
type input "****"
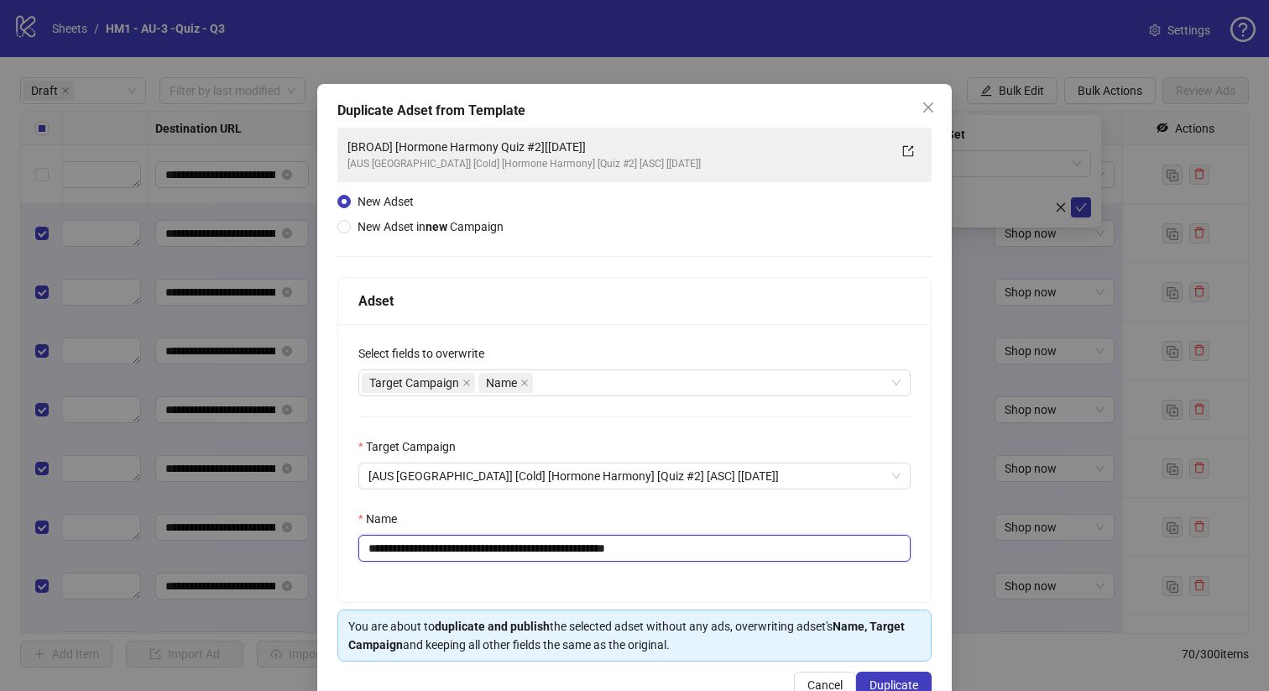
click at [557, 549] on input "**********" at bounding box center [634, 548] width 552 height 27
click at [580, 547] on input "**********" at bounding box center [634, 548] width 552 height 27
type input "**********"
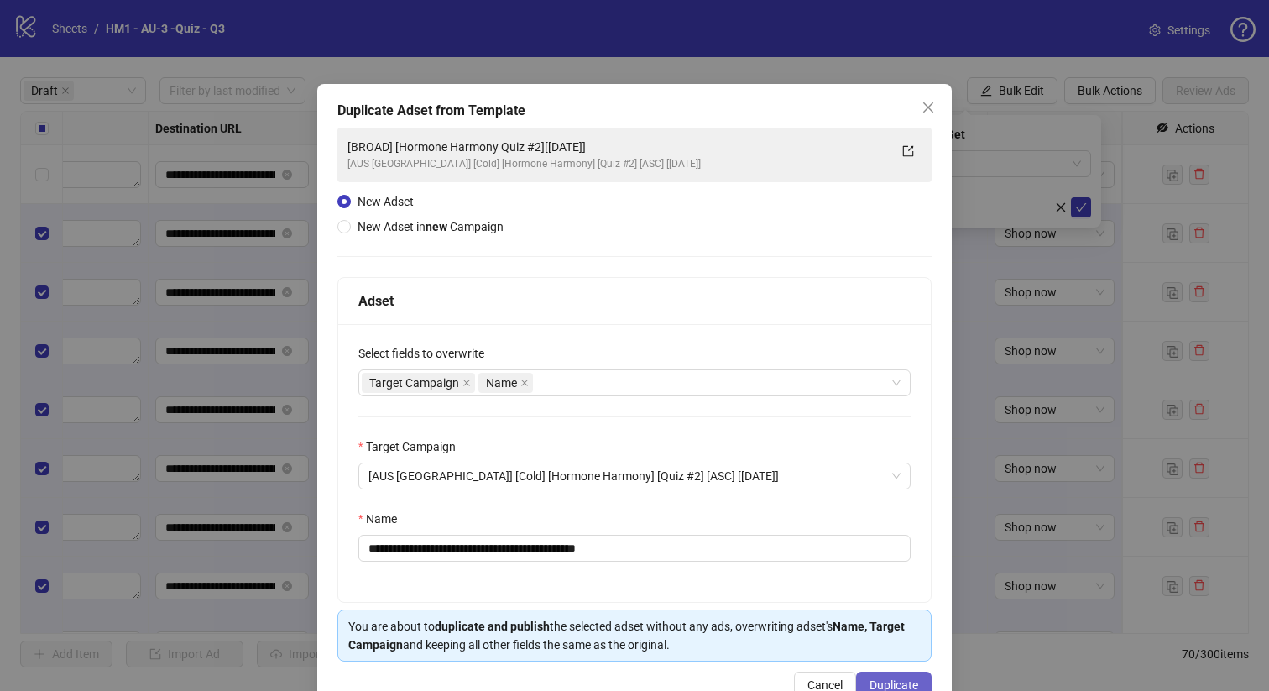
click at [884, 680] on span "Duplicate" at bounding box center [893, 684] width 49 height 13
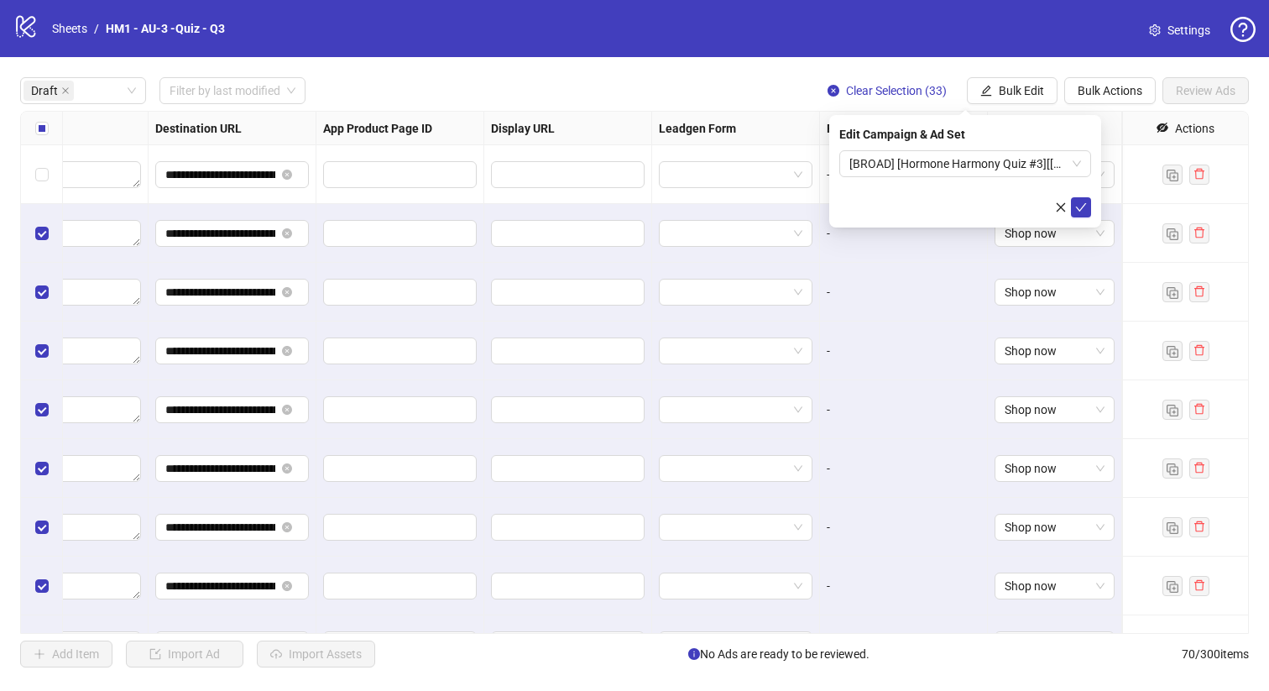
click at [949, 177] on form "[BROAD] [Hormone Harmony Quiz #3][[DATE]]" at bounding box center [965, 183] width 252 height 67
click at [949, 166] on span "[BROAD] [Hormone Harmony Quiz #3][[DATE]]" at bounding box center [965, 163] width 232 height 25
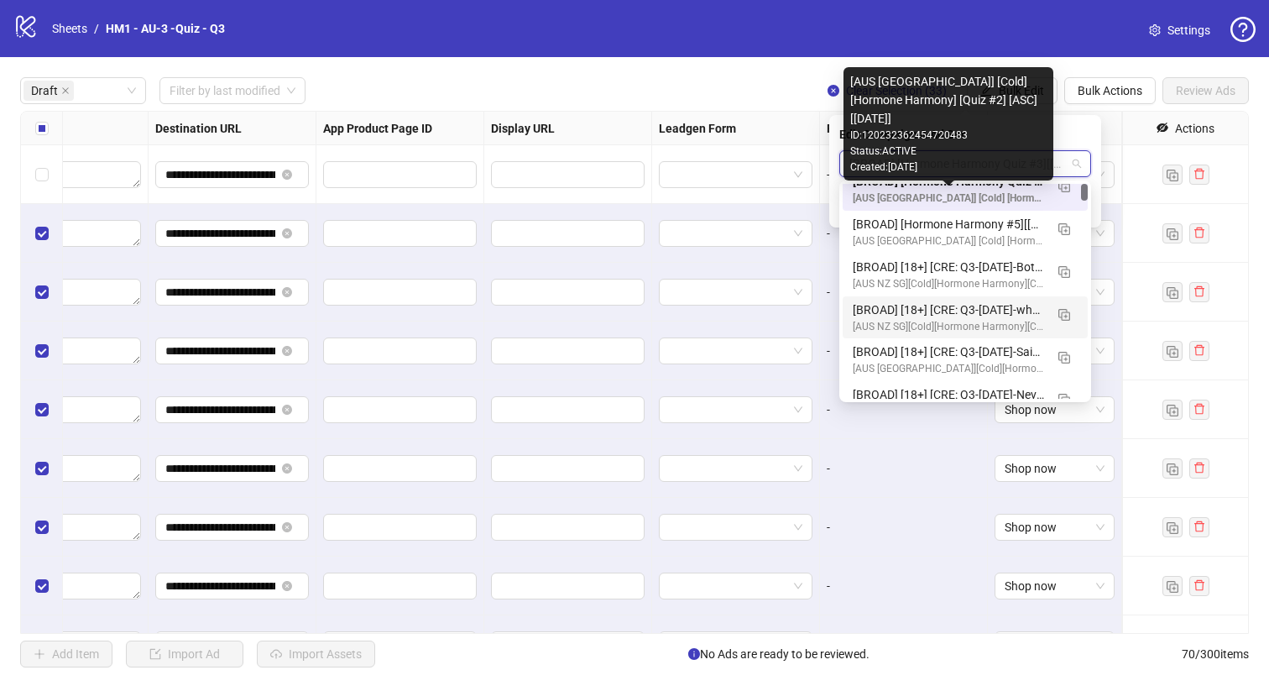
scroll to position [0, 0]
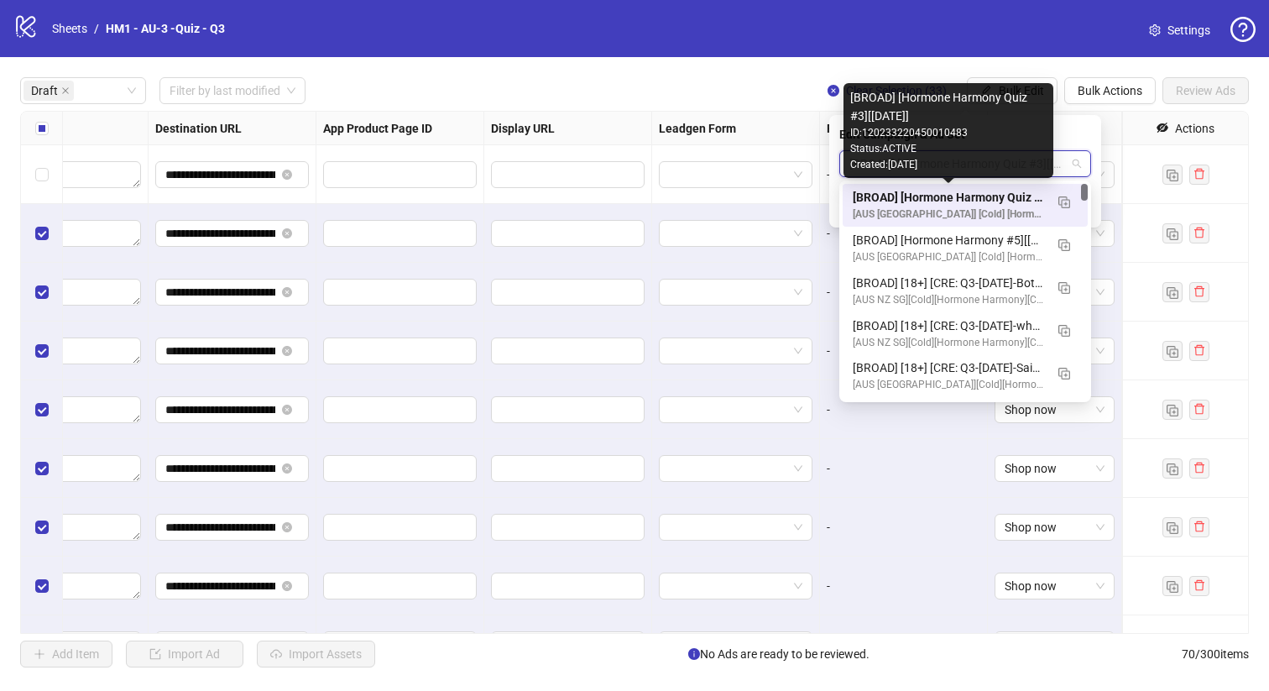
click at [1017, 198] on div "[BROAD] [Hormone Harmony Quiz #3][[DATE]]" at bounding box center [948, 197] width 191 height 18
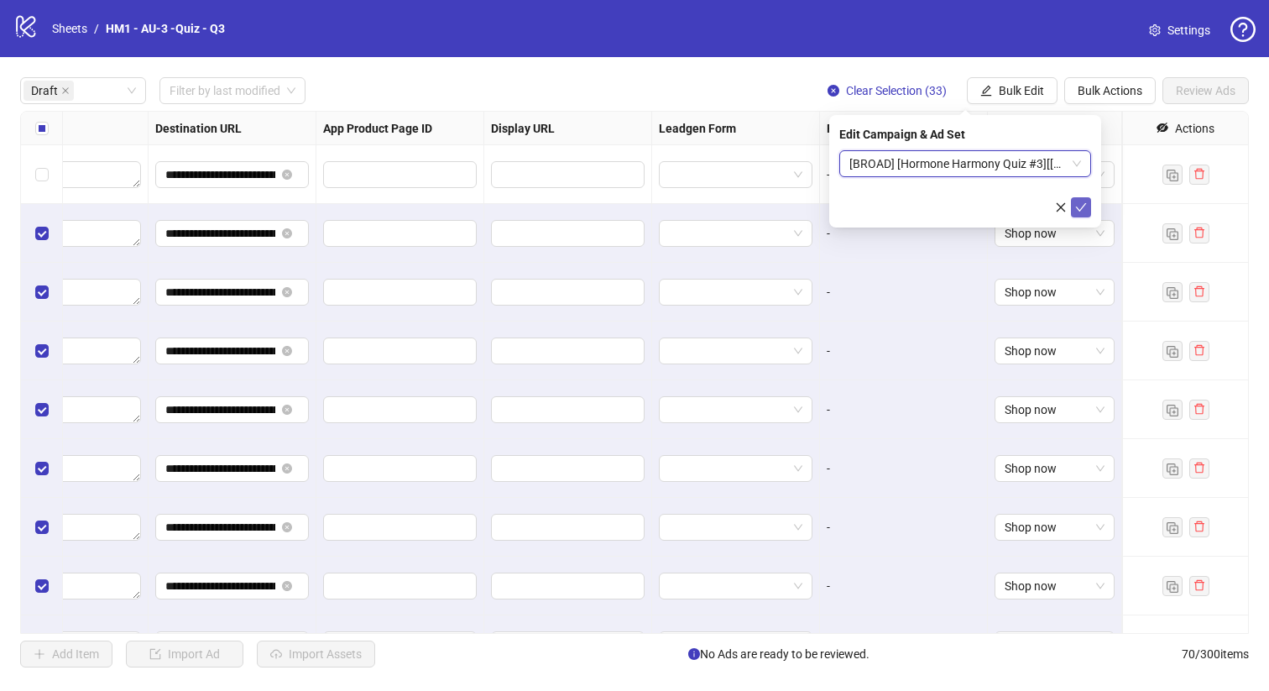
click at [1086, 212] on span "submit" at bounding box center [1081, 207] width 12 height 13
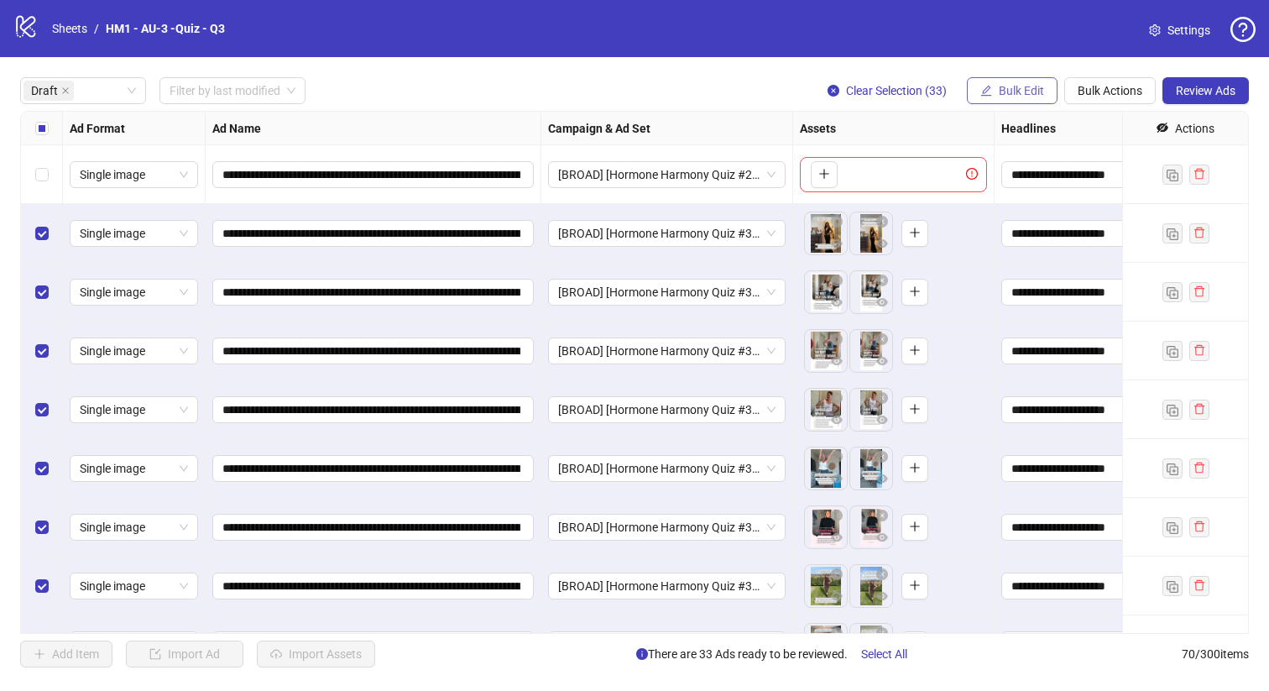
click at [996, 81] on button "Bulk Edit" at bounding box center [1012, 90] width 91 height 27
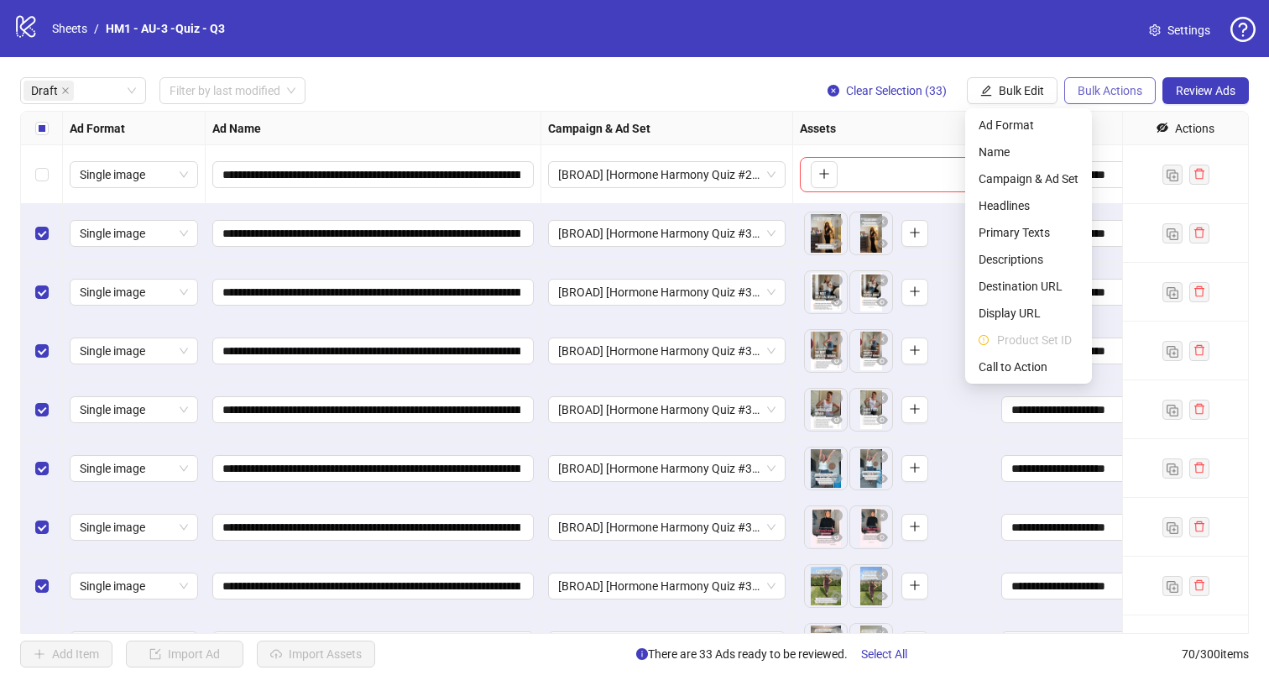
click at [1097, 94] on span "Bulk Actions" at bounding box center [1109, 90] width 65 height 13
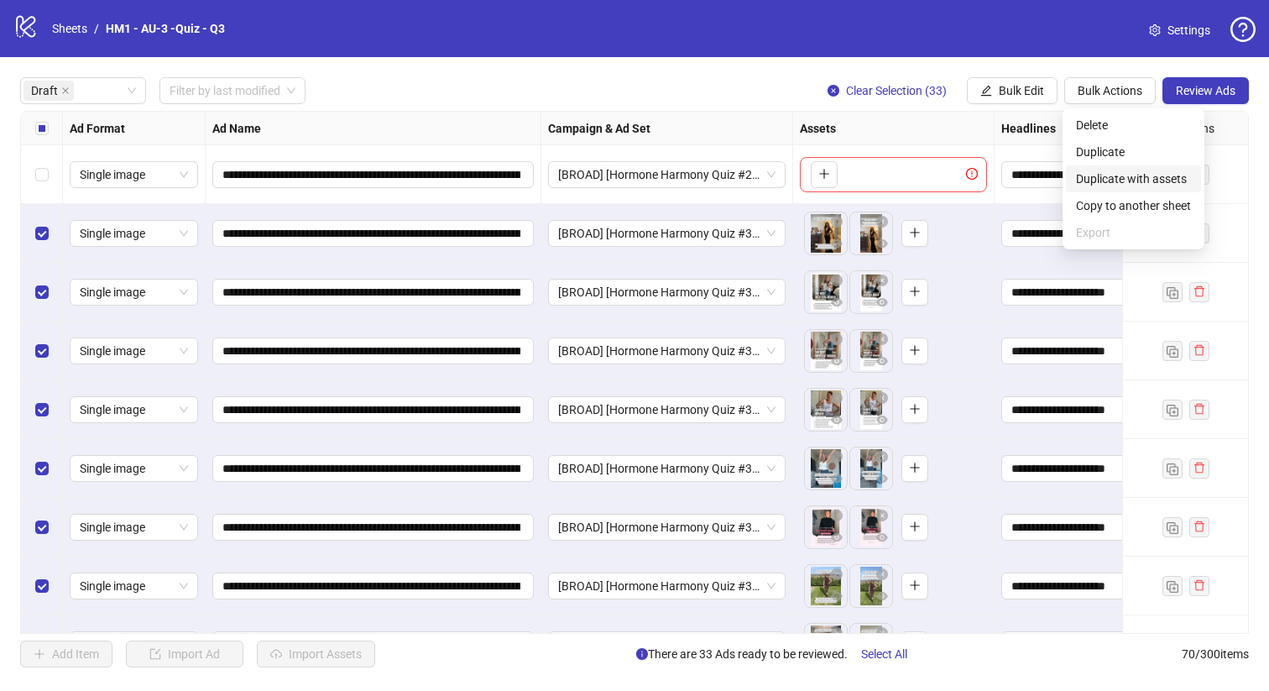
click at [1119, 180] on span "Duplicate with assets" at bounding box center [1133, 178] width 115 height 18
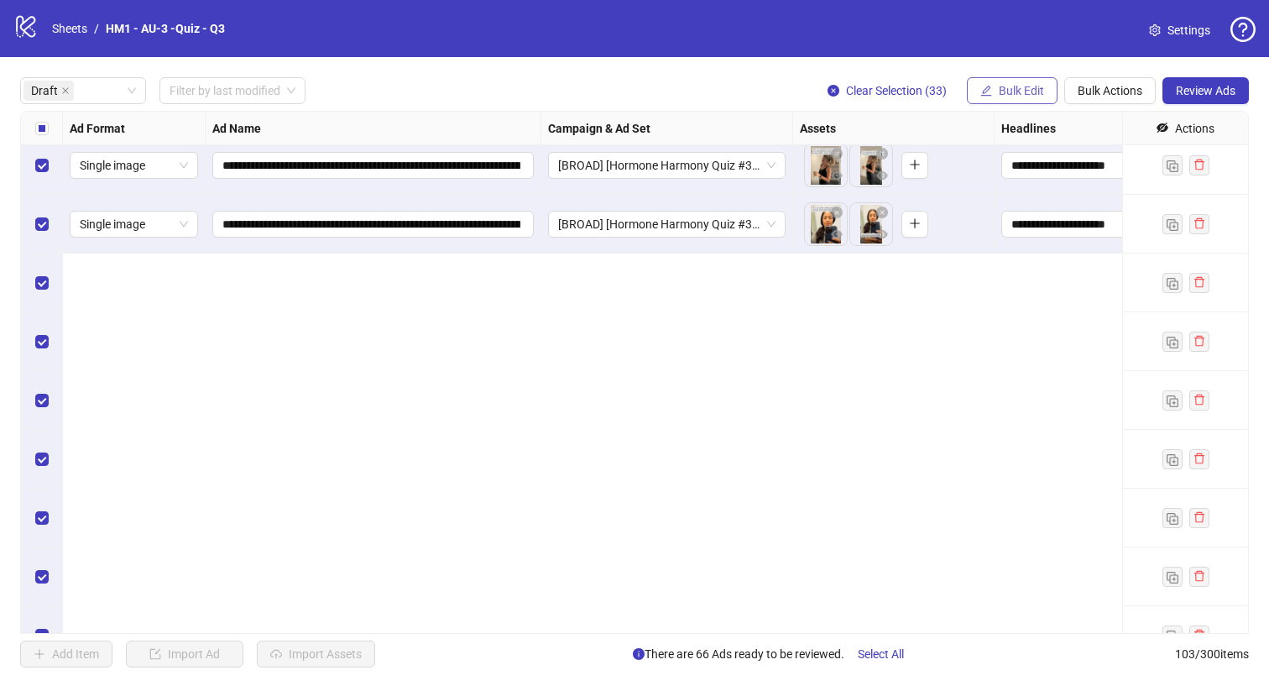
click at [994, 97] on button "Bulk Edit" at bounding box center [1012, 90] width 91 height 27
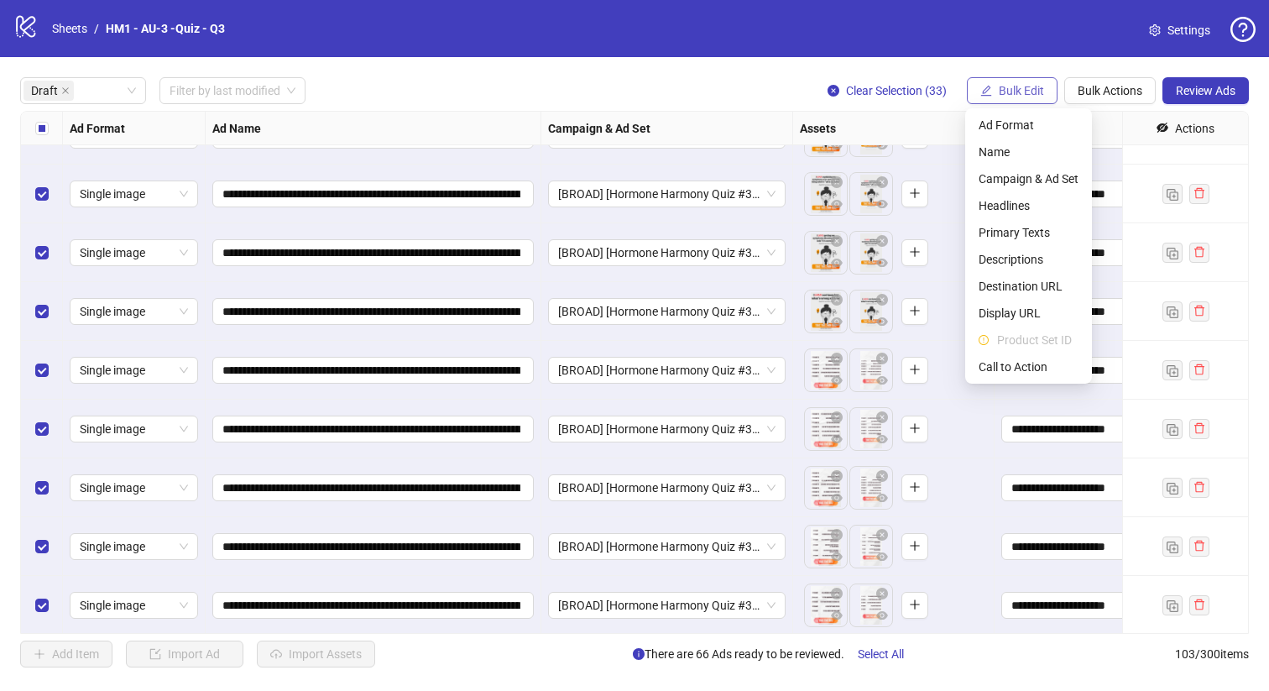
scroll to position [3448, 0]
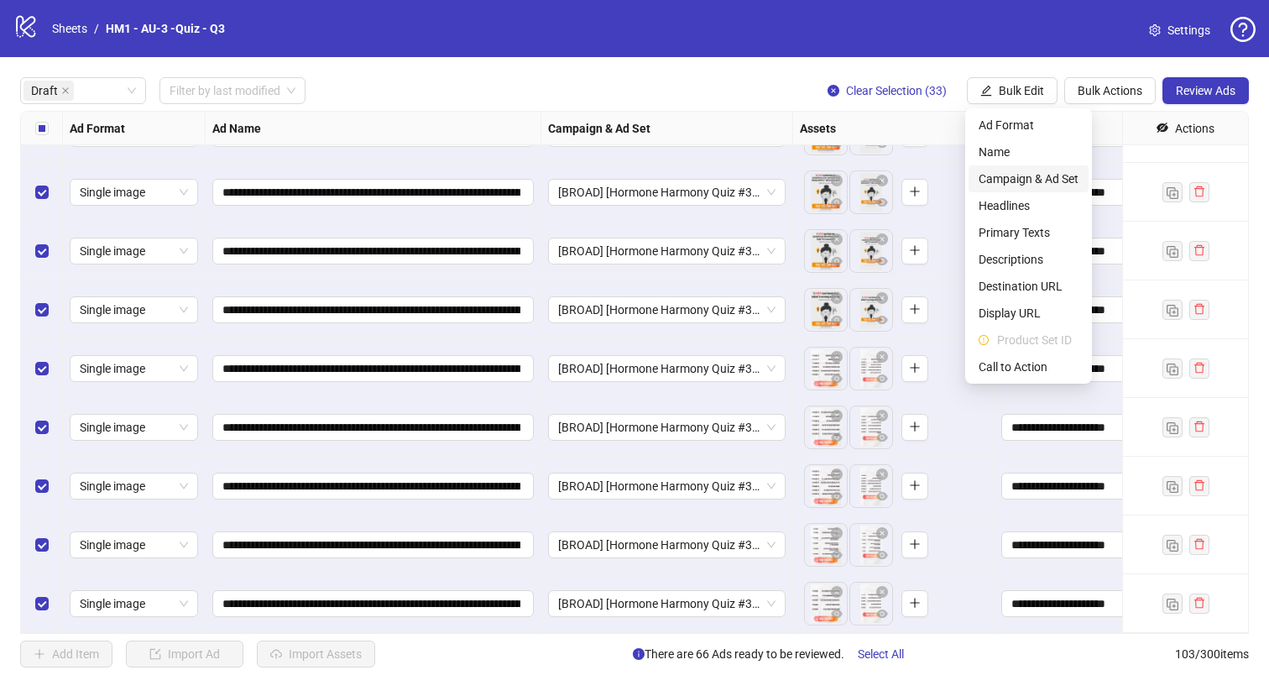
click at [1046, 177] on span "Campaign & Ad Set" at bounding box center [1028, 178] width 100 height 18
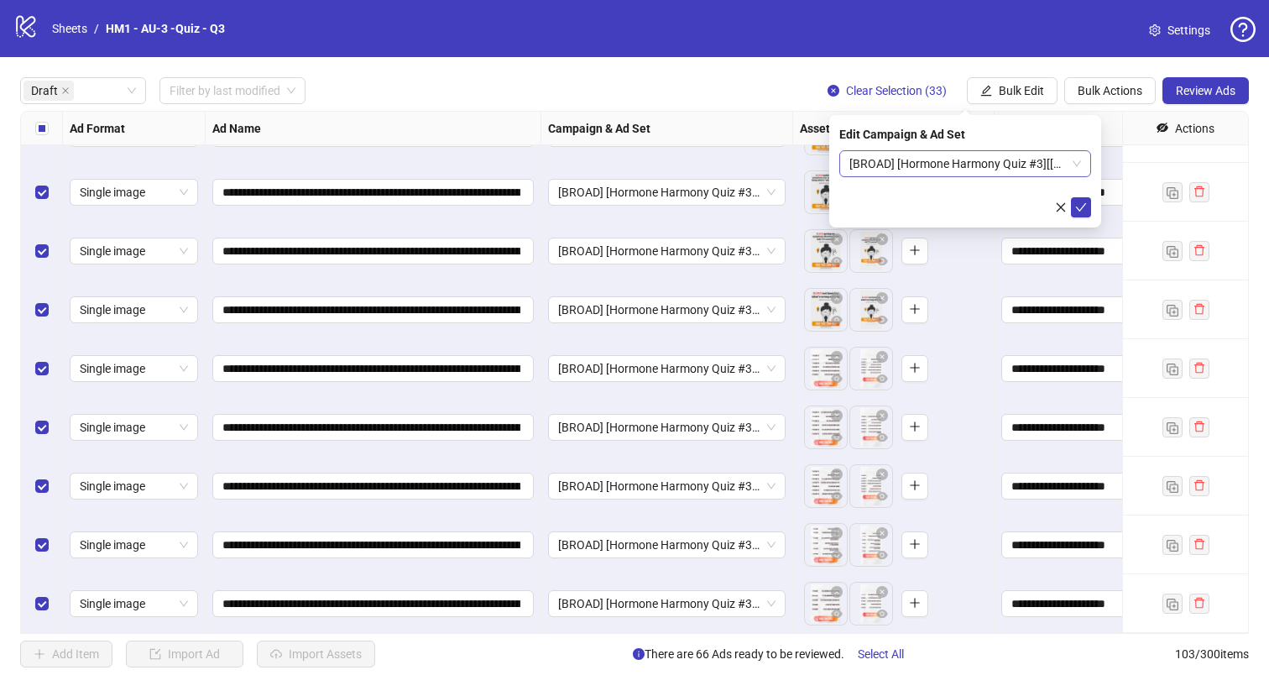
click at [1010, 165] on span "[BROAD] [Hormone Harmony Quiz #3][[DATE]]" at bounding box center [965, 163] width 232 height 25
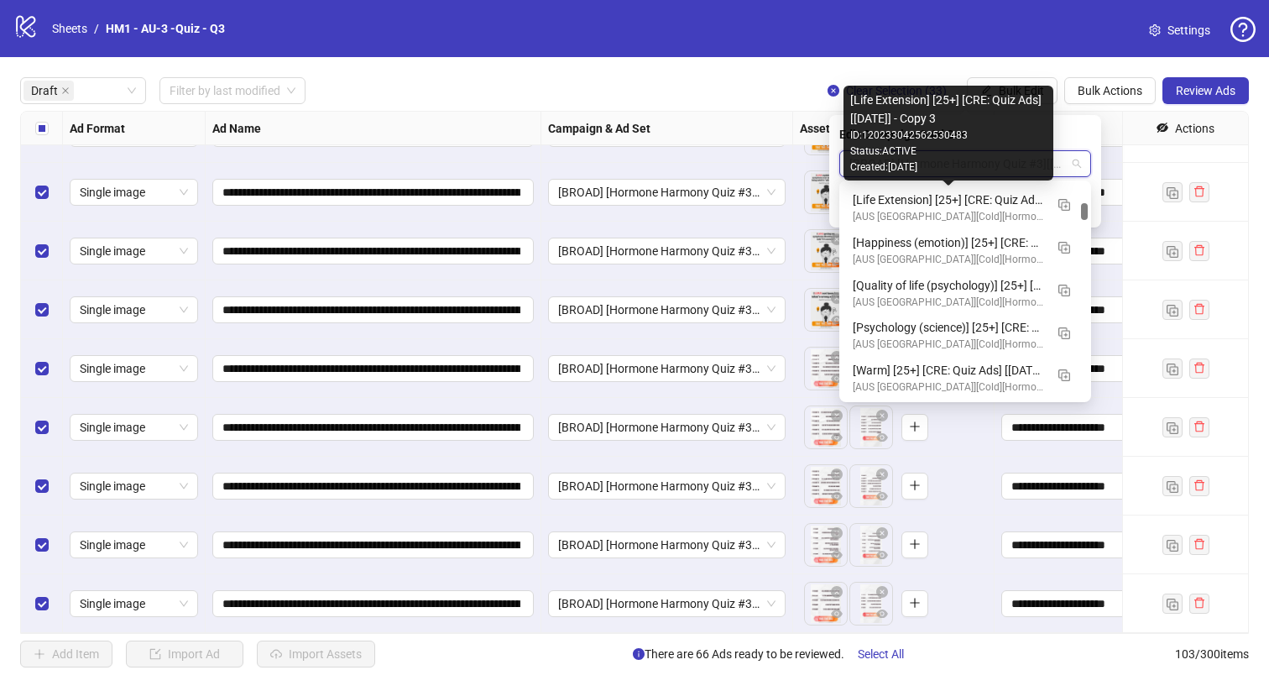
scroll to position [1808, 0]
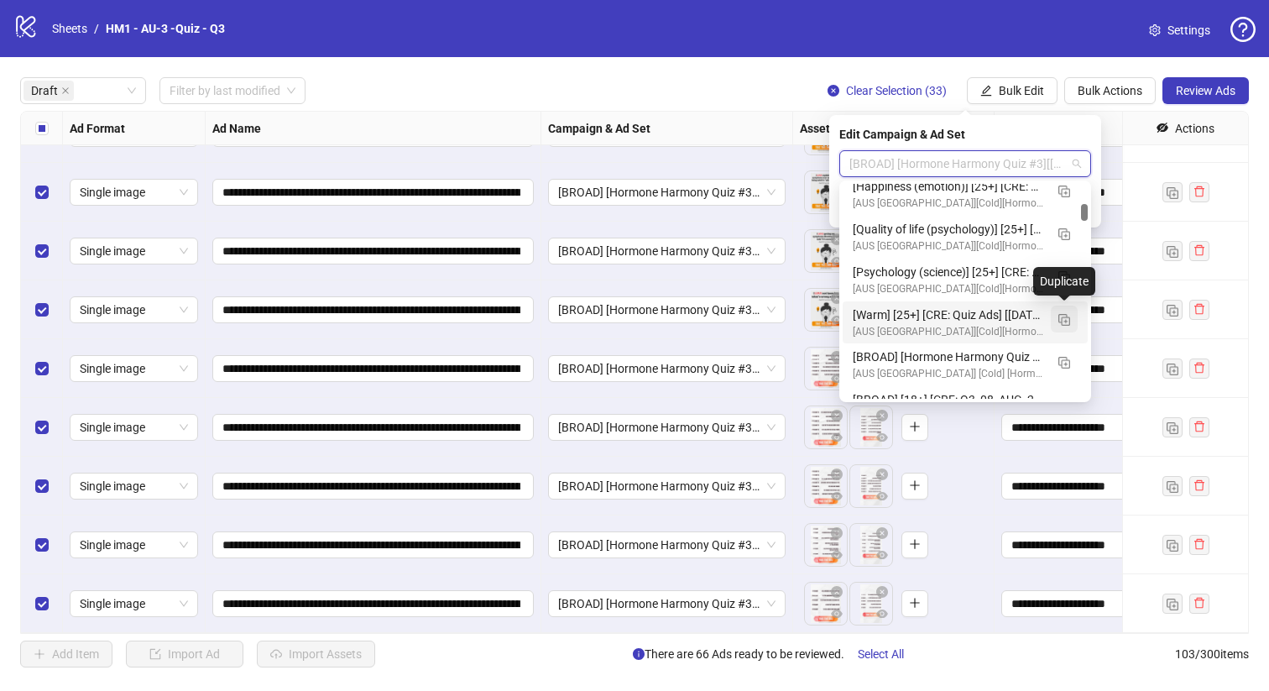
click at [1057, 321] on button "button" at bounding box center [1064, 318] width 27 height 27
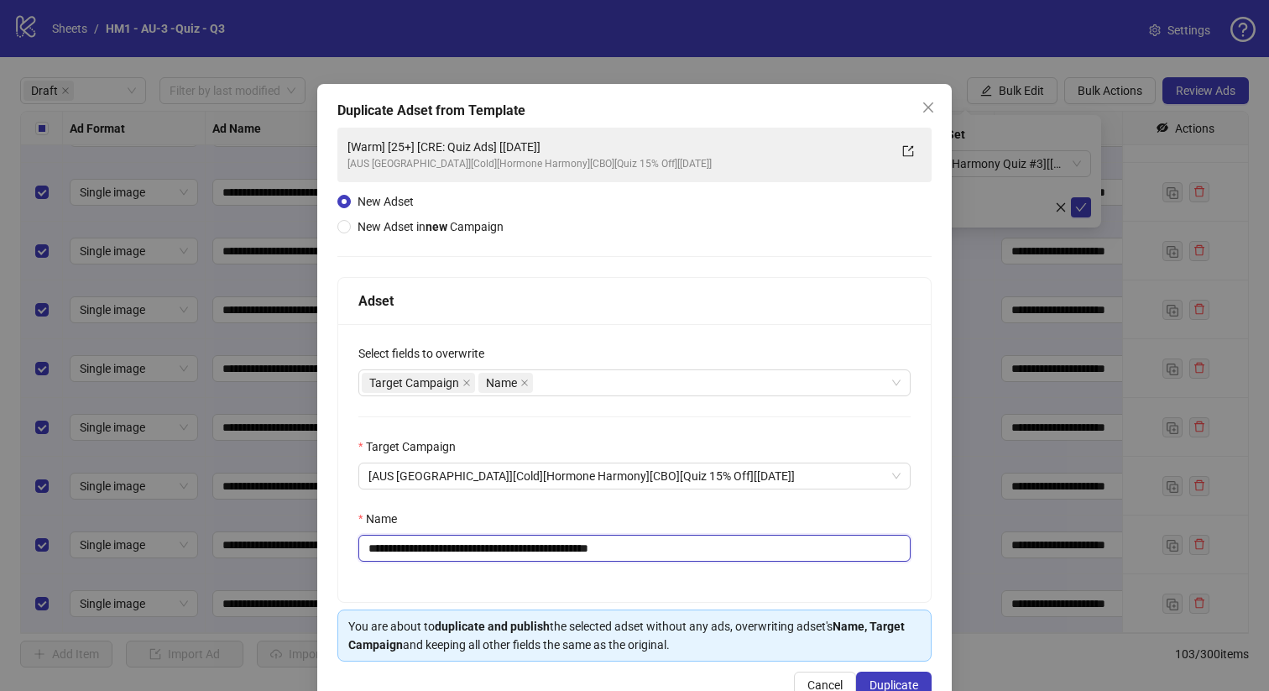
click at [531, 545] on input "**********" at bounding box center [634, 548] width 552 height 27
type input "**********"
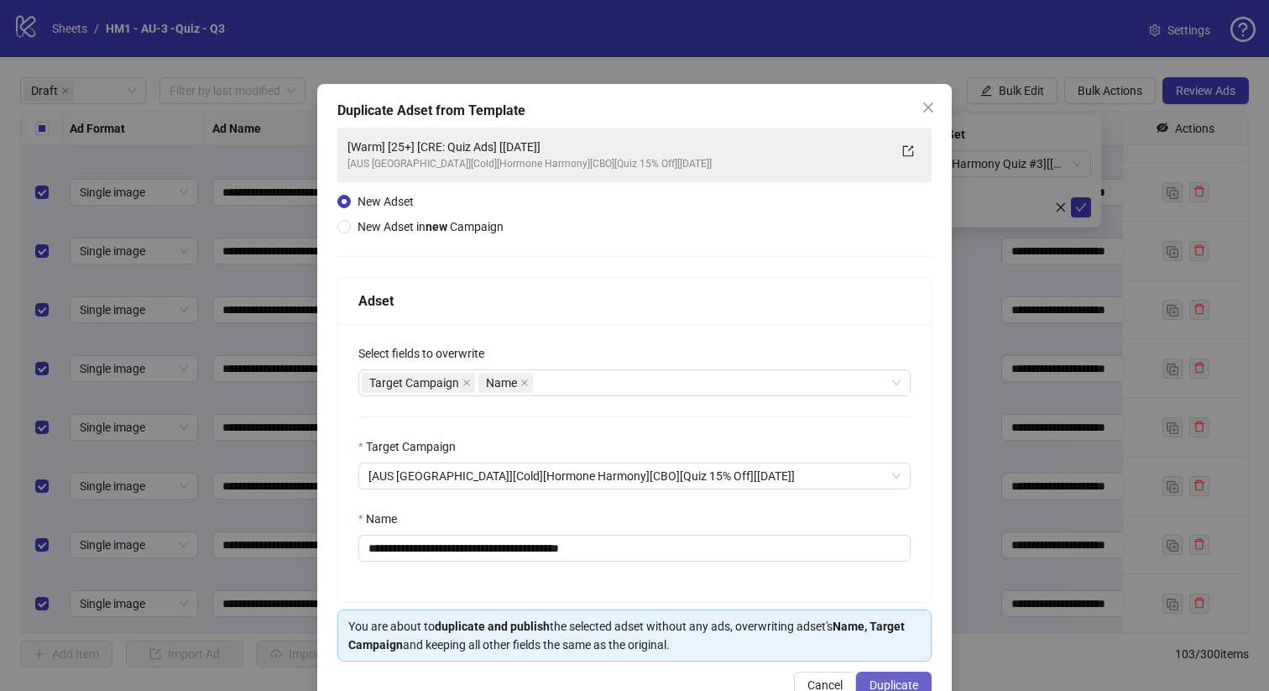
click at [886, 680] on span "Duplicate" at bounding box center [893, 684] width 49 height 13
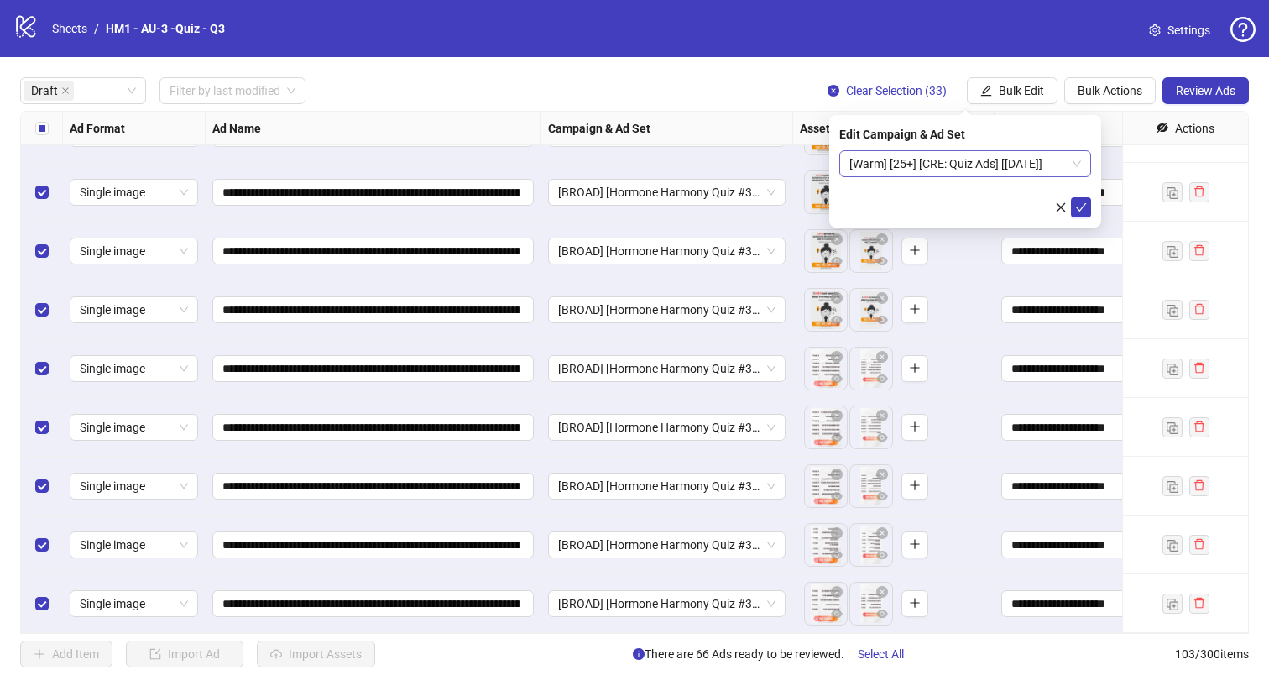
click at [1028, 154] on span "[Warm] [25+] [CRE: Quiz Ads] [[DATE]]" at bounding box center [965, 163] width 232 height 25
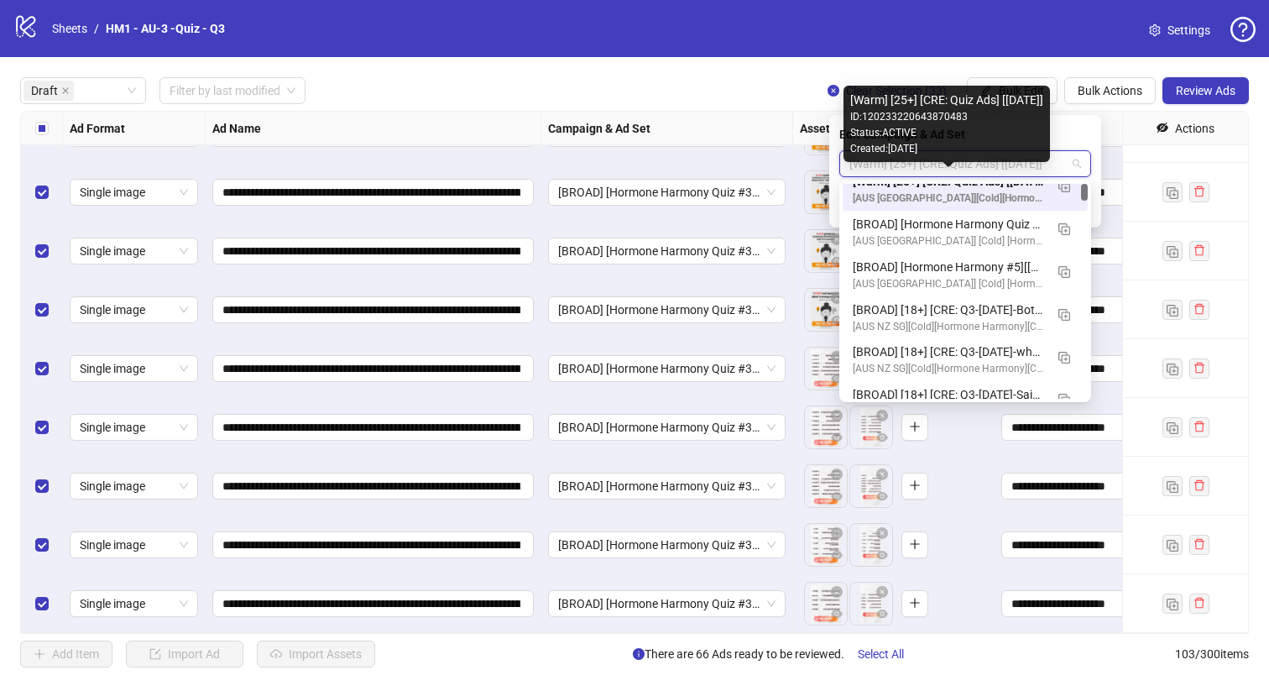
scroll to position [0, 0]
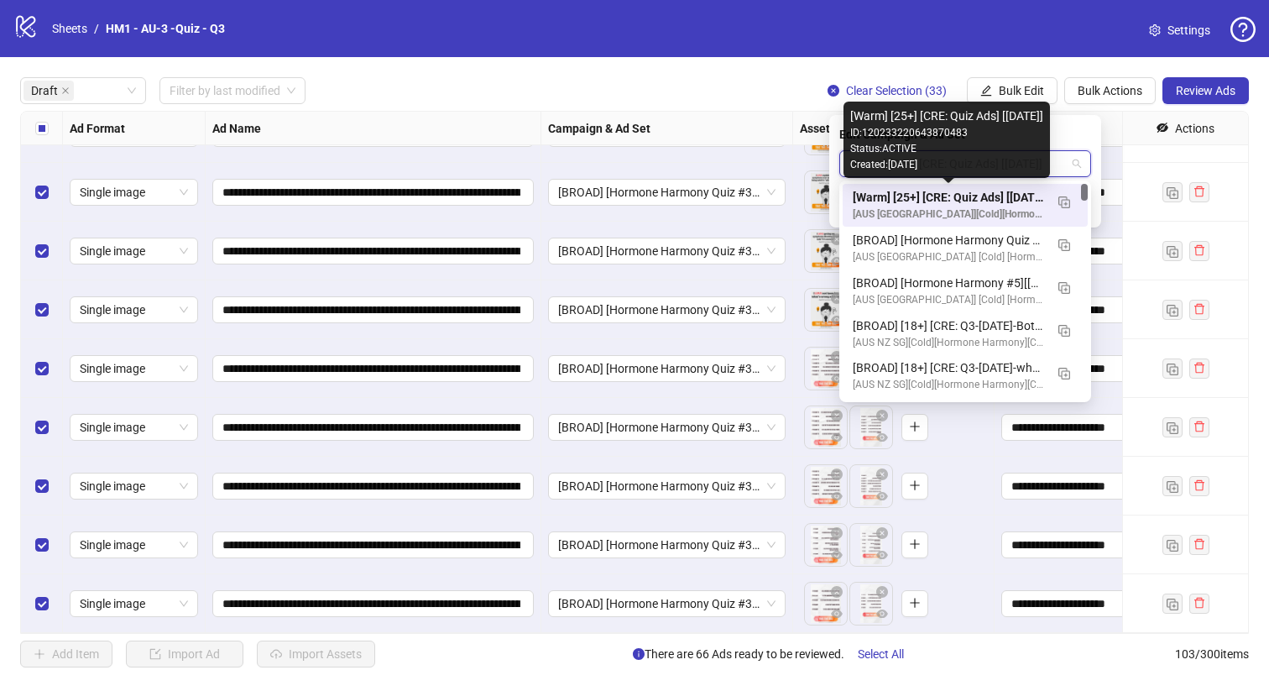
click at [977, 196] on div "[Warm] [25+] [CRE: Quiz Ads] [[DATE]]" at bounding box center [948, 197] width 191 height 18
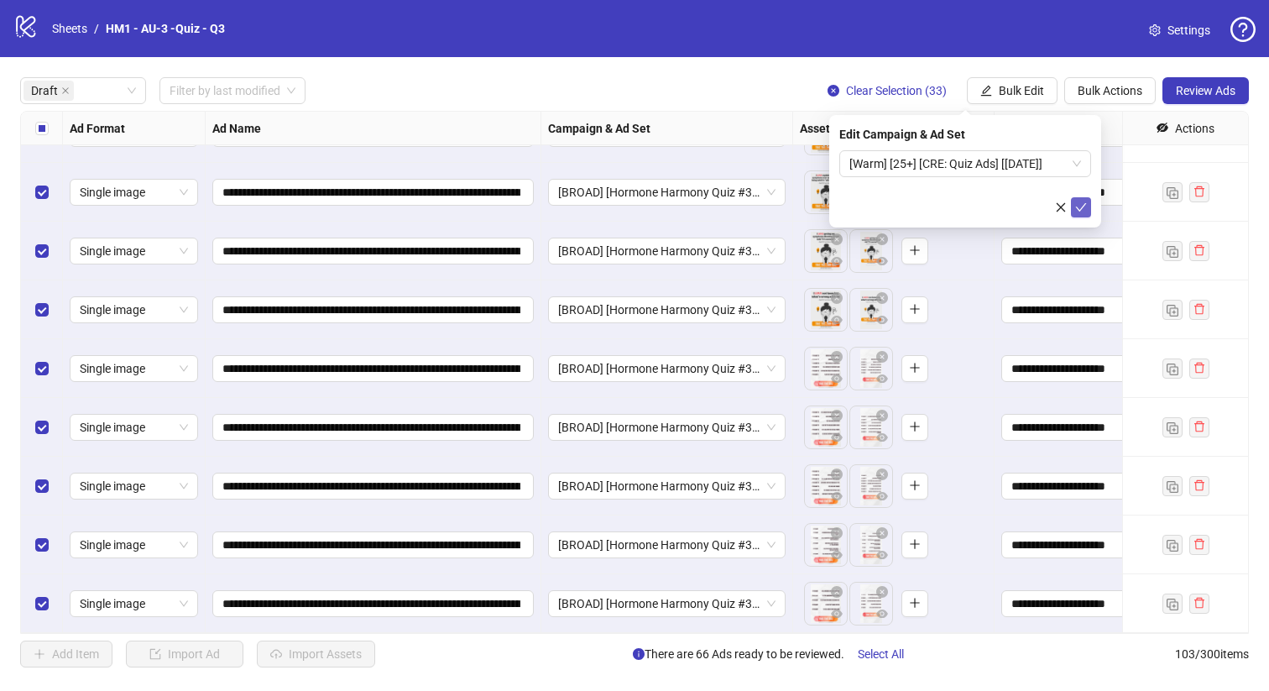
click at [1082, 209] on icon "check" at bounding box center [1081, 207] width 12 height 12
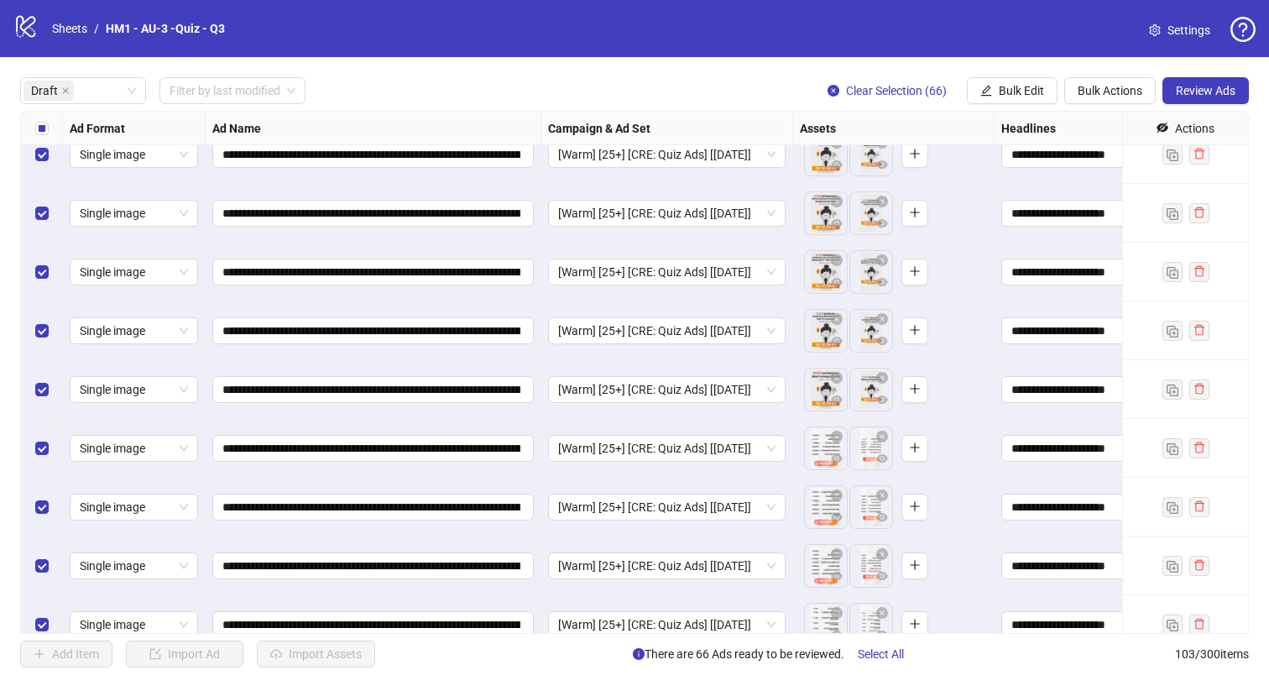
scroll to position [3448, 0]
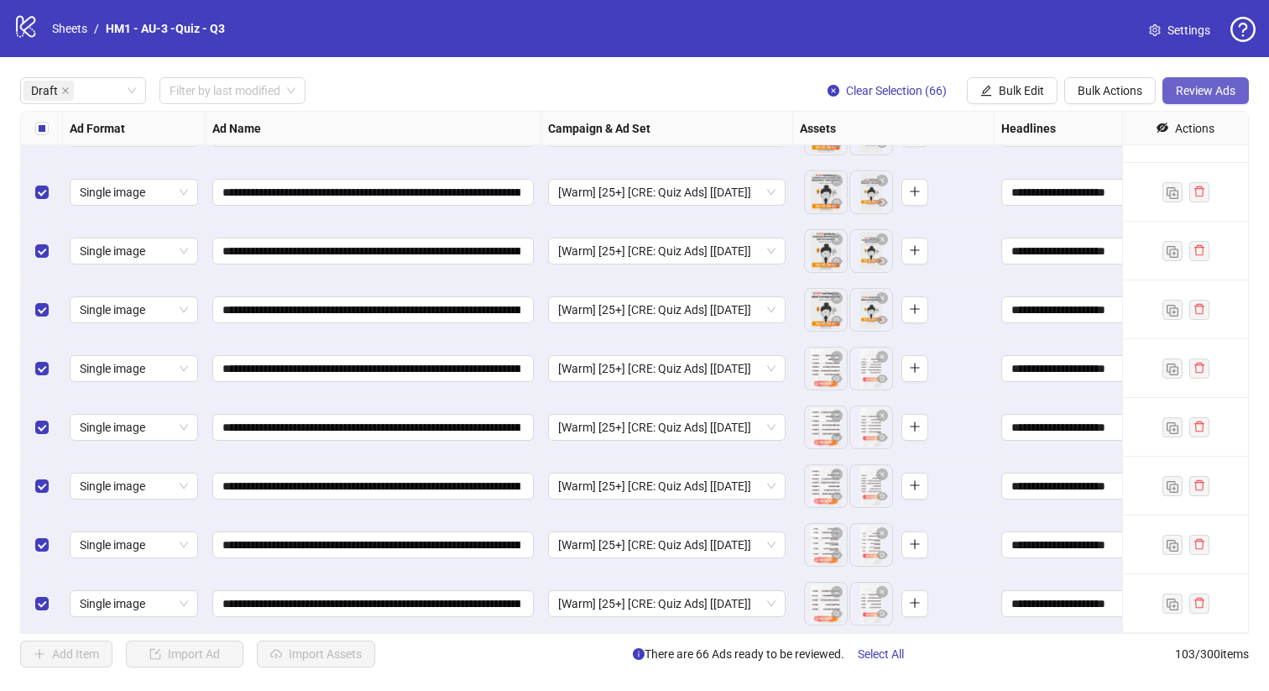
click at [1183, 96] on span "Review Ads" at bounding box center [1206, 90] width 60 height 13
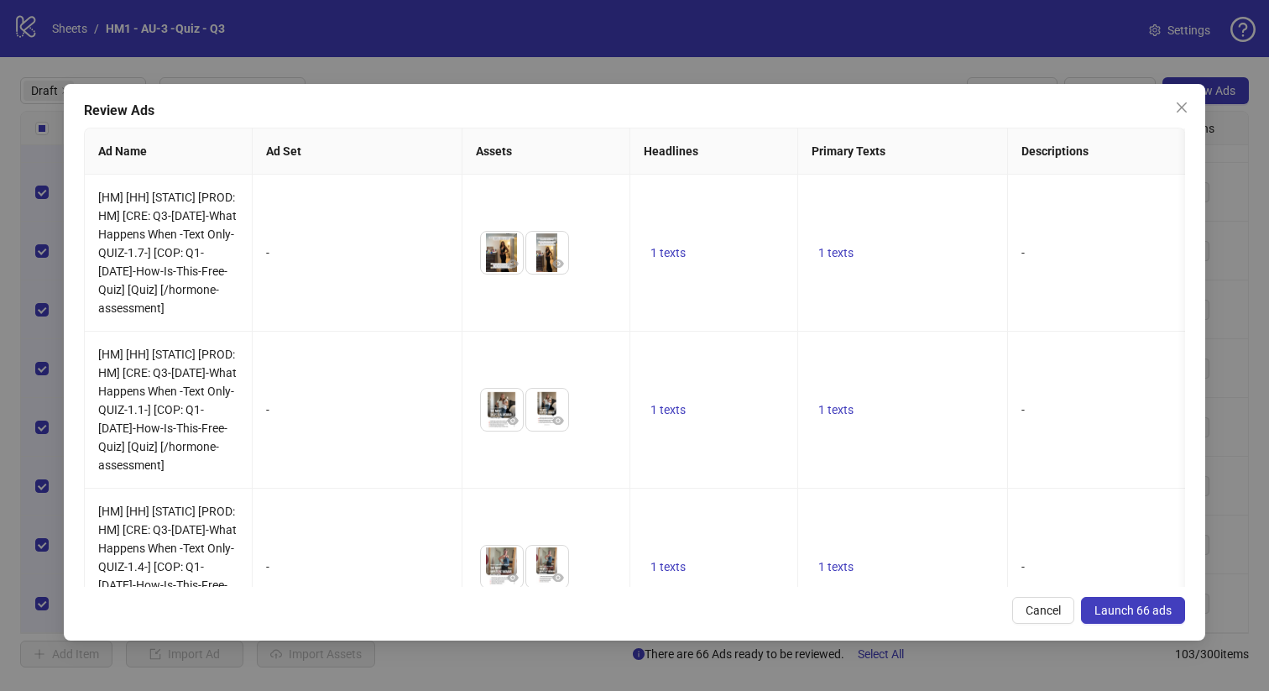
click at [1150, 609] on span "Launch 66 ads" at bounding box center [1132, 609] width 77 height 13
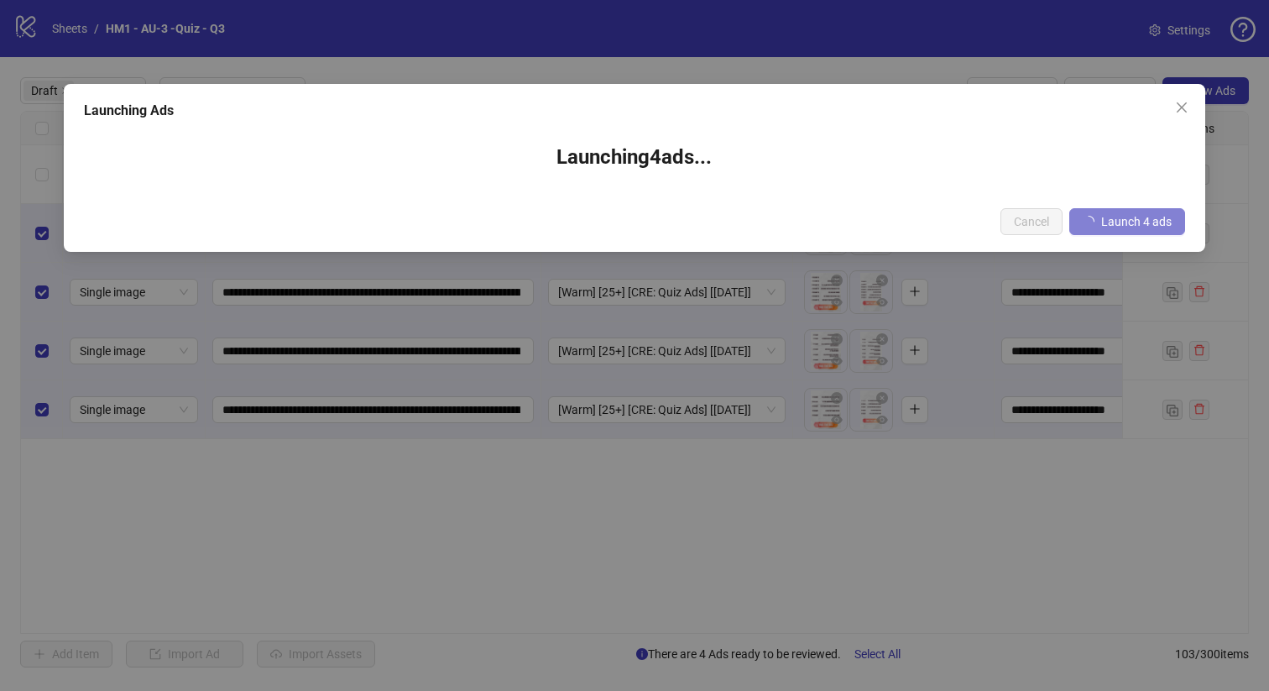
scroll to position [0, 0]
